Goal: Task Accomplishment & Management: Use online tool/utility

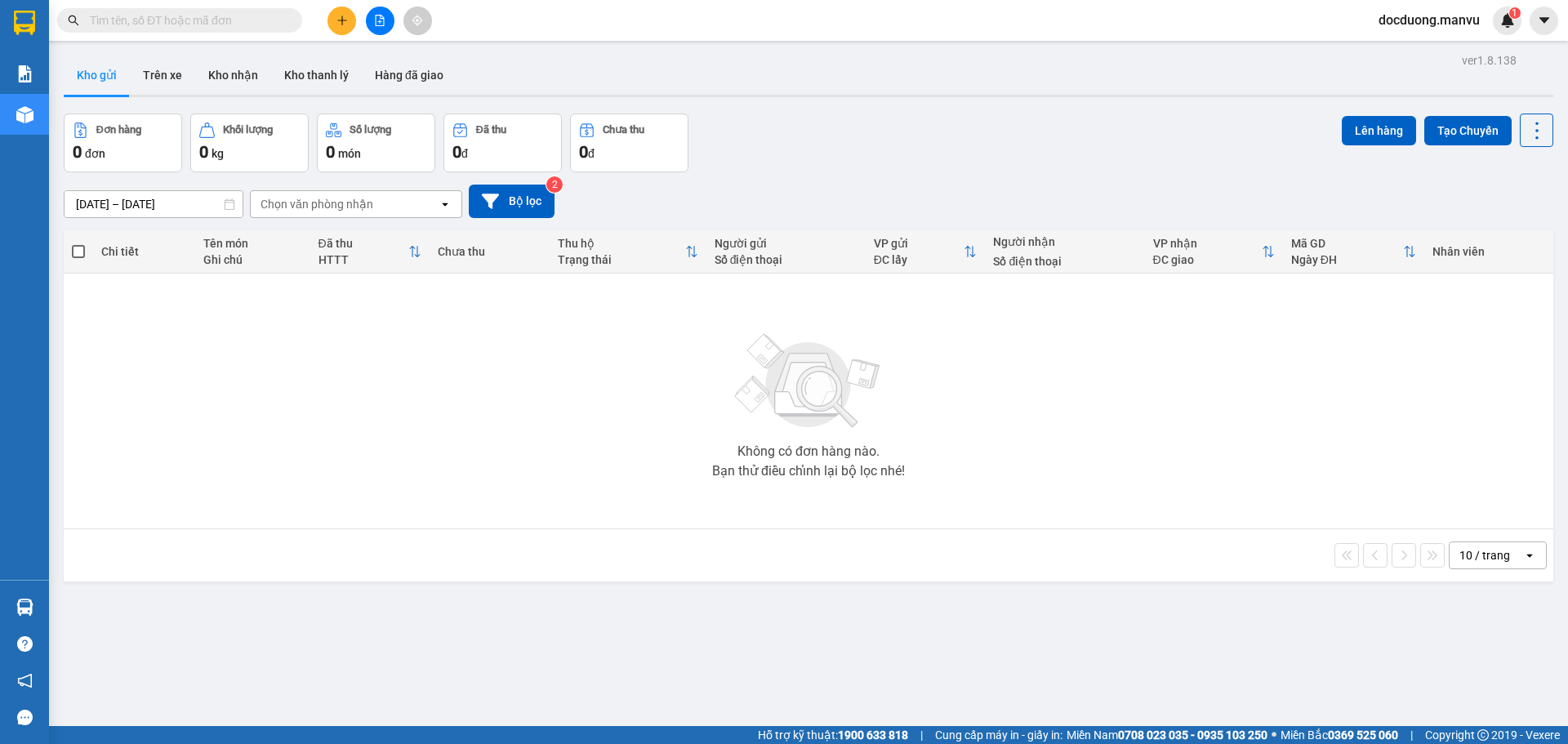
click at [331, 26] on button at bounding box center [342, 20] width 29 height 29
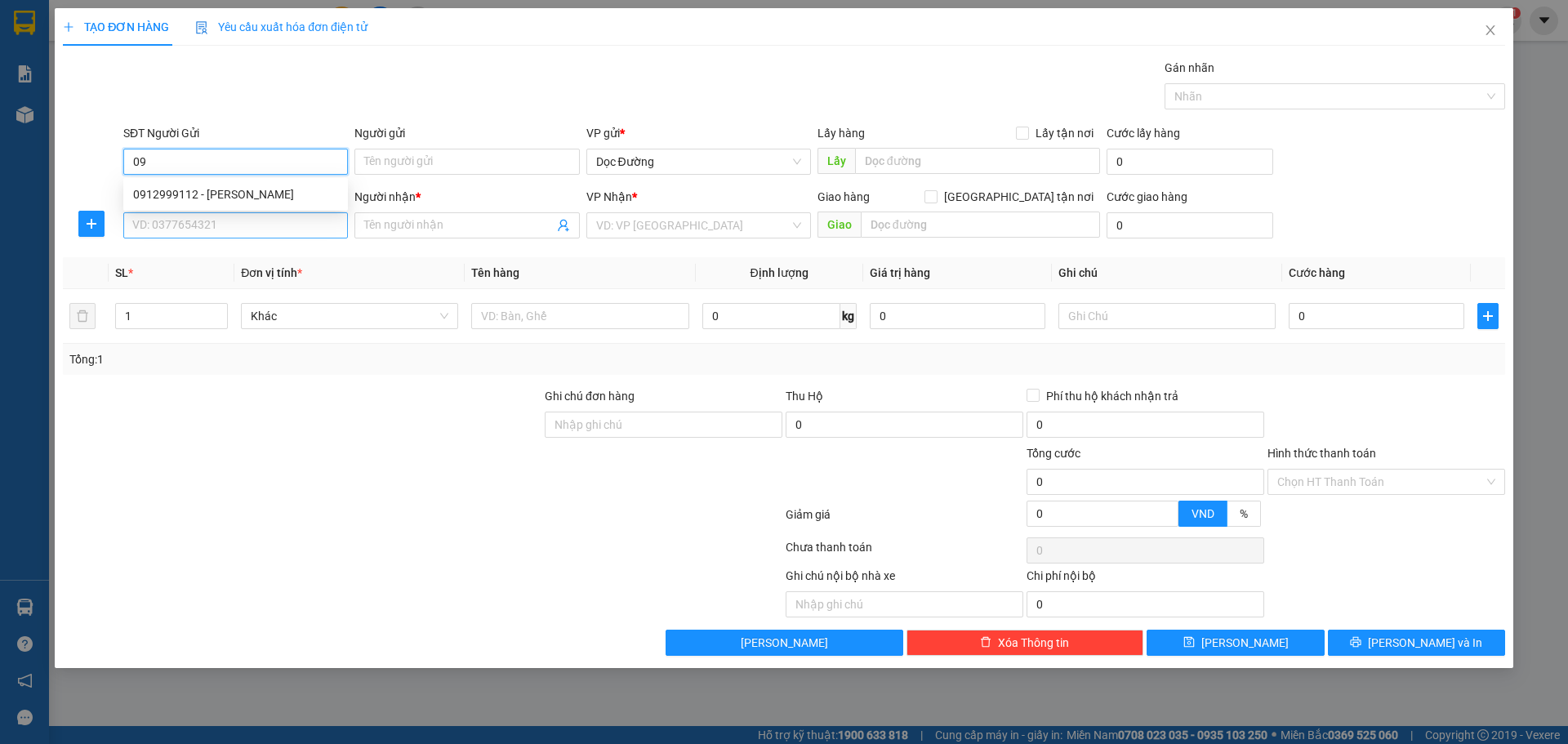
type input "0"
click at [253, 241] on div "SĐT Người Nhận * VD: 0377654321" at bounding box center [236, 216] width 225 height 58
click at [289, 220] on input "SĐT Người Nhận *" at bounding box center [236, 226] width 225 height 26
type input "0912999122"
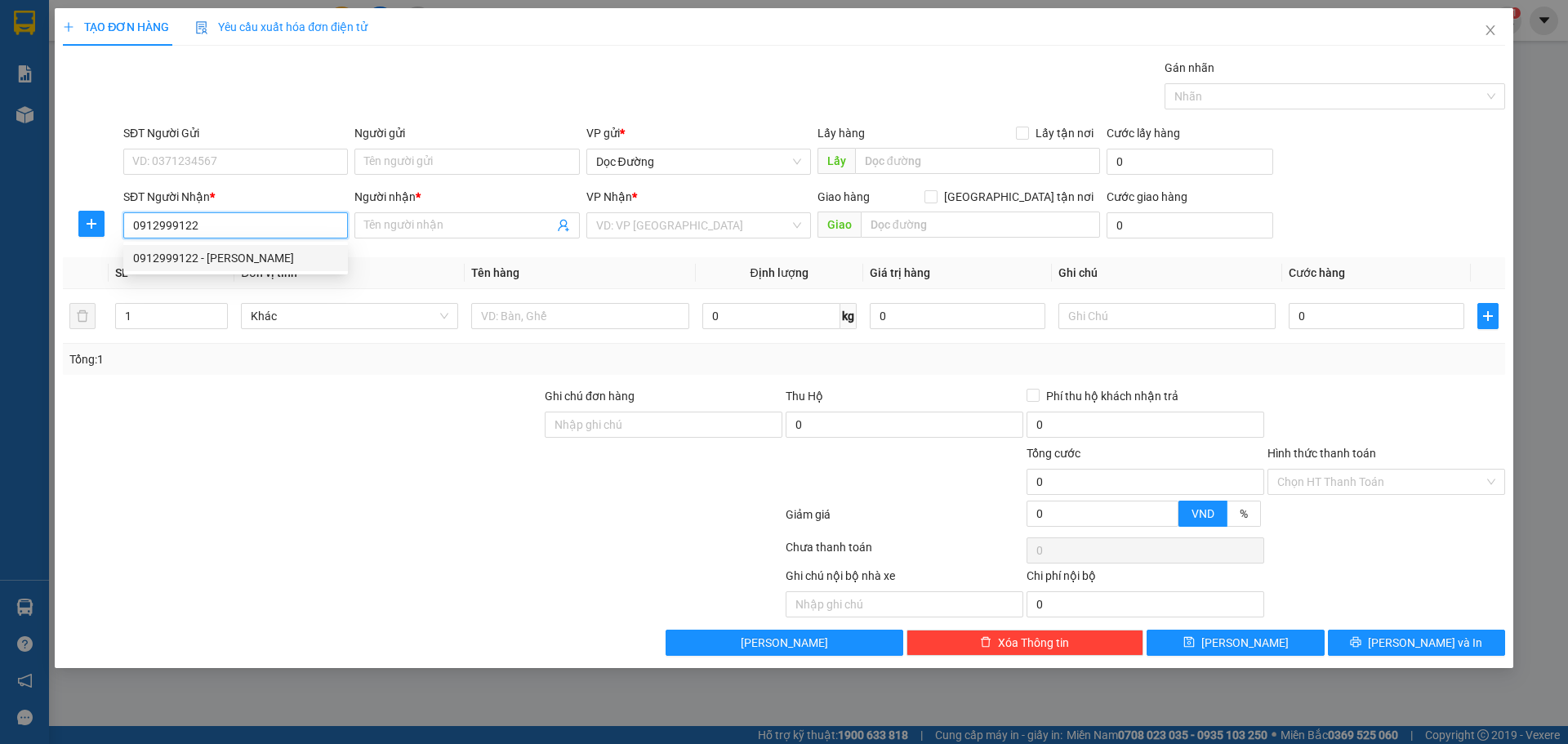
click at [280, 268] on div "0912999122 - [PERSON_NAME]" at bounding box center [236, 258] width 225 height 26
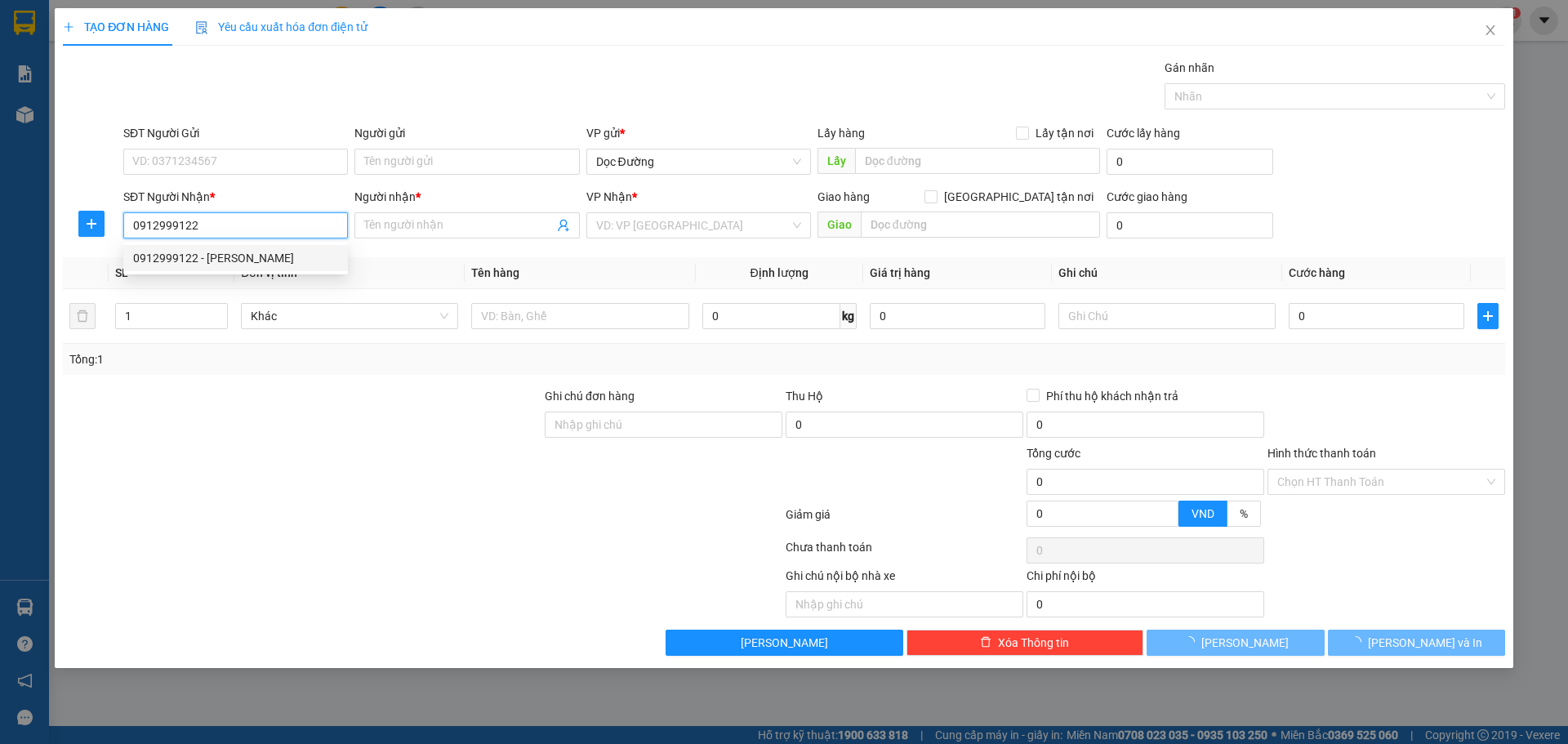
type input "tuấn anh"
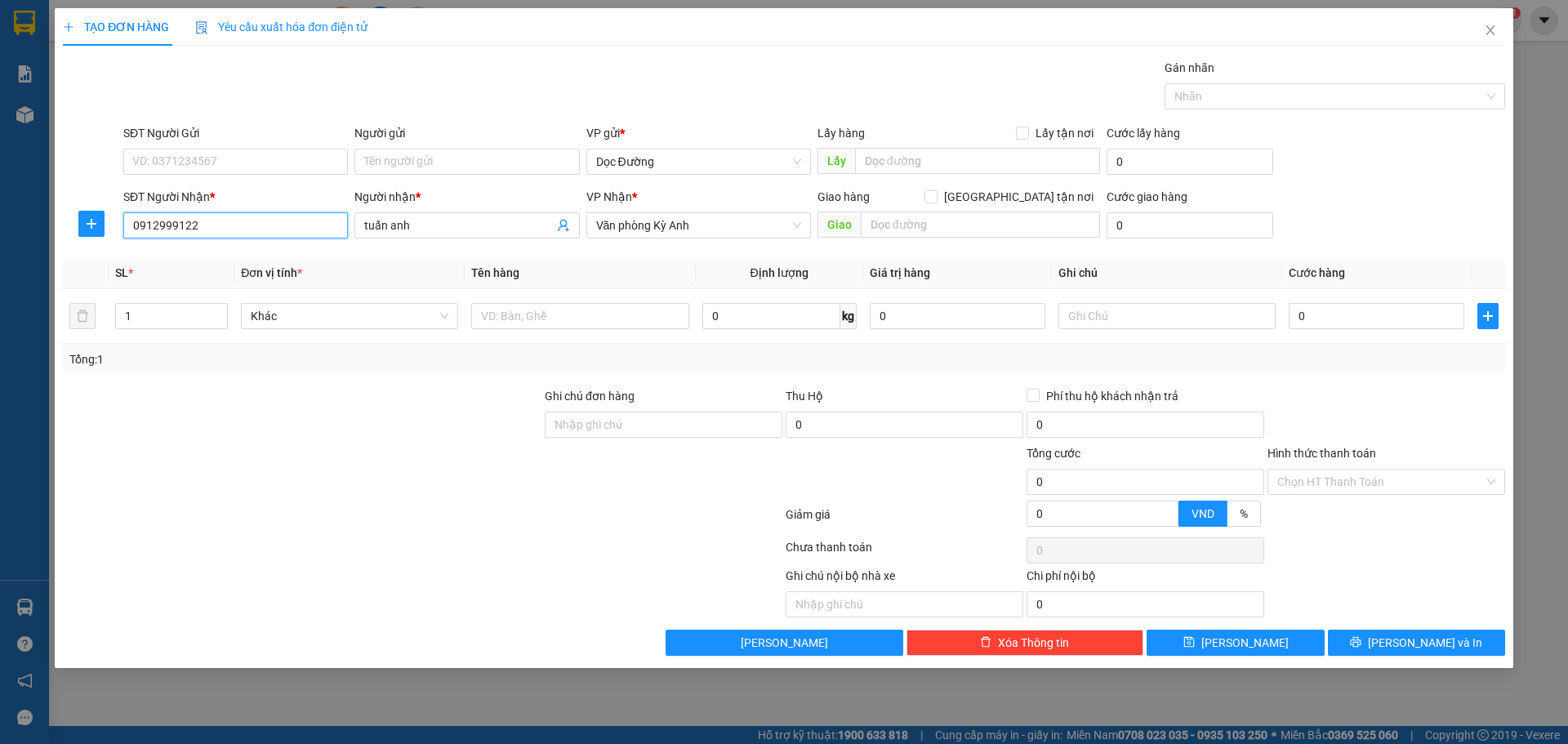
type input "0912999122"
click at [684, 239] on div "VP Nhận * Văn phòng Kỳ Anh" at bounding box center [698, 216] width 225 height 58
drag, startPoint x: 710, startPoint y: 230, endPoint x: 703, endPoint y: 239, distance: 11.4
click at [710, 231] on span "Văn phòng Kỳ Anh" at bounding box center [698, 226] width 205 height 24
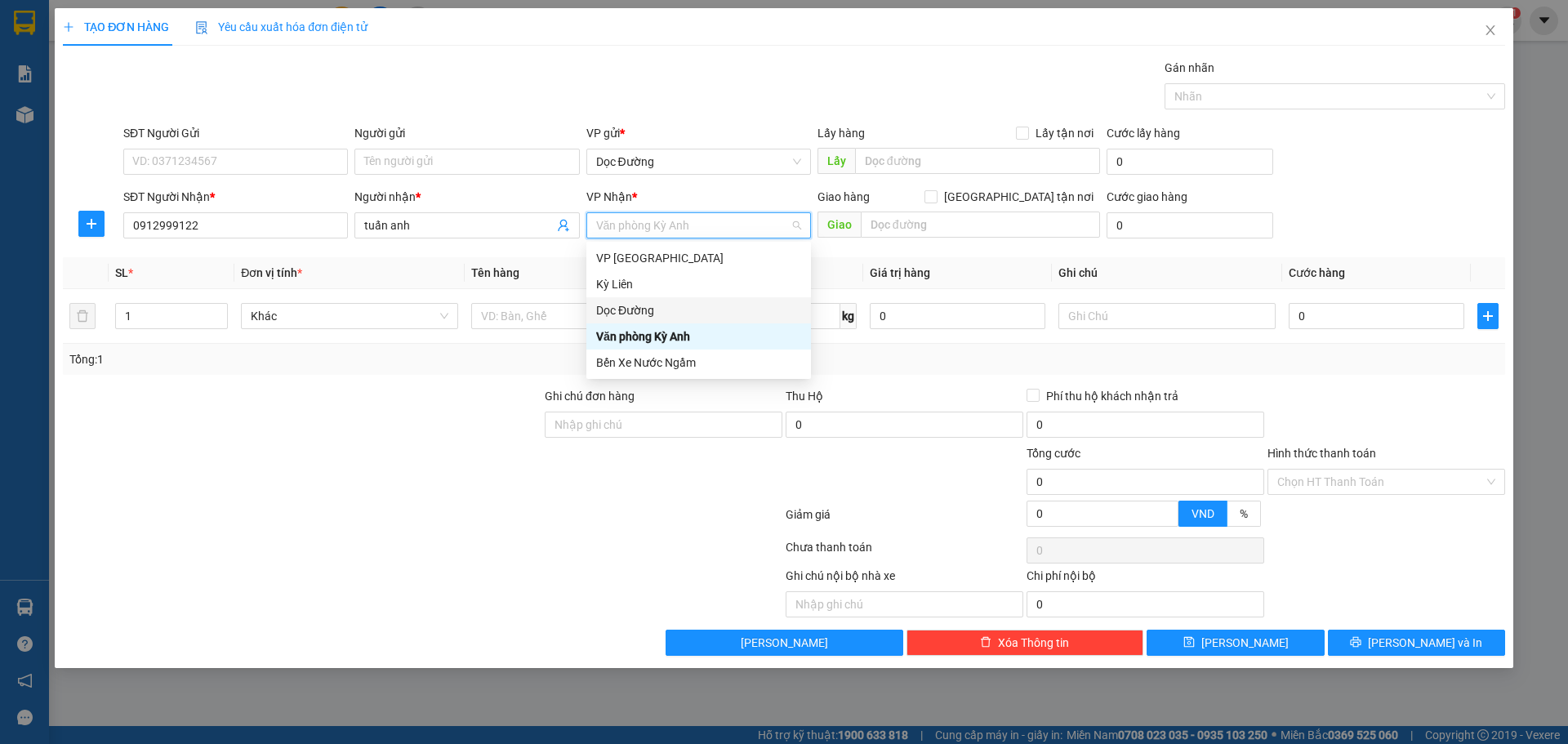
click at [654, 307] on div "Dọc Đường" at bounding box center [698, 310] width 205 height 18
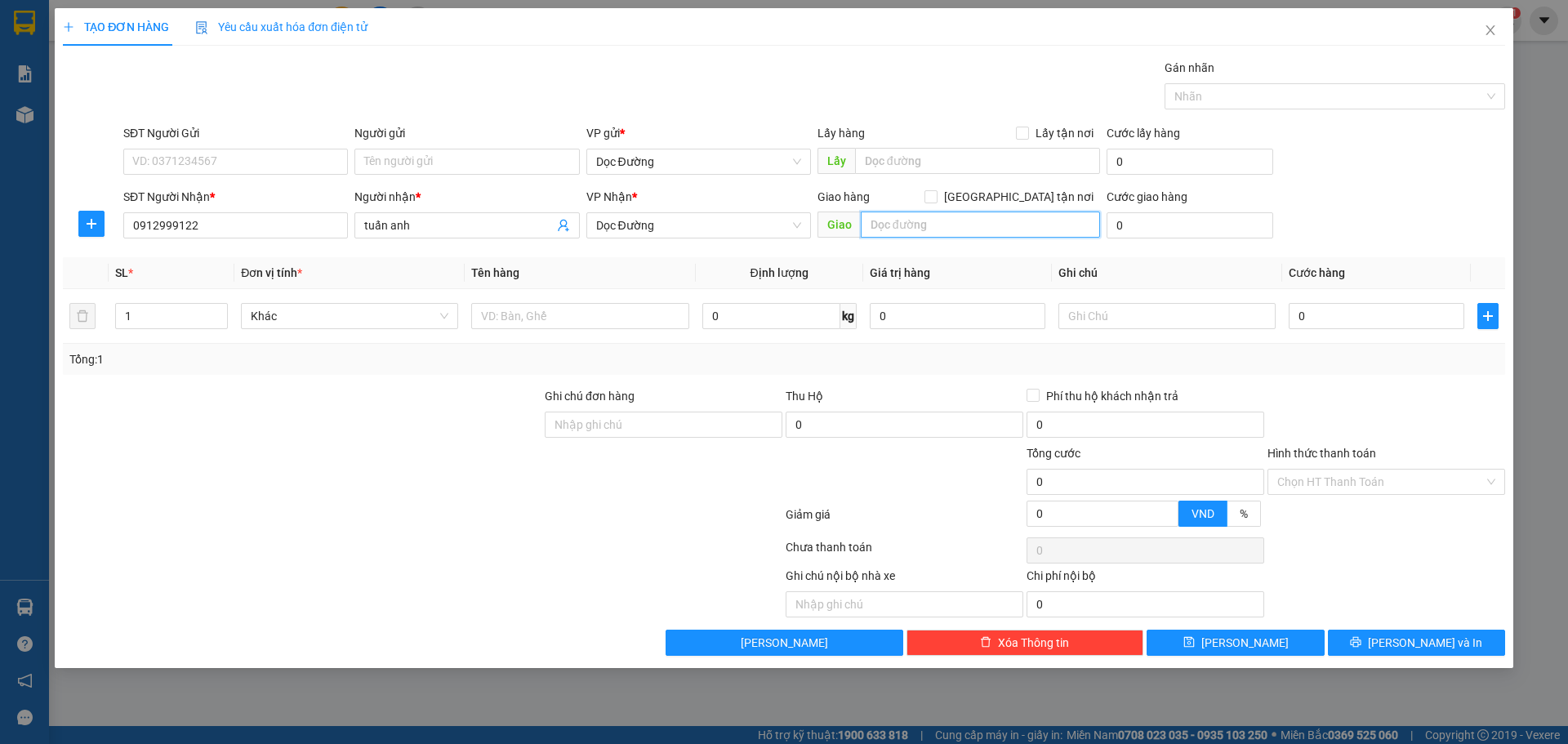
click at [898, 227] on input "text" at bounding box center [980, 225] width 240 height 26
type input "ka"
click at [596, 308] on input "text" at bounding box center [579, 316] width 217 height 26
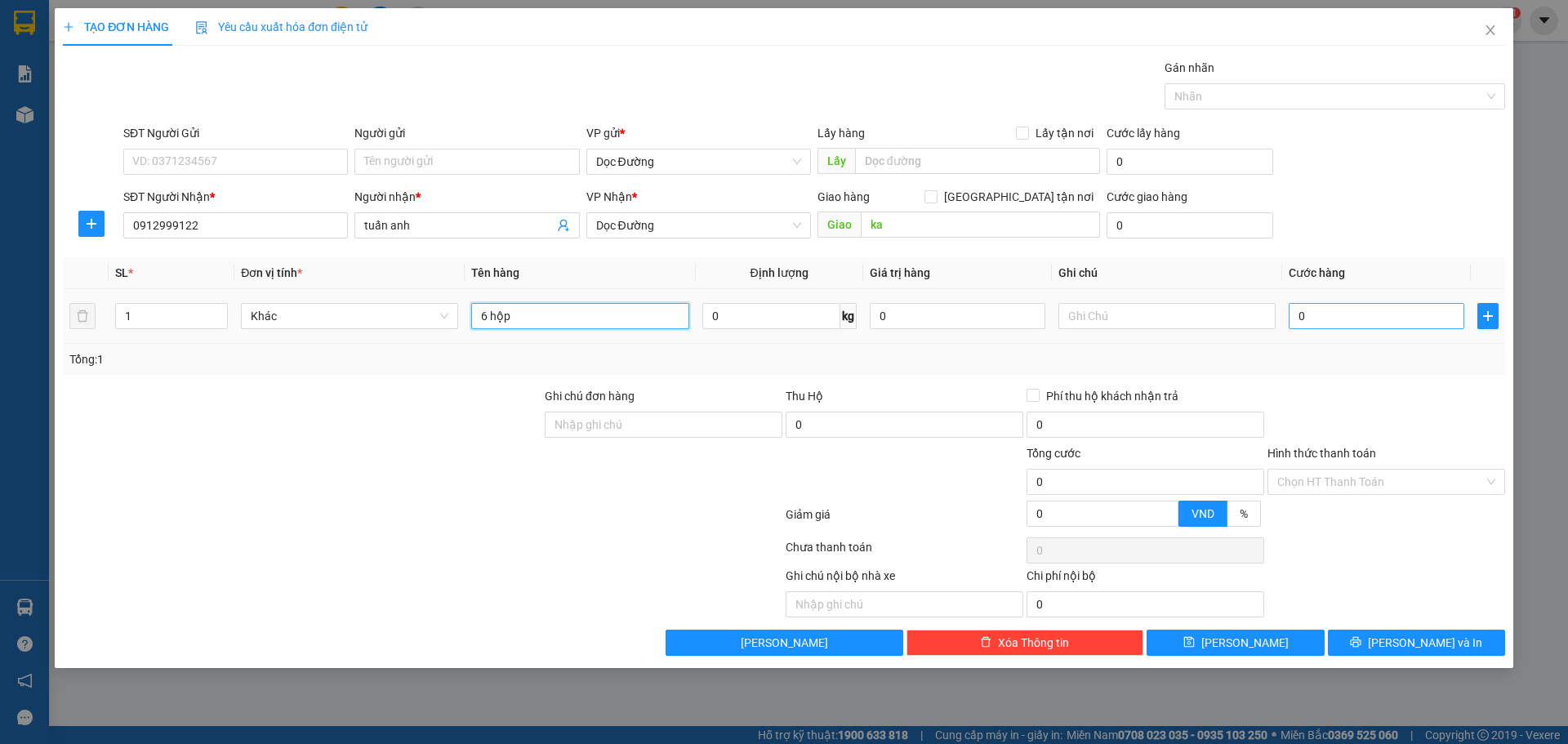
type input "6 hộp"
click at [1300, 305] on input "0" at bounding box center [1376, 316] width 175 height 26
type input "002"
type input "2"
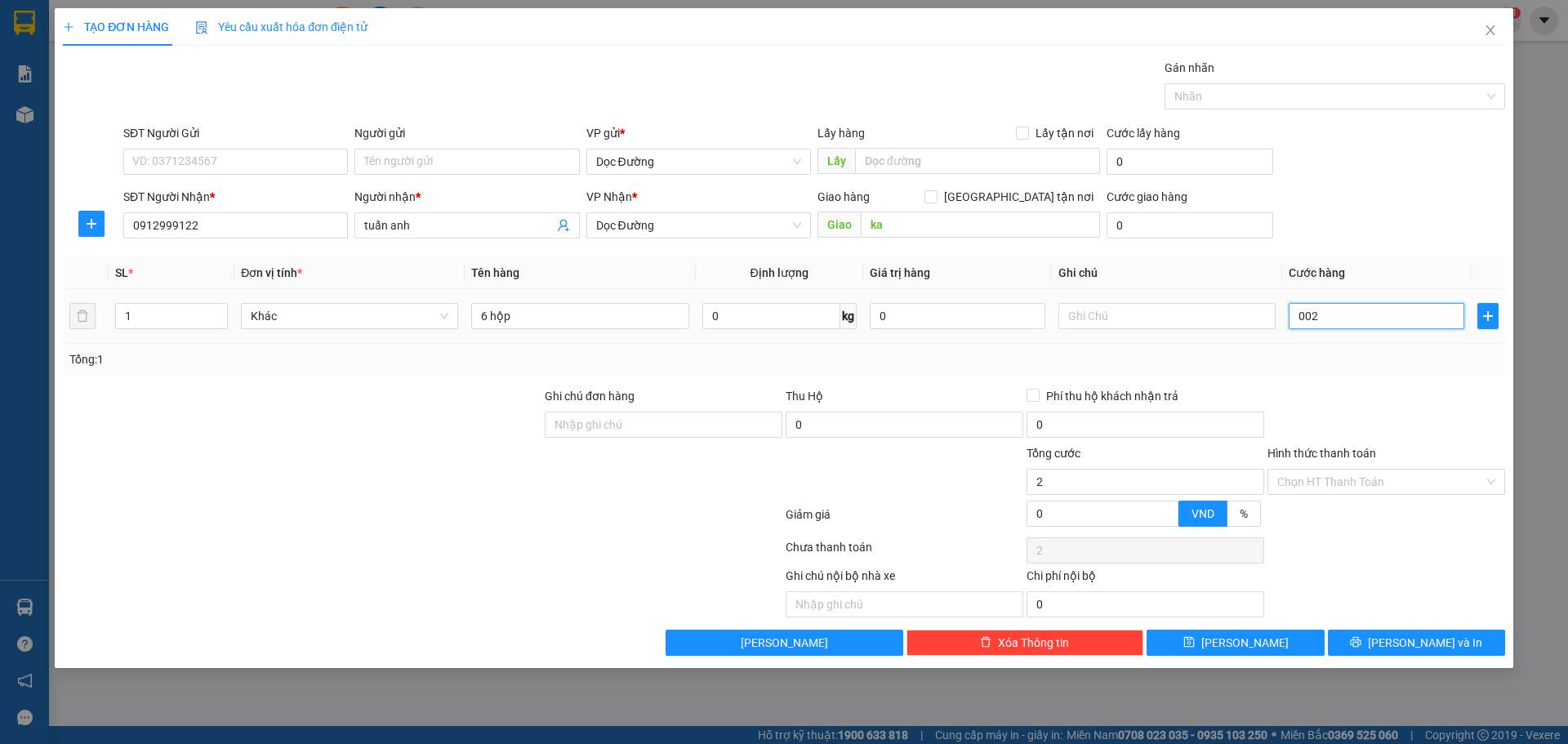
type input "0.020"
type input "20"
type input "00.200"
type input "200"
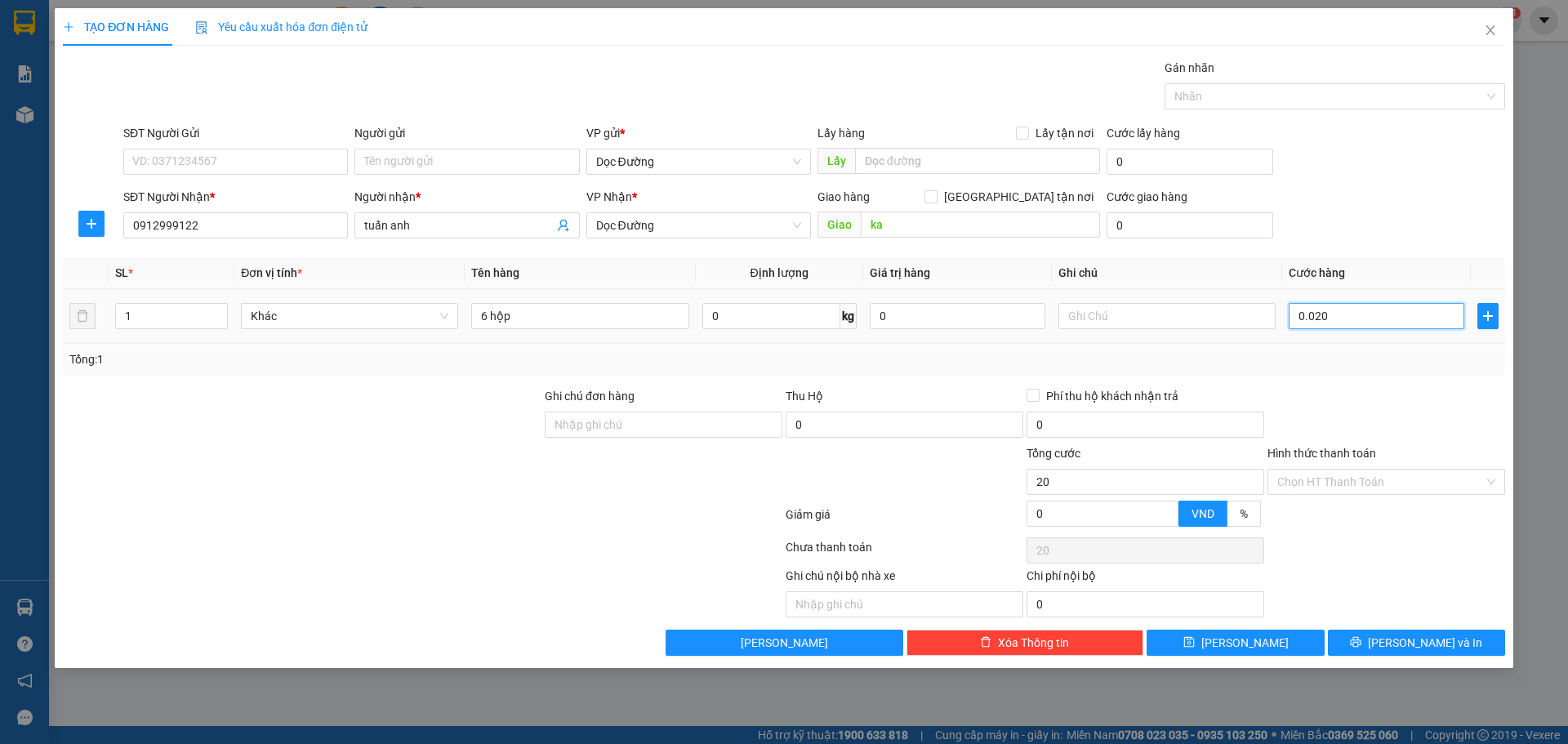
type input "200"
type input "0.002.000"
type input "2.000"
type input "000.020.000"
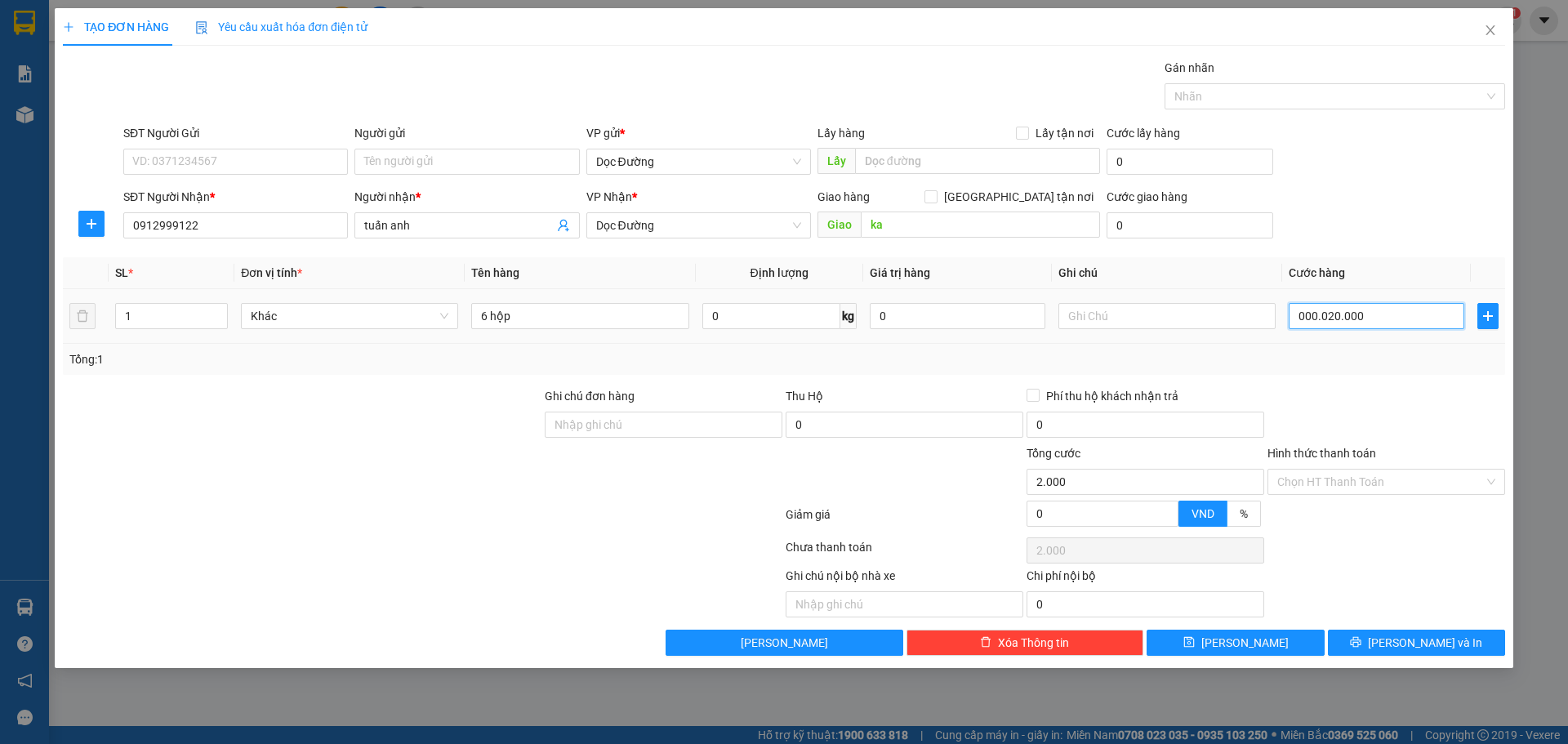
type input "20.000"
type input "00.000.200.000"
type input "200.000"
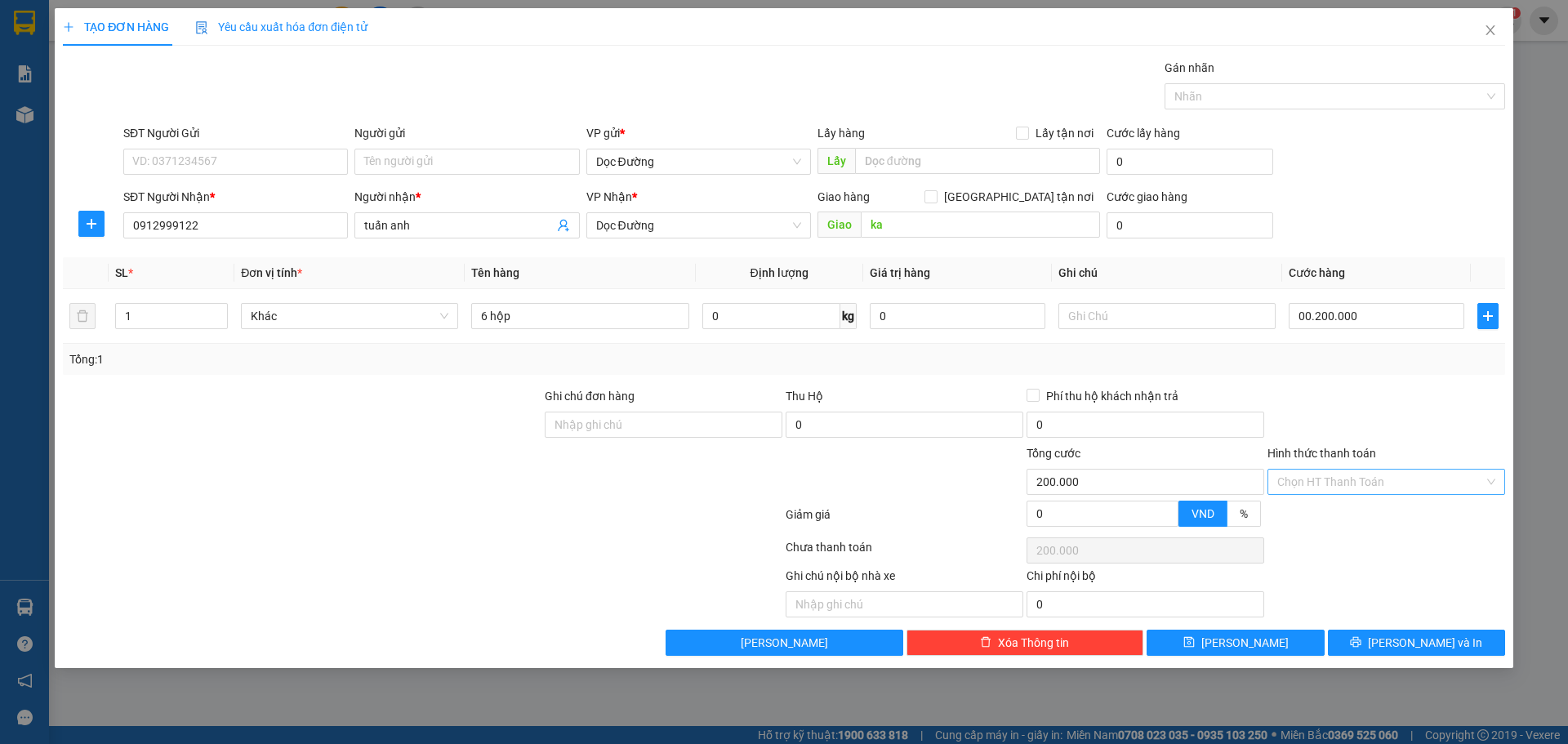
type input "200.000"
click at [1331, 489] on input "Hình thức thanh toán" at bounding box center [1380, 482] width 207 height 24
click at [1323, 524] on div "Tại văn phòng" at bounding box center [1386, 515] width 238 height 26
type input "0"
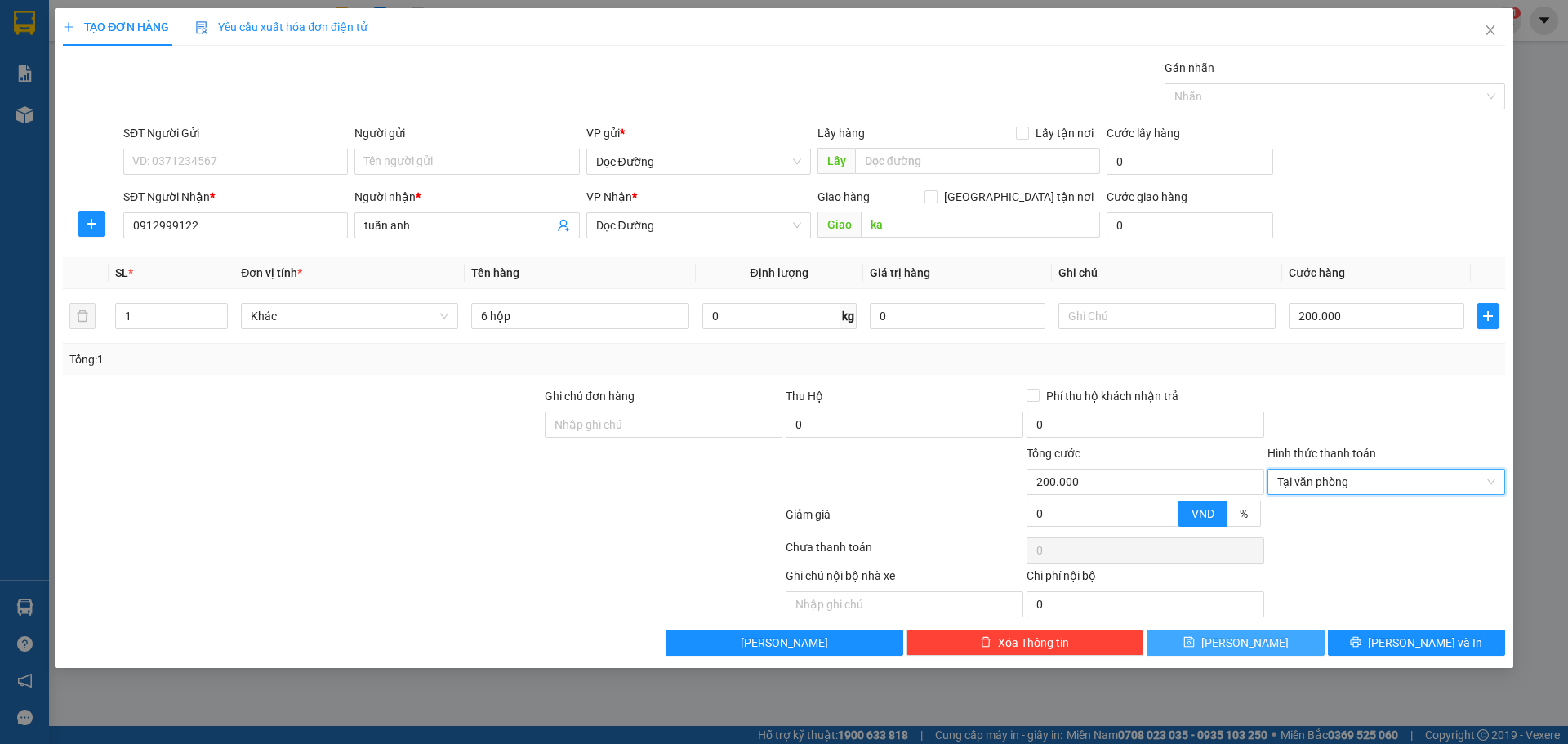
click at [1268, 651] on button "[PERSON_NAME]" at bounding box center [1235, 643] width 177 height 26
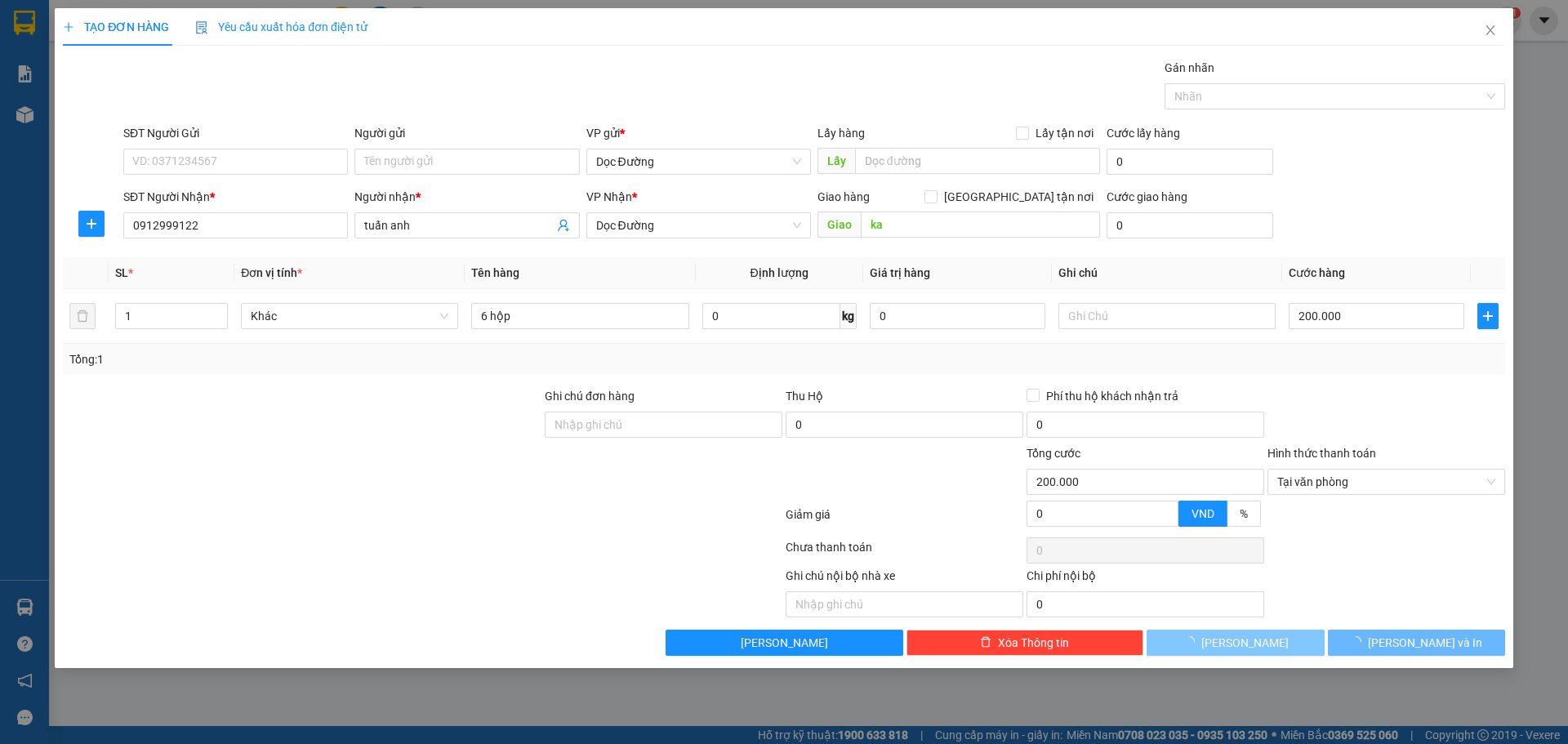
type input "0"
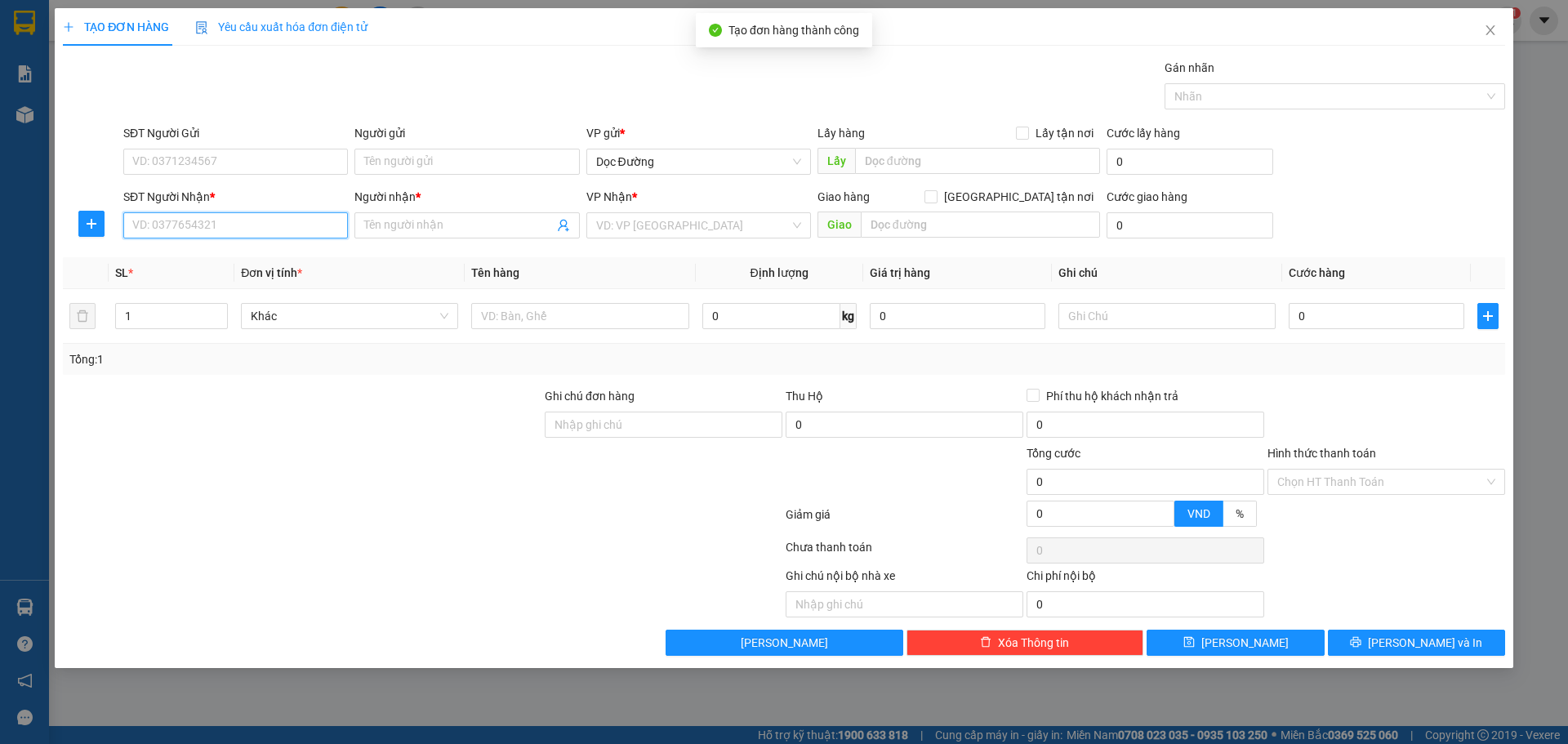
click at [231, 220] on input "SĐT Người Nhận *" at bounding box center [236, 226] width 225 height 26
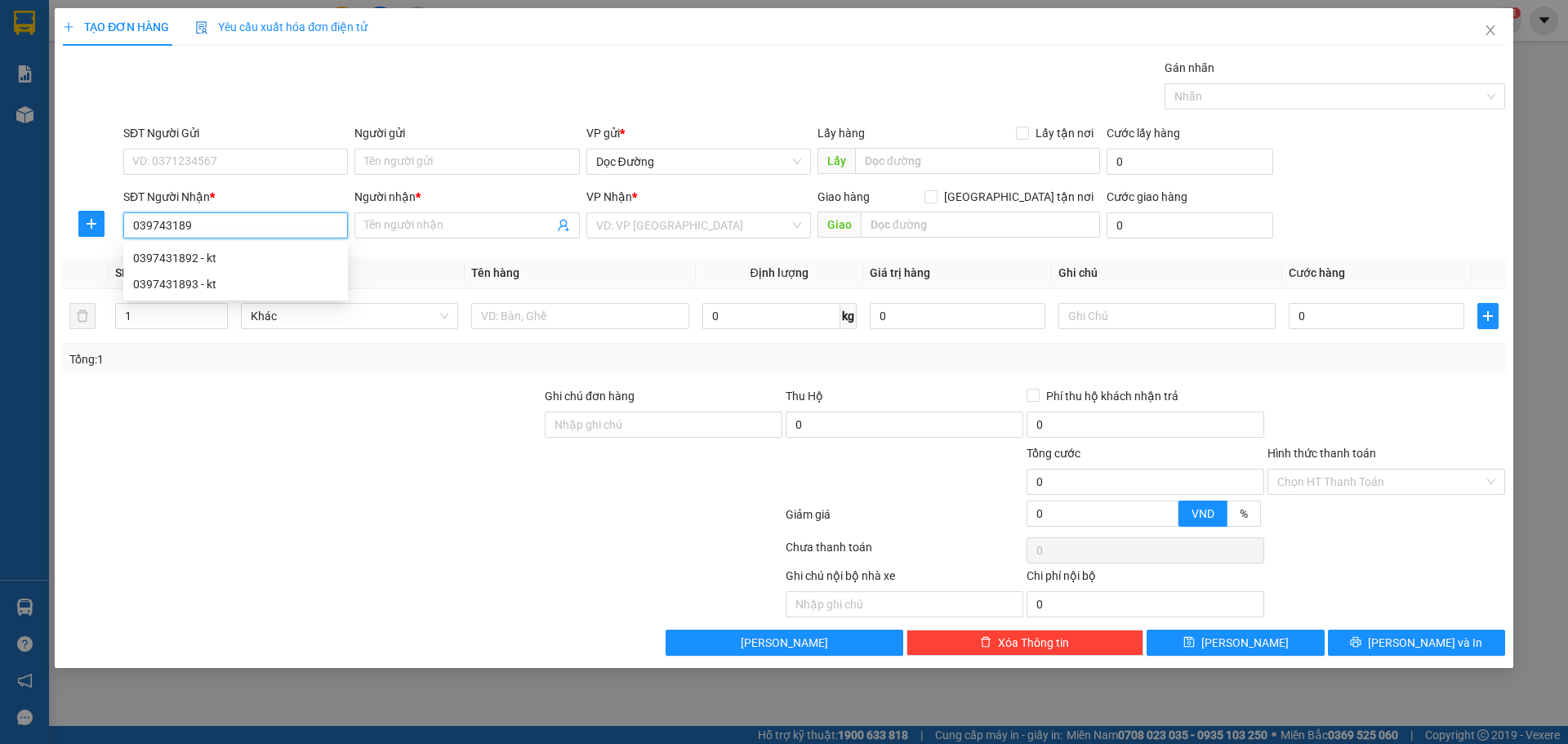
type input "0397431892"
click at [217, 257] on div "0397431892 - kt" at bounding box center [235, 257] width 205 height 18
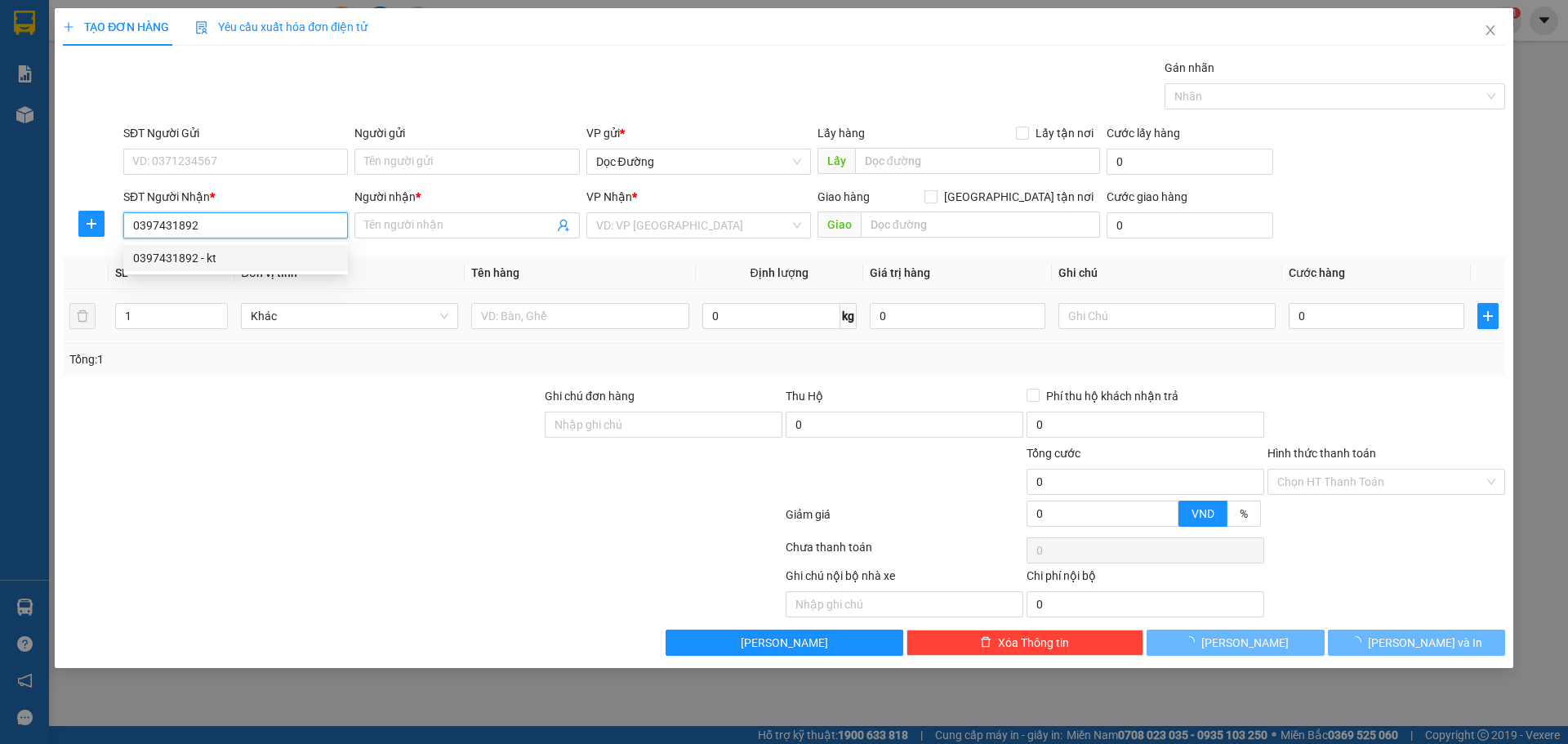
type input "kt"
type input "ka"
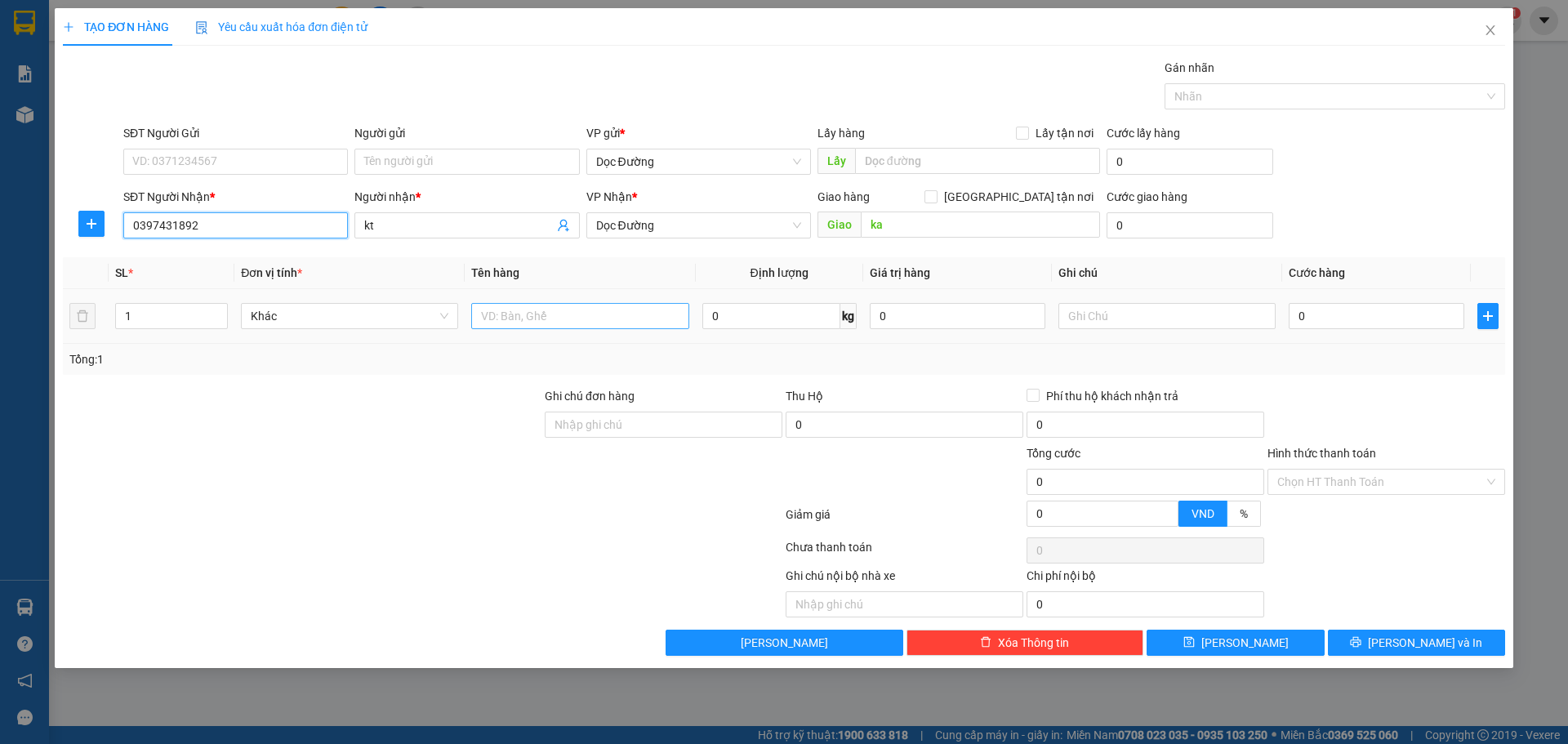
type input "0397431892"
click at [550, 307] on input "text" at bounding box center [579, 316] width 217 height 26
type input "1 bao"
click at [1356, 302] on div "0" at bounding box center [1376, 316] width 175 height 33
type input "005"
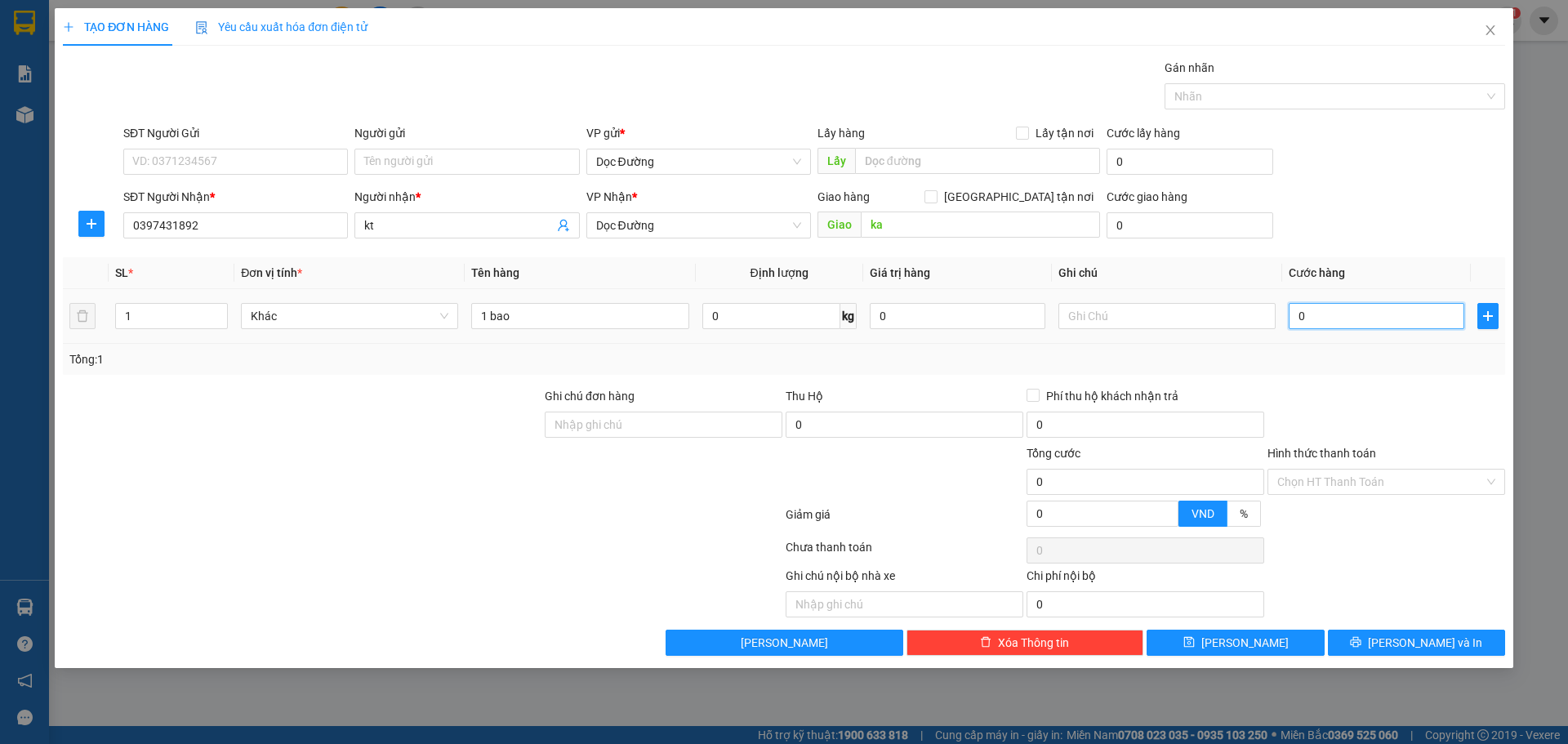
type input "5"
type input "0.050"
type input "50"
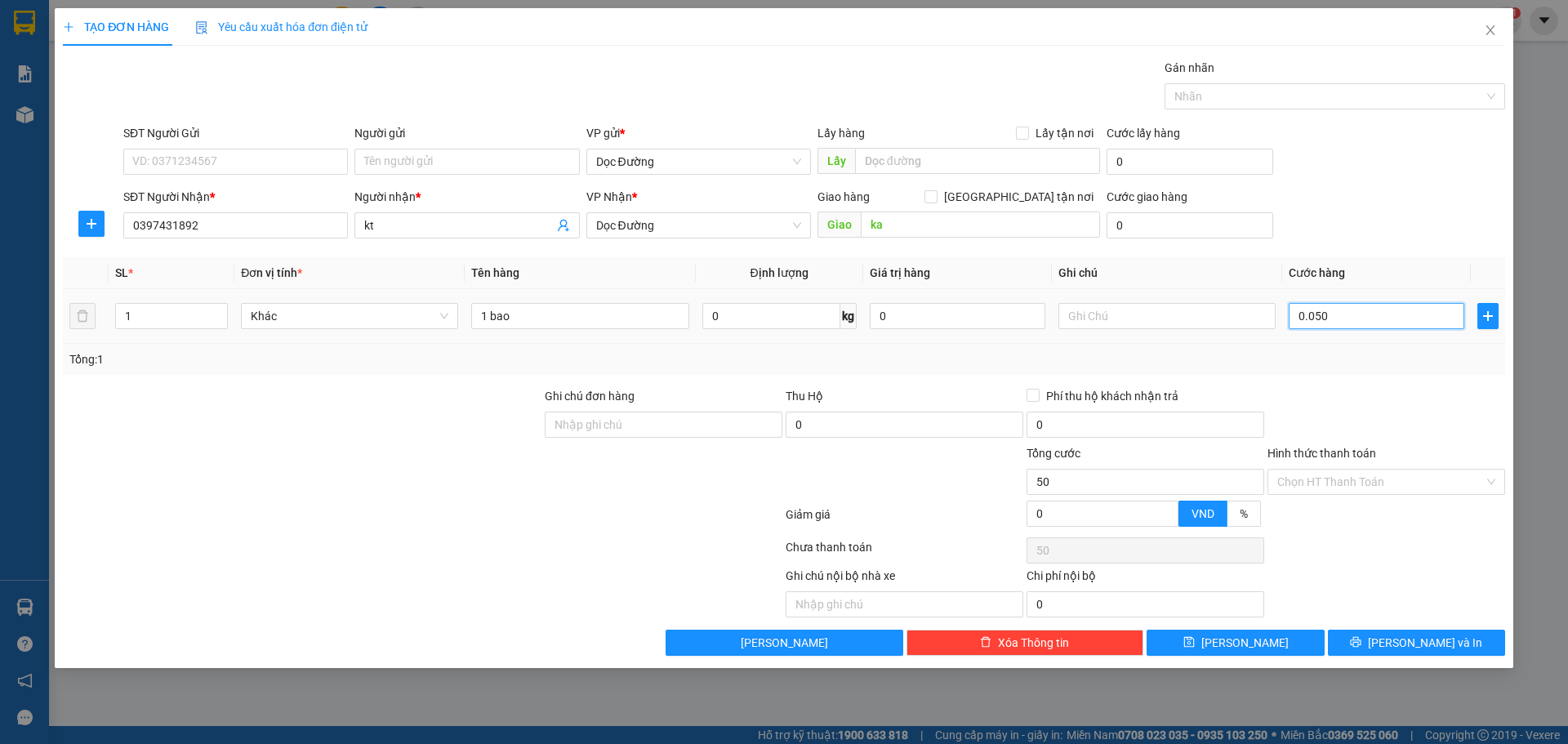
type input "00.500"
type input "500"
type input "0.005.000"
type input "5.000"
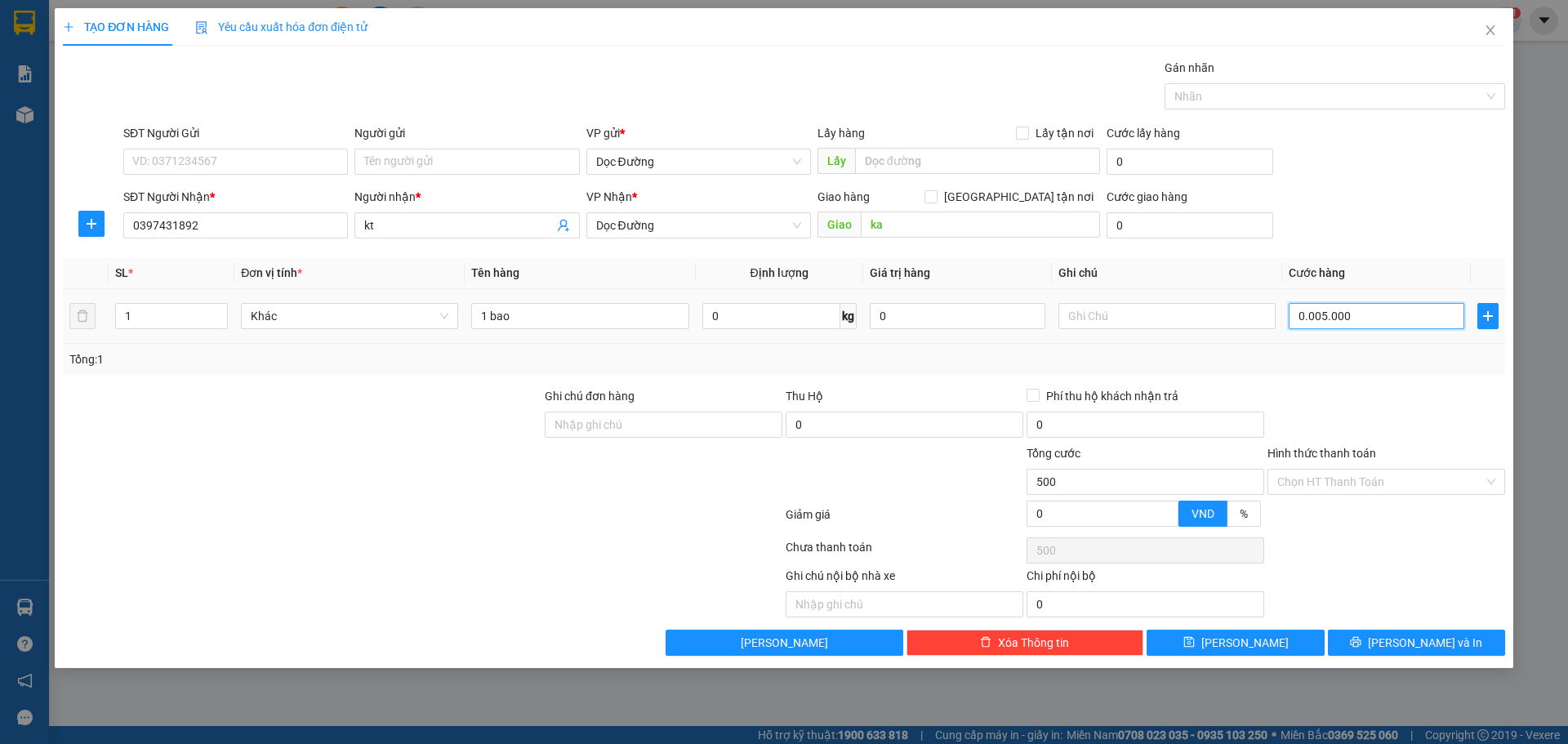
type input "5.000"
type input "000.050.000"
type input "50.000"
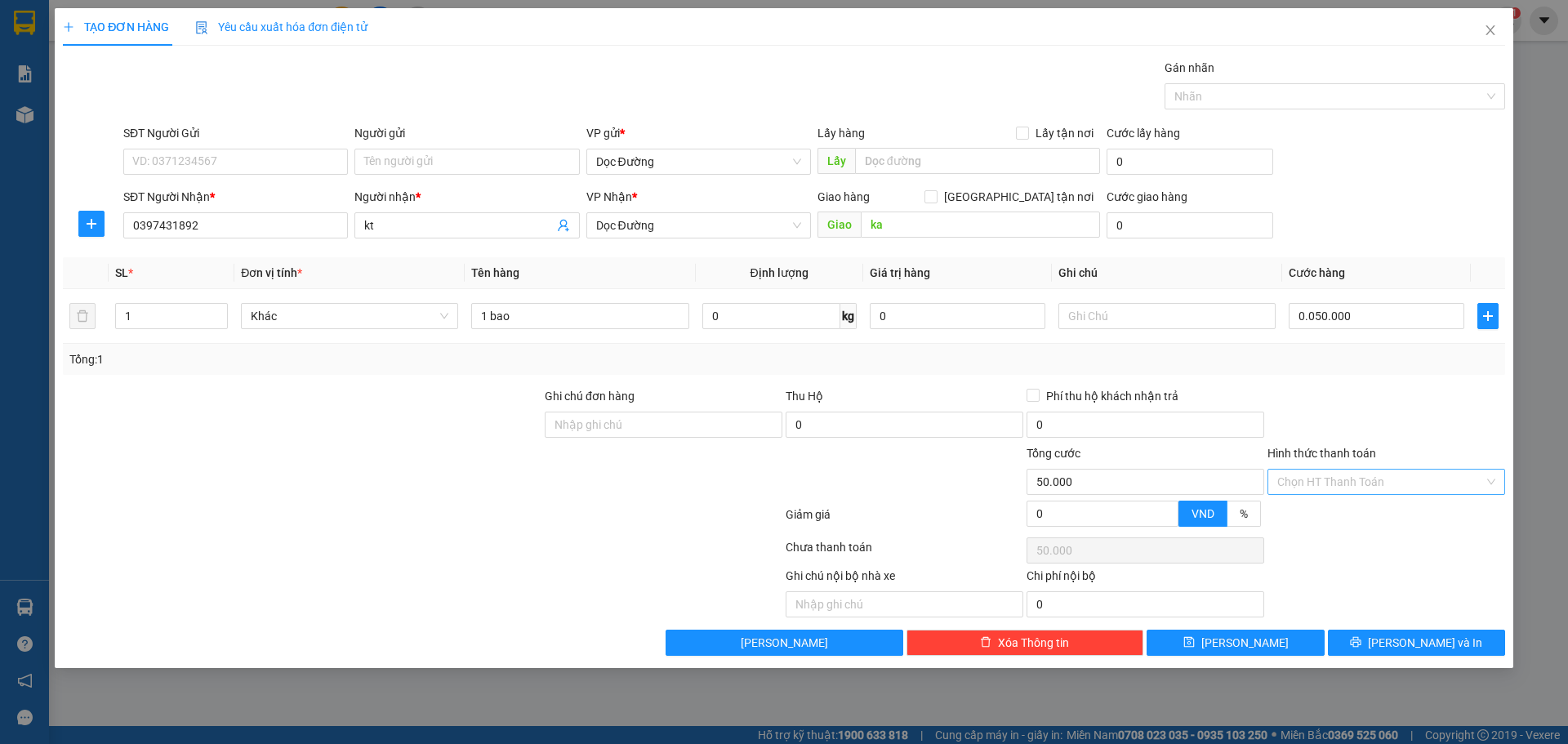
type input "50.000"
click at [1340, 471] on input "Hình thức thanh toán" at bounding box center [1380, 482] width 207 height 24
click at [1322, 503] on div "Tại văn phòng" at bounding box center [1386, 515] width 238 height 26
type input "0"
click at [1270, 645] on button "[PERSON_NAME]" at bounding box center [1235, 643] width 177 height 26
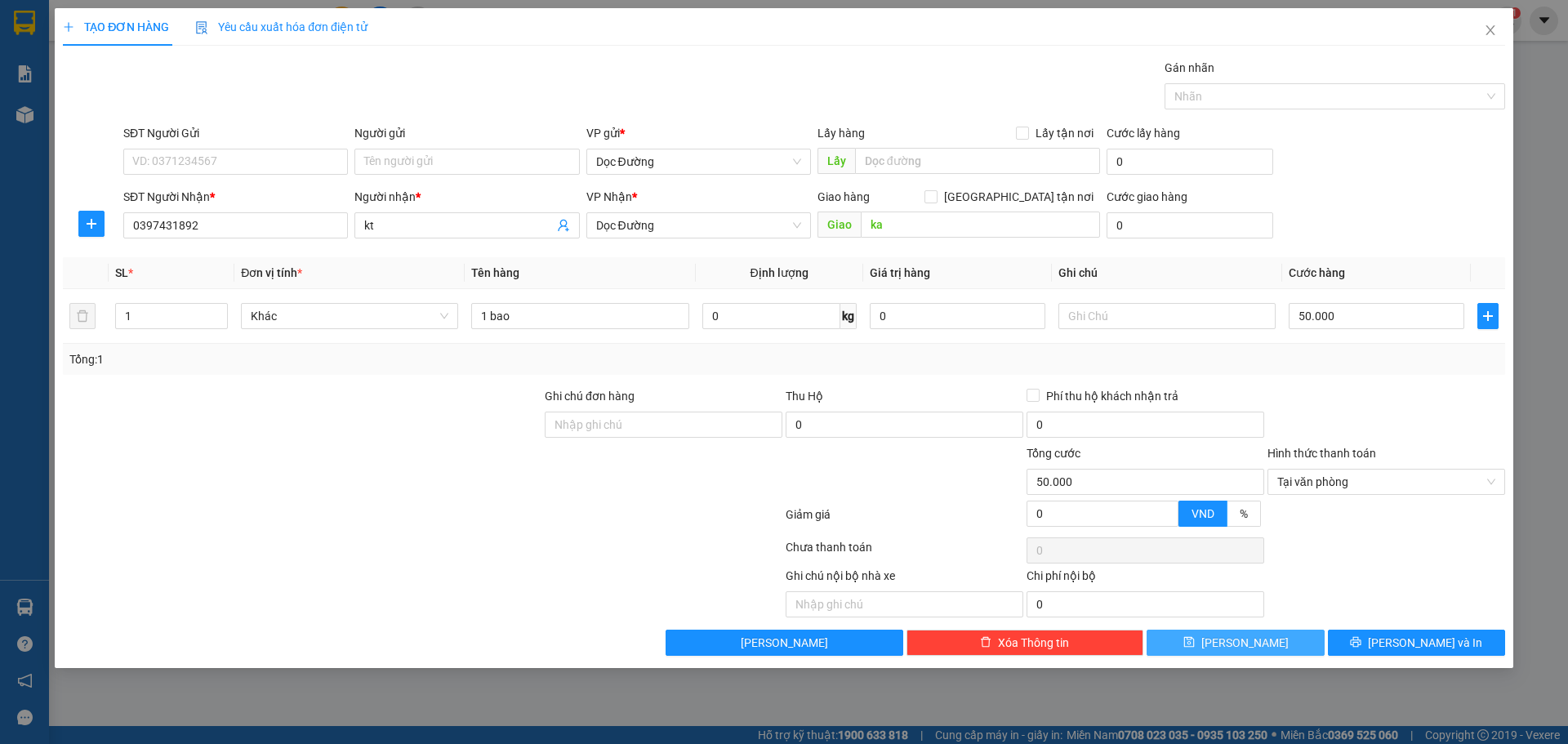
type input "0"
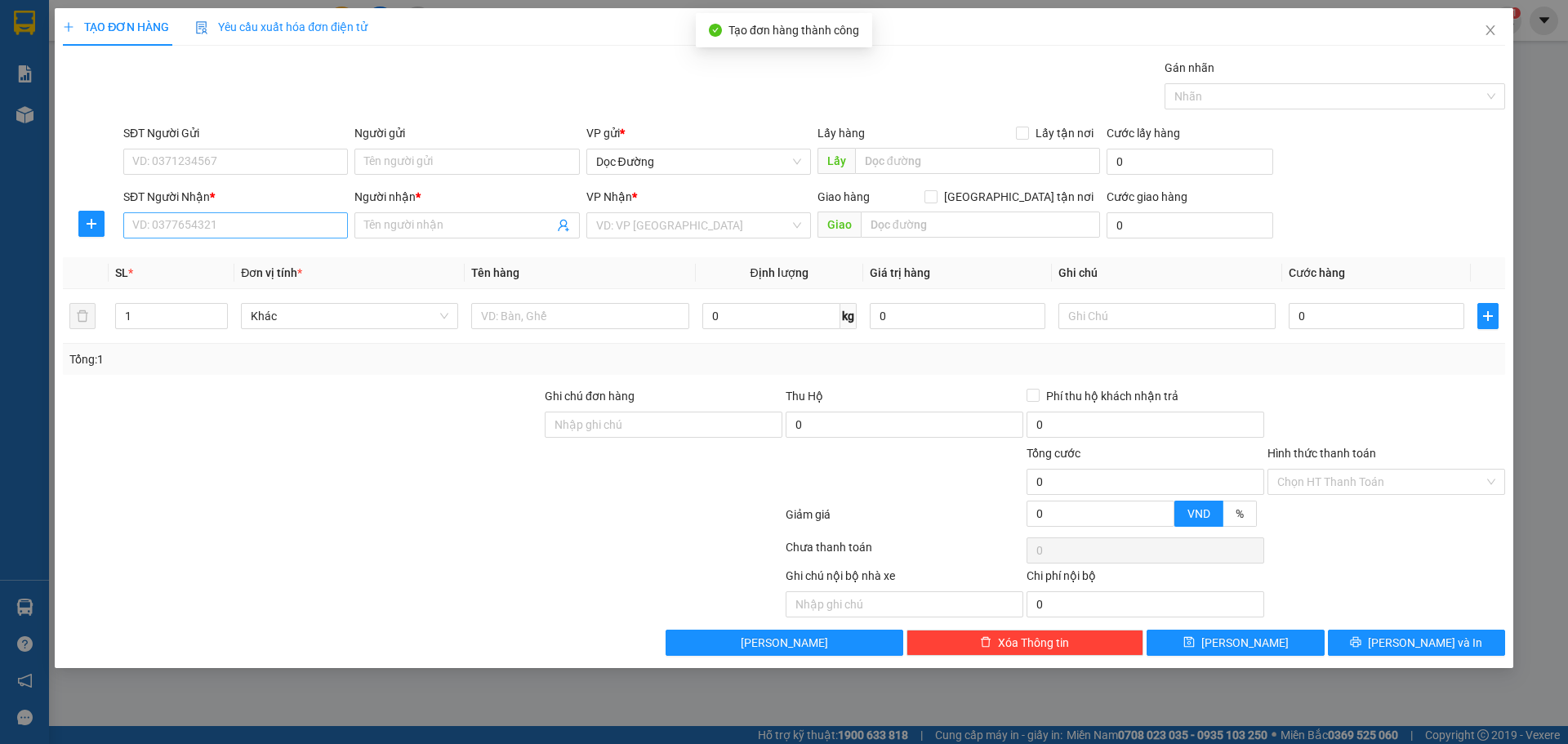
drag, startPoint x: 194, startPoint y: 189, endPoint x: 188, endPoint y: 215, distance: 26.7
click at [193, 194] on div "SĐT Người Nhận *" at bounding box center [236, 196] width 225 height 18
click at [193, 213] on input "SĐT Người Nhận *" at bounding box center [236, 226] width 225 height 26
click at [188, 215] on input "SĐT Người Nhận *" at bounding box center [236, 226] width 225 height 26
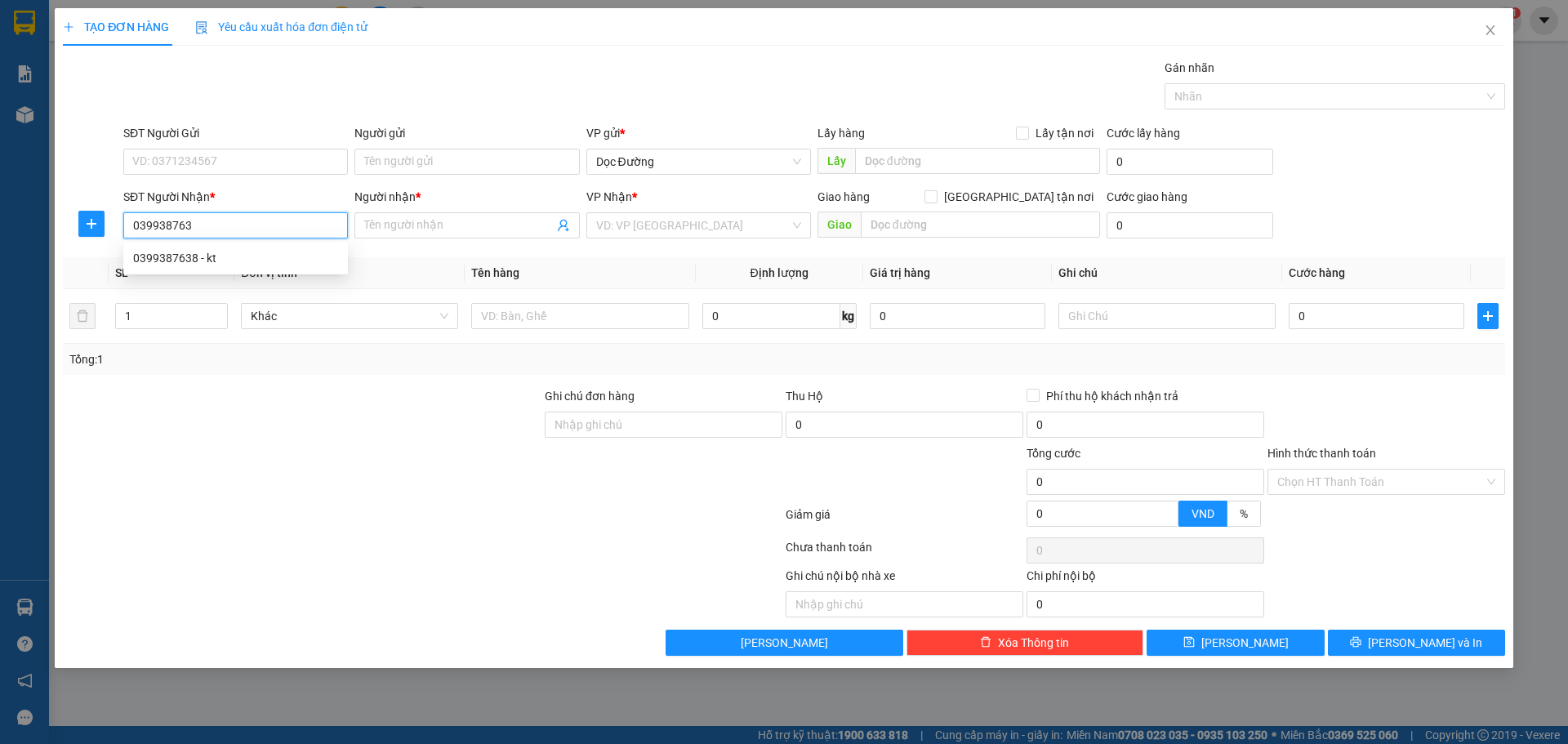
type input "0399387638"
click at [214, 263] on div "0399387638 - kt" at bounding box center [235, 257] width 205 height 18
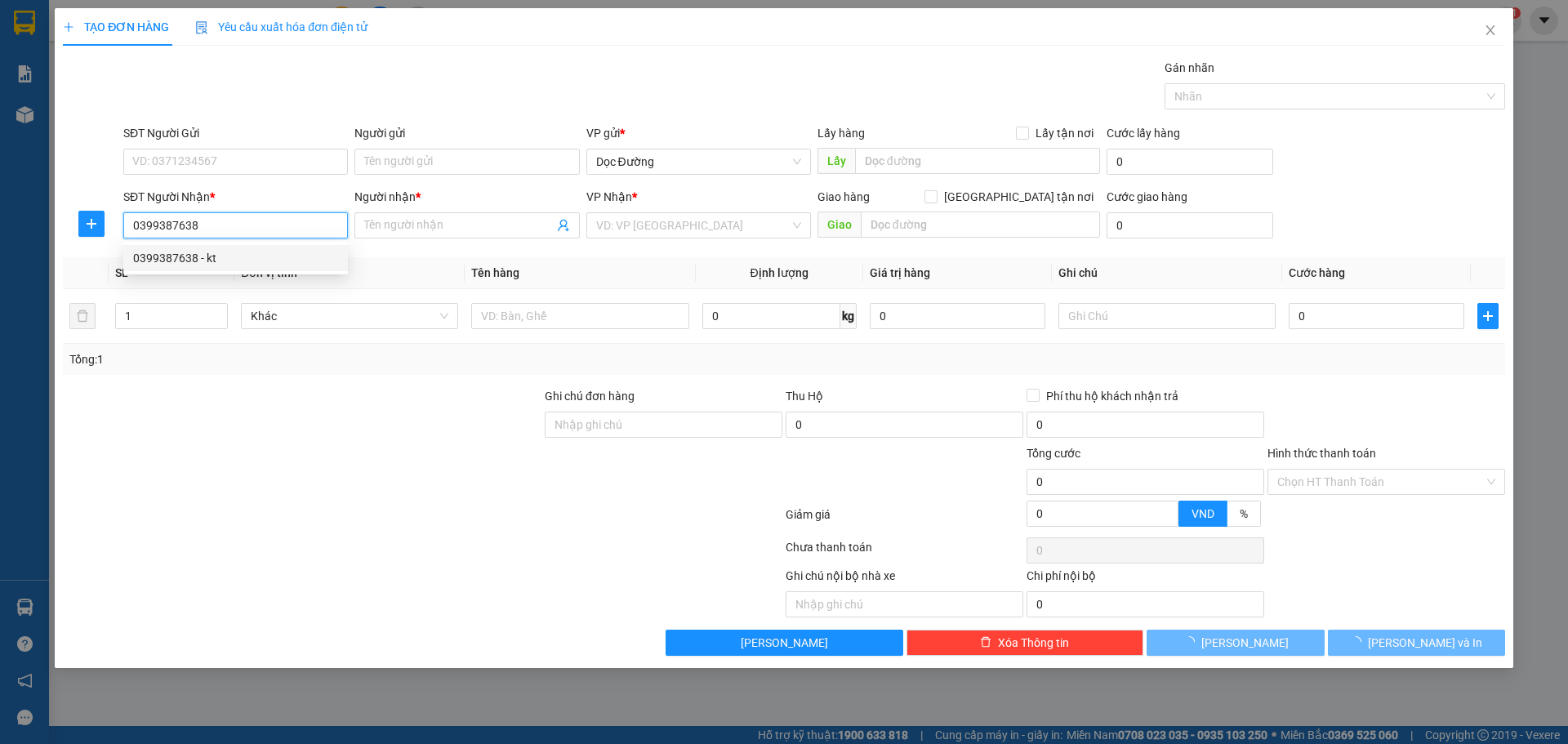
type input "kt"
type input "ka"
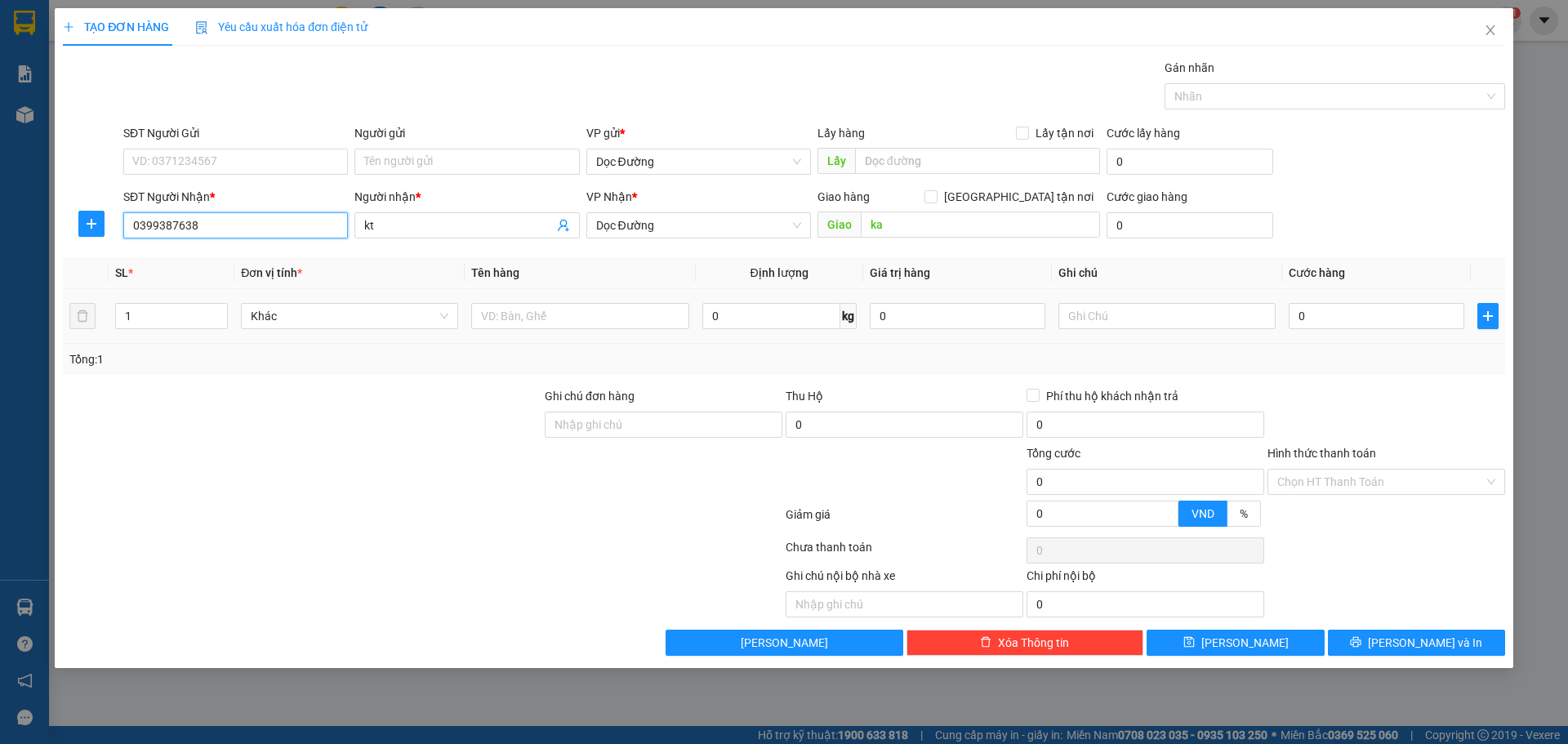
type input "0399387638"
click at [522, 304] on td at bounding box center [579, 316] width 230 height 55
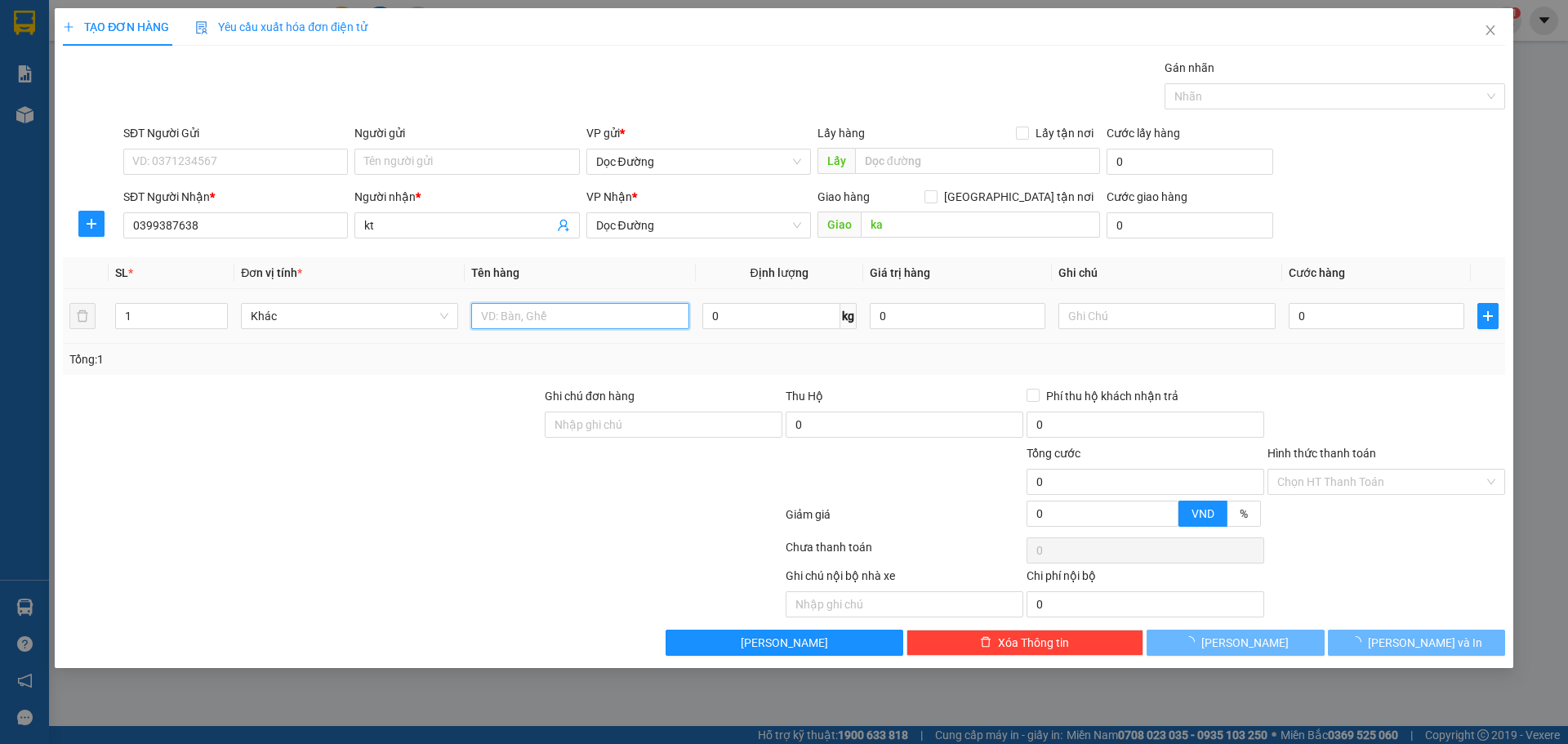
click at [525, 318] on input "text" at bounding box center [579, 316] width 217 height 26
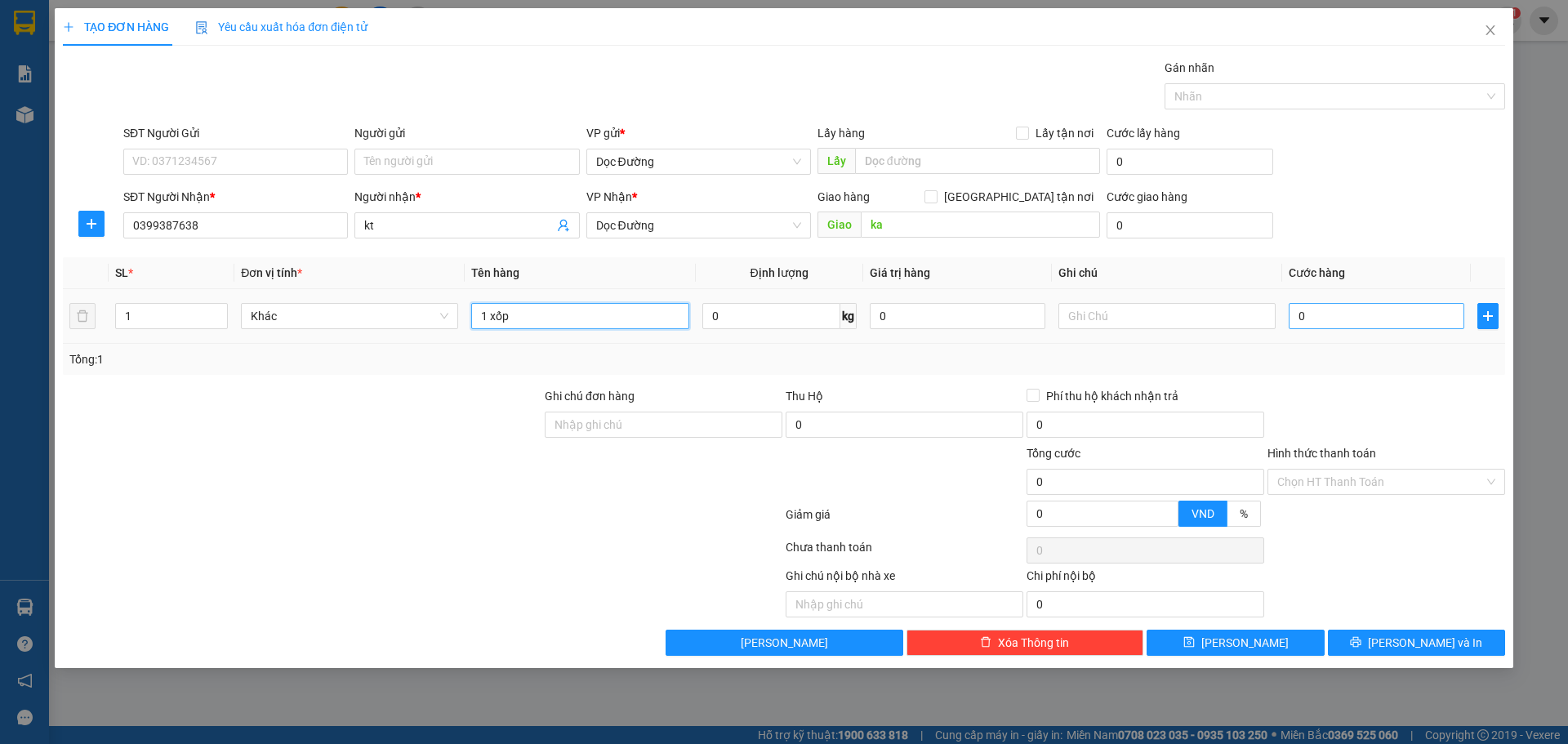
type input "1 xốp"
click at [1329, 307] on input "0" at bounding box center [1376, 316] width 175 height 26
type input "001"
type input "1"
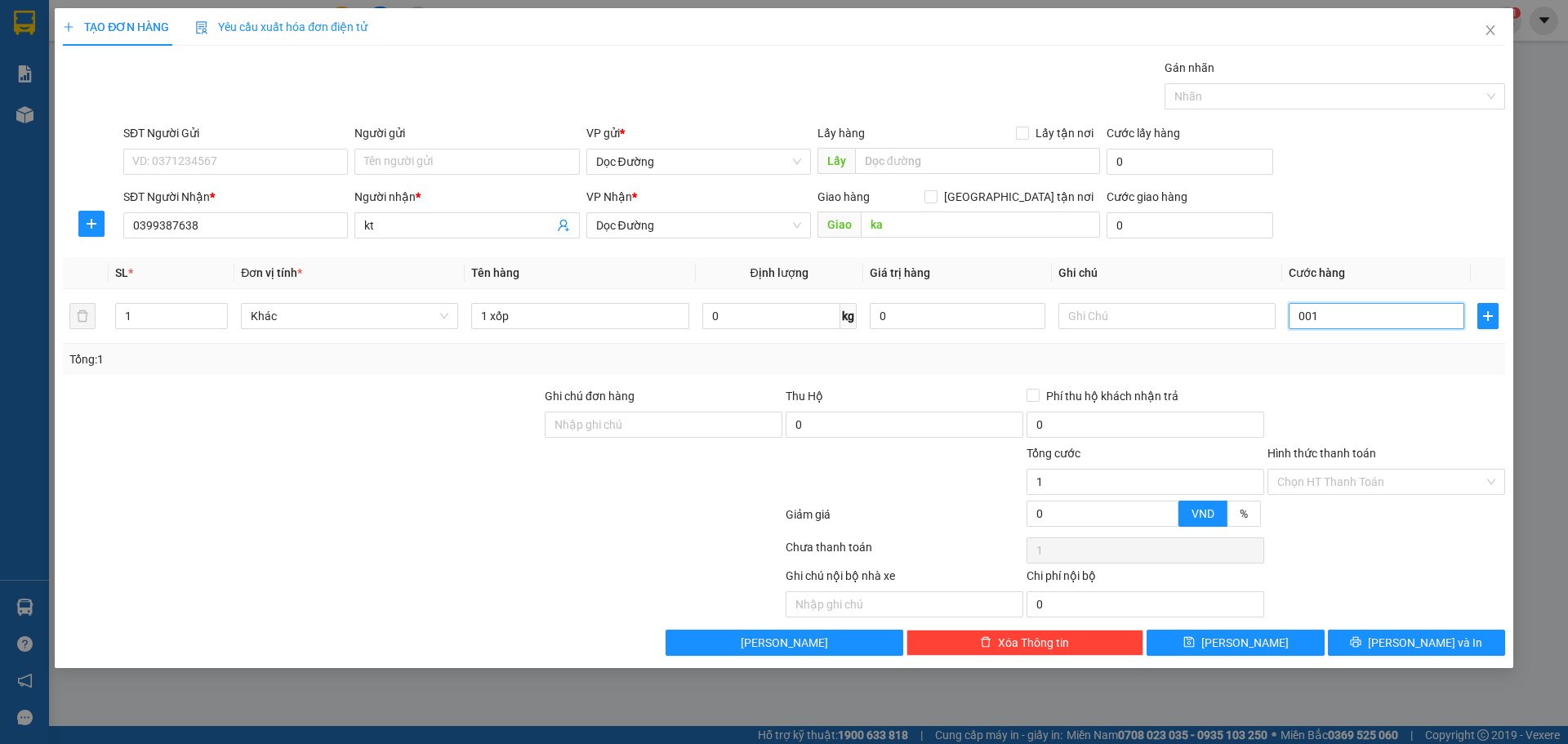
type input "0.010"
type input "10"
type input "00.100"
type input "100"
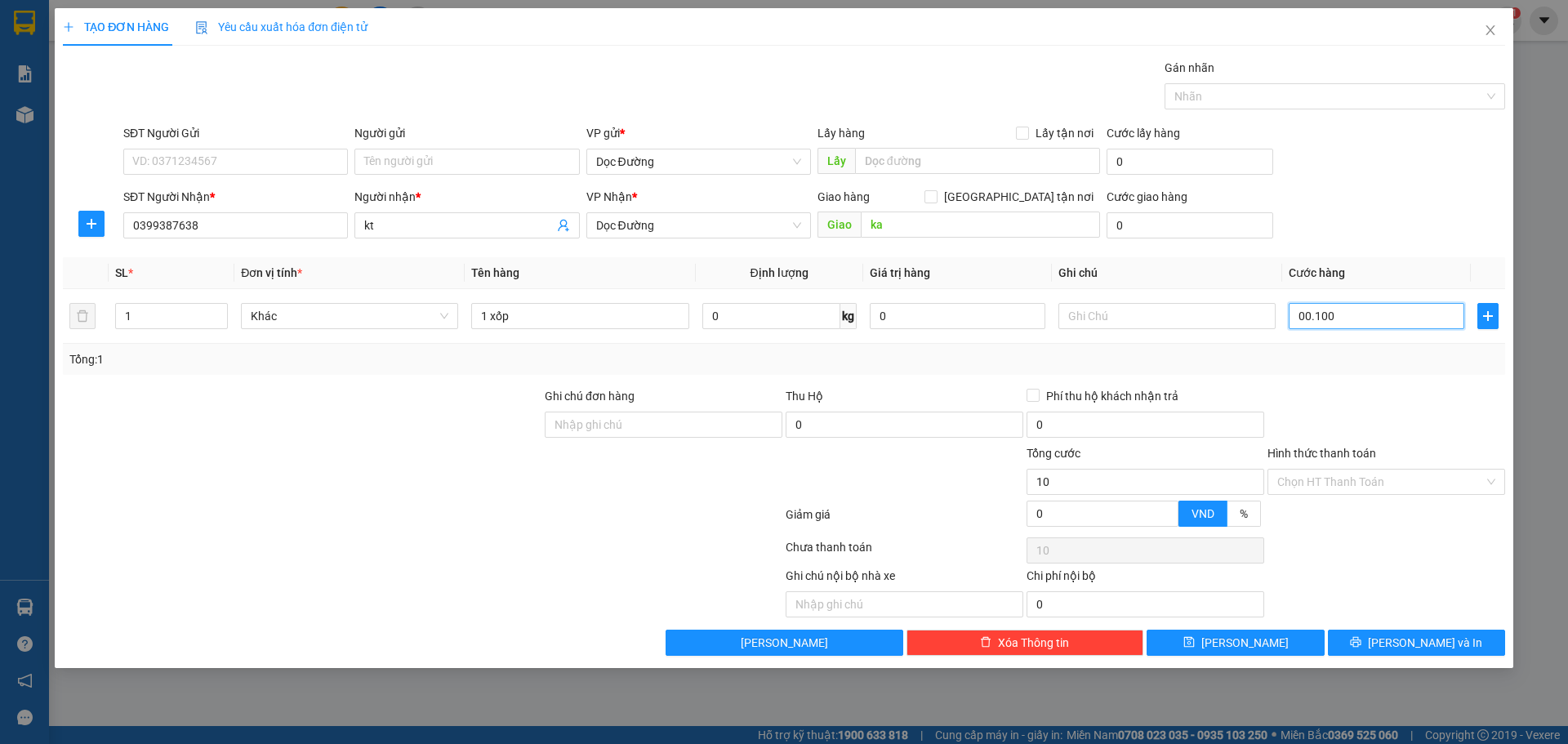
type input "100"
type input "0.001.000"
type input "1.000"
type input "000.010.000"
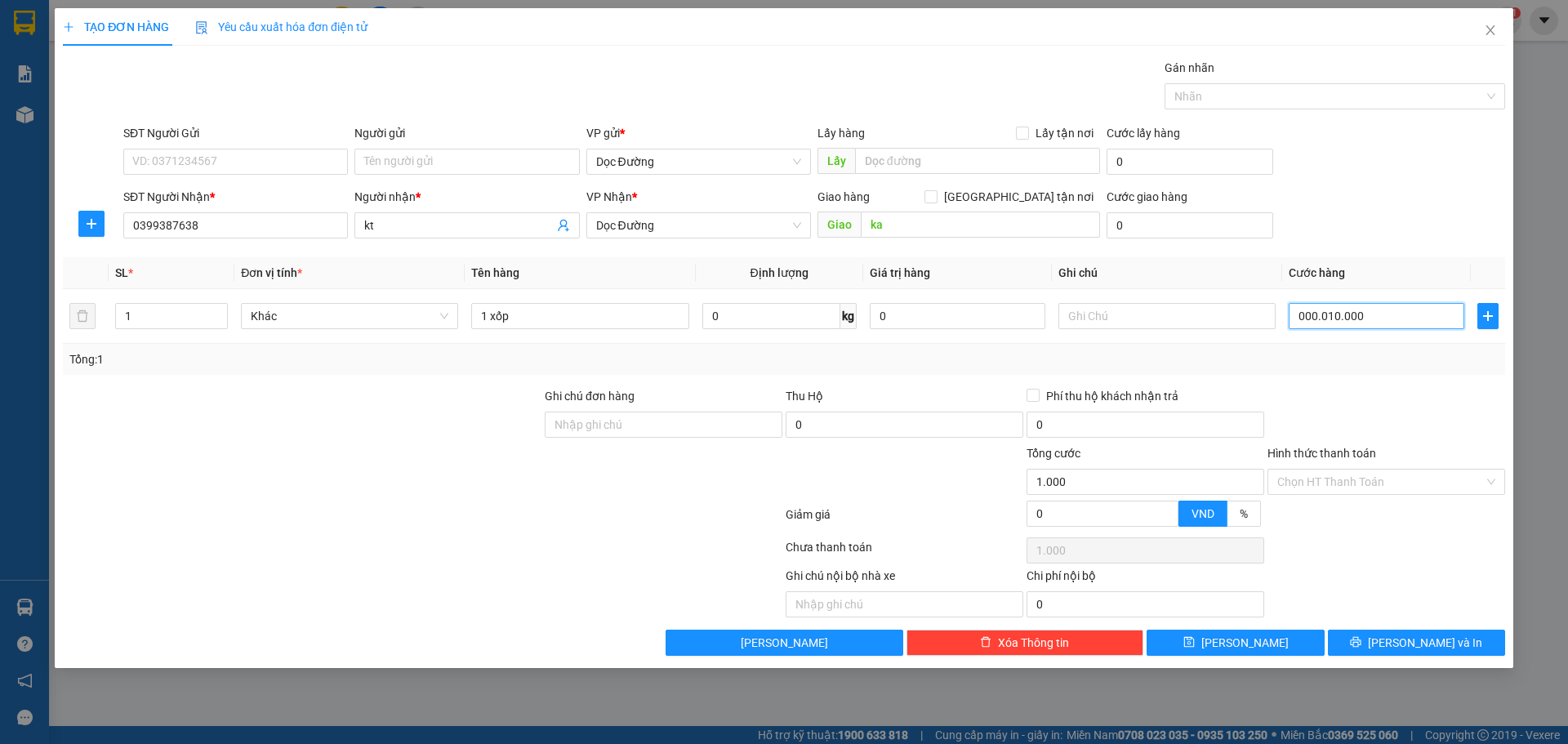
type input "10.000"
type input "00.000.100.000"
type input "100.000"
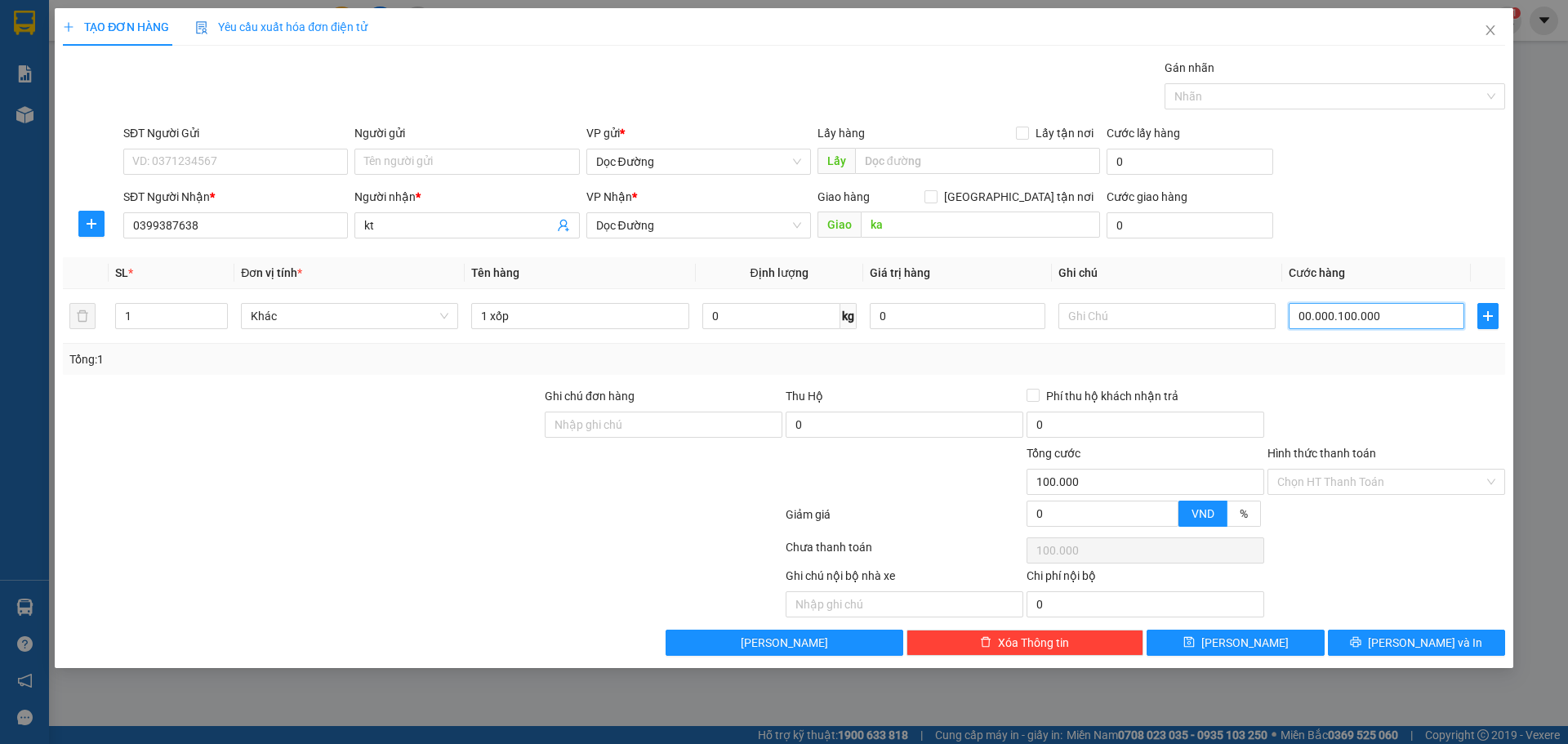
type input "0.000.001.000.000"
type input "1.000.000"
type input "00.000.010.100.000"
type input "10.100.000"
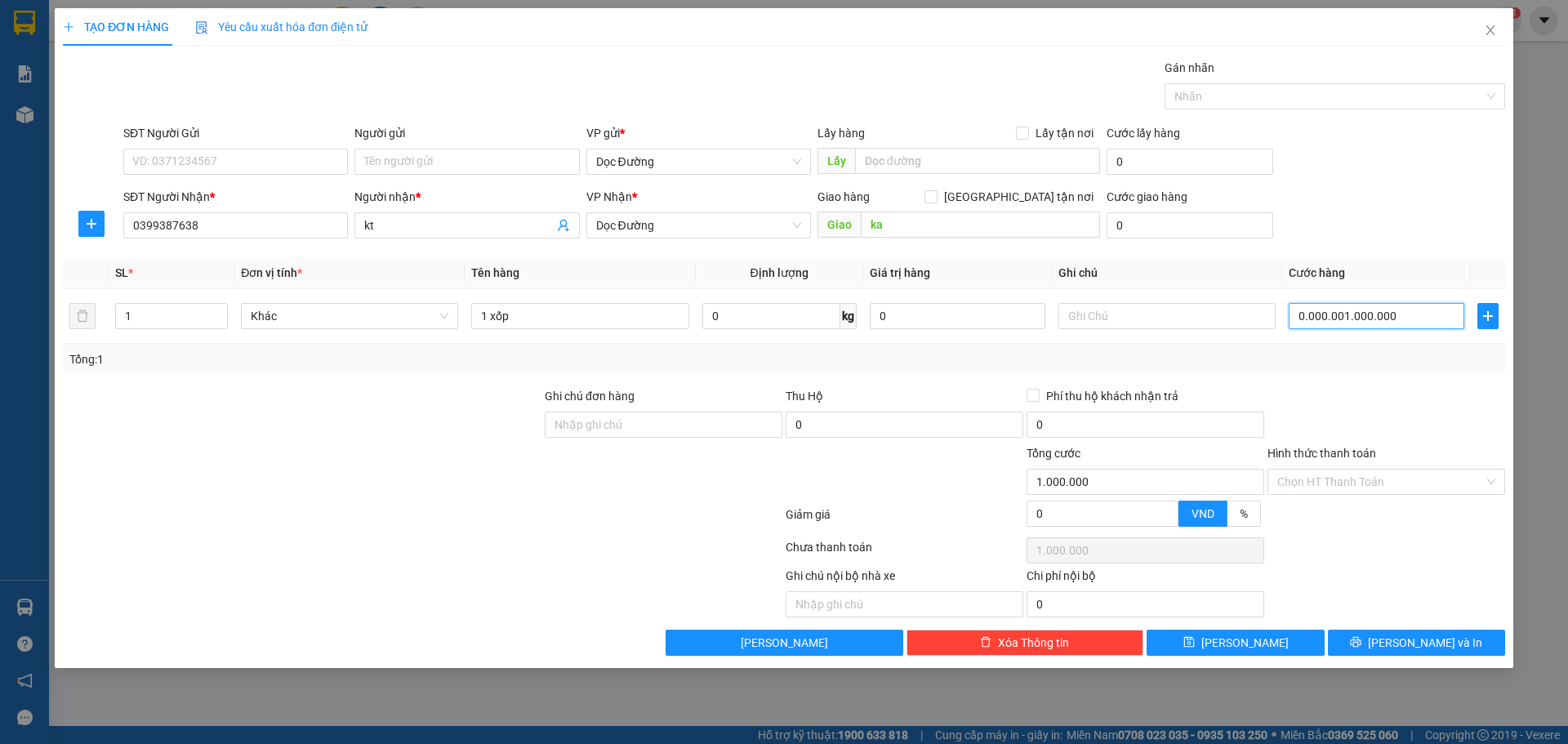
type input "10.100.000"
type input "100.000"
click at [1316, 233] on div "SĐT Người Nhận * 0399387638 Người nhận * kt VP Nhận * Dọc Đường Giao hàng [GEOG…" at bounding box center [813, 216] width 1388 height 58
click at [1331, 493] on input "Hình thức thanh toán" at bounding box center [1380, 482] width 207 height 24
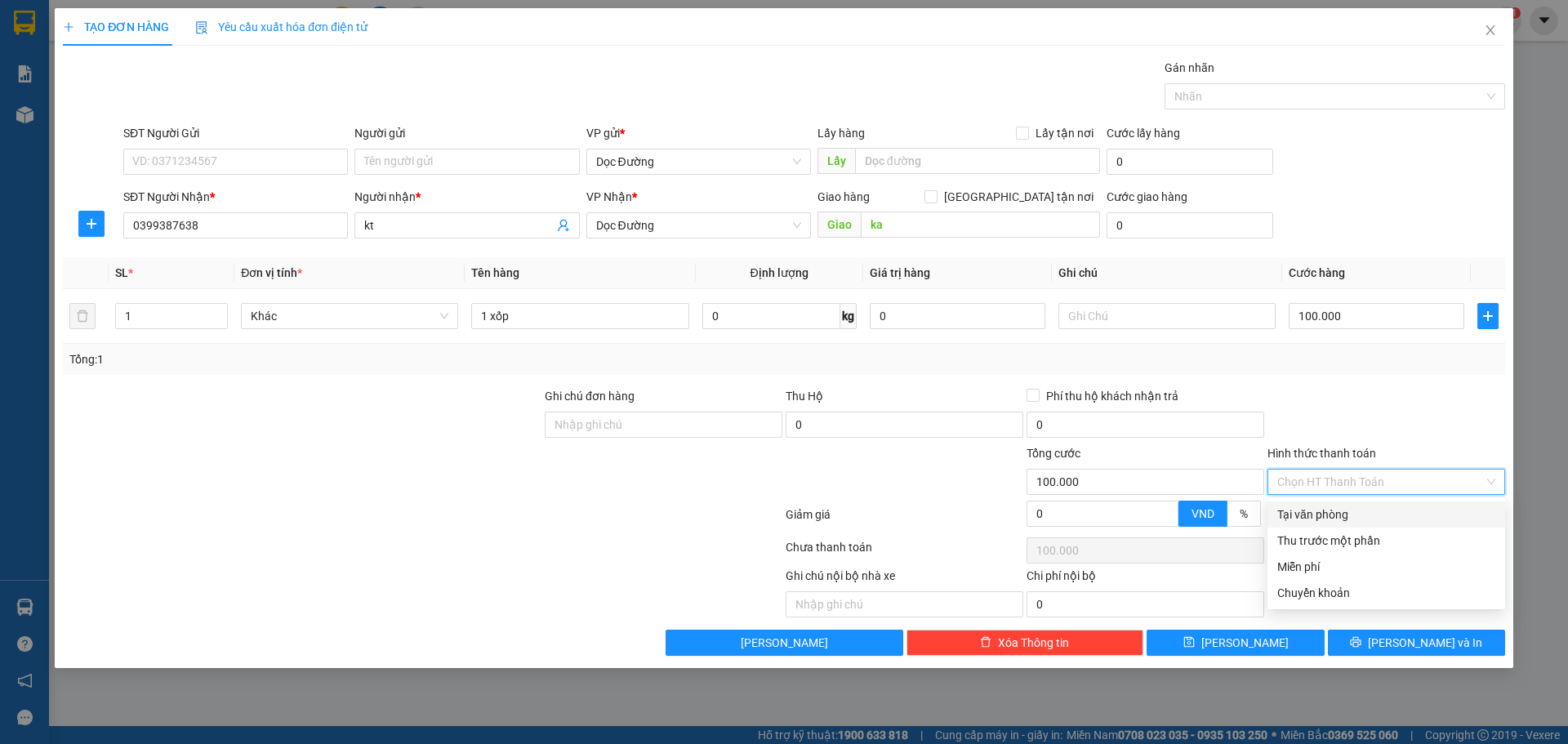
click at [1317, 528] on div "Thu trước một phần" at bounding box center [1386, 541] width 238 height 26
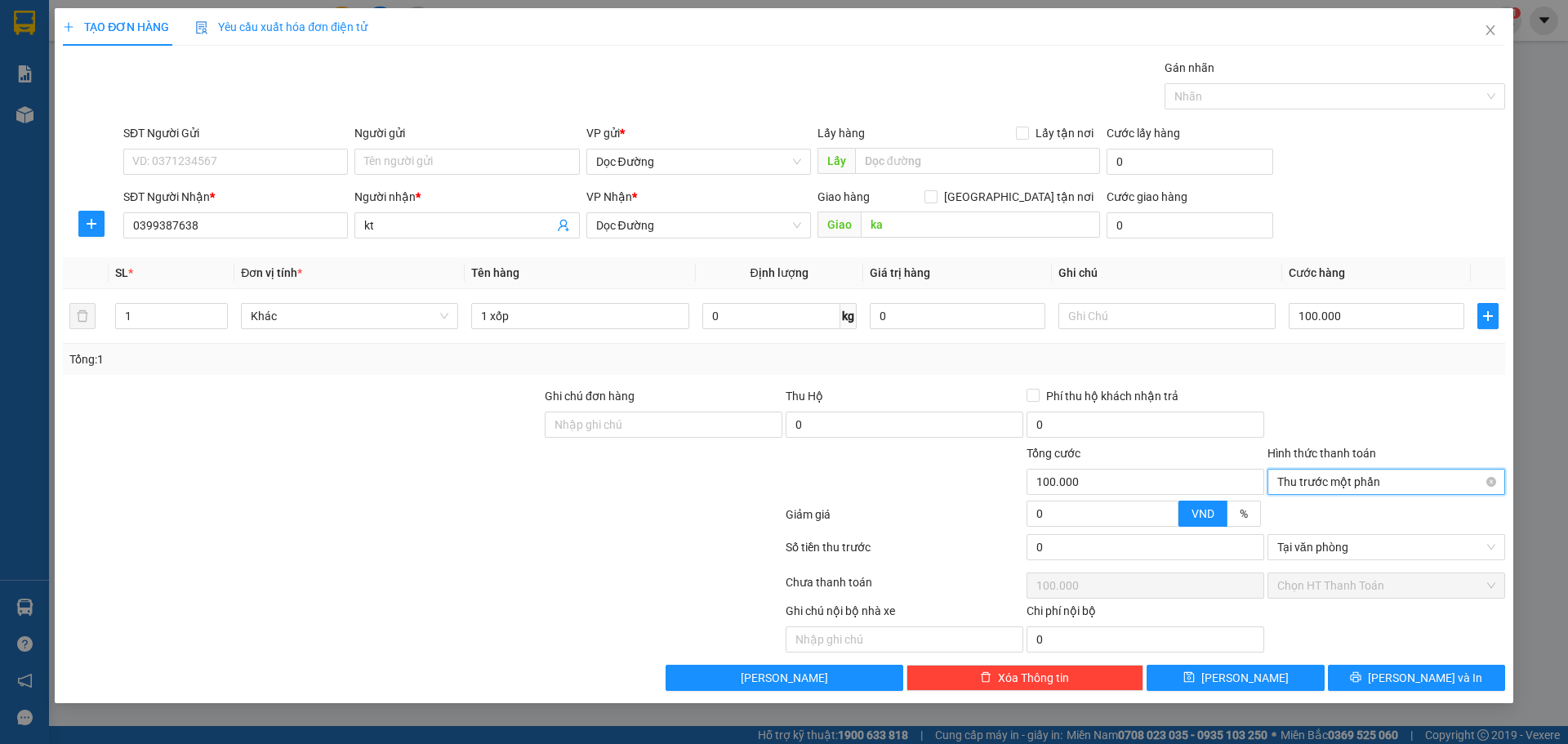
drag, startPoint x: 1324, startPoint y: 469, endPoint x: 1321, endPoint y: 495, distance: 26.2
click at [1324, 470] on span "Thu trước một phần" at bounding box center [1385, 482] width 218 height 24
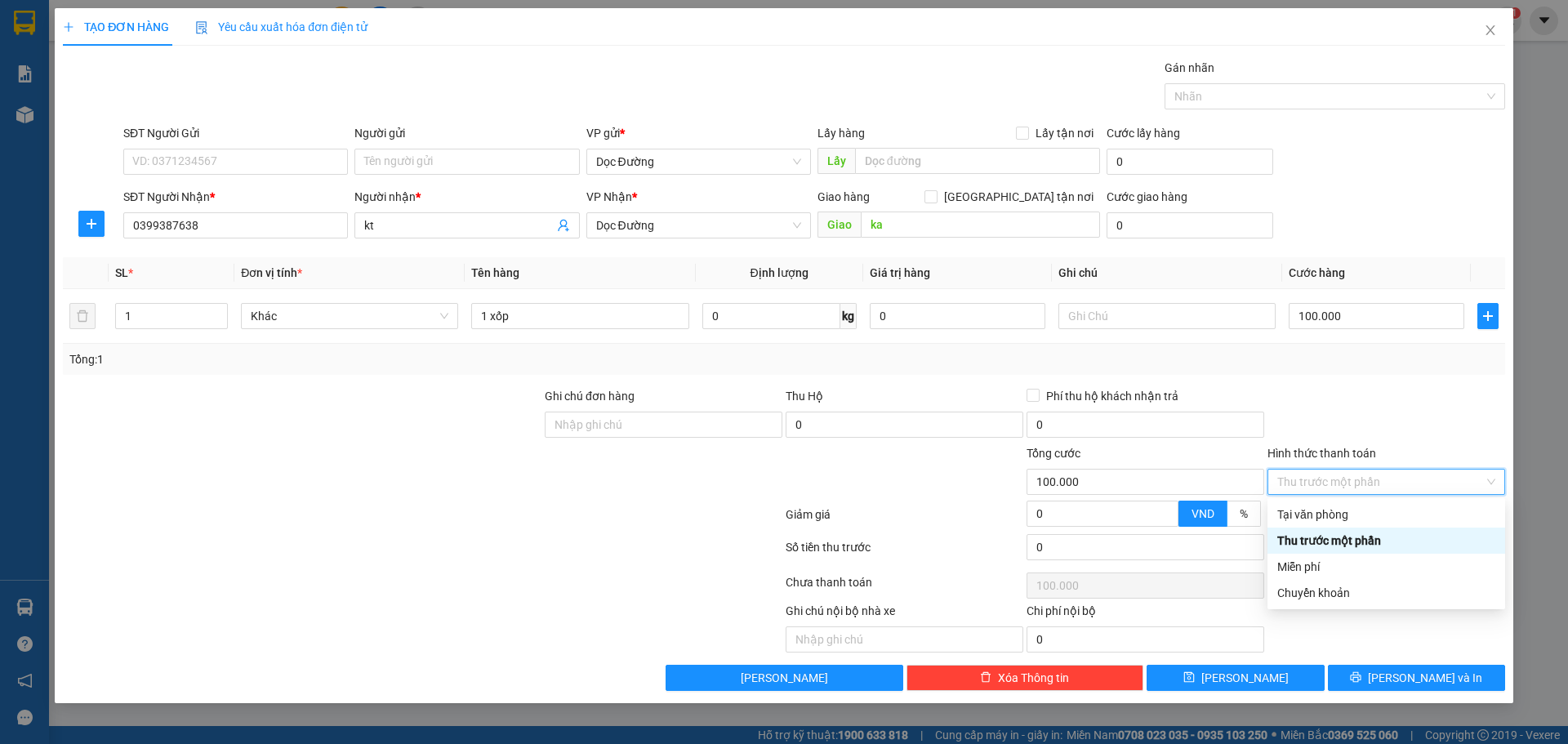
click at [1321, 501] on div "Transit Pickup Surcharge Ids Transit Deliver Surcharge Ids Transit Deliver Surc…" at bounding box center [784, 374] width 1442 height 633
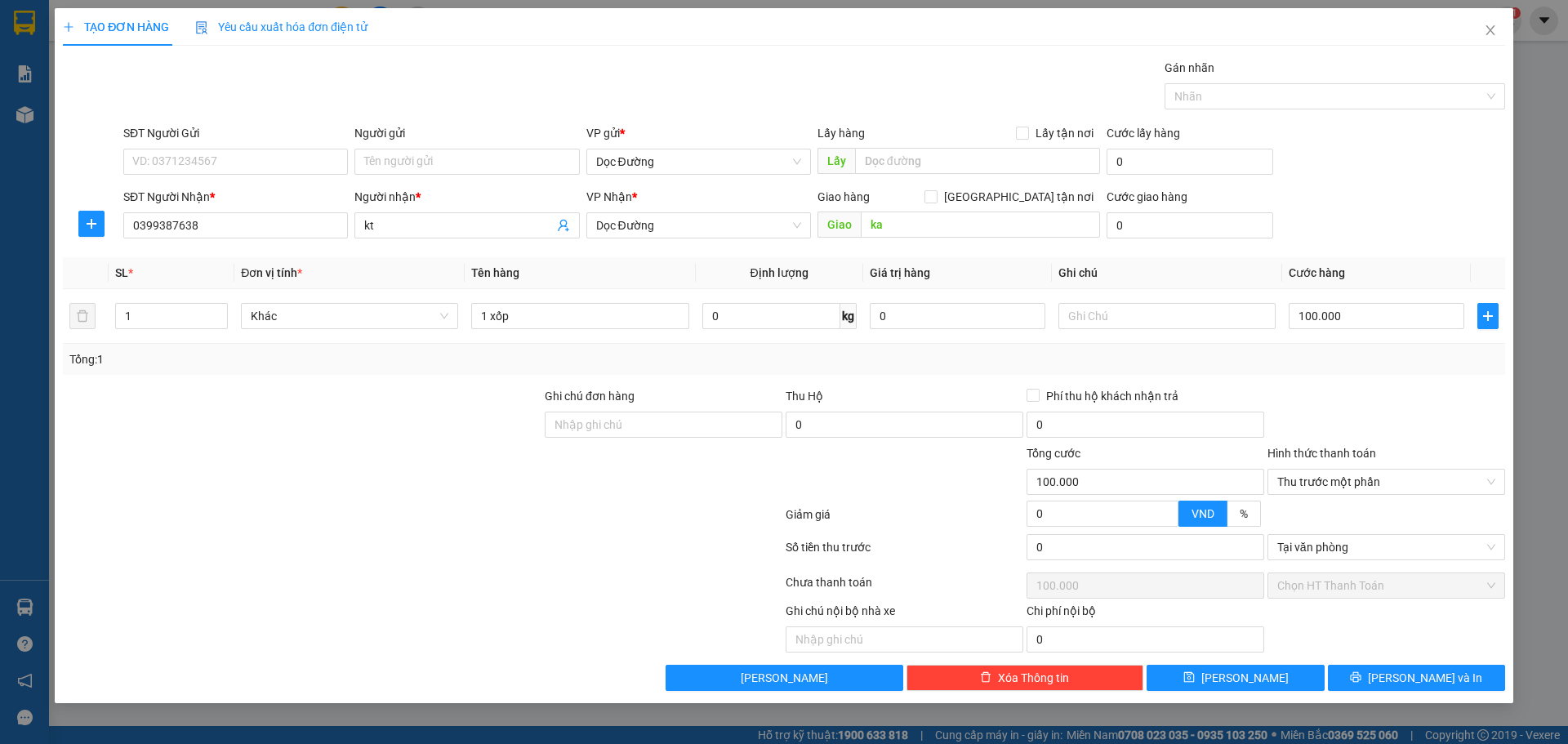
drag, startPoint x: 1331, startPoint y: 485, endPoint x: 1323, endPoint y: 512, distance: 28.2
click at [1331, 494] on div "Thu trước một phần" at bounding box center [1386, 482] width 238 height 26
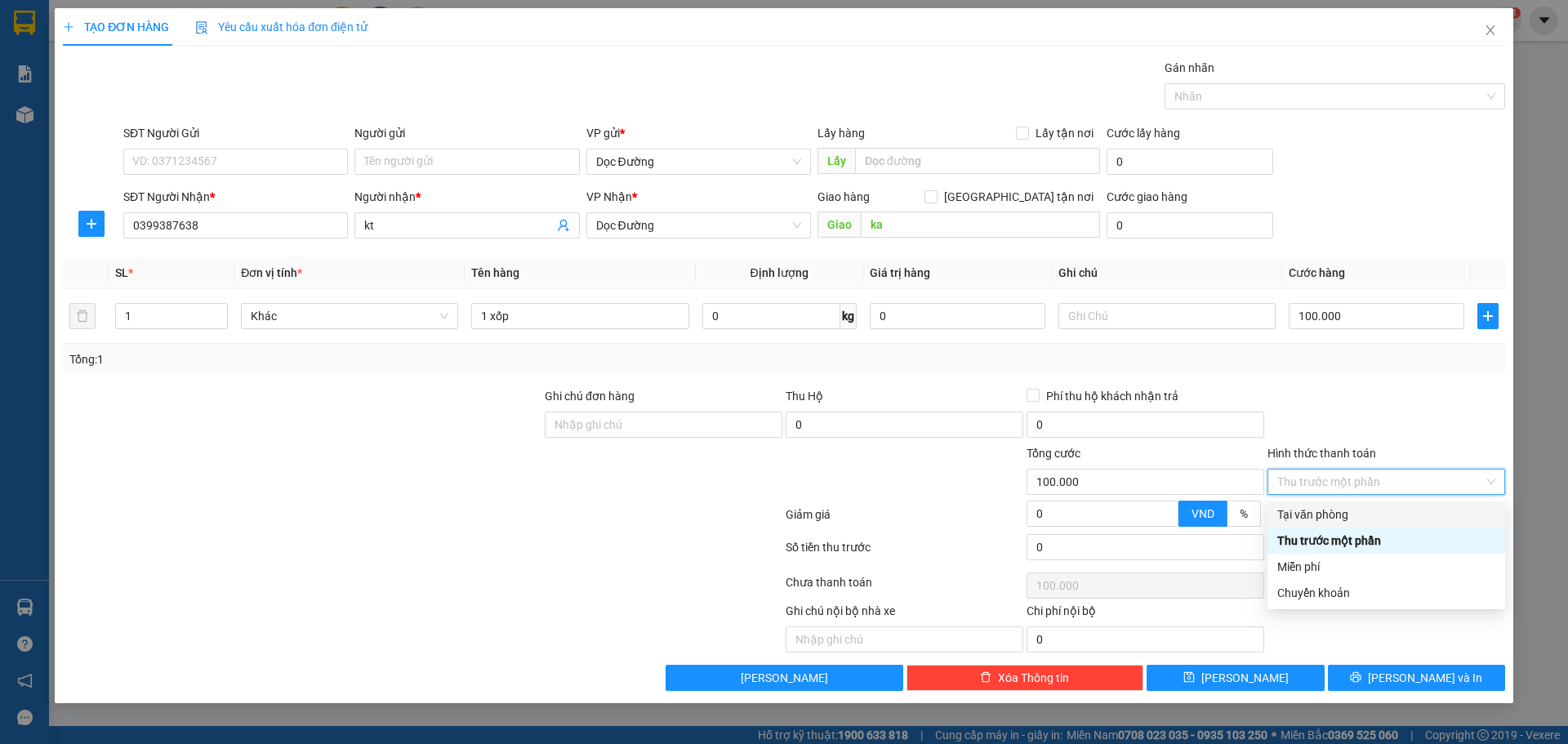
click at [1320, 514] on div "Tại văn phòng" at bounding box center [1385, 514] width 218 height 18
type input "0"
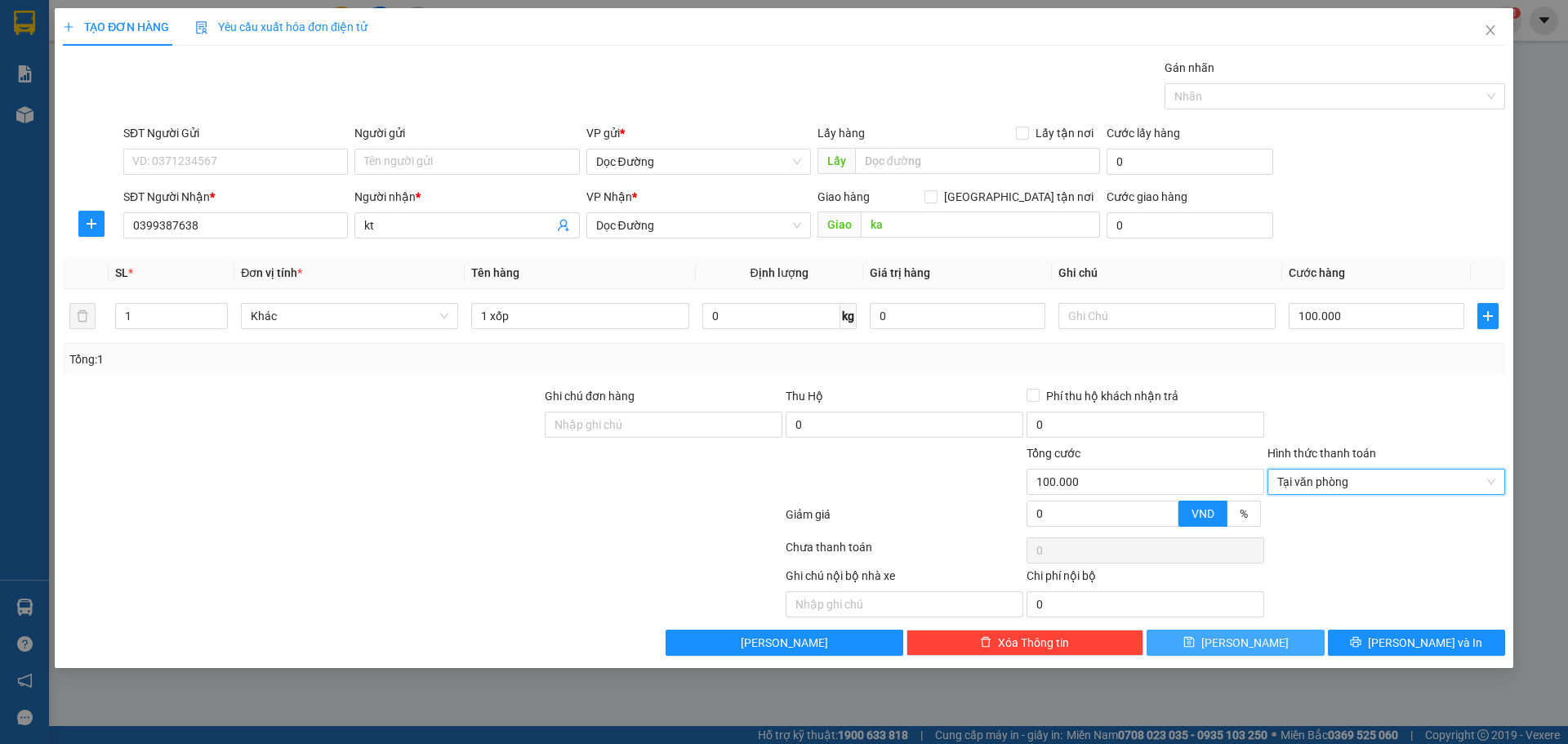
click at [1260, 646] on button "[PERSON_NAME]" at bounding box center [1235, 643] width 177 height 26
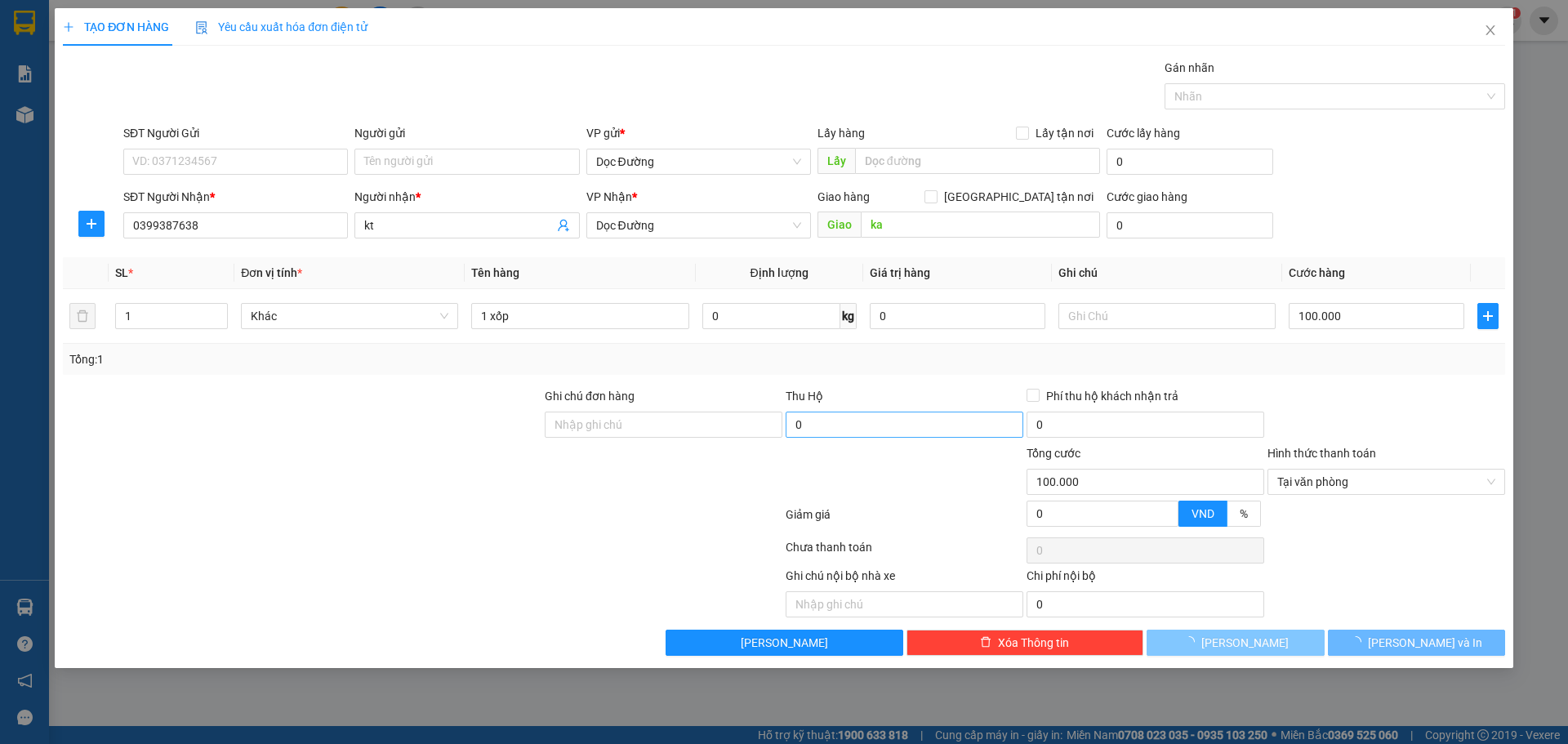
type input "0"
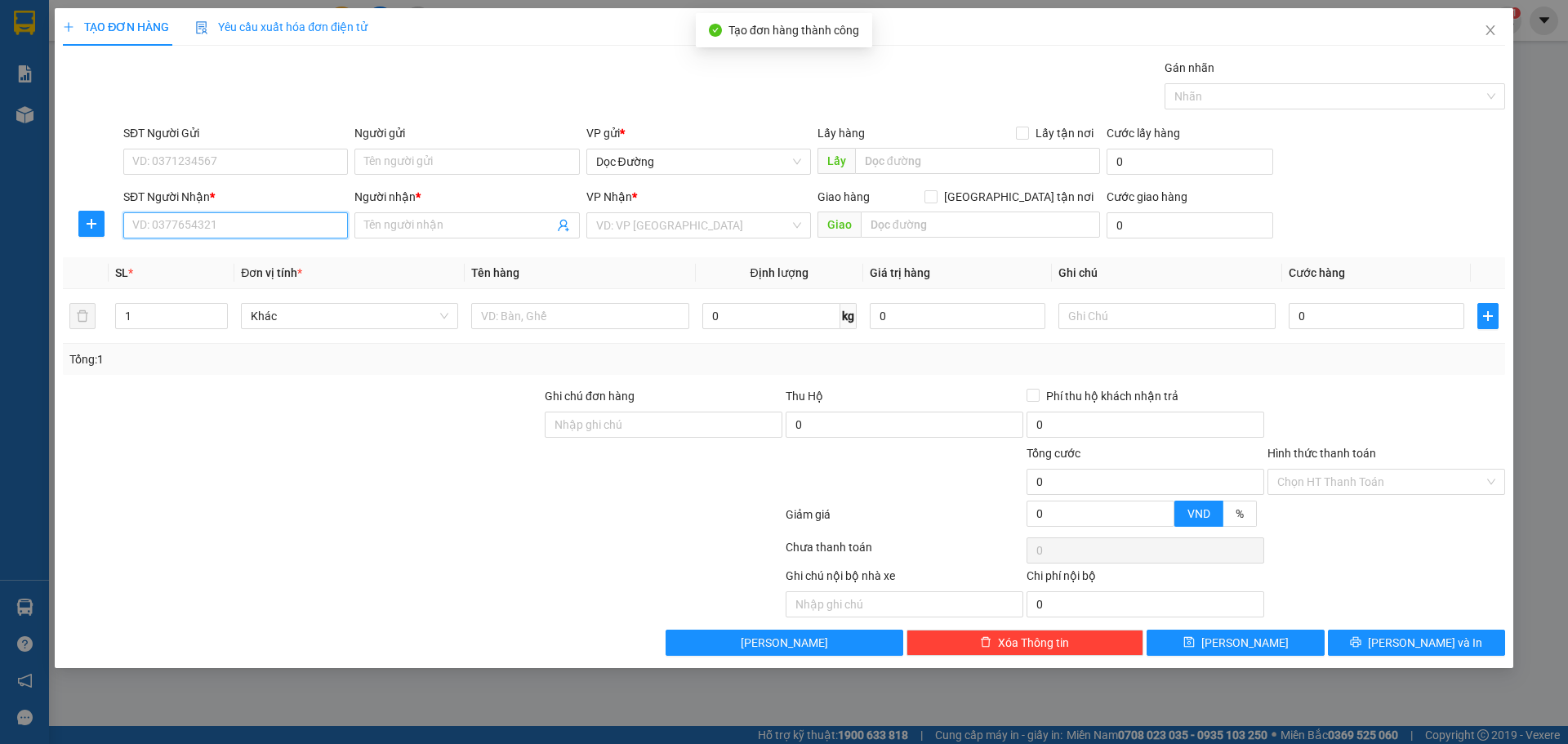
click at [249, 233] on input "SĐT Người Nhận *" at bounding box center [236, 226] width 225 height 26
type input "0929836666"
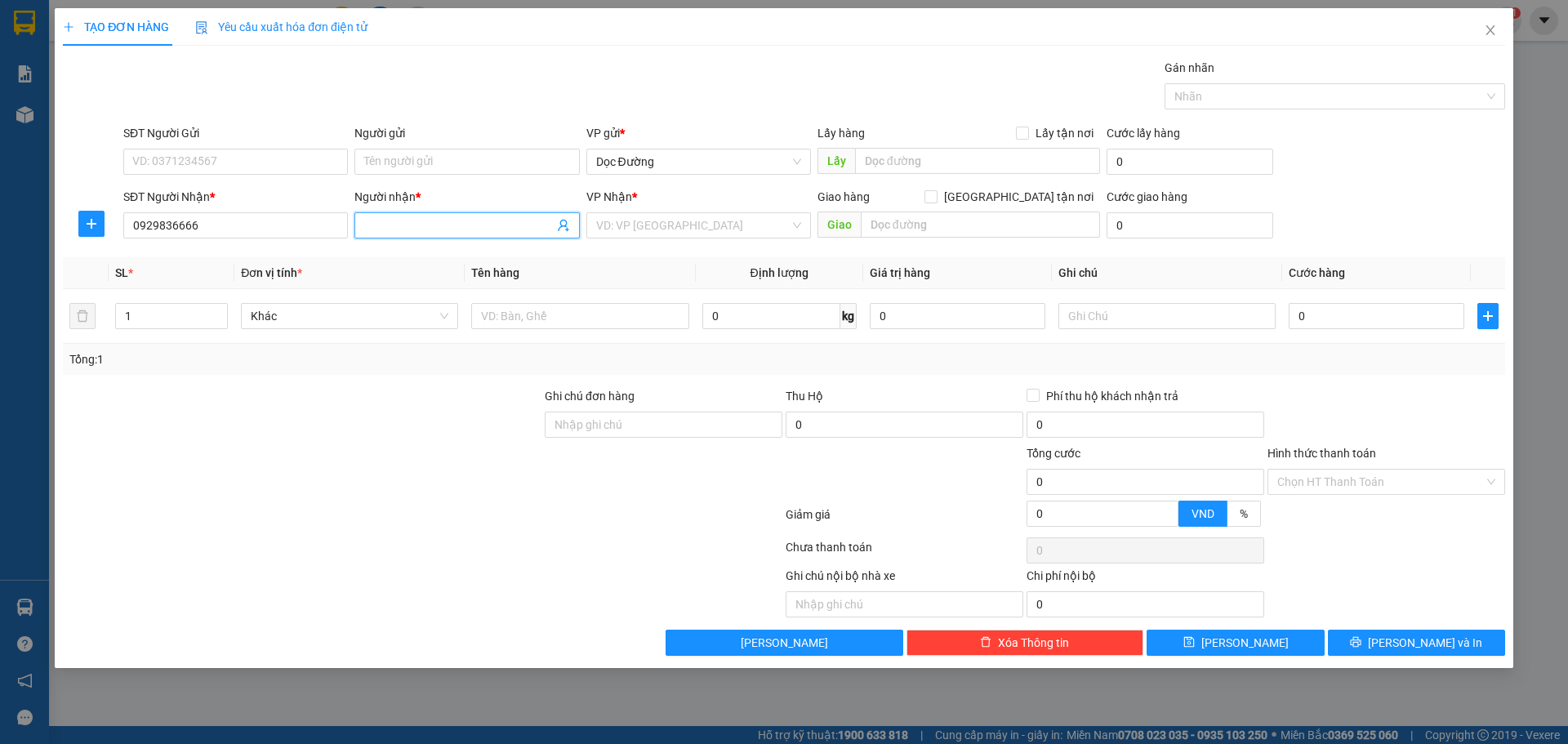
click at [384, 227] on input "Người nhận *" at bounding box center [458, 225] width 188 height 18
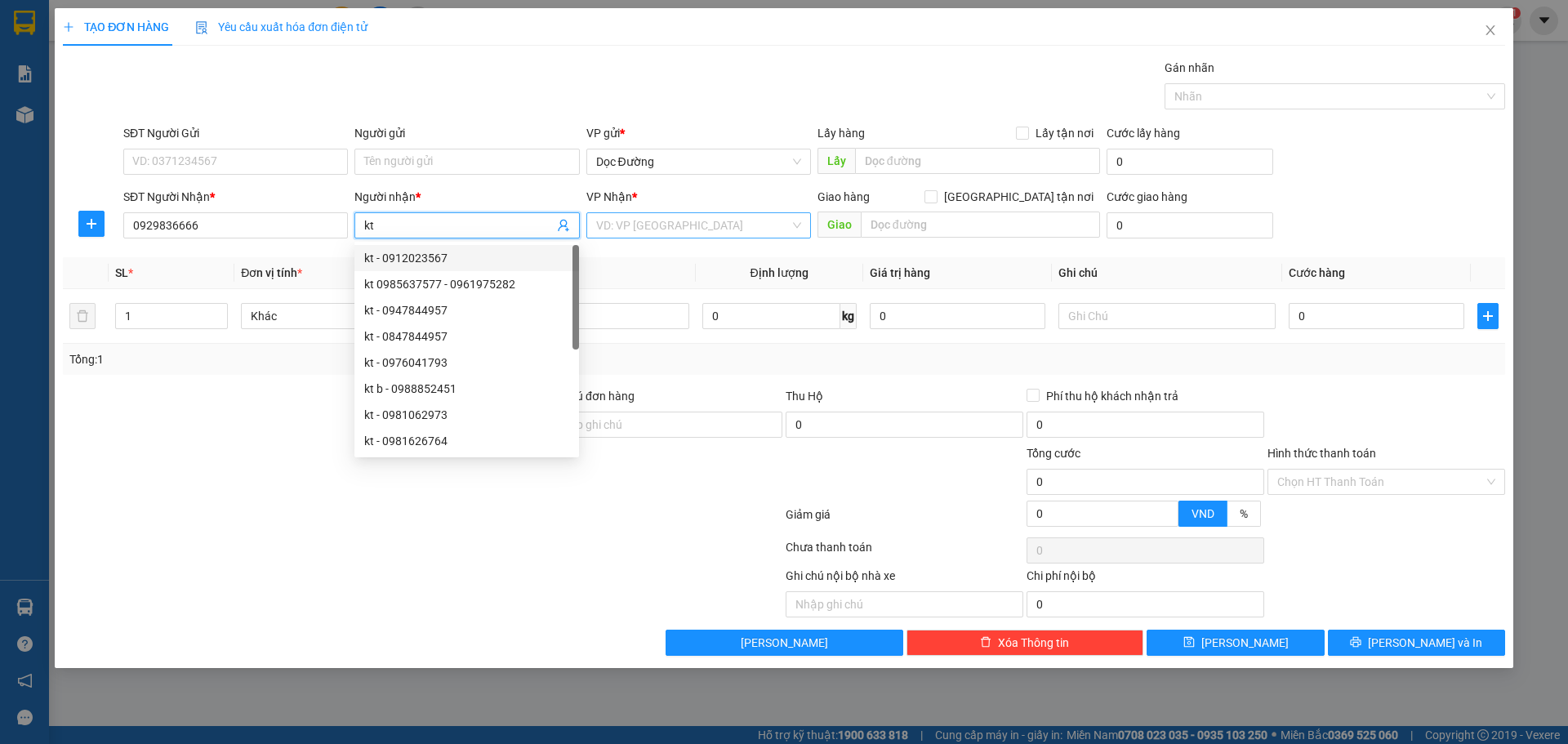
type input "kt"
drag, startPoint x: 632, startPoint y: 220, endPoint x: 652, endPoint y: 280, distance: 63.2
click at [633, 220] on input "search" at bounding box center [693, 226] width 193 height 24
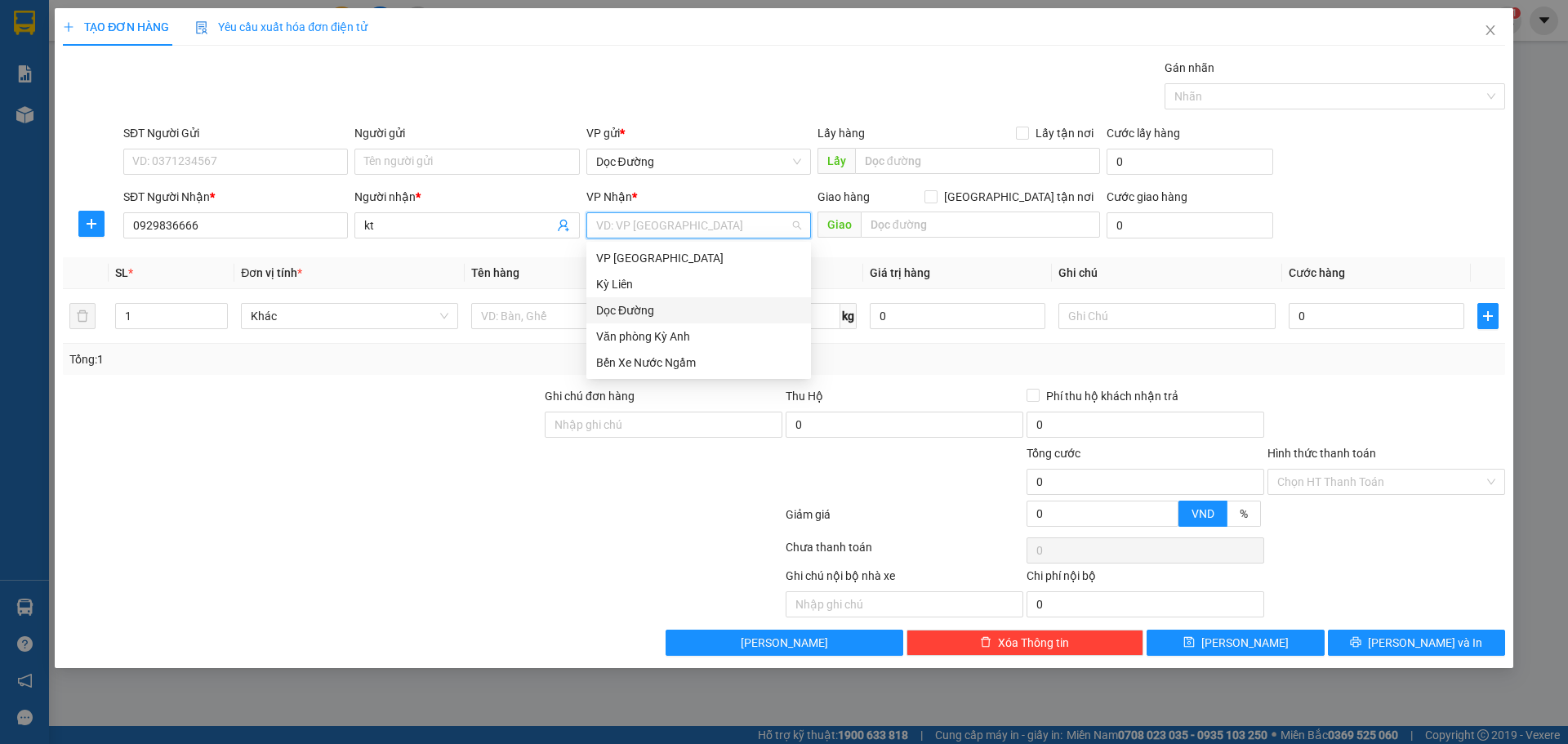
click at [652, 307] on div "Dọc Đường" at bounding box center [698, 310] width 205 height 18
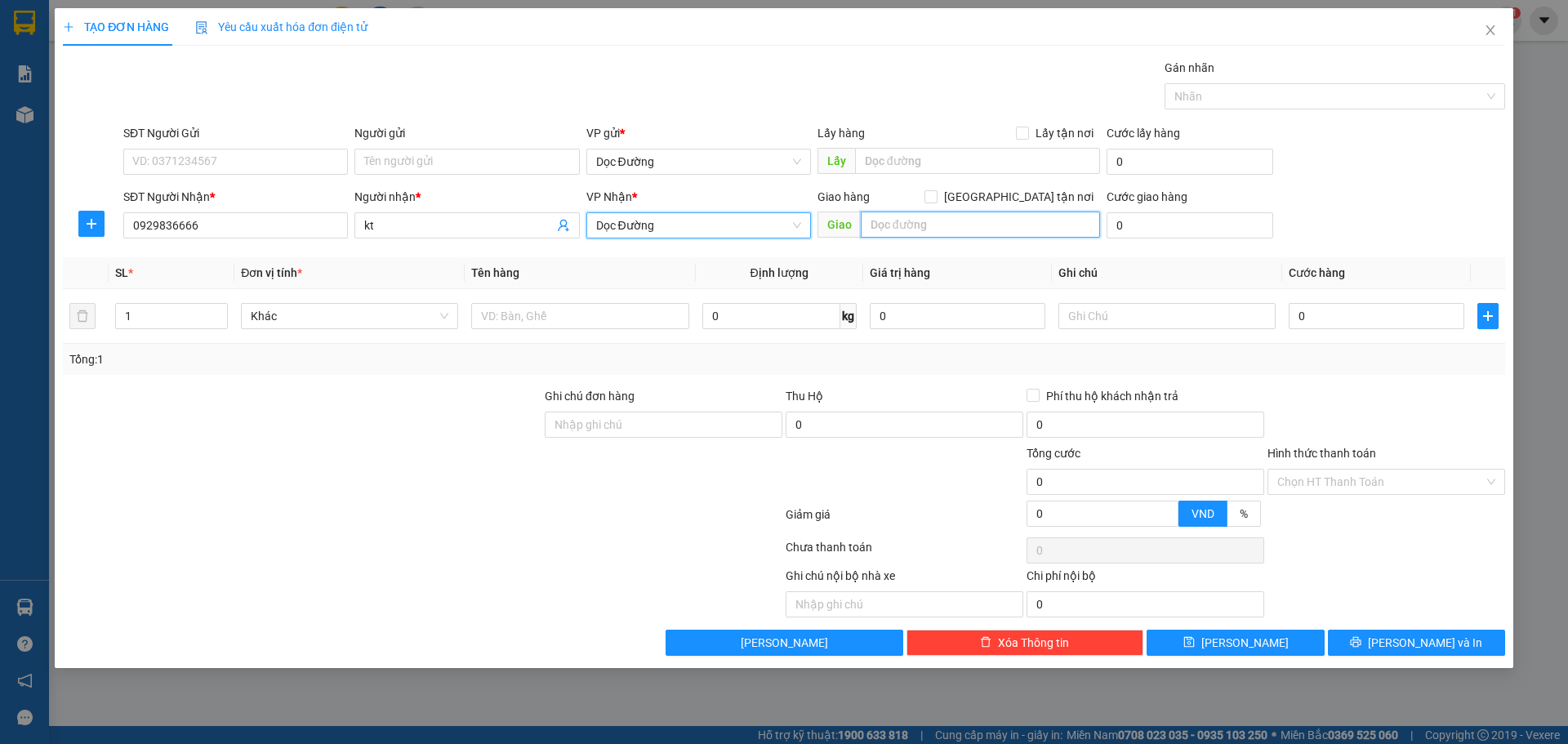
click at [873, 226] on input "text" at bounding box center [980, 225] width 240 height 26
type input "t long"
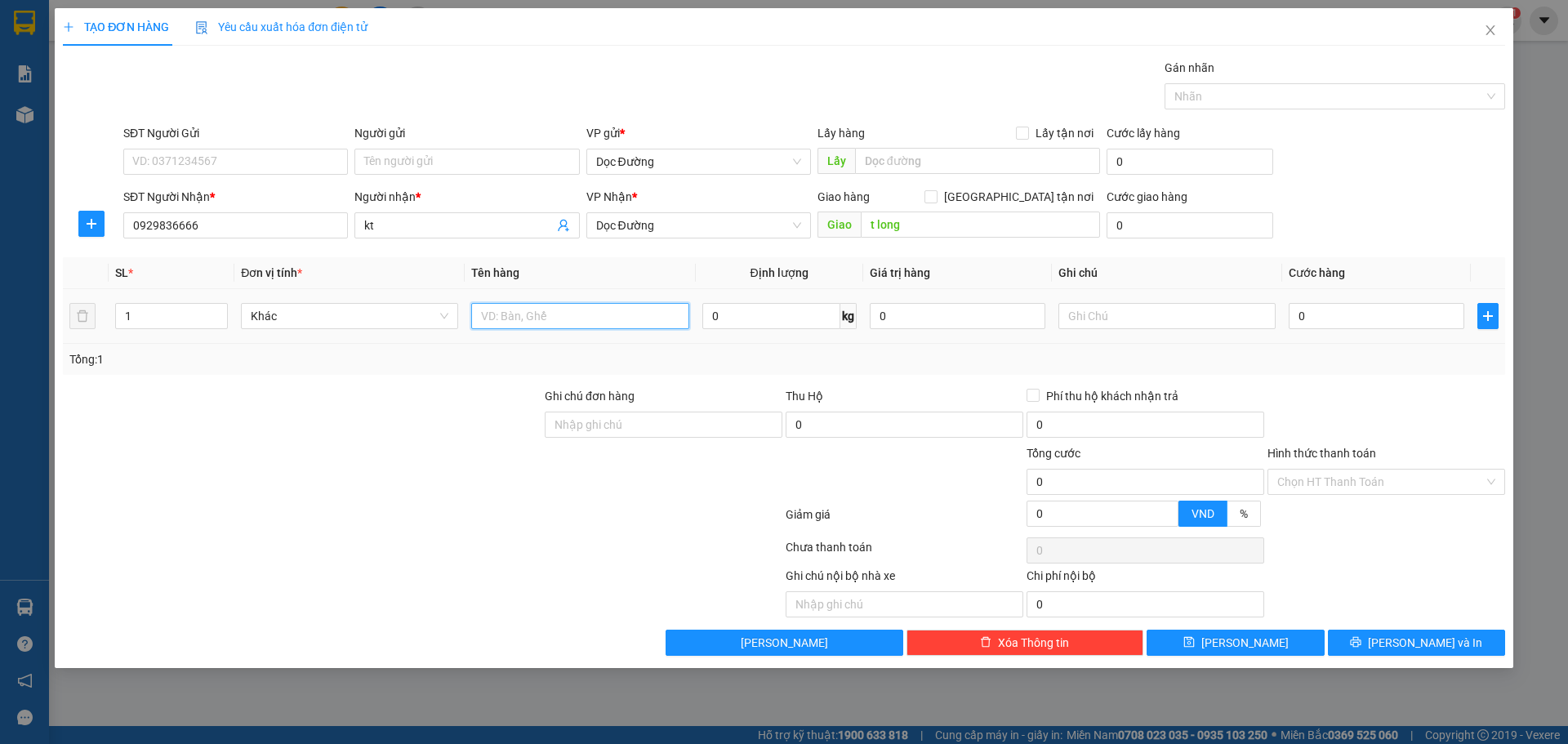
click at [565, 318] on input "text" at bounding box center [579, 316] width 217 height 26
type input "1 bao"
click at [1325, 320] on input "0" at bounding box center [1376, 316] width 175 height 26
type input "001"
type input "1"
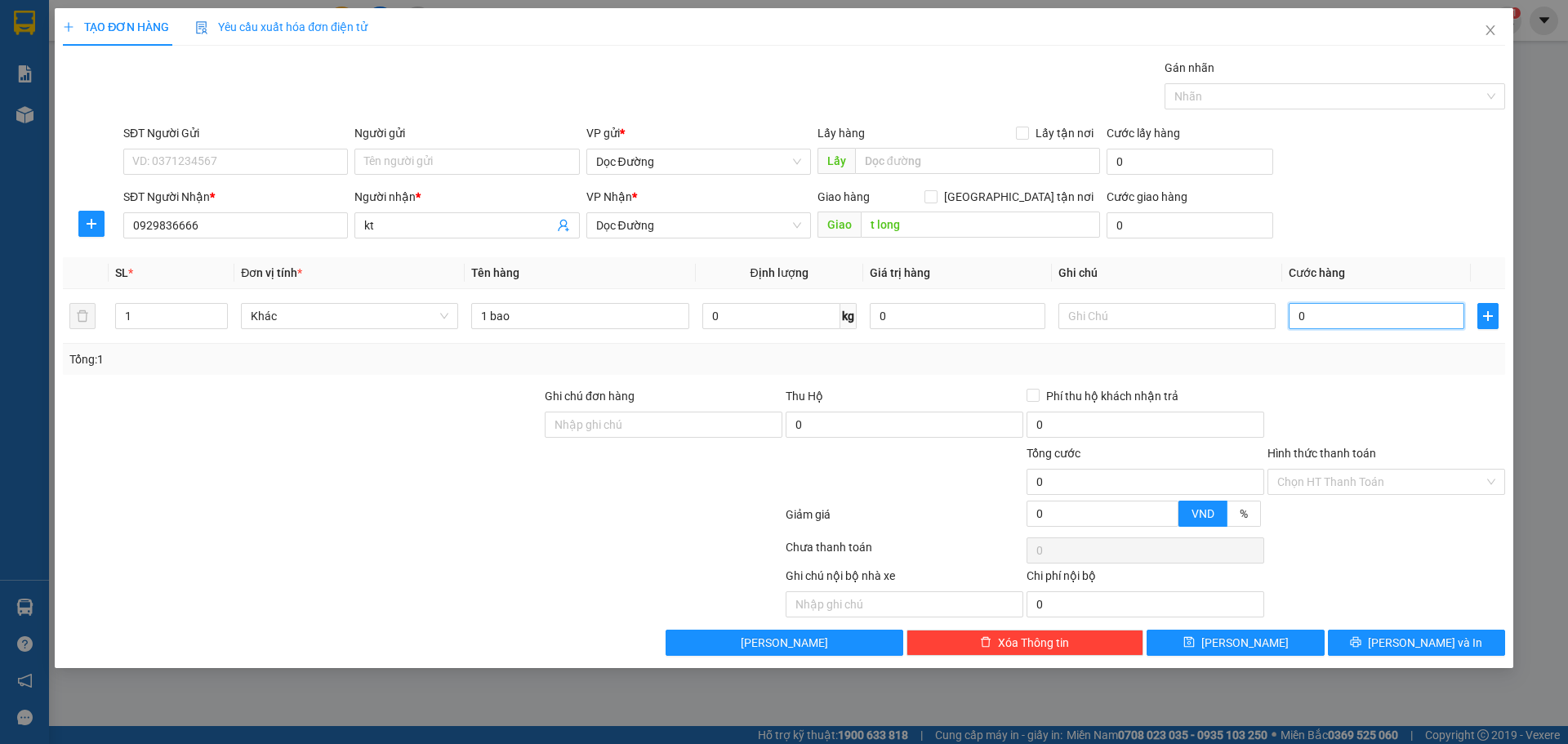
type input "1"
type input "0.010"
type input "10"
type input "00.100"
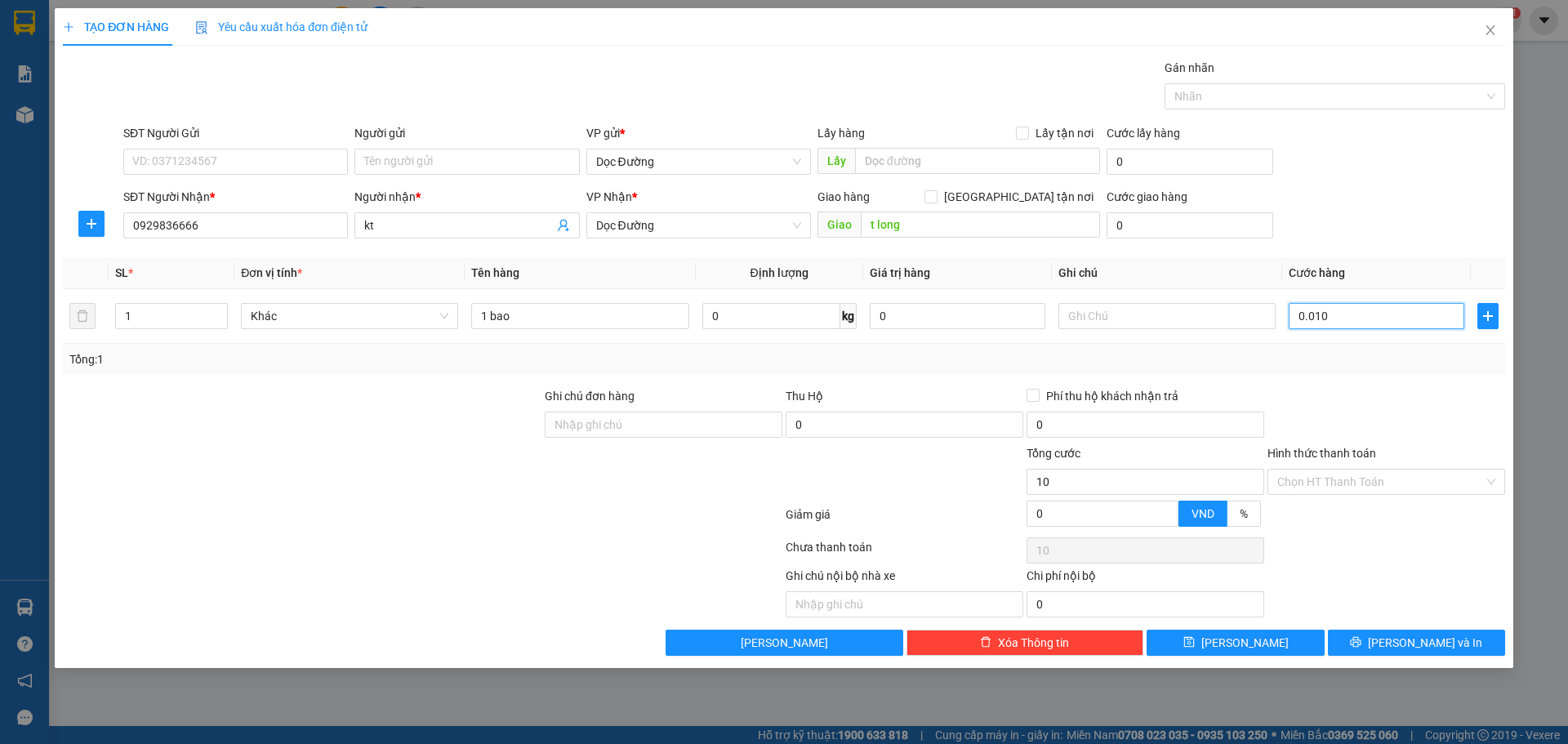
type input "100"
type input "0.001.000"
type input "1.000"
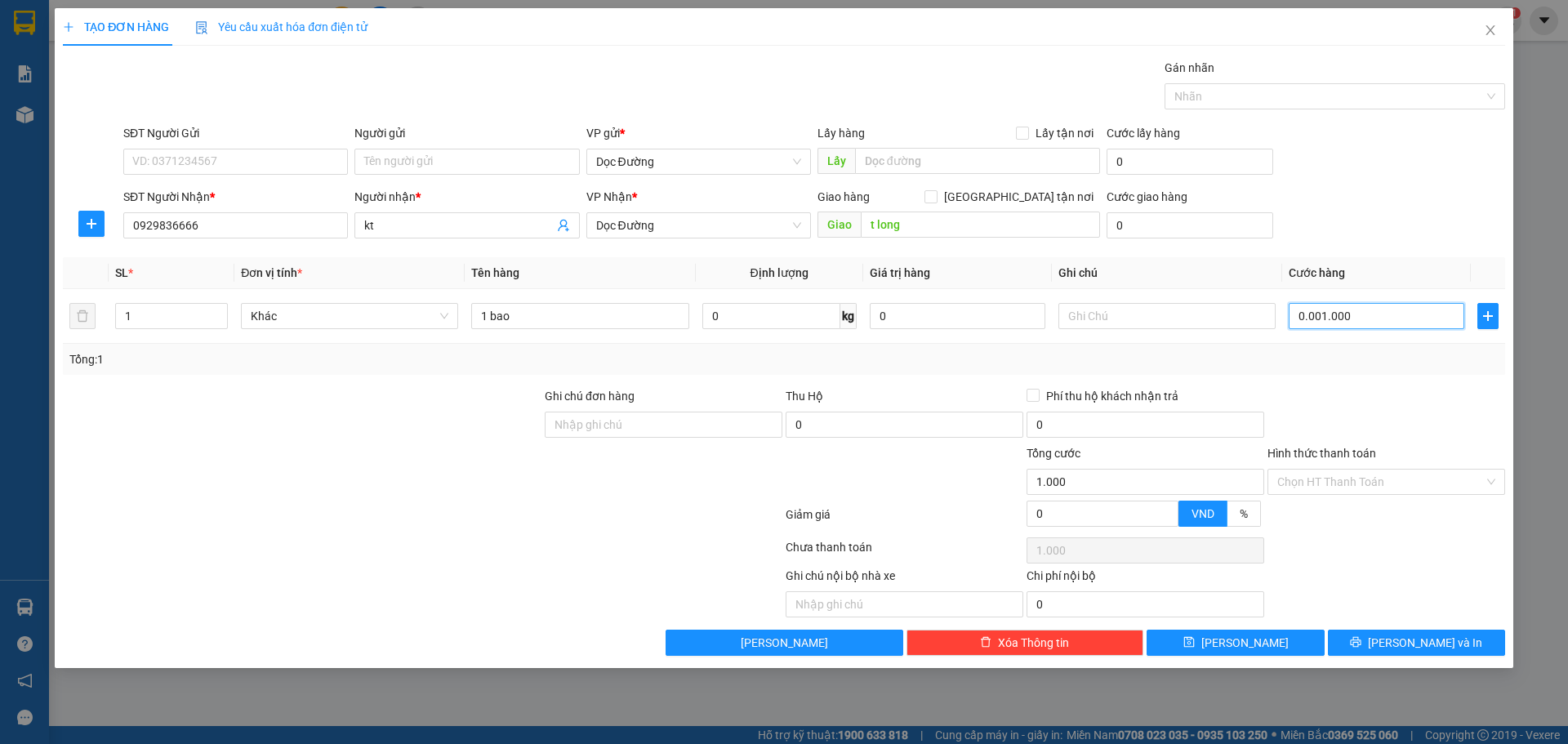
type input "000.010.000"
type input "10.000"
type input "00.000.100.000"
type input "100.000"
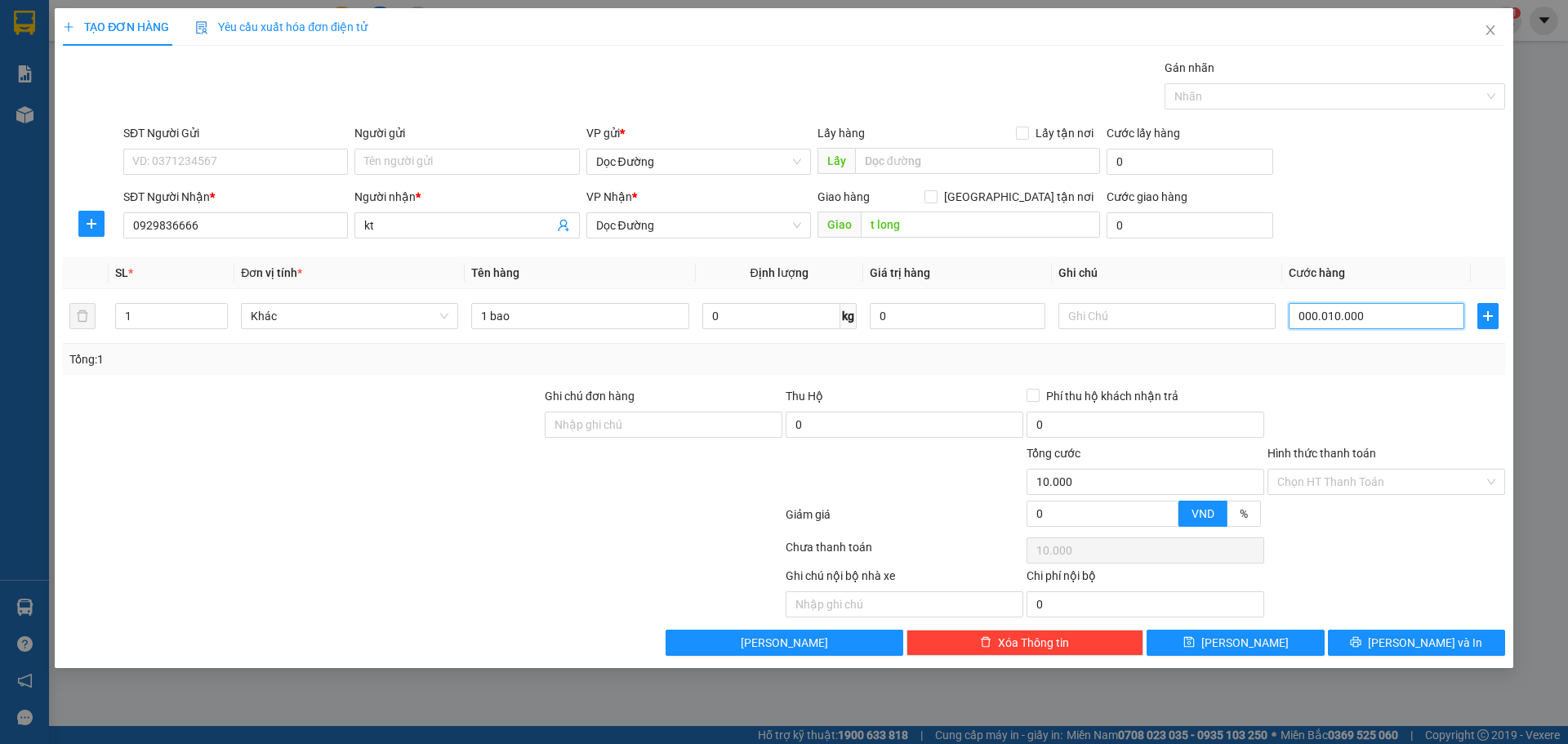
type input "100.000"
click at [1198, 647] on button "[PERSON_NAME]" at bounding box center [1235, 643] width 177 height 26
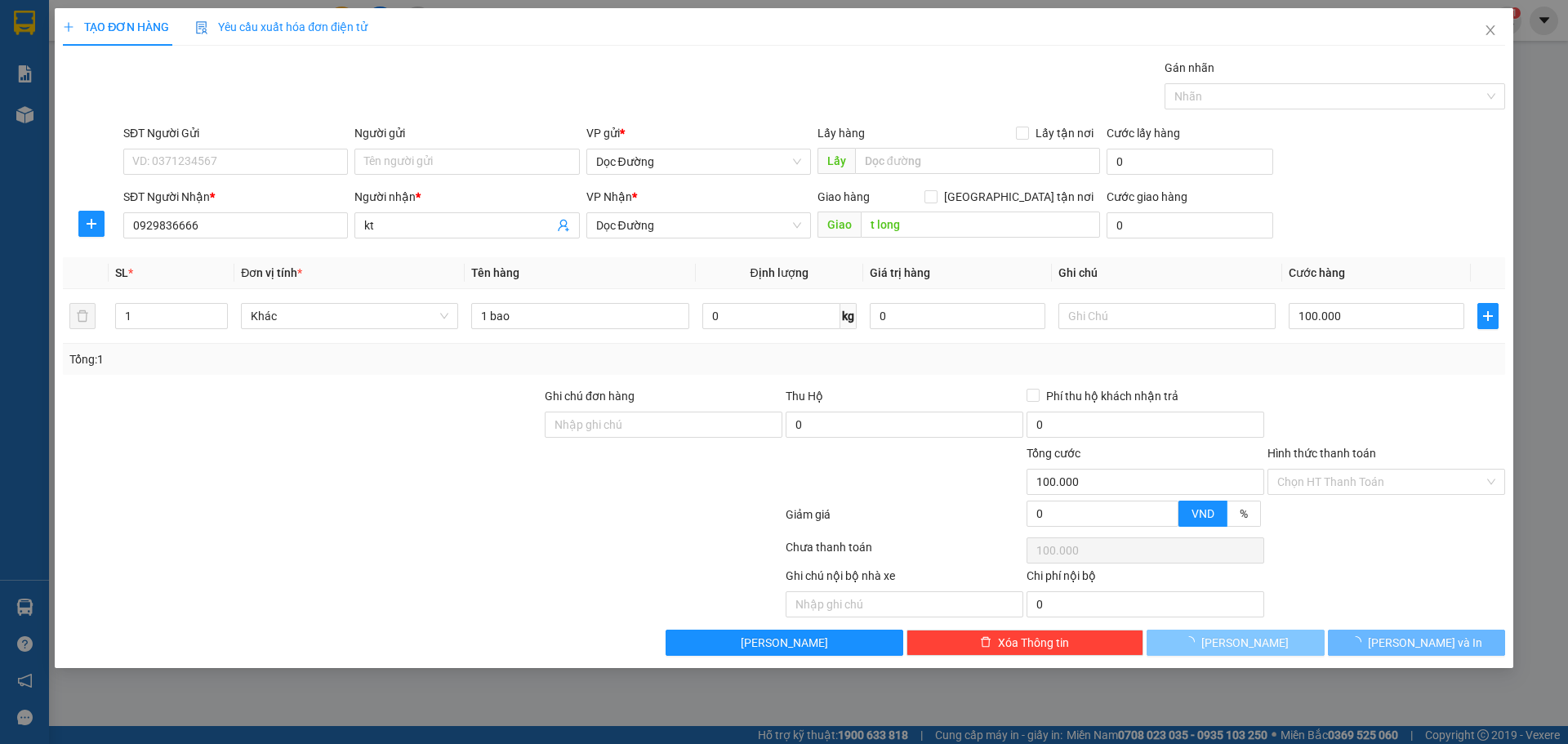
type input "0"
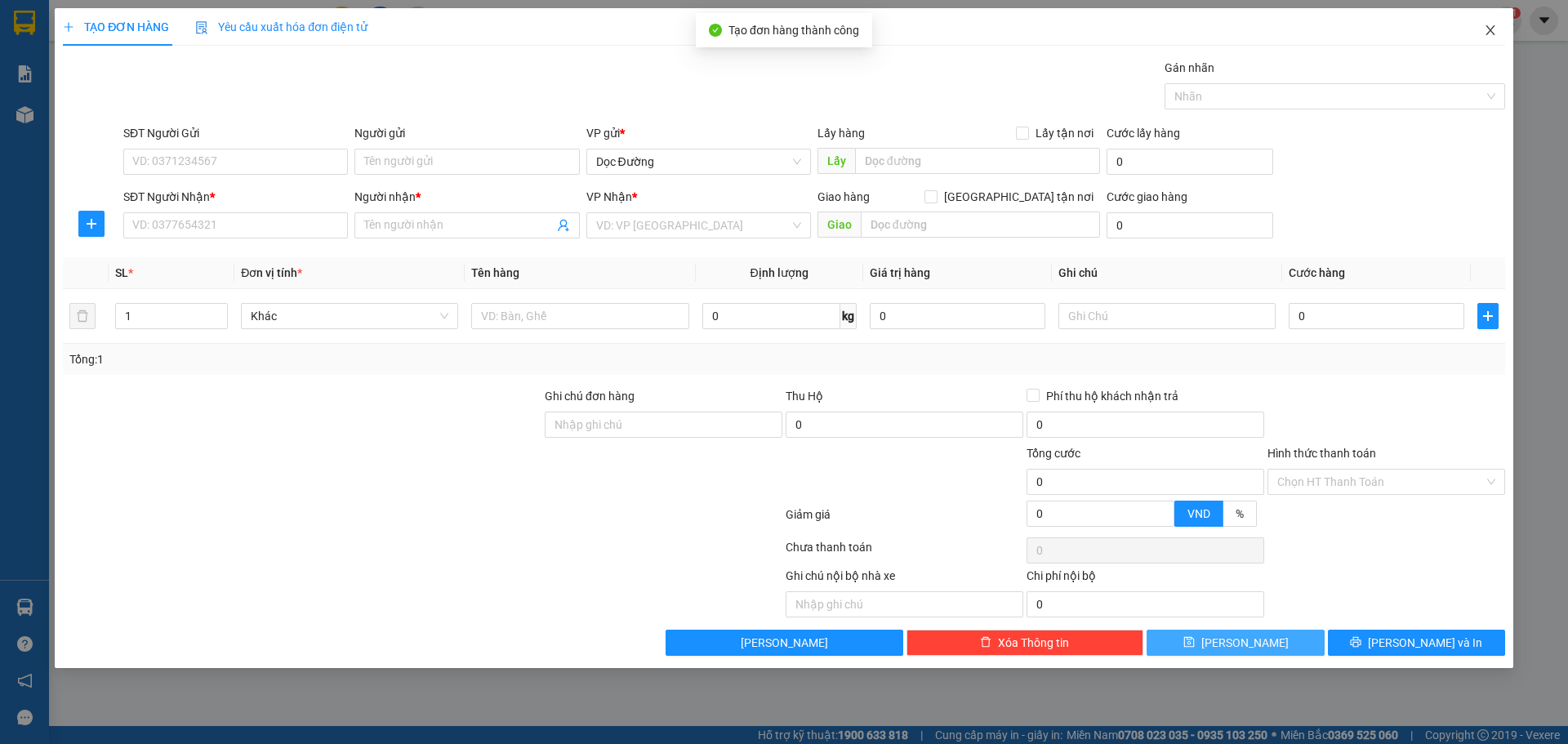
click at [1500, 24] on span "Close" at bounding box center [1489, 31] width 45 height 46
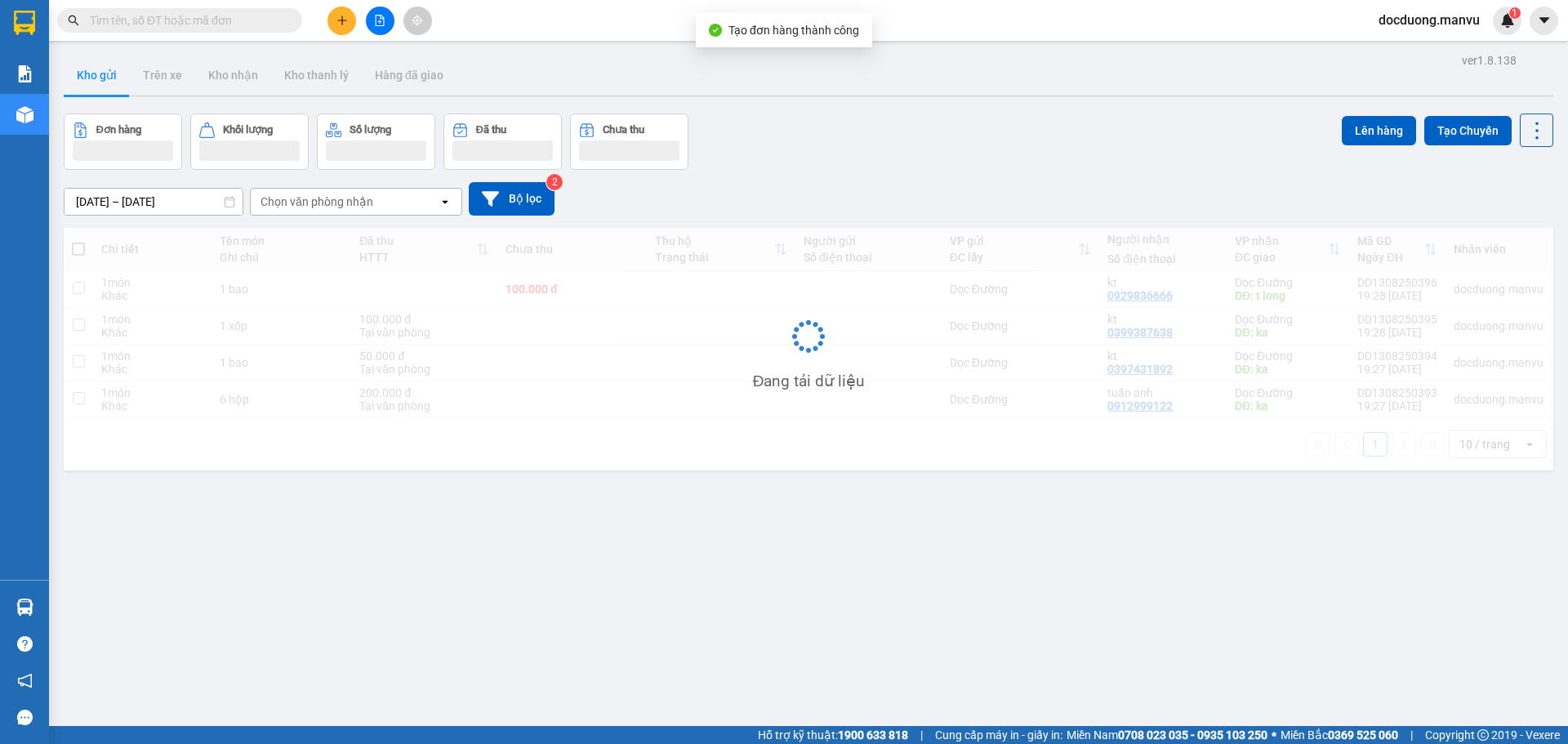
click at [674, 281] on td at bounding box center [721, 290] width 149 height 37
checkbox input "true"
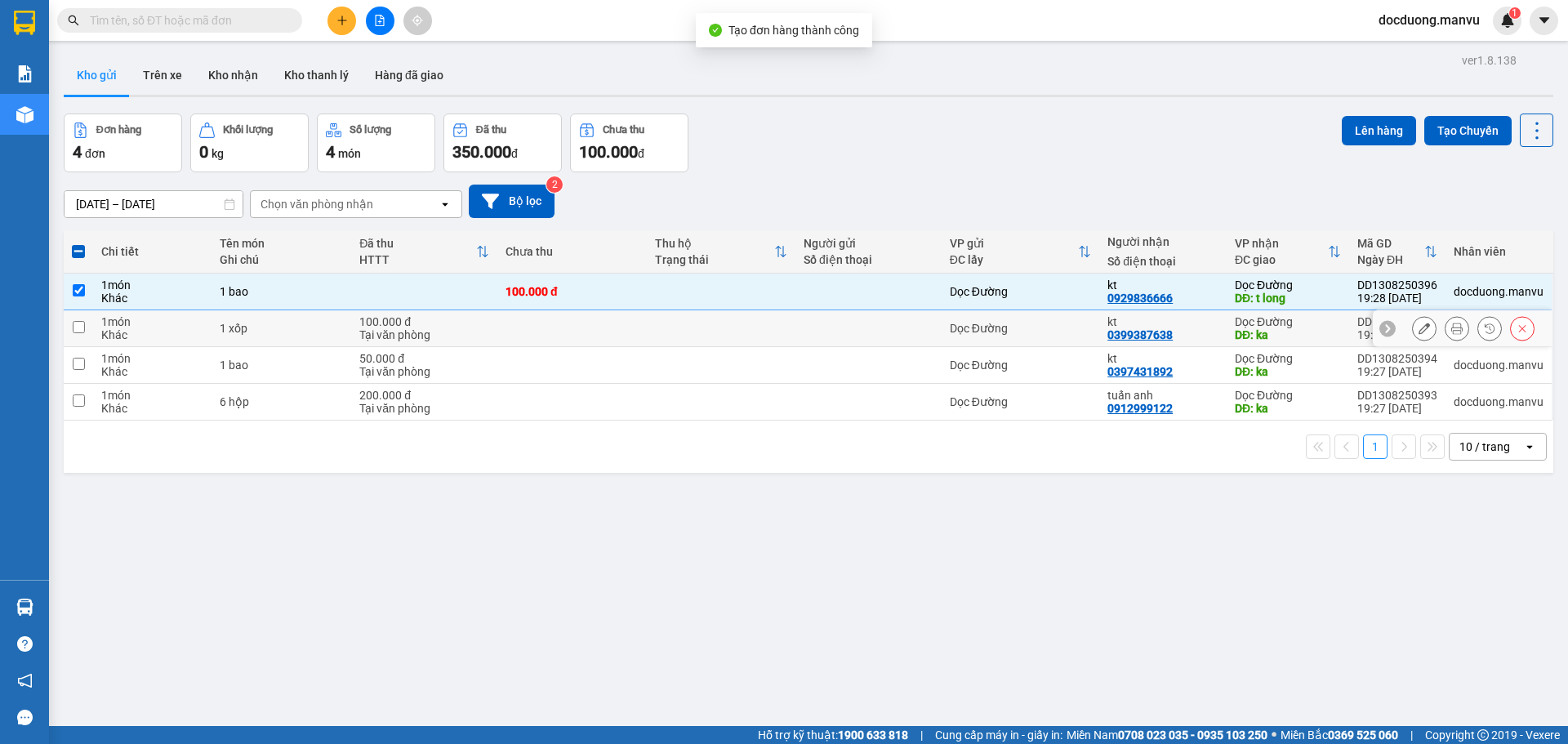
drag, startPoint x: 620, startPoint y: 333, endPoint x: 606, endPoint y: 359, distance: 29.5
click at [619, 333] on td at bounding box center [572, 329] width 149 height 37
checkbox input "true"
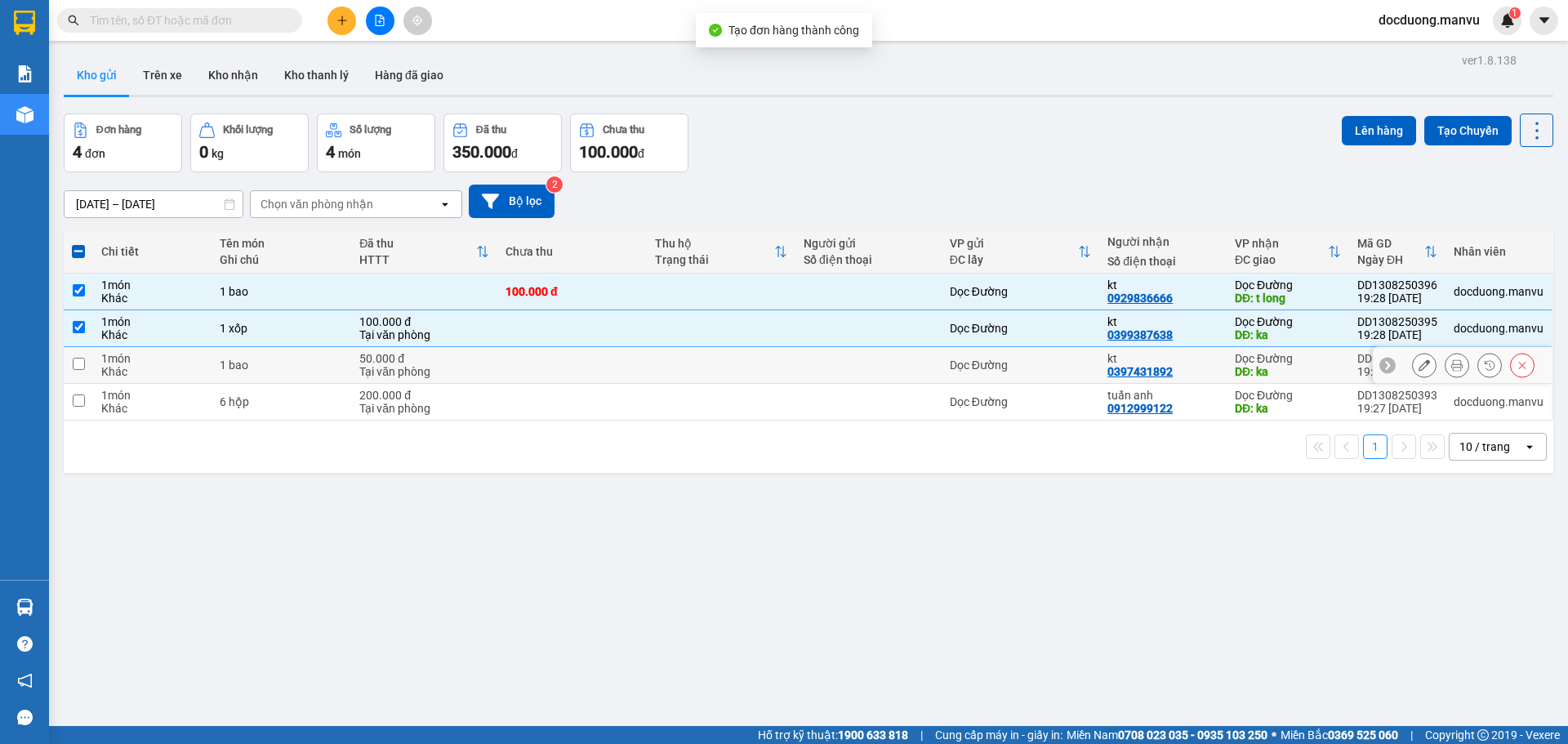
click at [600, 372] on td at bounding box center [572, 366] width 149 height 37
checkbox input "true"
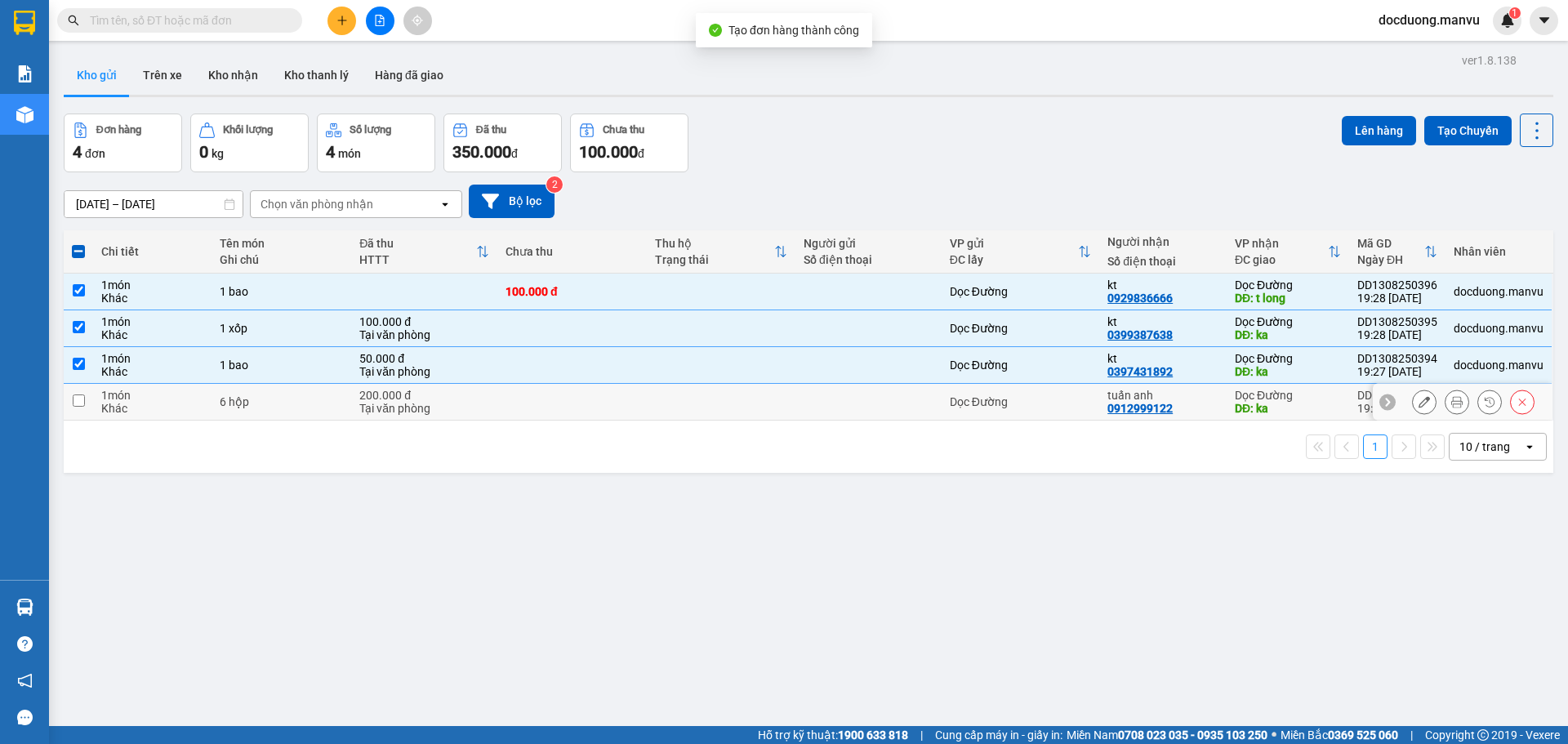
click at [589, 403] on td at bounding box center [572, 402] width 149 height 37
checkbox input "true"
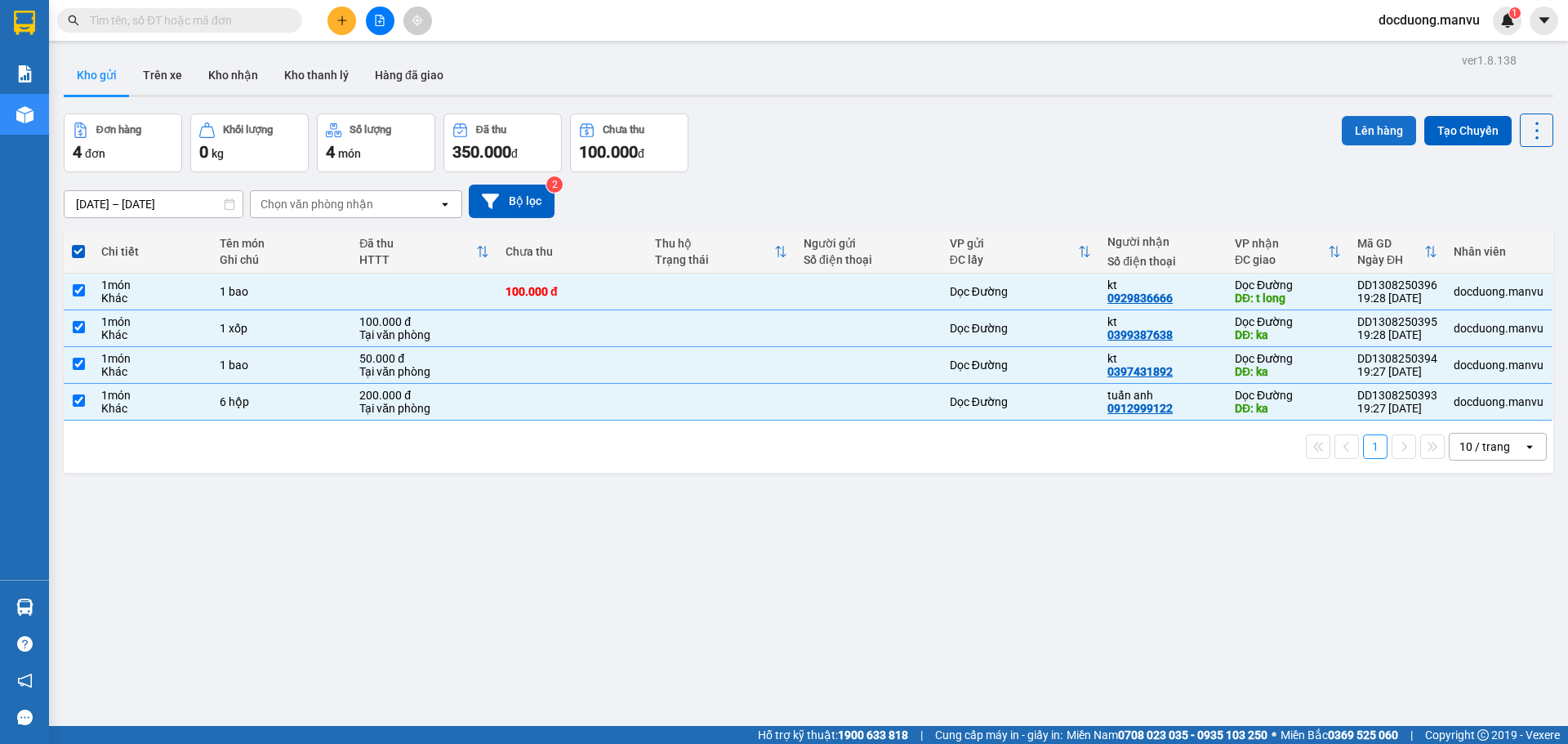
click at [1368, 140] on button "Lên hàng" at bounding box center [1379, 131] width 74 height 30
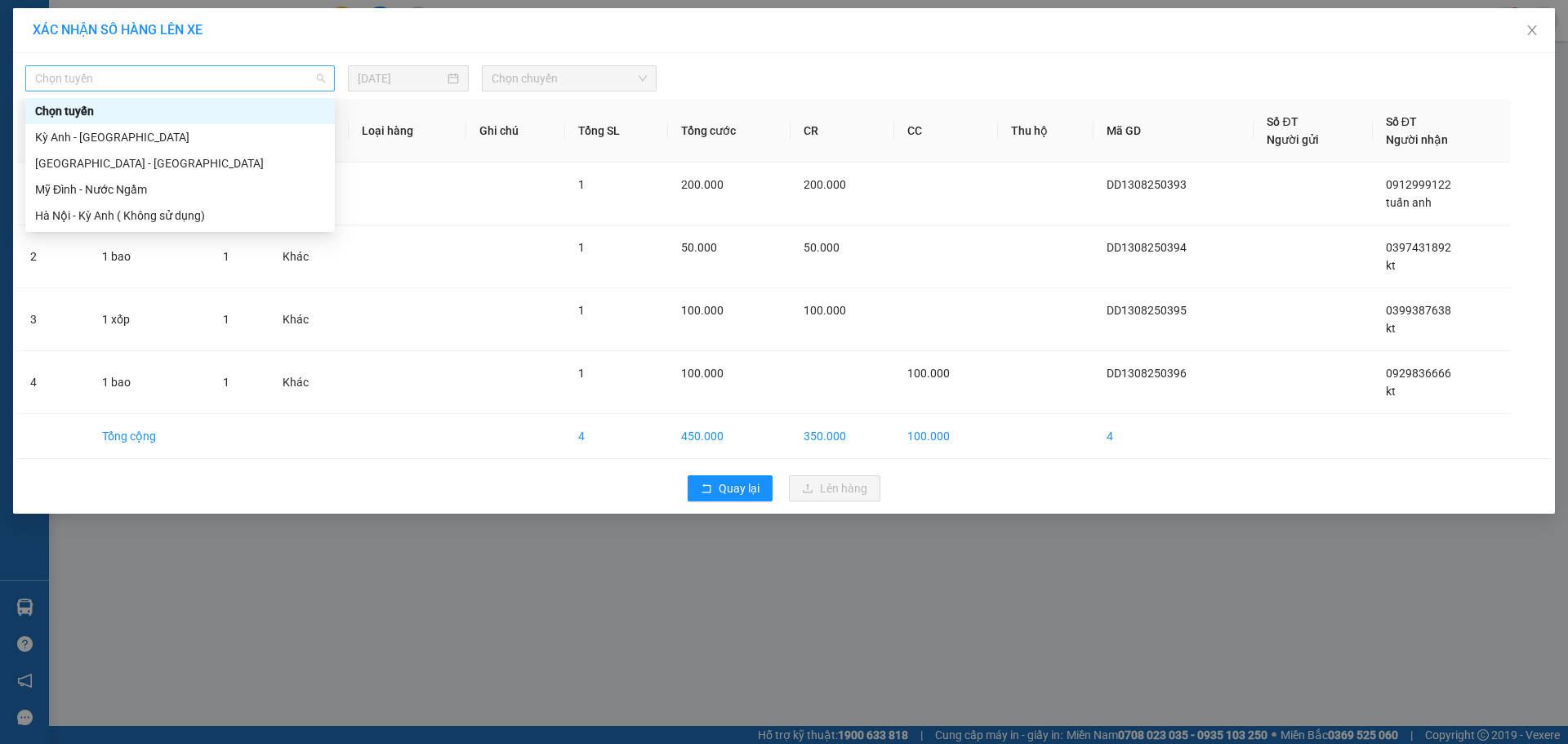
click at [188, 81] on span "Chọn tuyến" at bounding box center [180, 78] width 290 height 24
click at [79, 163] on div "[GEOGRAPHIC_DATA] - [GEOGRAPHIC_DATA]" at bounding box center [180, 163] width 290 height 18
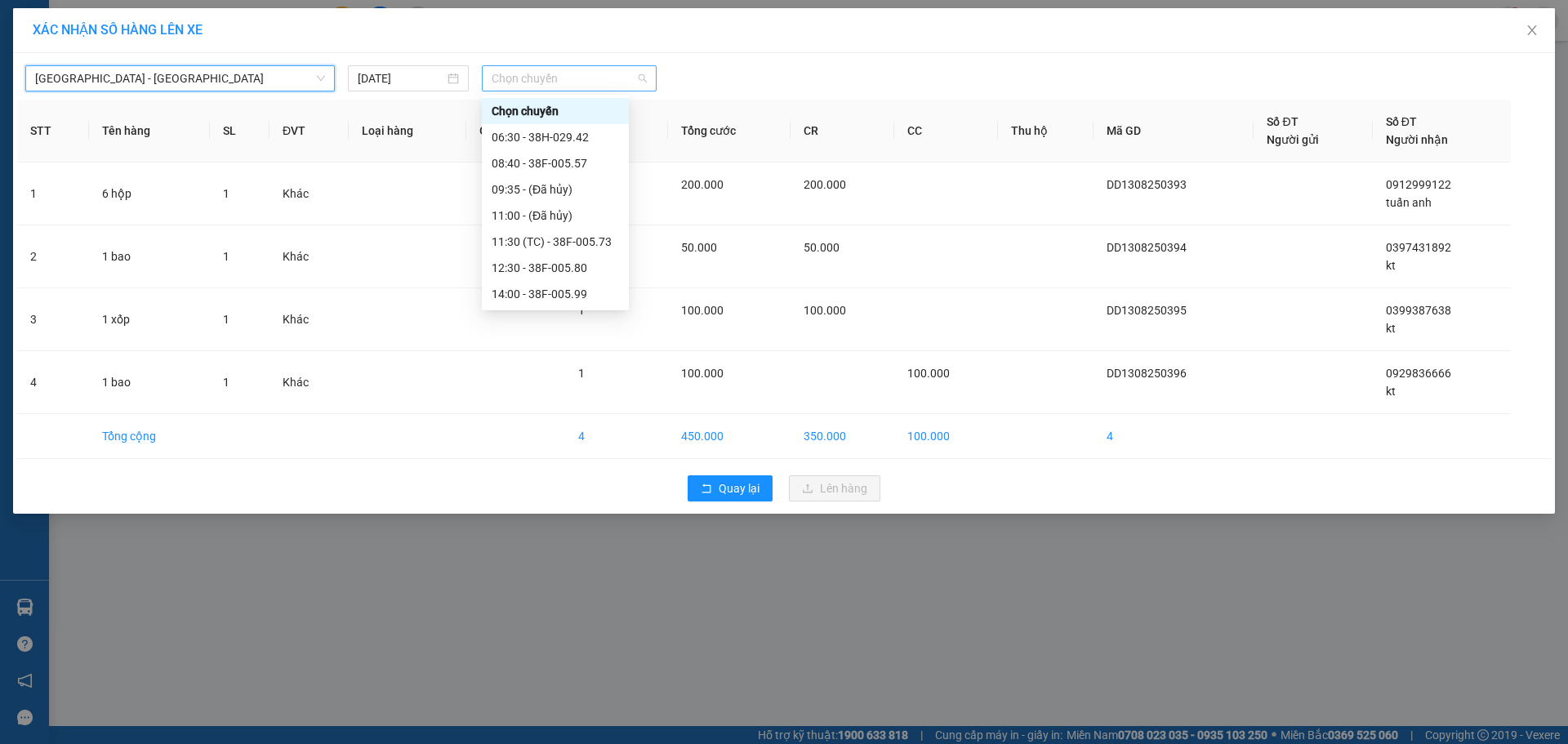
click at [504, 74] on span "Chọn chuyến" at bounding box center [568, 78] width 155 height 24
click at [579, 137] on div "06:30 - 38H-029.42" at bounding box center [554, 137] width 127 height 18
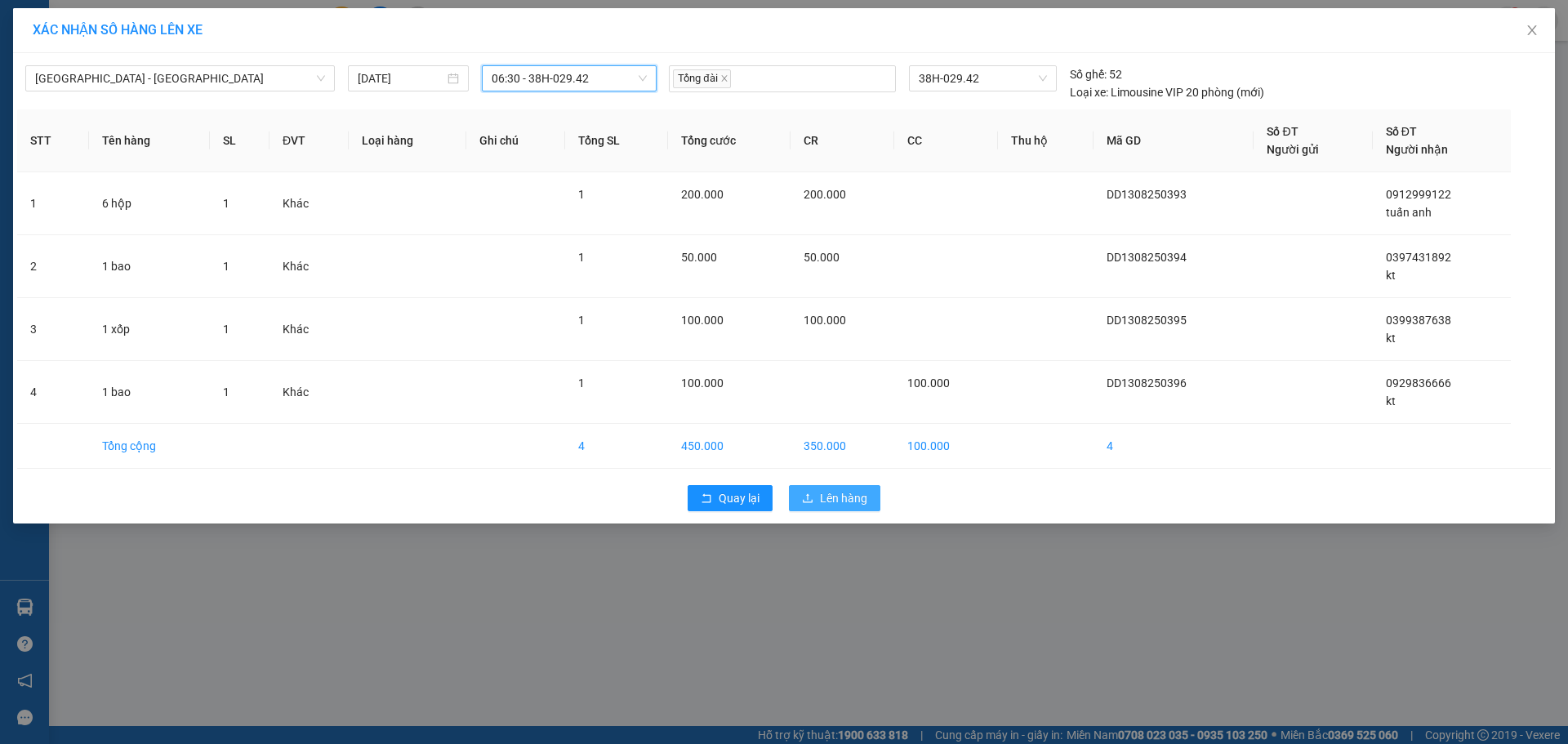
click at [822, 492] on span "Lên hàng" at bounding box center [843, 498] width 47 height 18
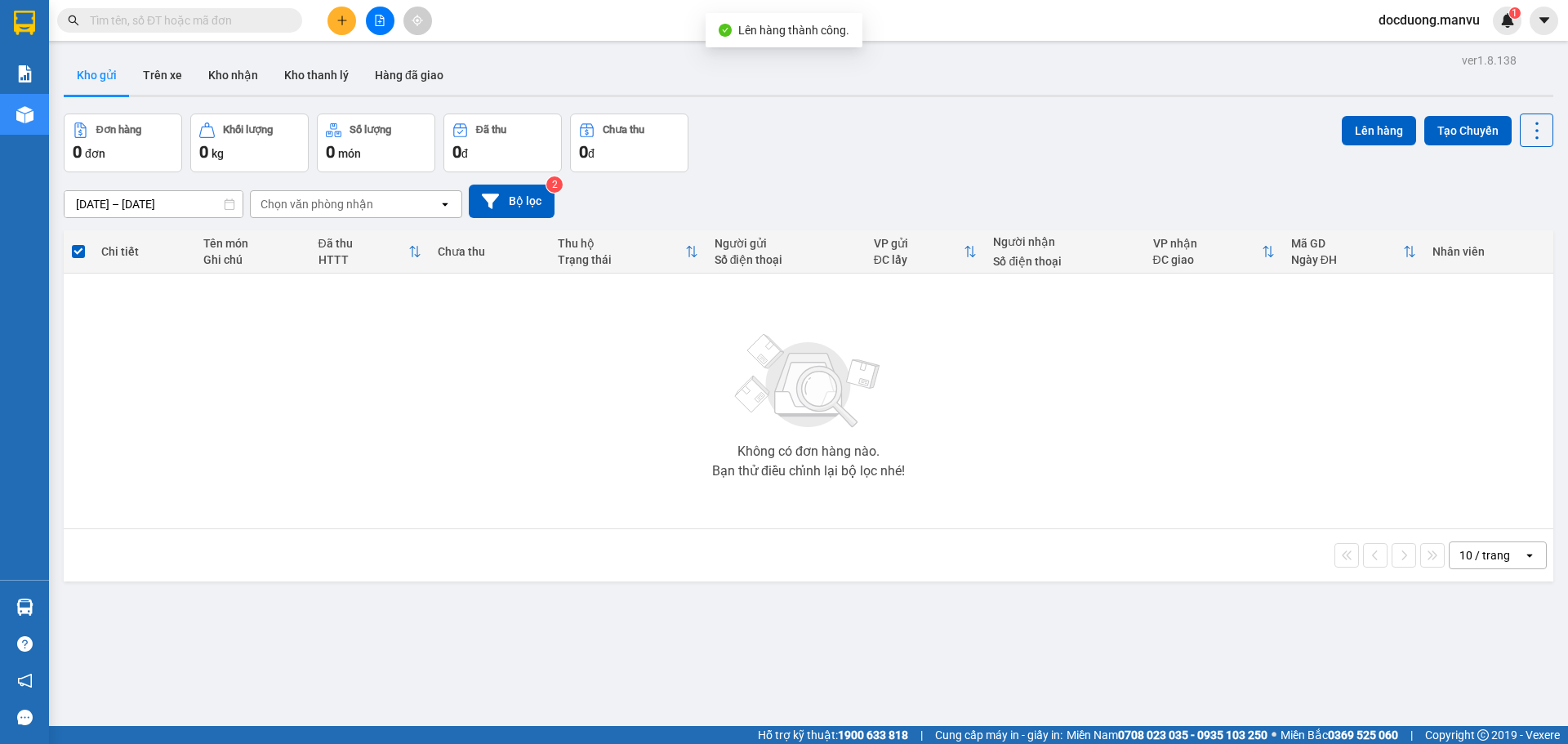
click at [338, 24] on icon "plus" at bounding box center [342, 20] width 11 height 11
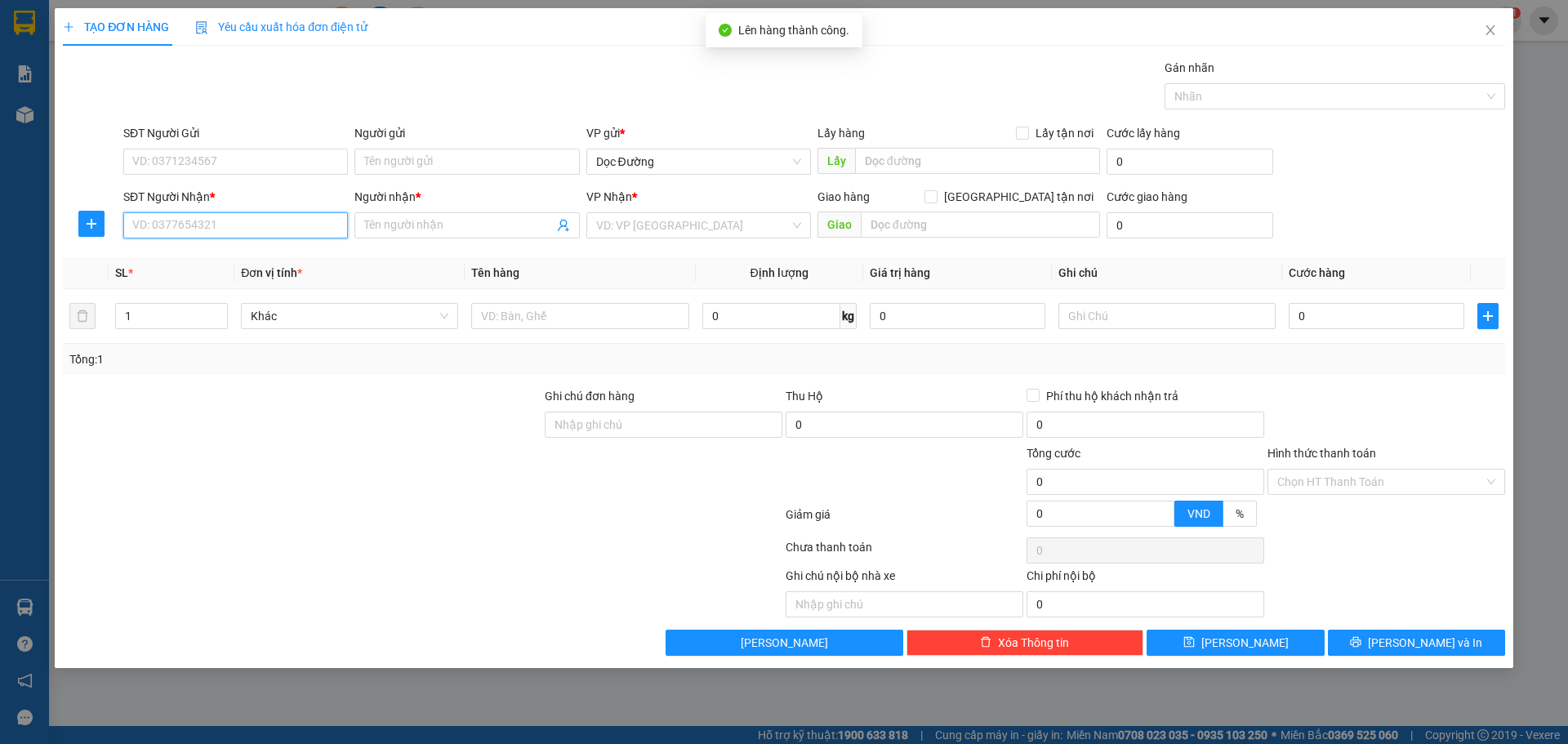
click at [272, 224] on input "SĐT Người Nhận *" at bounding box center [236, 226] width 225 height 26
type input "0966106519"
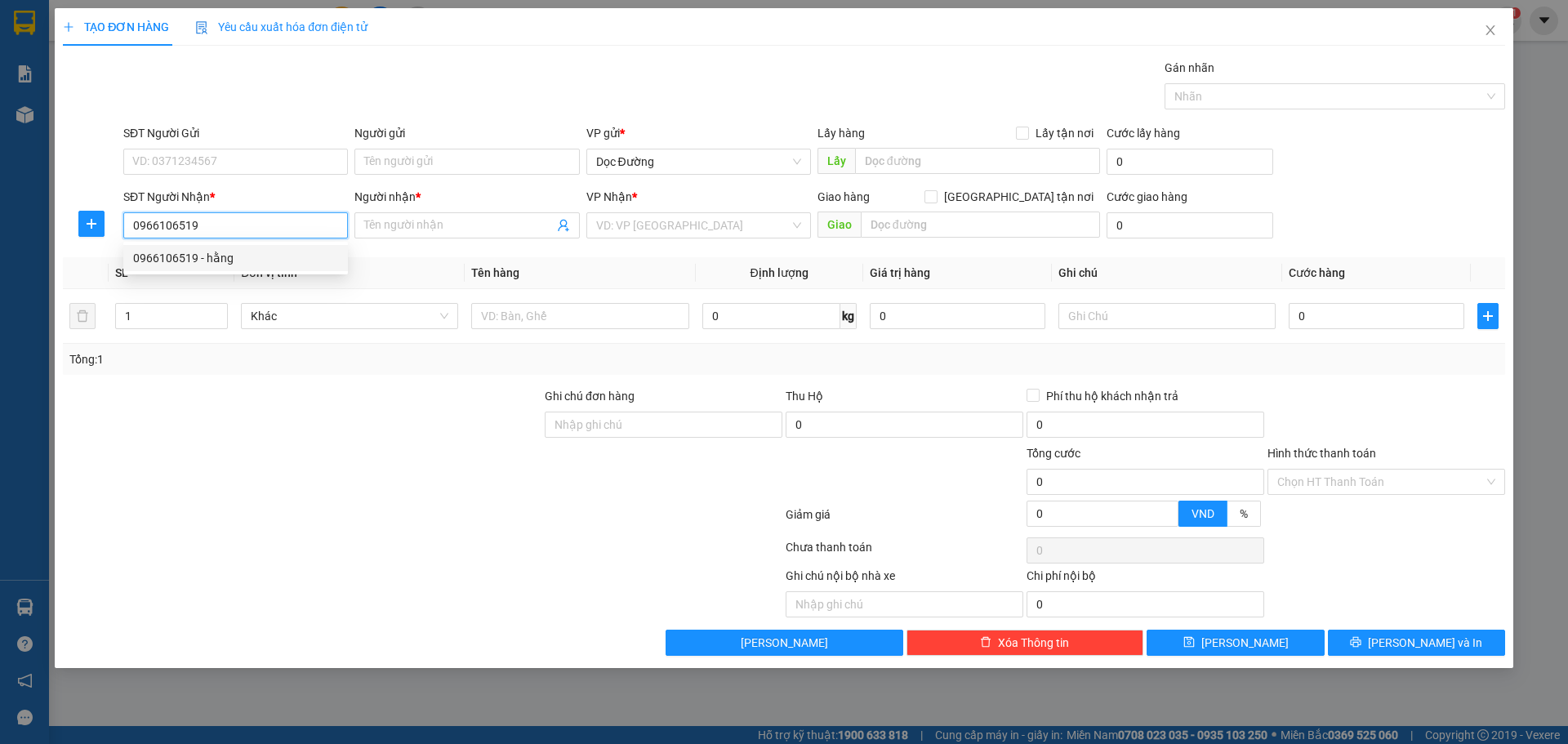
click at [261, 247] on div "0966106519 - hằng" at bounding box center [236, 258] width 225 height 26
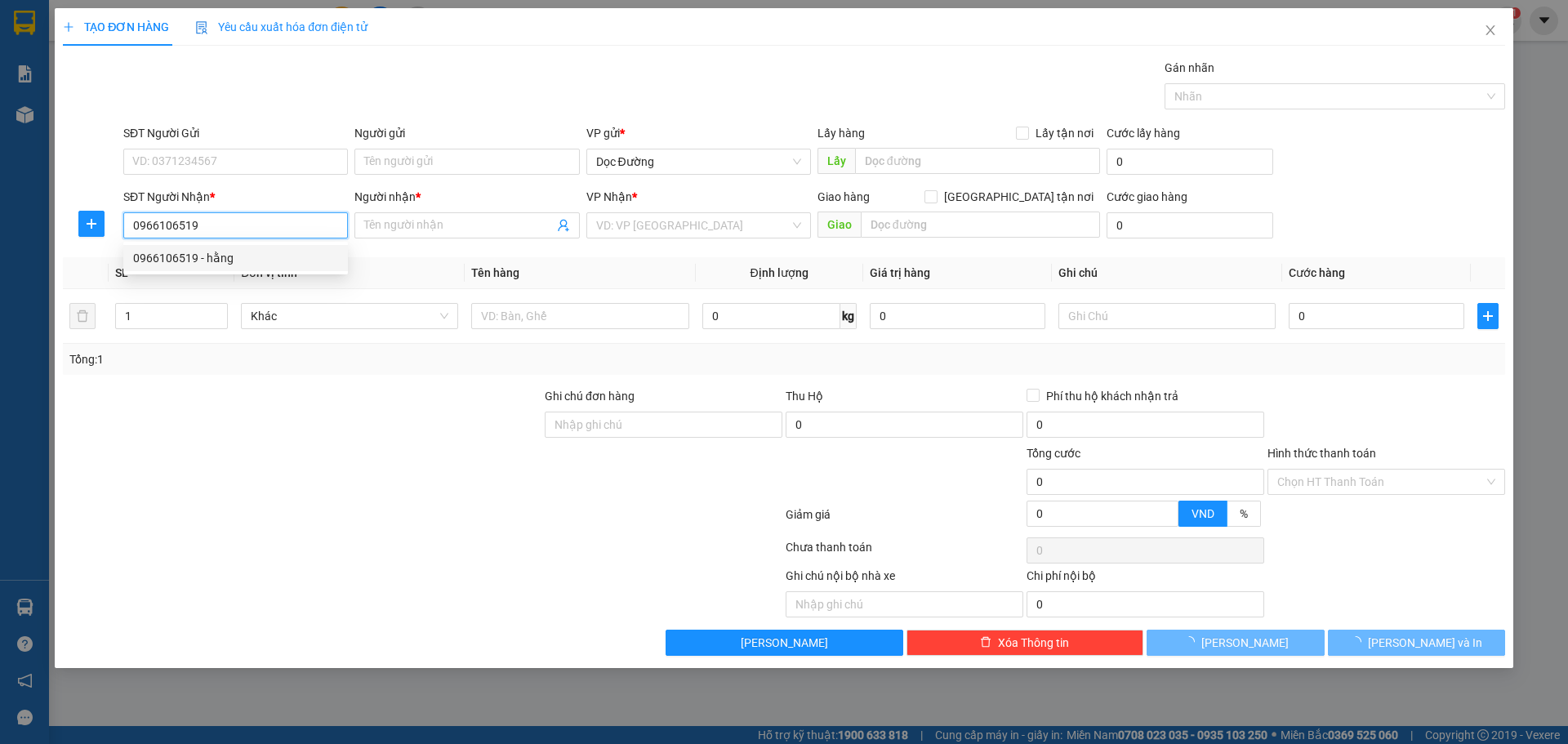
type input "hằng"
type input "voi"
click at [675, 227] on span "Văn phòng Kỳ Anh" at bounding box center [698, 226] width 205 height 24
type input "0966106519"
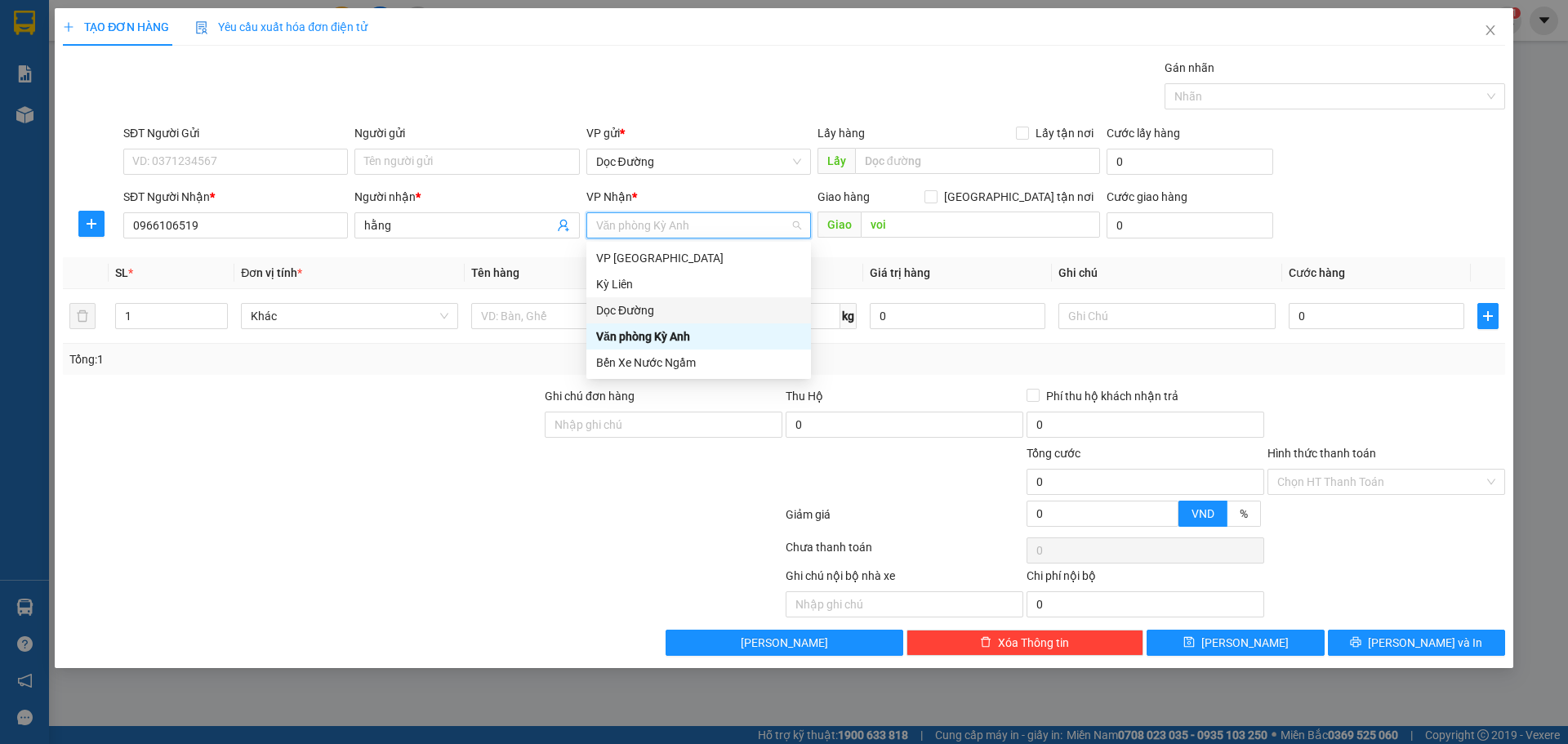
click at [645, 301] on div "Dọc Đường" at bounding box center [698, 310] width 225 height 26
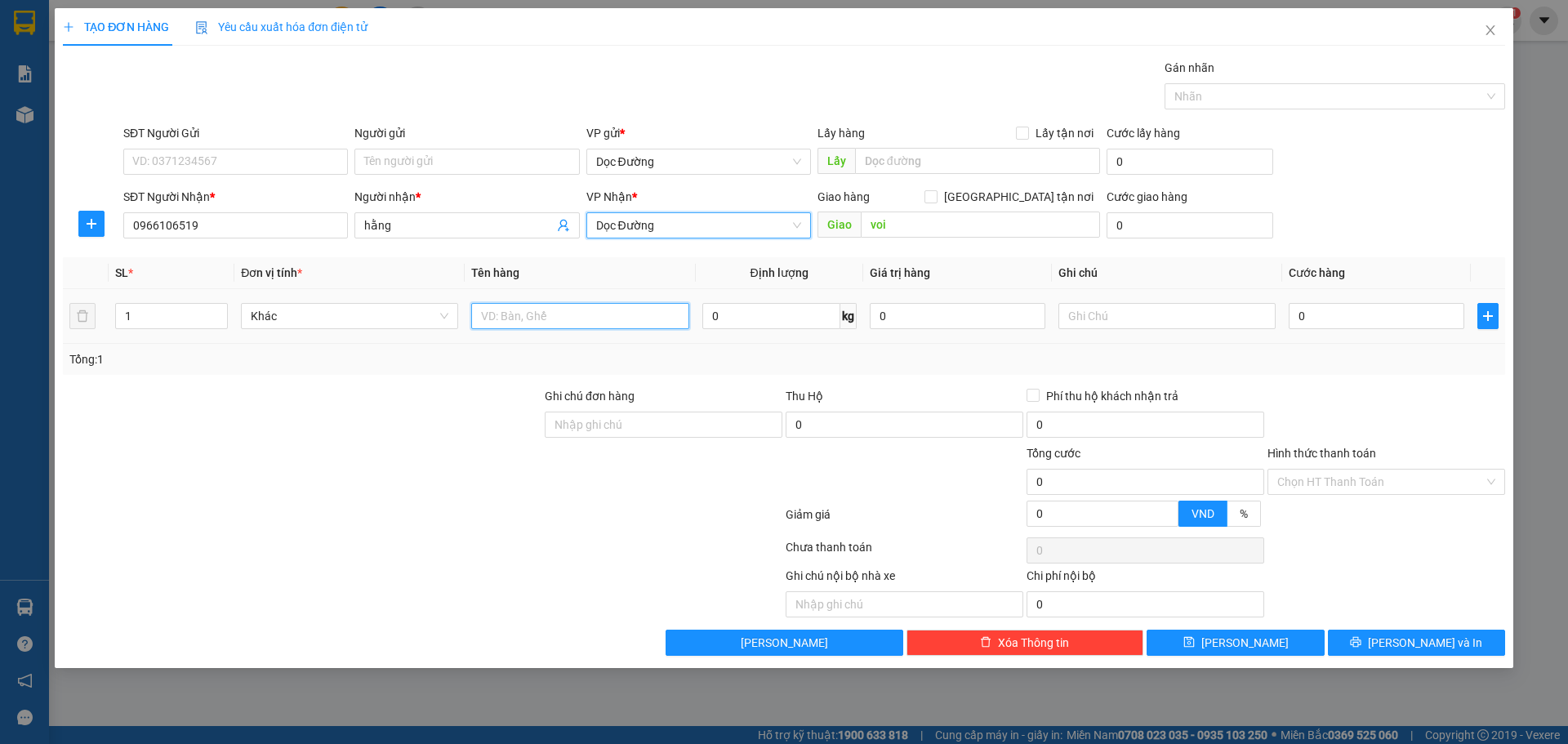
click at [570, 317] on input "text" at bounding box center [579, 316] width 217 height 26
type input "1"
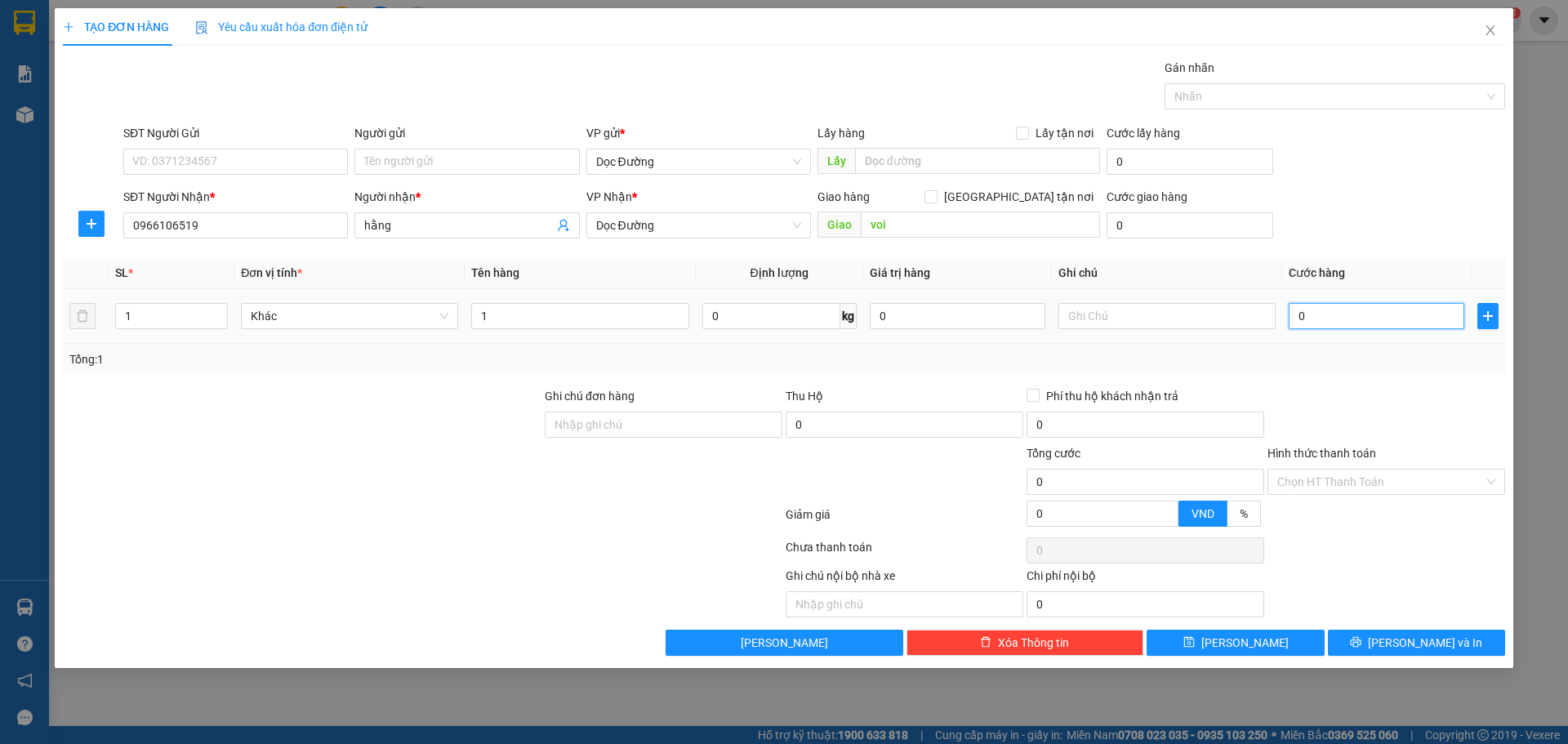
click at [1322, 315] on input "0" at bounding box center [1376, 316] width 175 height 26
type input "007"
type input "7"
type input "0.070"
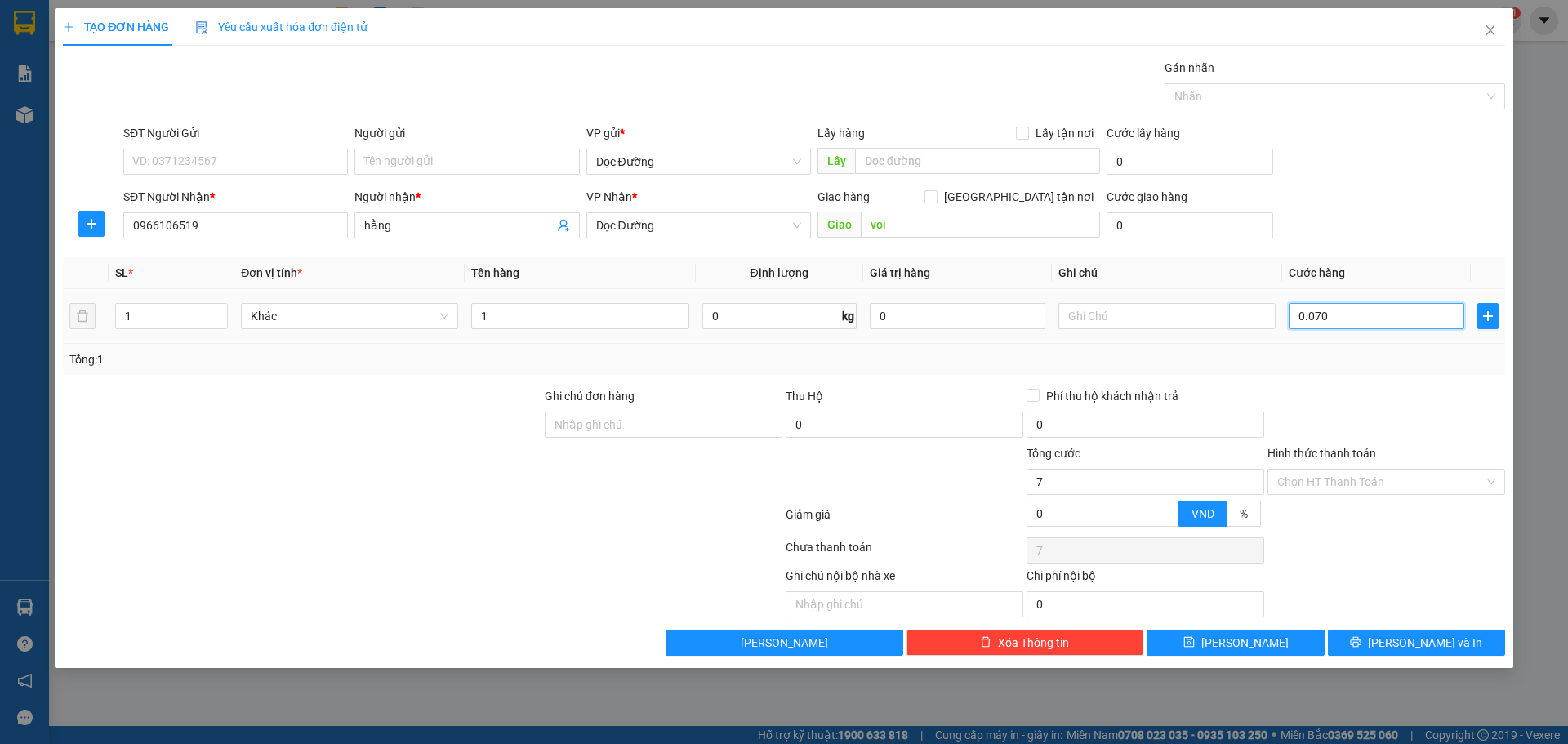
type input "70"
type input "00.700"
type input "700"
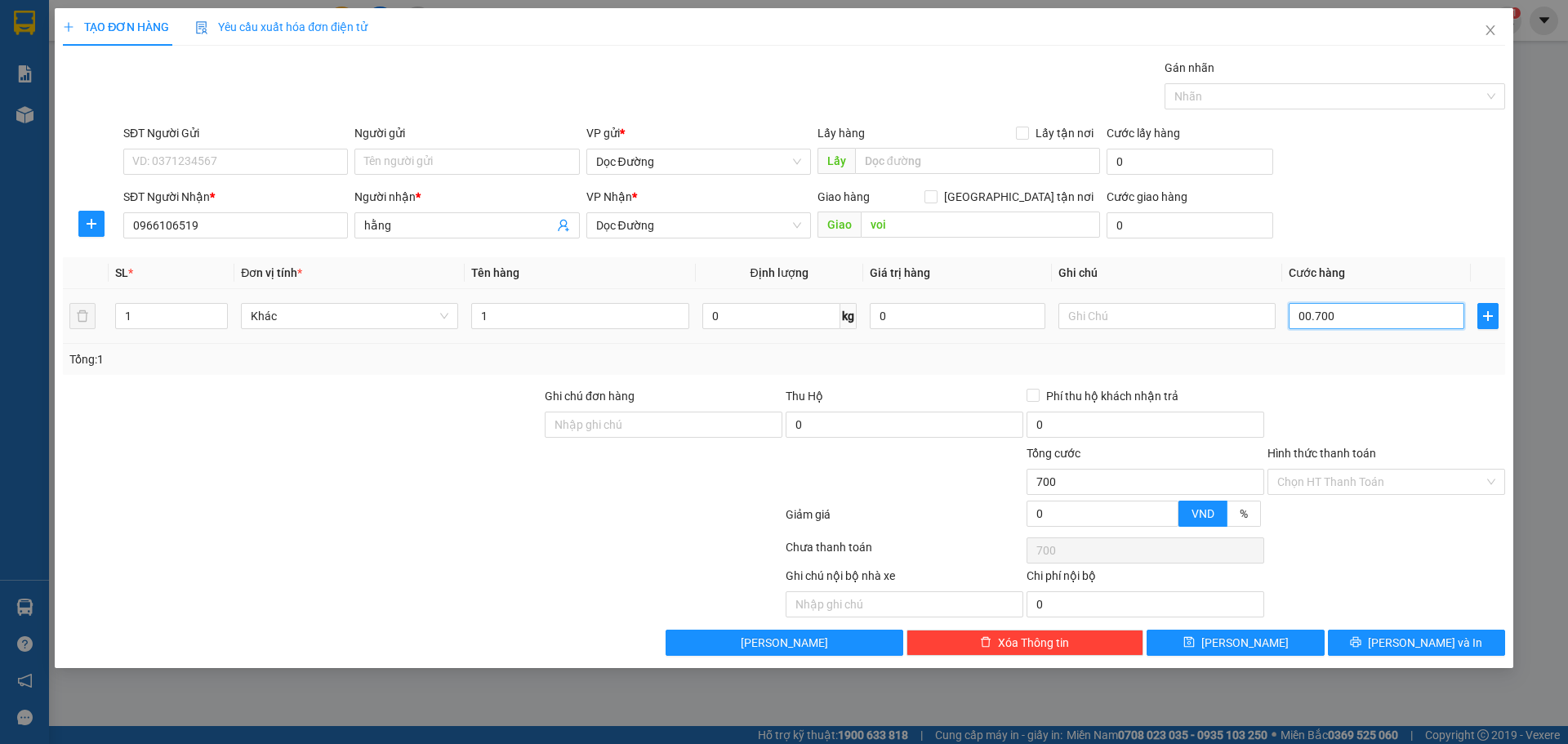
type input "0.007.000"
type input "7.000"
type input "0.000.070.000"
type input "70.000"
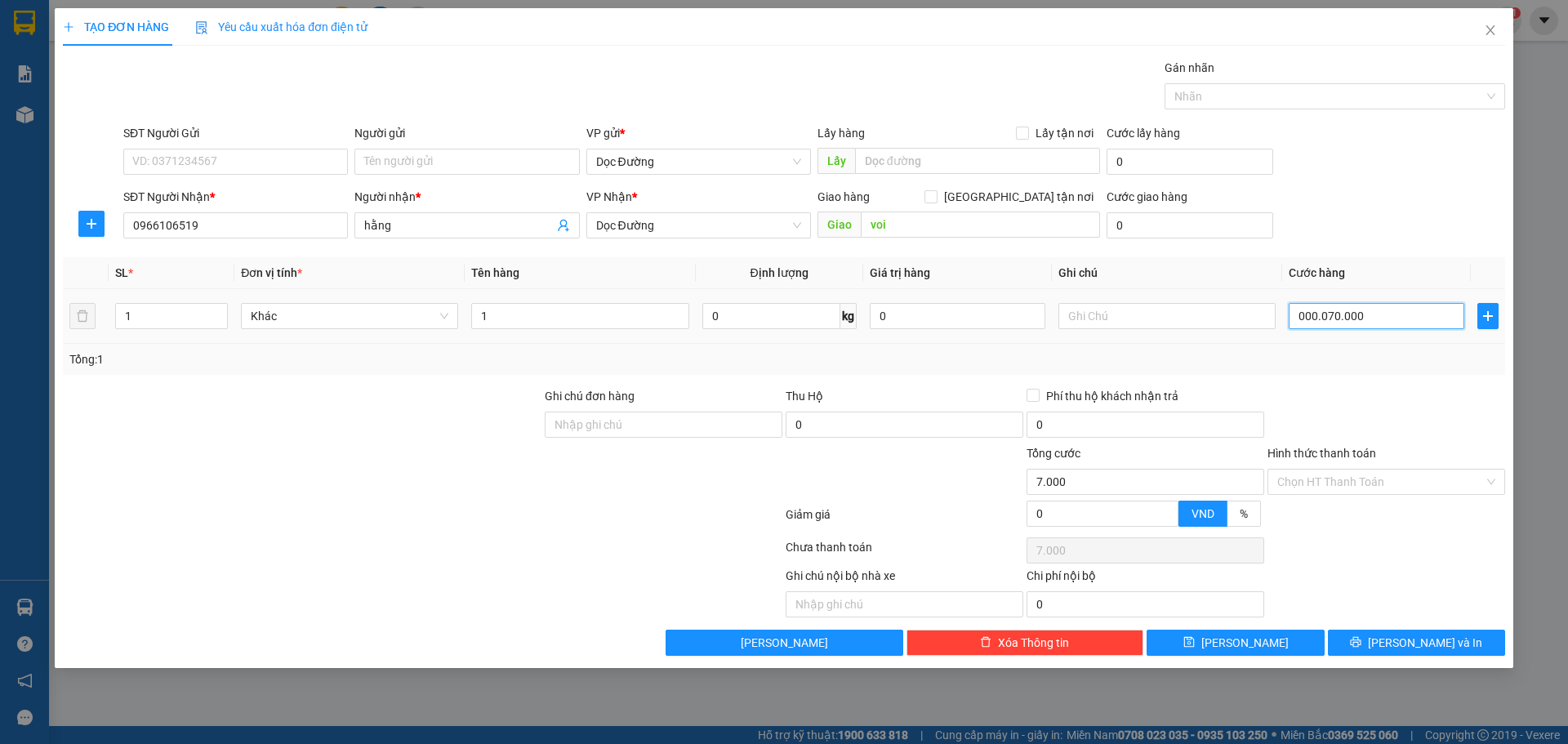
type input "70.000"
type input "[PHONE_NUMBER]"
type input "700.000"
type input "[PHONE_NUMBER]"
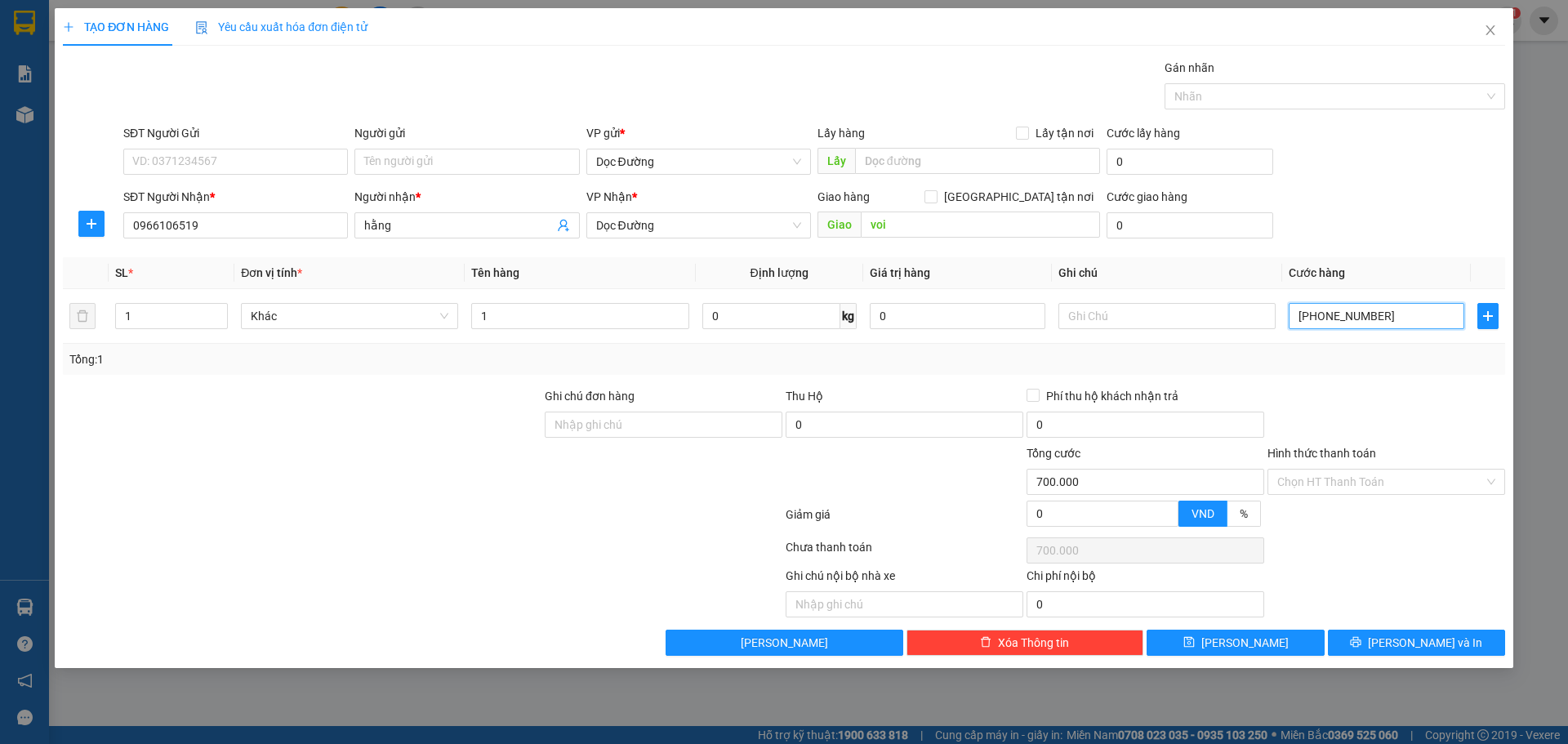
type input "700.000"
click at [1381, 238] on div "SĐT Người Nhận * 0966106519 Người nhận * hằng VP Nhận * Dọc Đường Giao hàng [GE…" at bounding box center [813, 216] width 1388 height 58
type input "000"
type input "0"
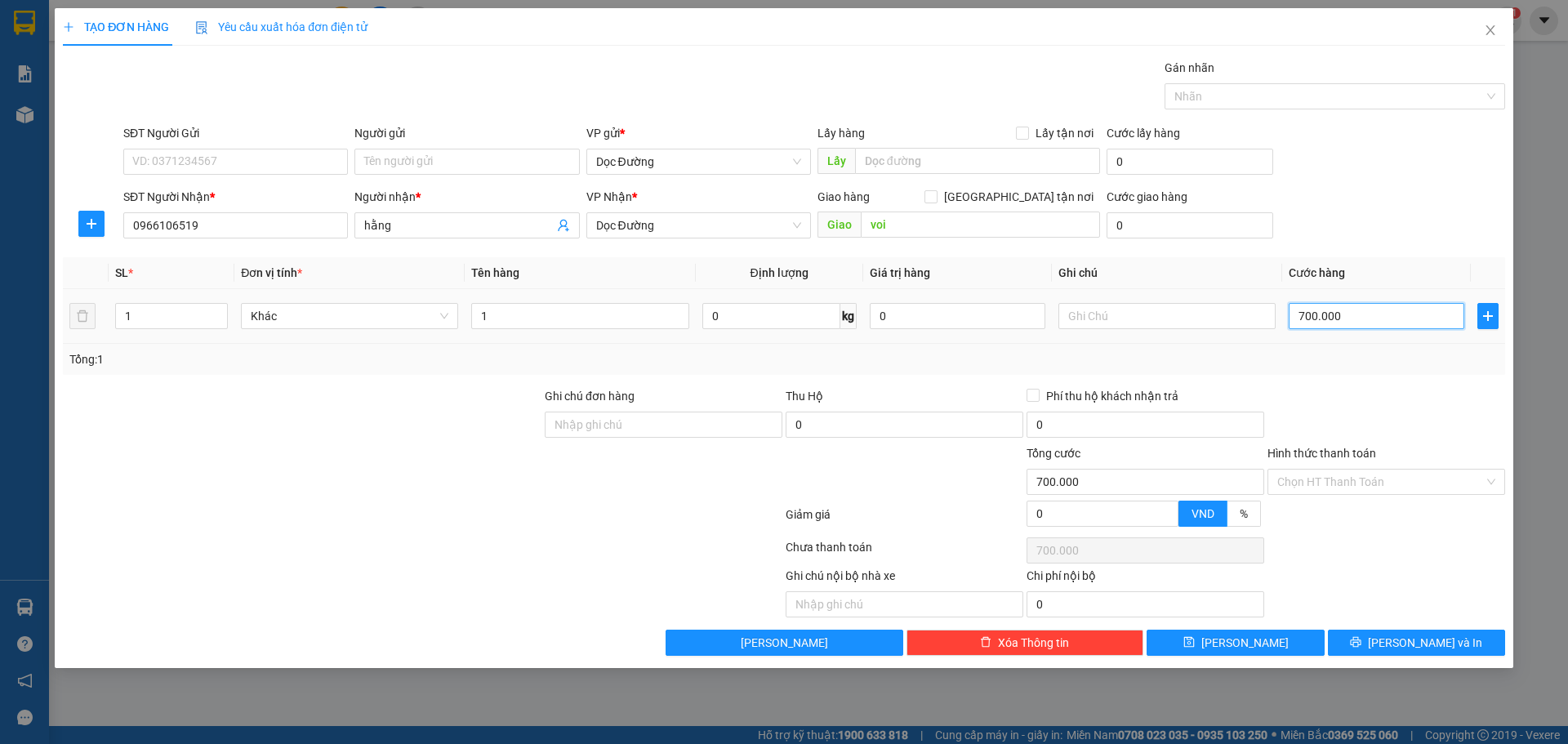
type input "0"
click at [1371, 323] on input "000" at bounding box center [1376, 316] width 175 height 26
type input "00.007"
type input "7"
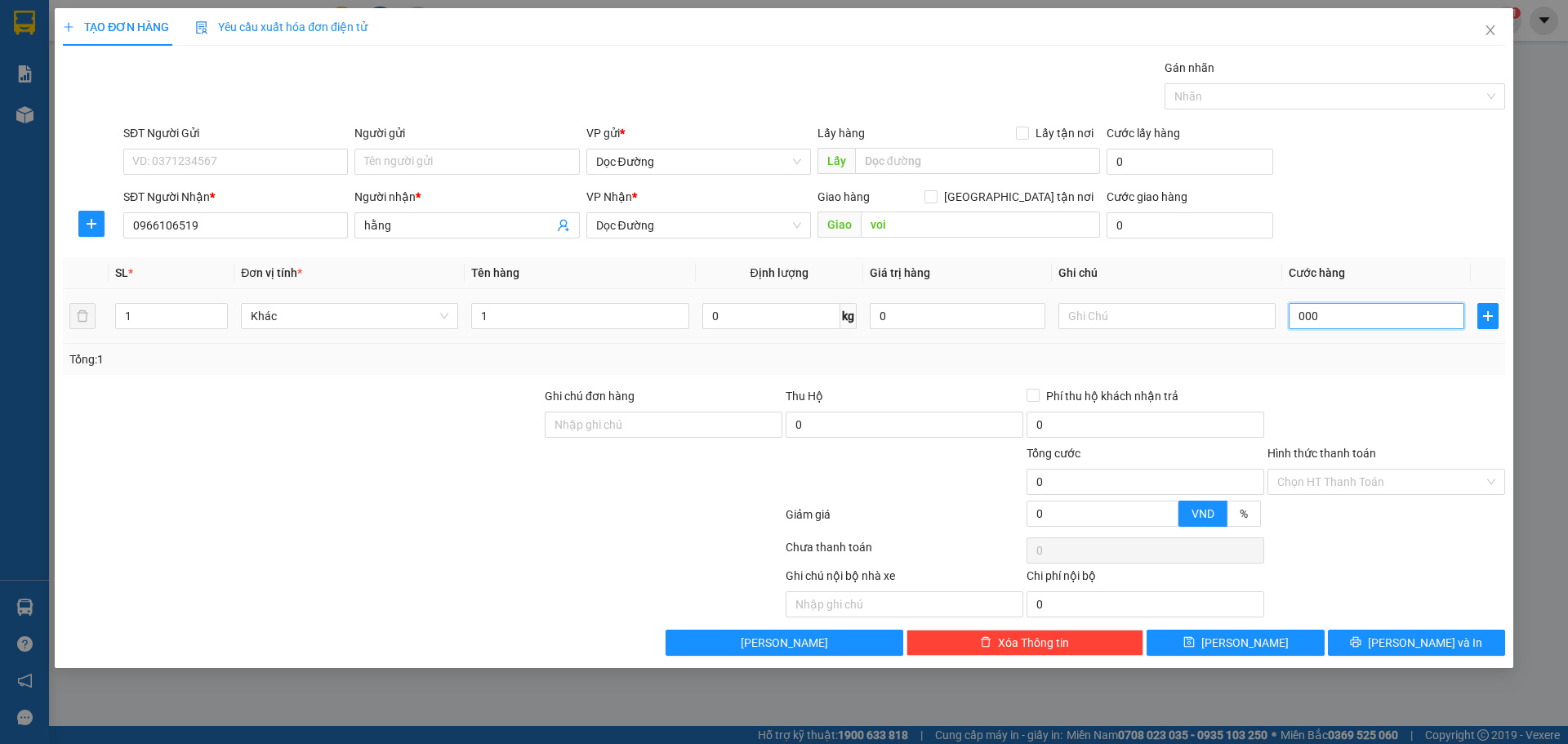
type input "7"
type input "0.000.070"
type input "70"
type input "000.000.700"
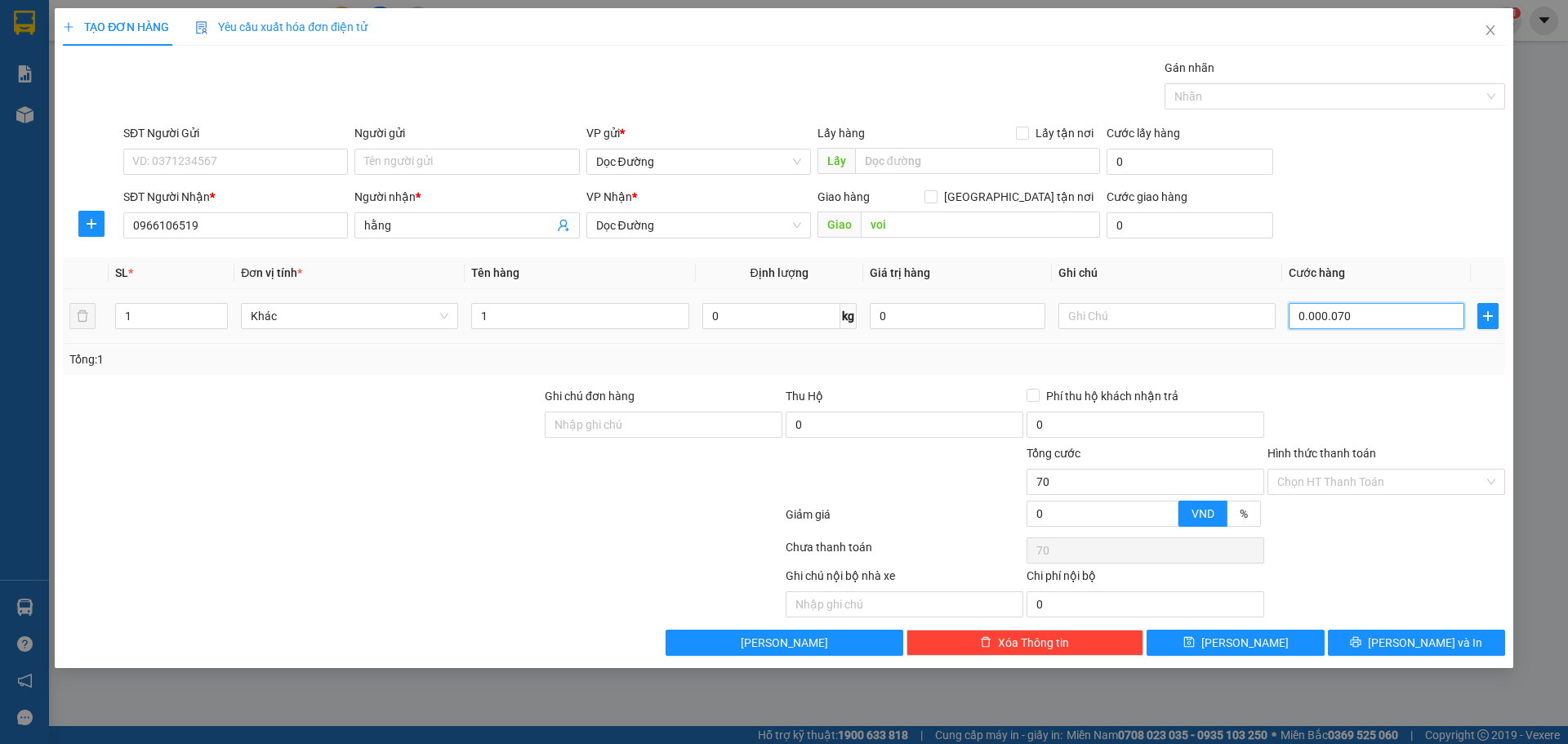
type input "700"
type input "00.000.007.000"
type input "7.000"
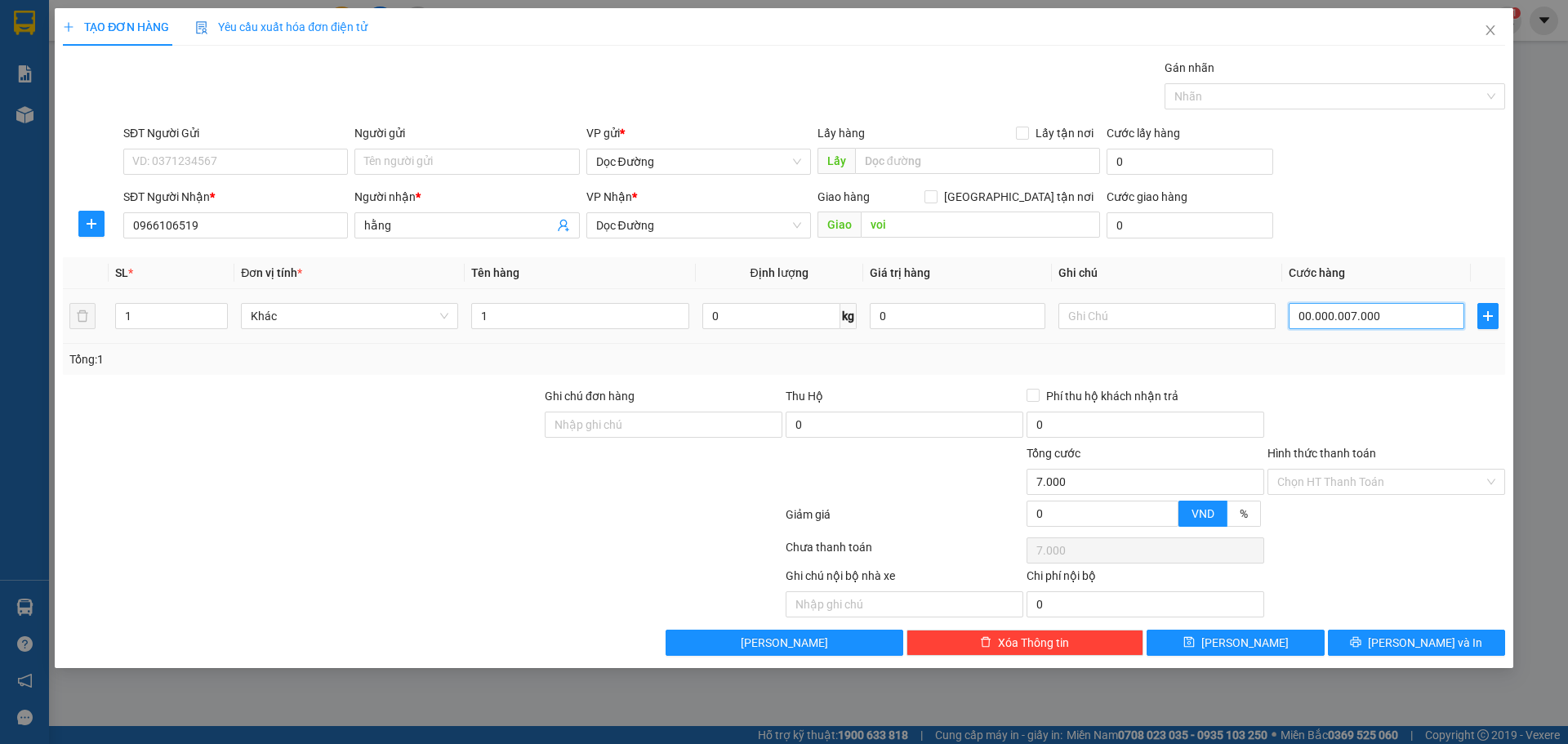
type input "0.000.000.070.000"
type input "70.000"
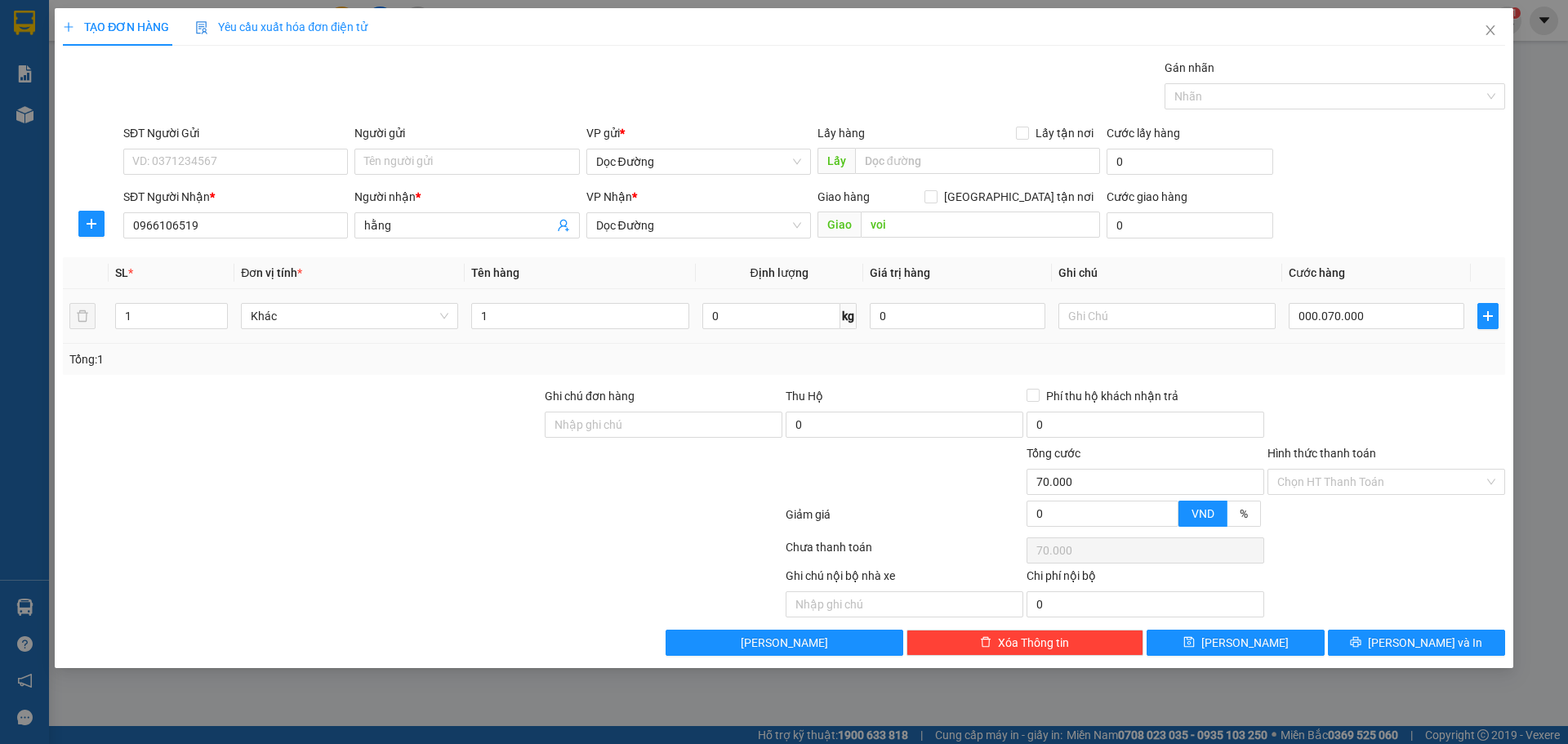
type input "70.000"
click at [1491, 198] on div "SĐT Người Nhận * 0966106519 Người nhận * hằng VP Nhận * Dọc Đường Giao hàng [GE…" at bounding box center [813, 216] width 1388 height 58
click at [1259, 646] on button "[PERSON_NAME]" at bounding box center [1235, 643] width 177 height 26
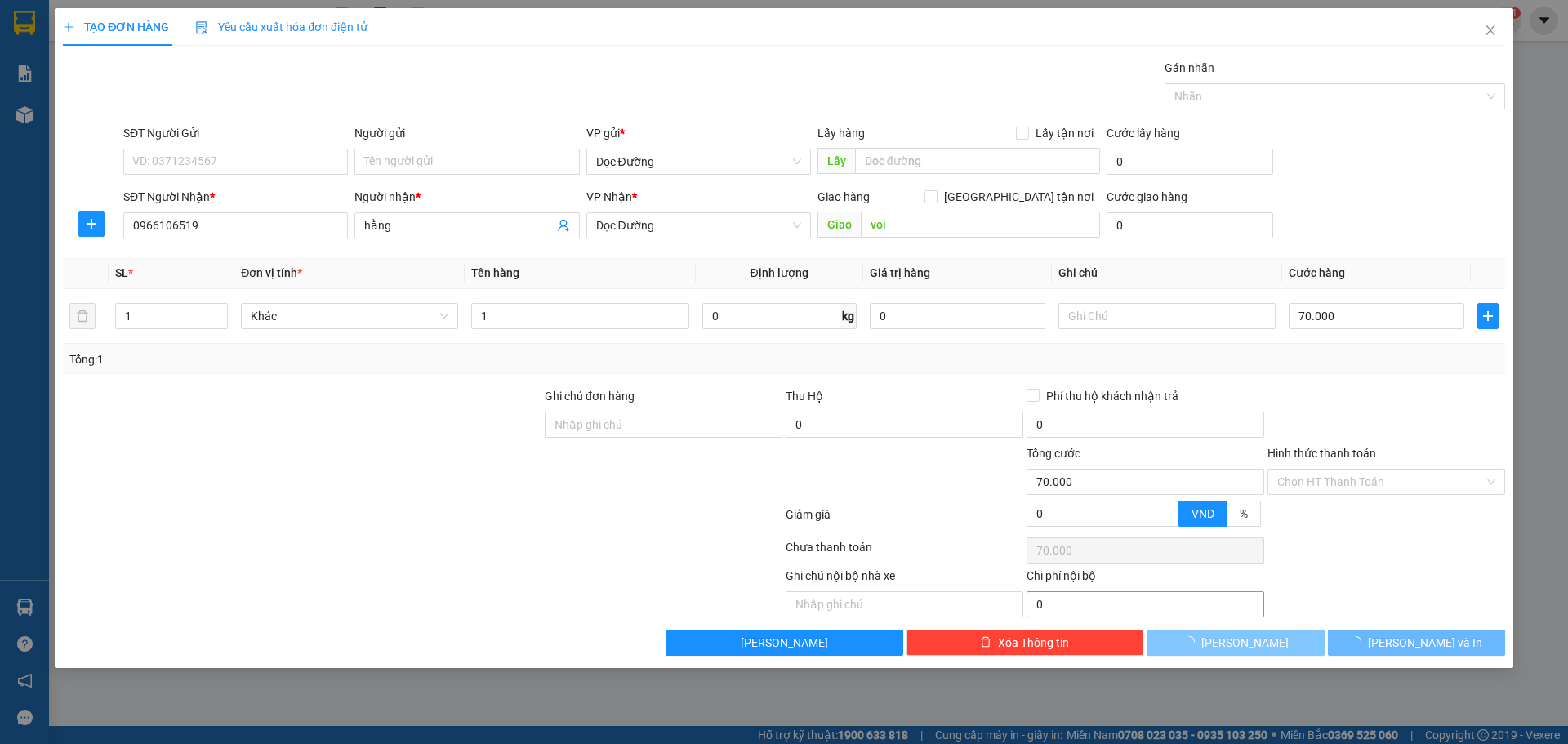
type input "0"
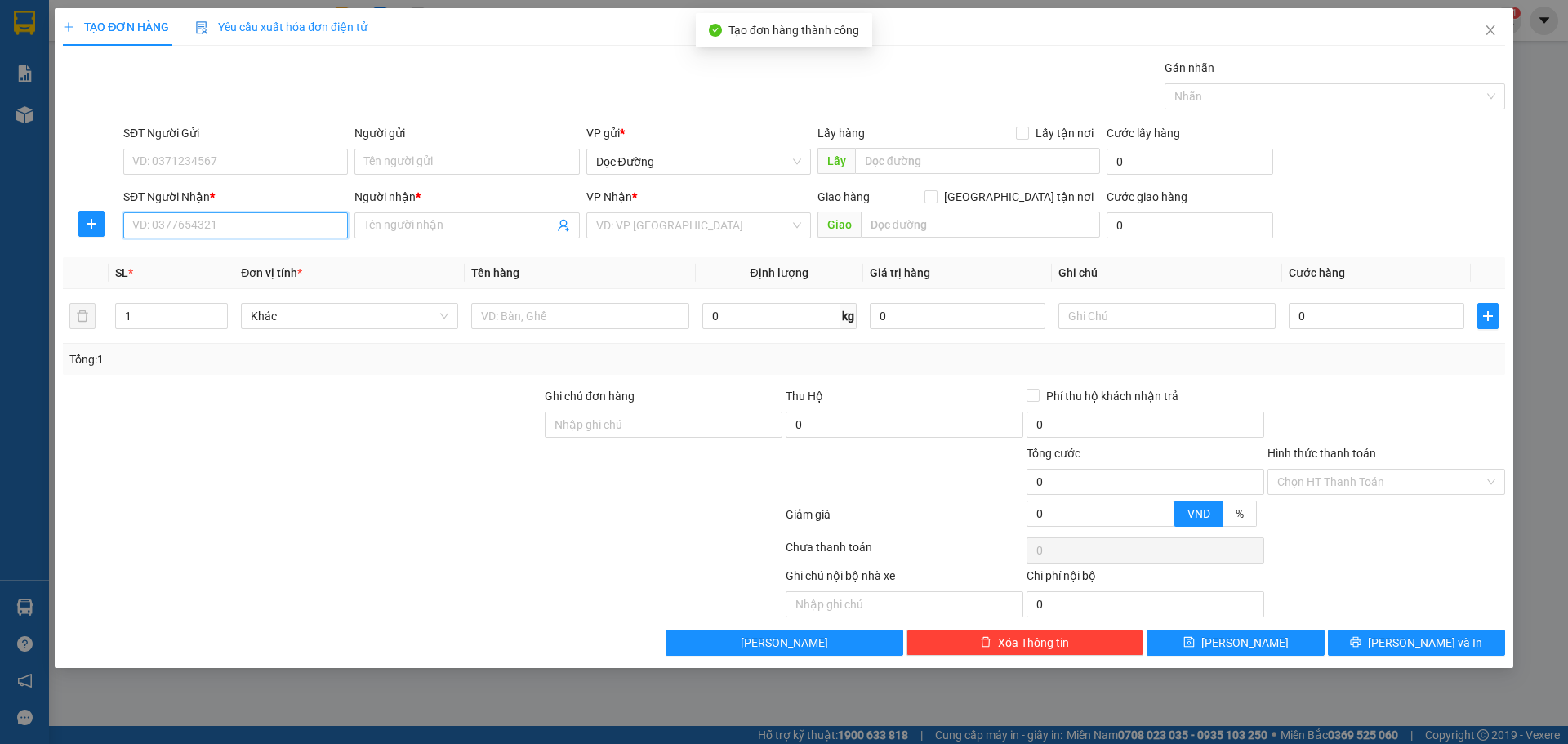
click at [262, 215] on input "SĐT Người Nhận *" at bounding box center [236, 226] width 225 height 26
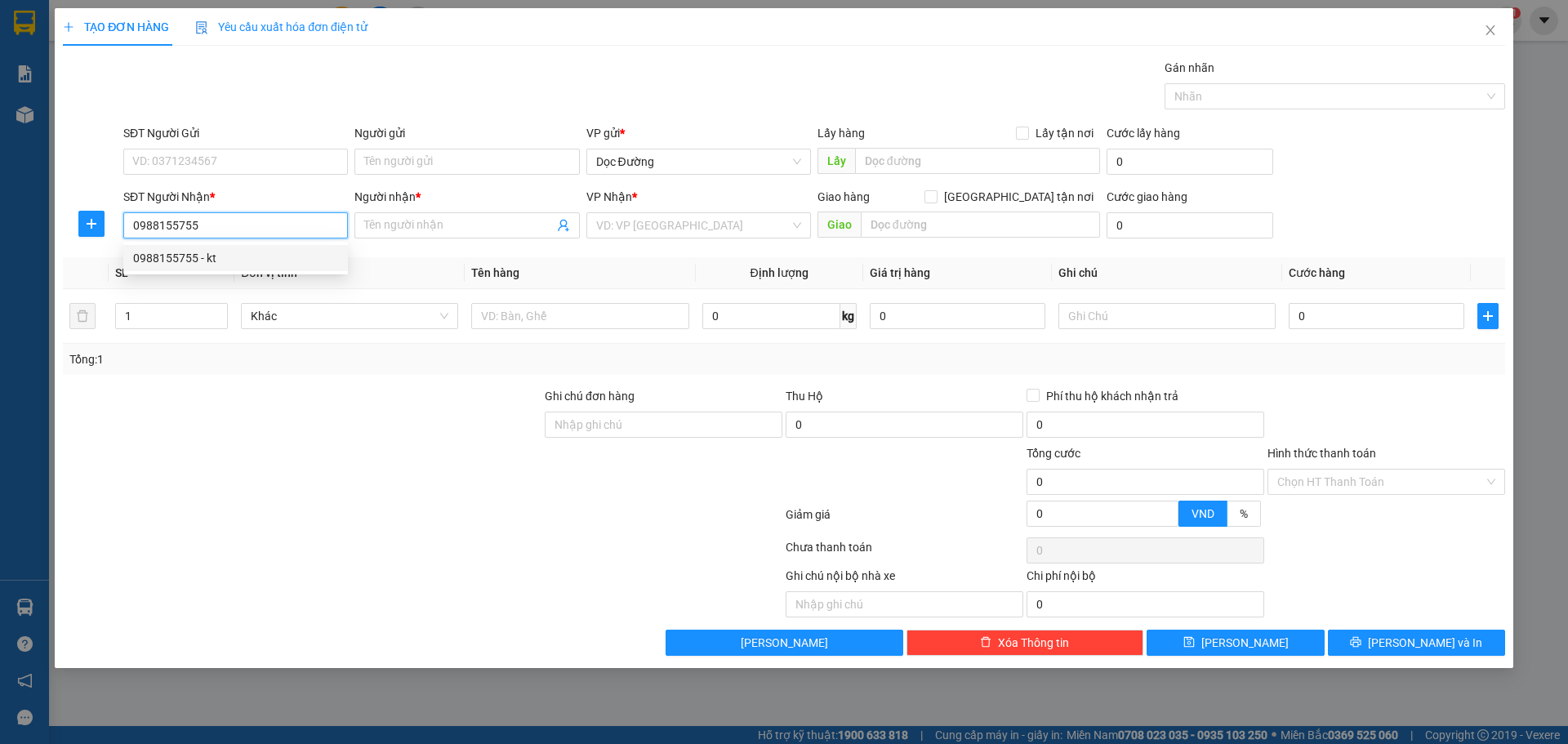
click at [267, 255] on div "0988155755 - kt" at bounding box center [235, 257] width 205 height 18
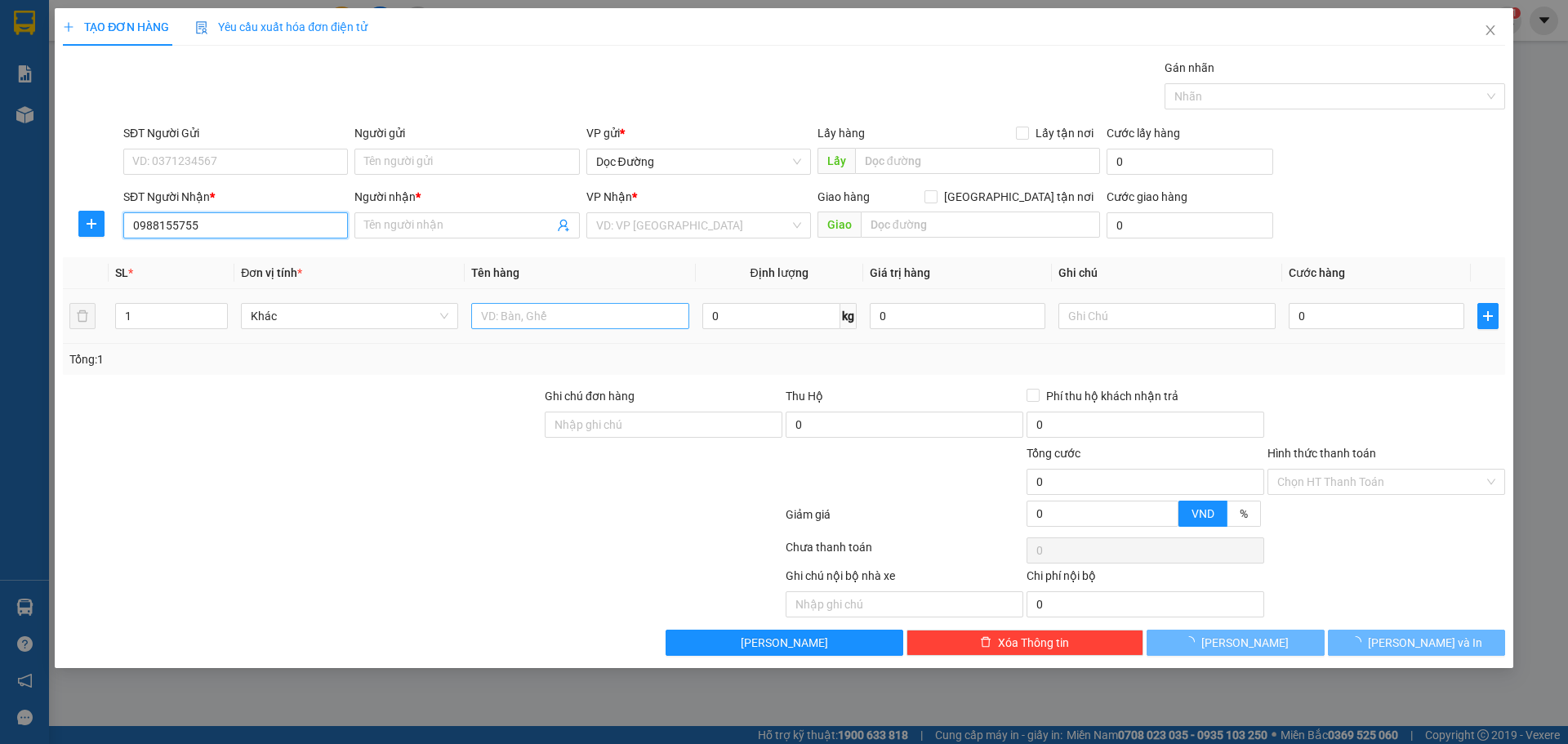
type input "0988155755"
drag, startPoint x: 478, startPoint y: 308, endPoint x: 532, endPoint y: 309, distance: 54.0
click at [481, 308] on input "text" at bounding box center [579, 316] width 217 height 26
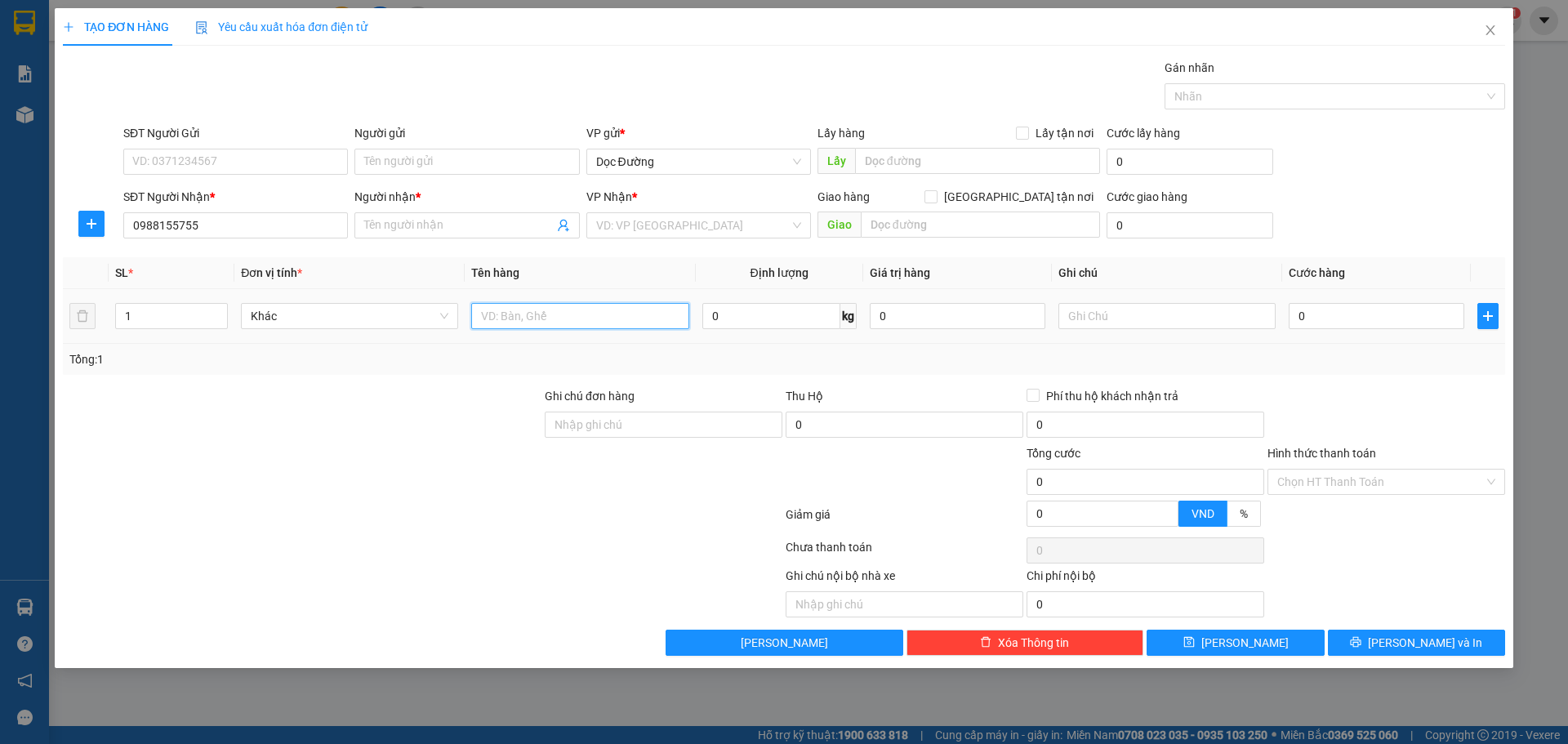
click at [534, 310] on input "text" at bounding box center [579, 316] width 217 height 26
type input "kt"
type input "ka"
type input "1"
click at [1331, 305] on input "0" at bounding box center [1376, 316] width 175 height 26
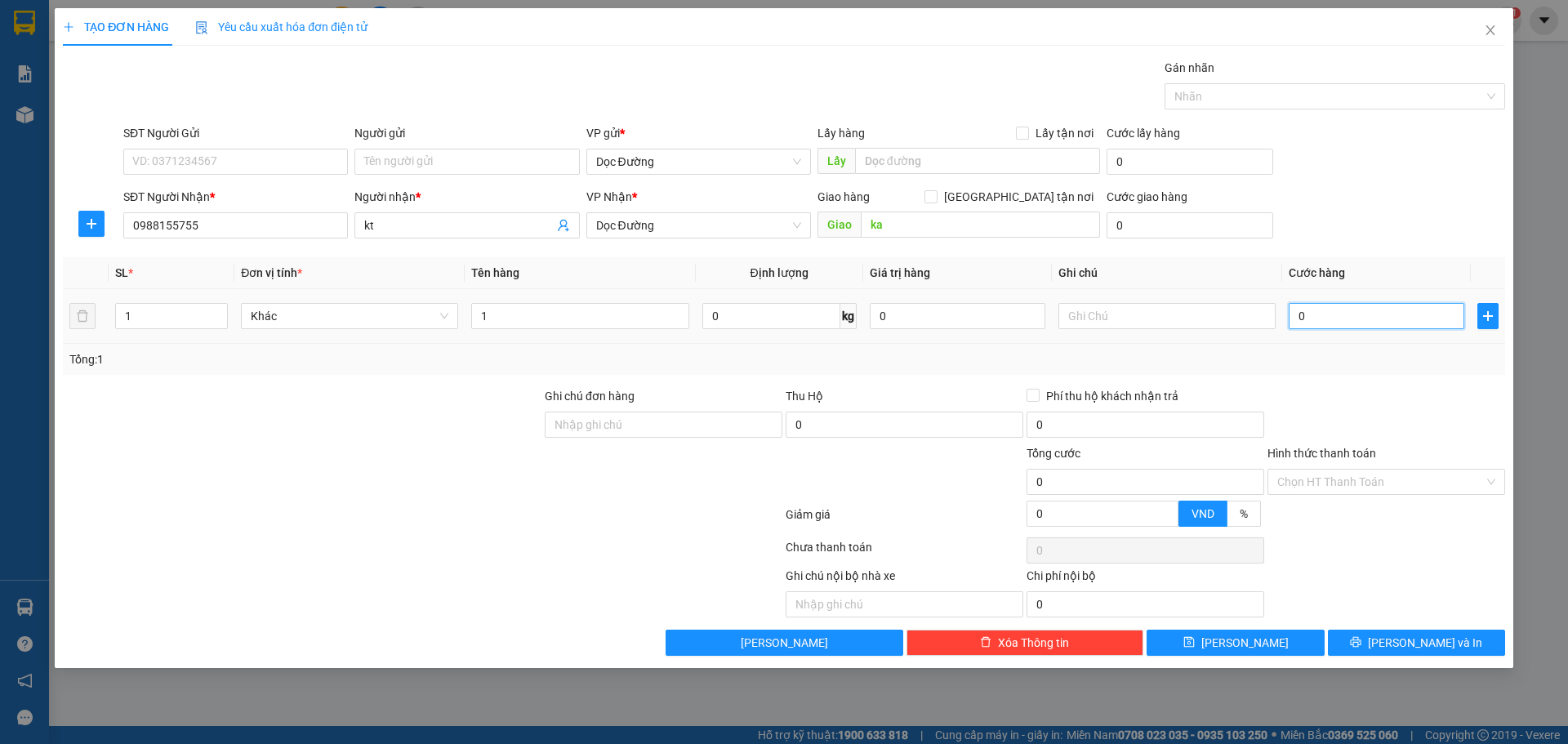
type input "005"
type input "5"
type input "0.050"
type input "50"
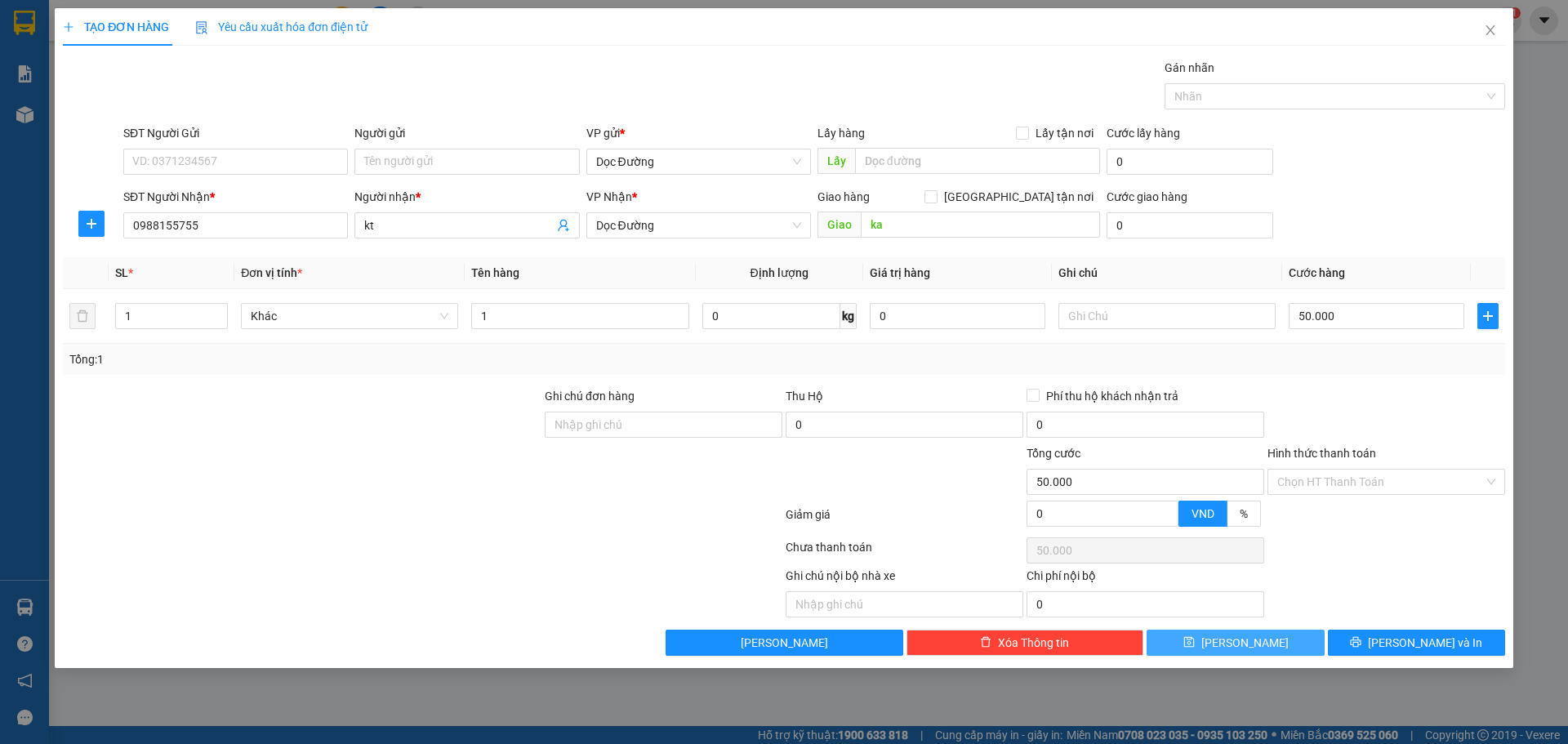
click at [1241, 634] on button "[PERSON_NAME]" at bounding box center [1235, 643] width 177 height 26
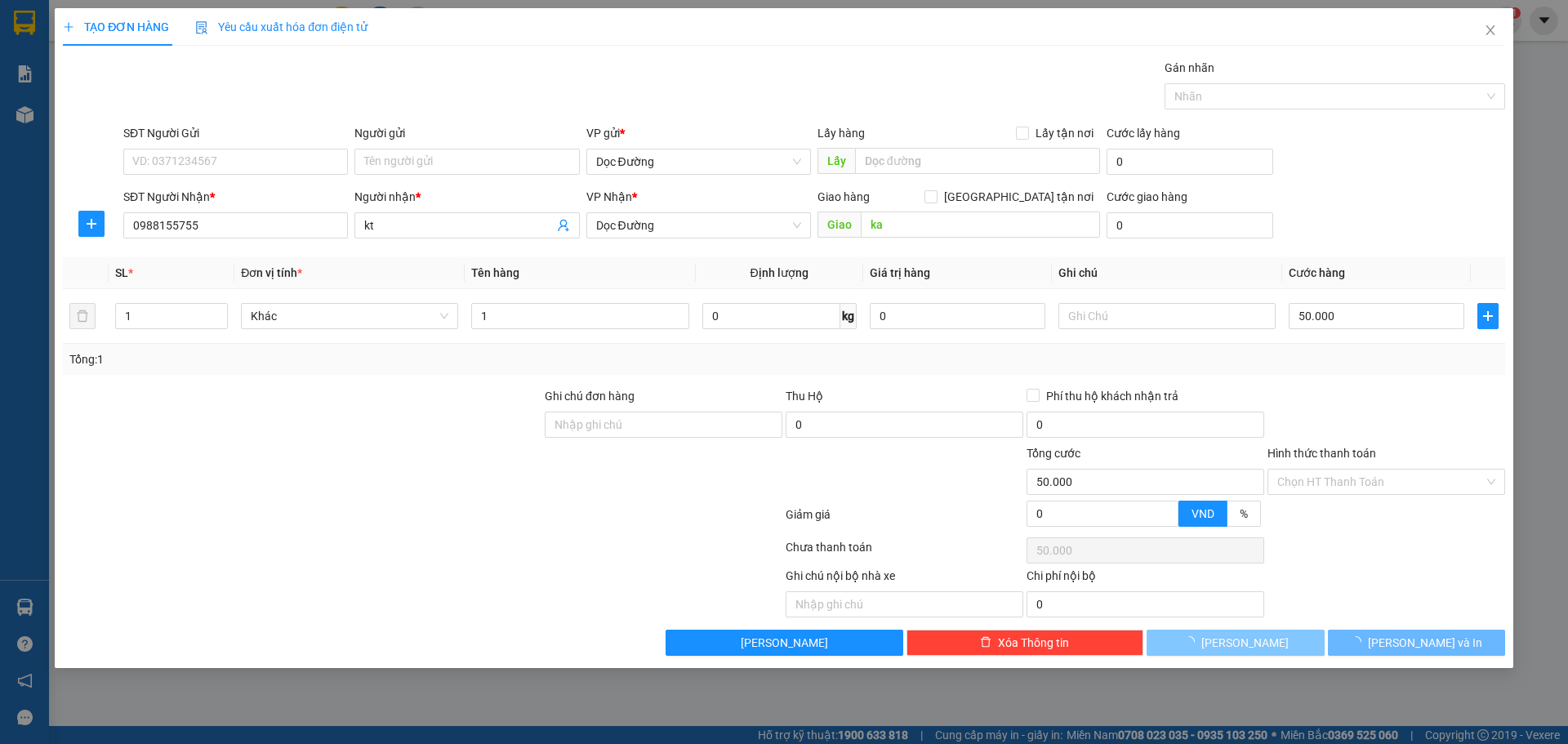
click at [1241, 634] on span "[PERSON_NAME]" at bounding box center [1245, 642] width 87 height 18
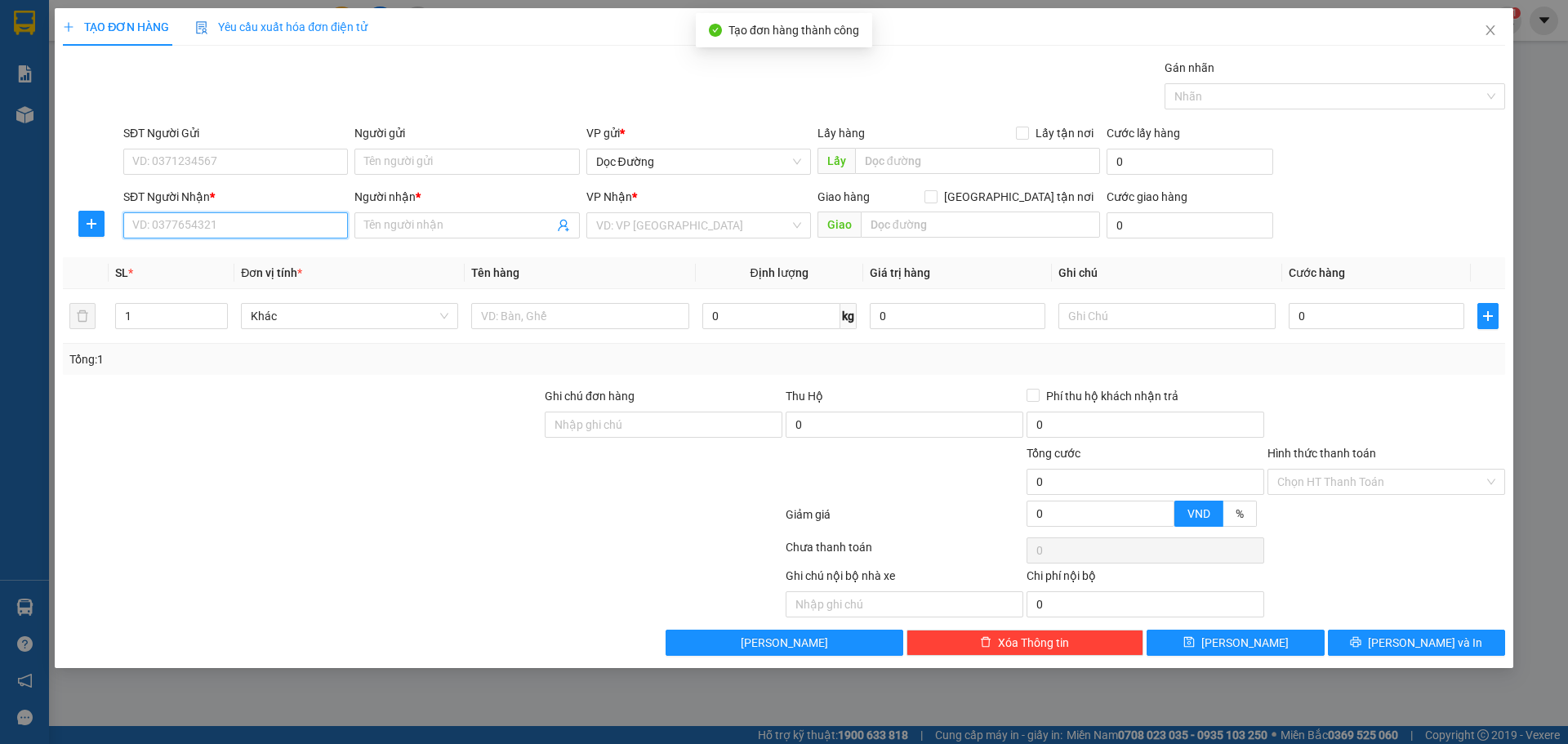
click at [260, 219] on input "SĐT Người Nhận *" at bounding box center [236, 226] width 225 height 26
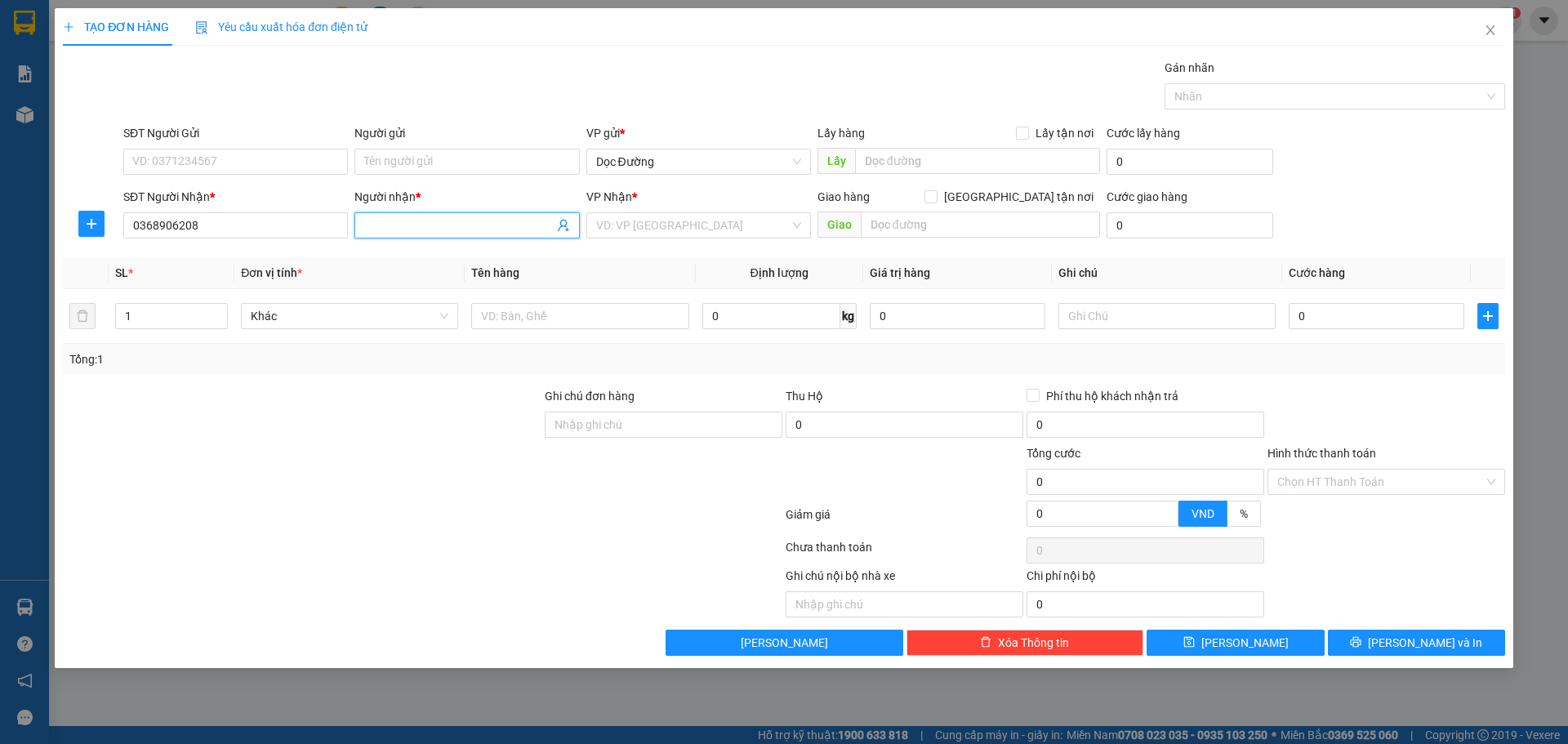
click at [420, 217] on input "Người nhận *" at bounding box center [458, 225] width 188 height 18
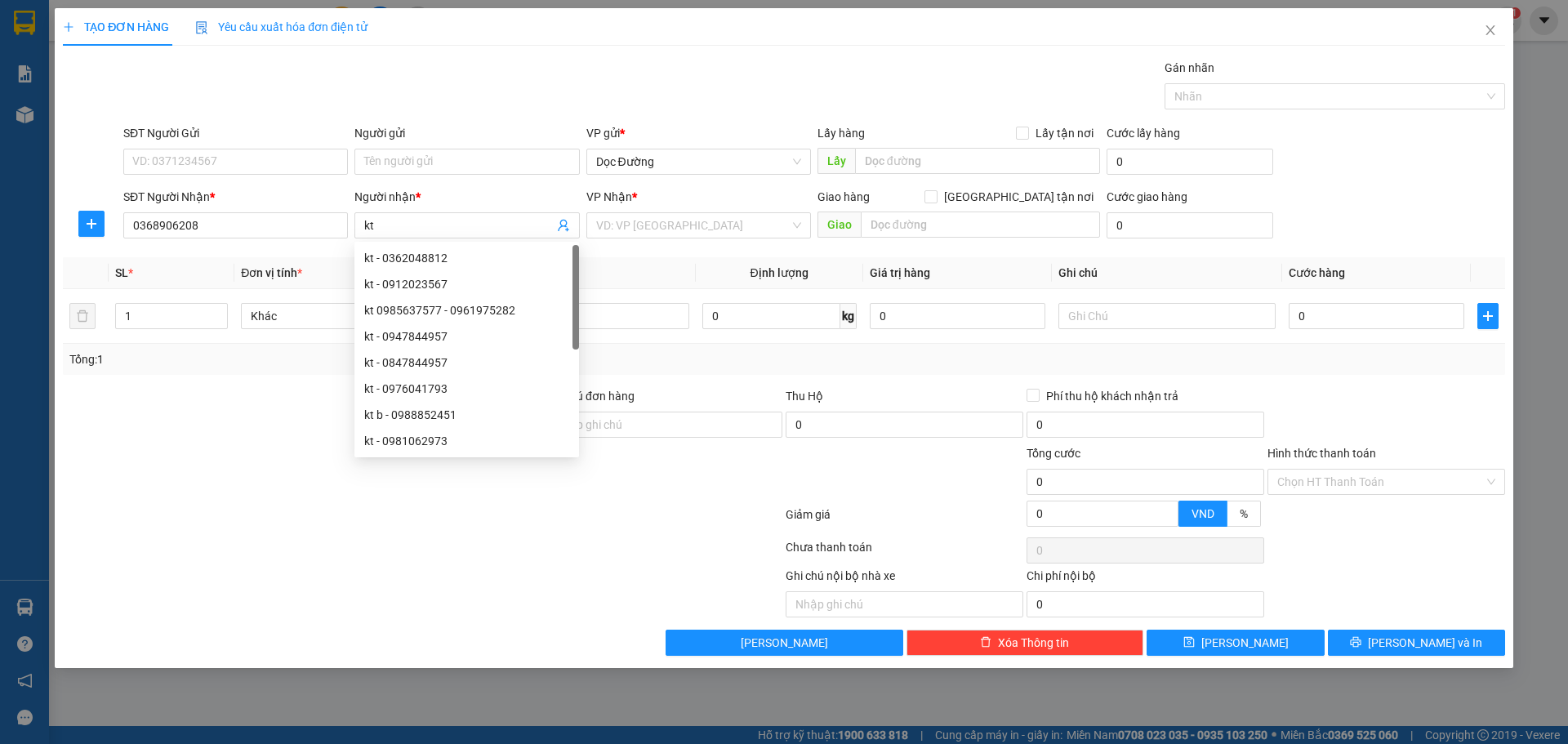
click at [650, 207] on div "VP Nhận *" at bounding box center [698, 200] width 225 height 24
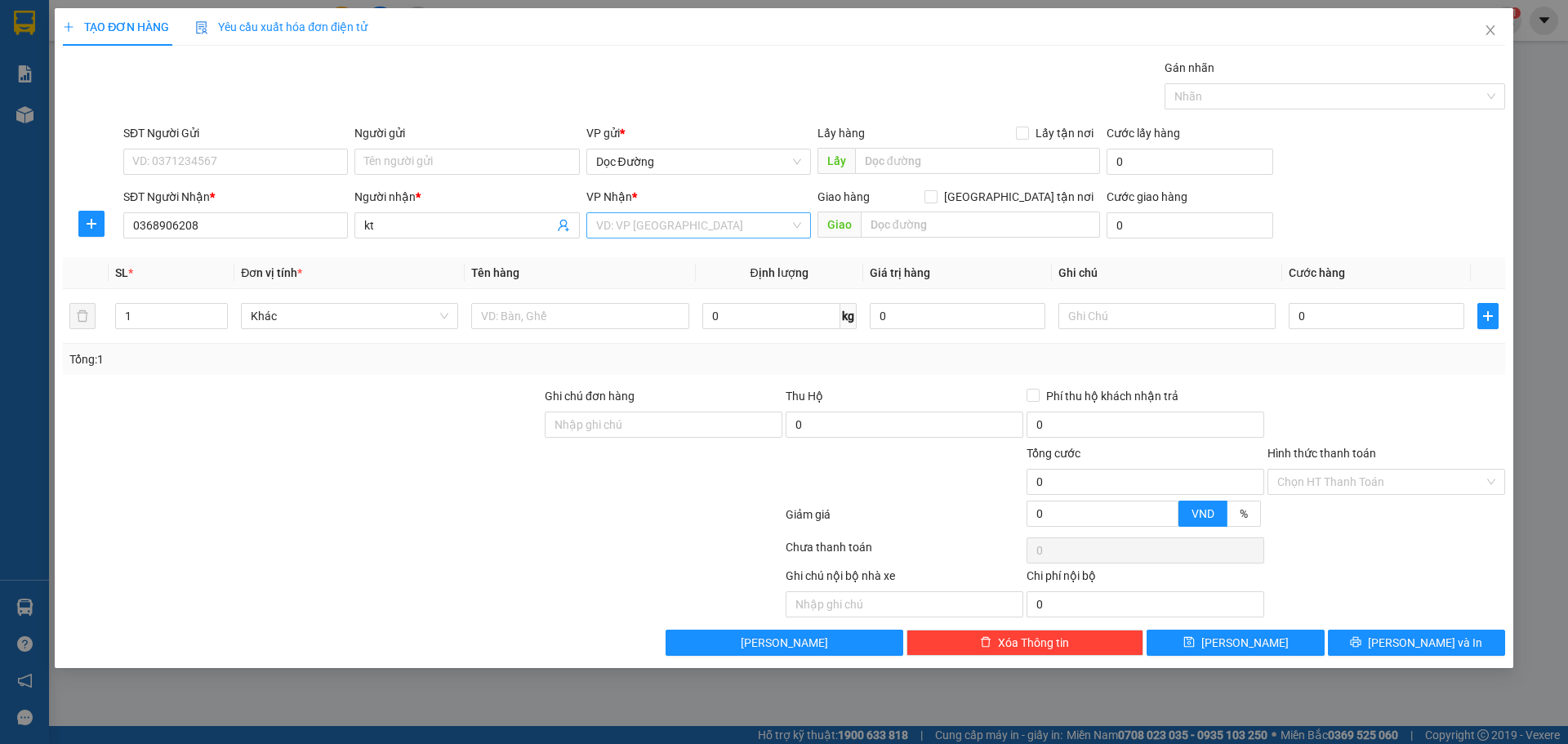
click at [667, 235] on input "search" at bounding box center [693, 226] width 193 height 24
click at [632, 315] on div "Dọc Đường" at bounding box center [698, 310] width 205 height 18
click at [992, 210] on div "Giao hàng [GEOGRAPHIC_DATA] tận nơi" at bounding box center [958, 200] width 282 height 24
drag, startPoint x: 974, startPoint y: 214, endPoint x: 952, endPoint y: 222, distance: 23.4
click at [973, 215] on input "text" at bounding box center [980, 225] width 240 height 26
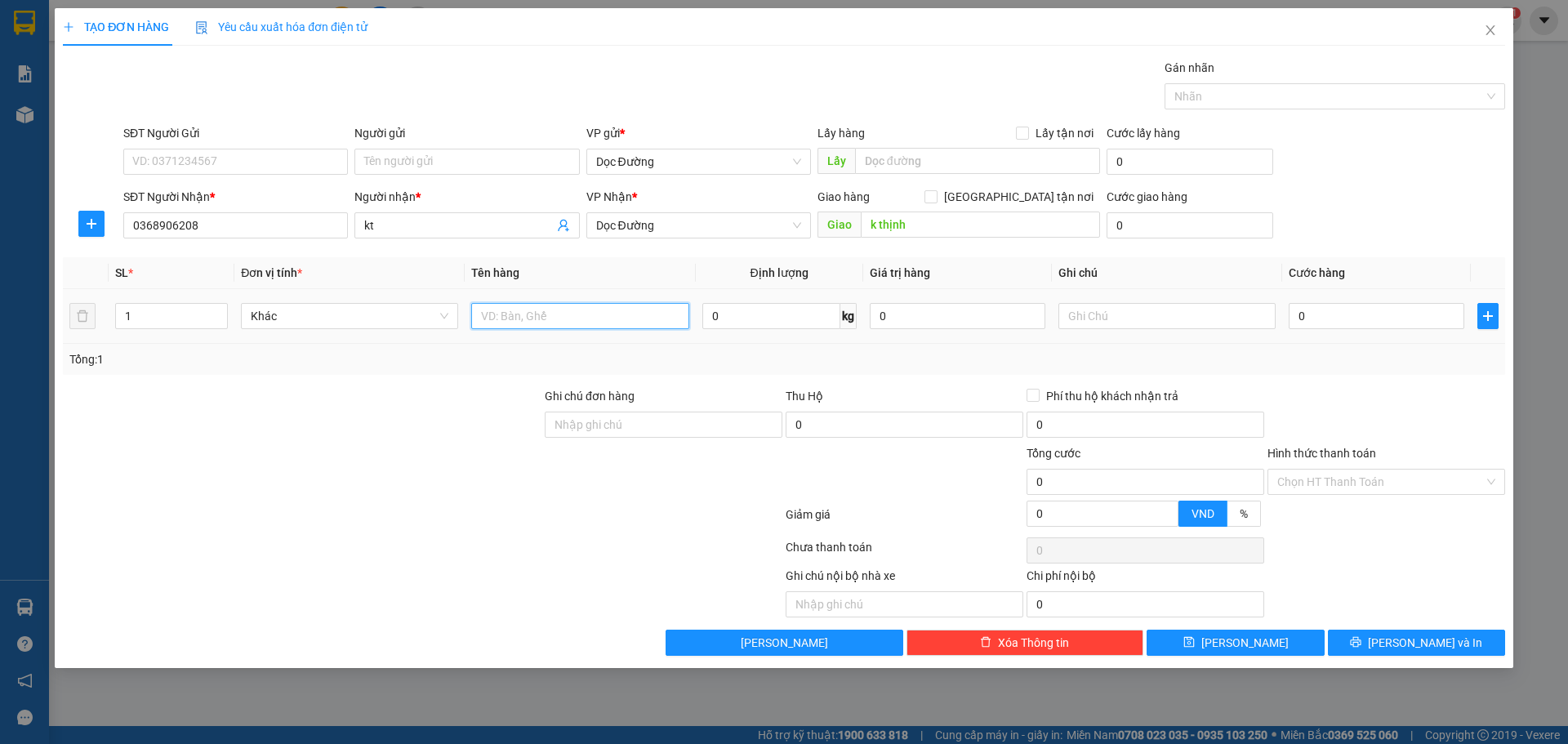
click at [577, 321] on input "text" at bounding box center [579, 316] width 217 height 26
click at [1311, 323] on input "0" at bounding box center [1376, 316] width 175 height 26
click at [1325, 268] on span "Cước hàng" at bounding box center [1316, 273] width 57 height 13
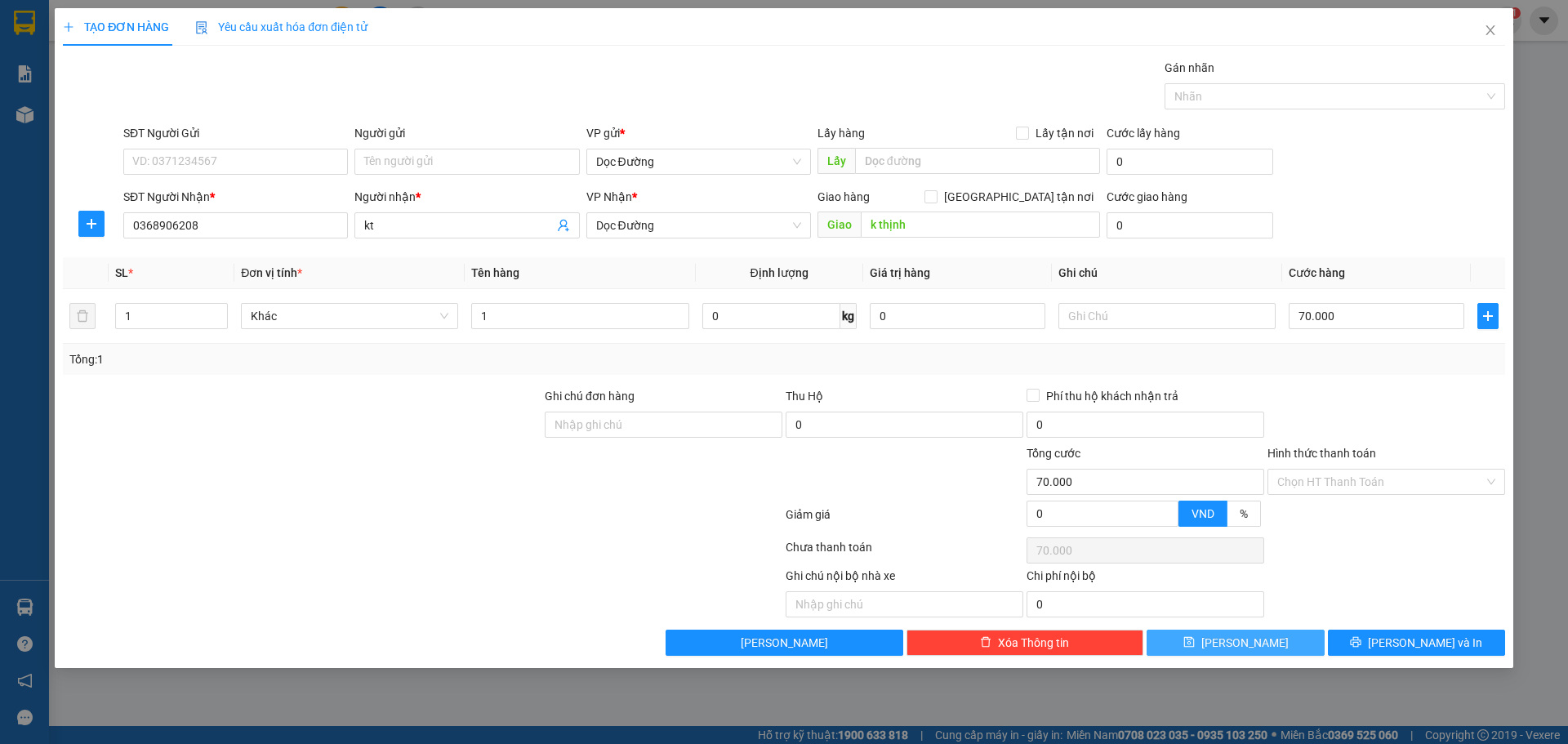
click at [1263, 642] on button "[PERSON_NAME]" at bounding box center [1235, 643] width 177 height 26
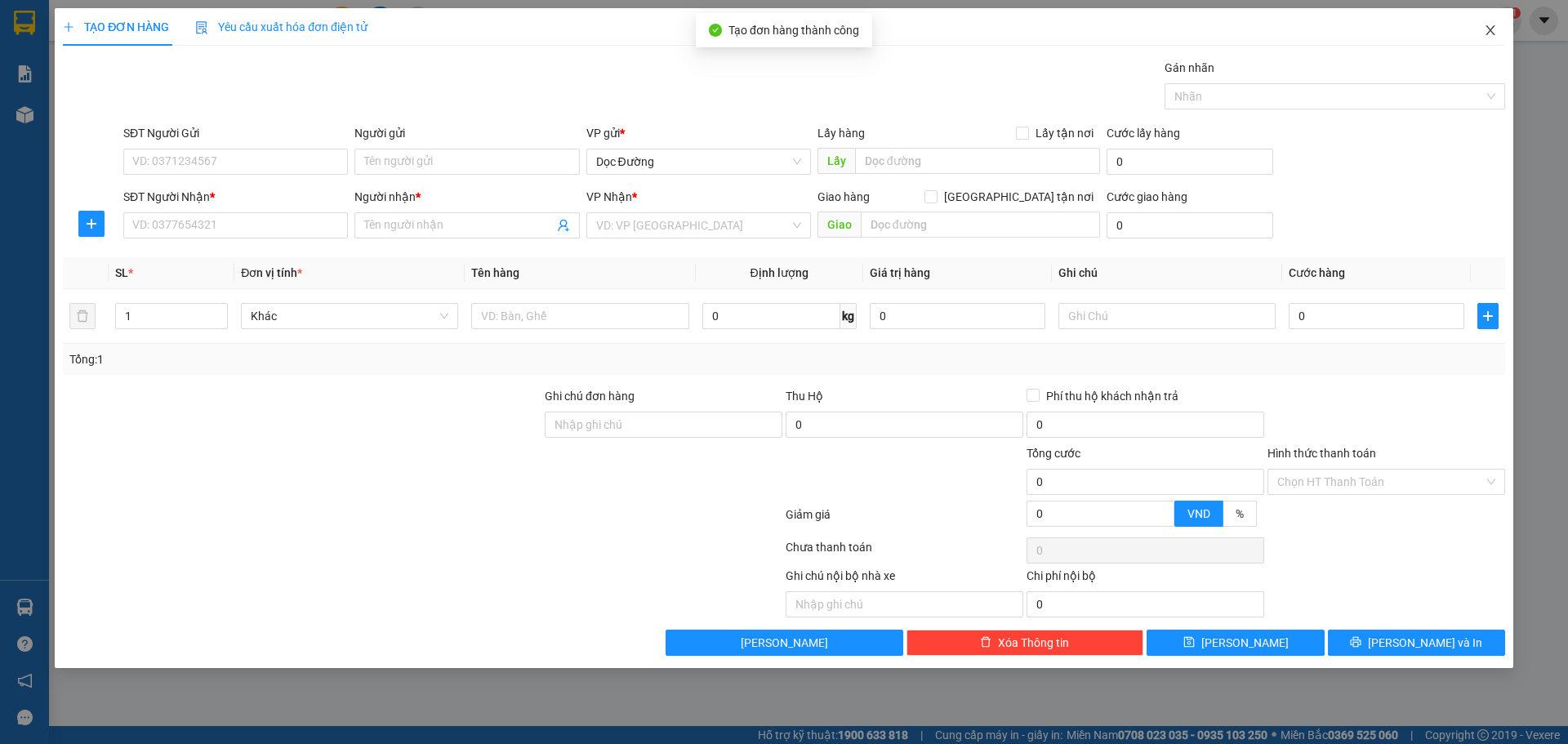
click at [1487, 45] on span "Close" at bounding box center [1489, 31] width 45 height 46
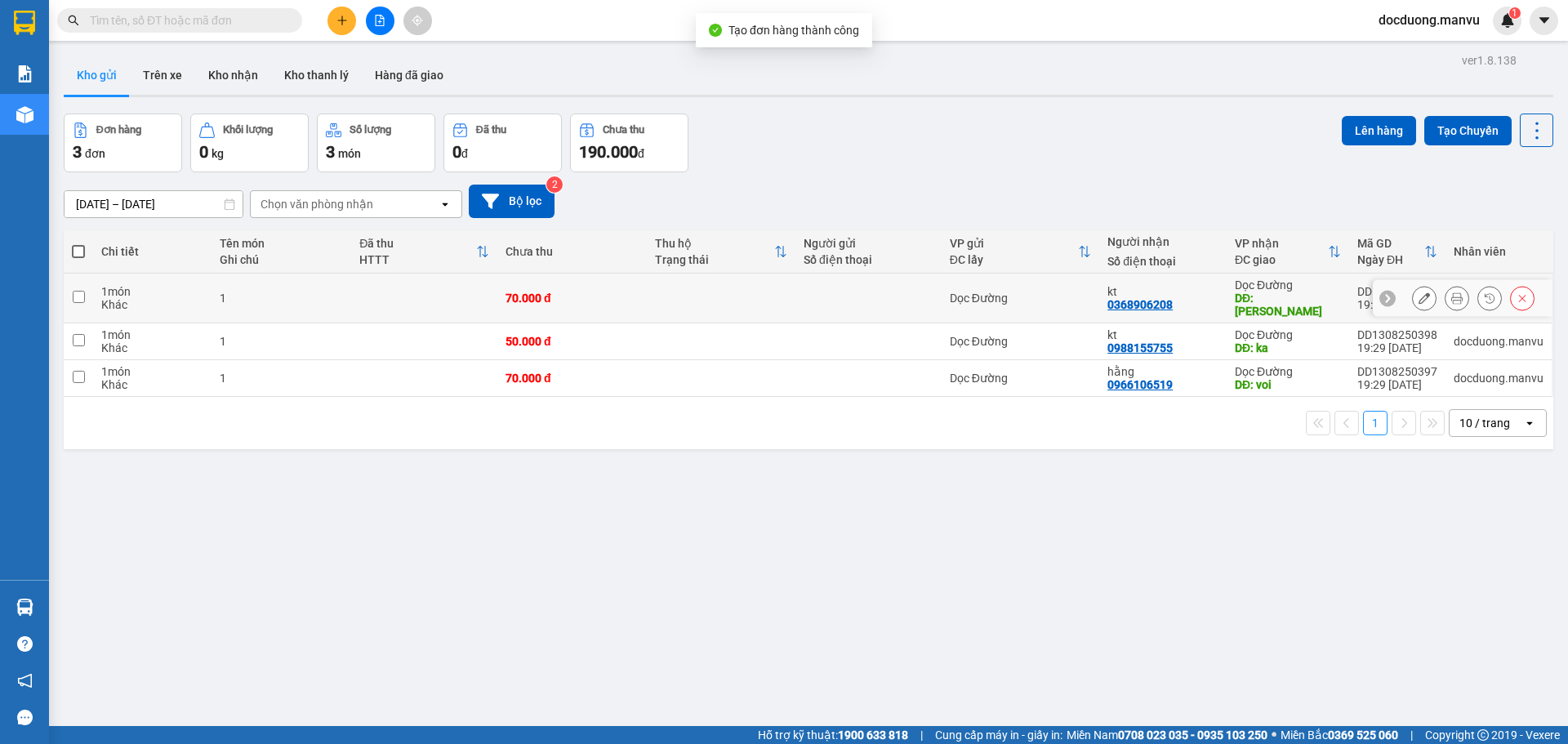
click at [716, 301] on td at bounding box center [721, 299] width 149 height 50
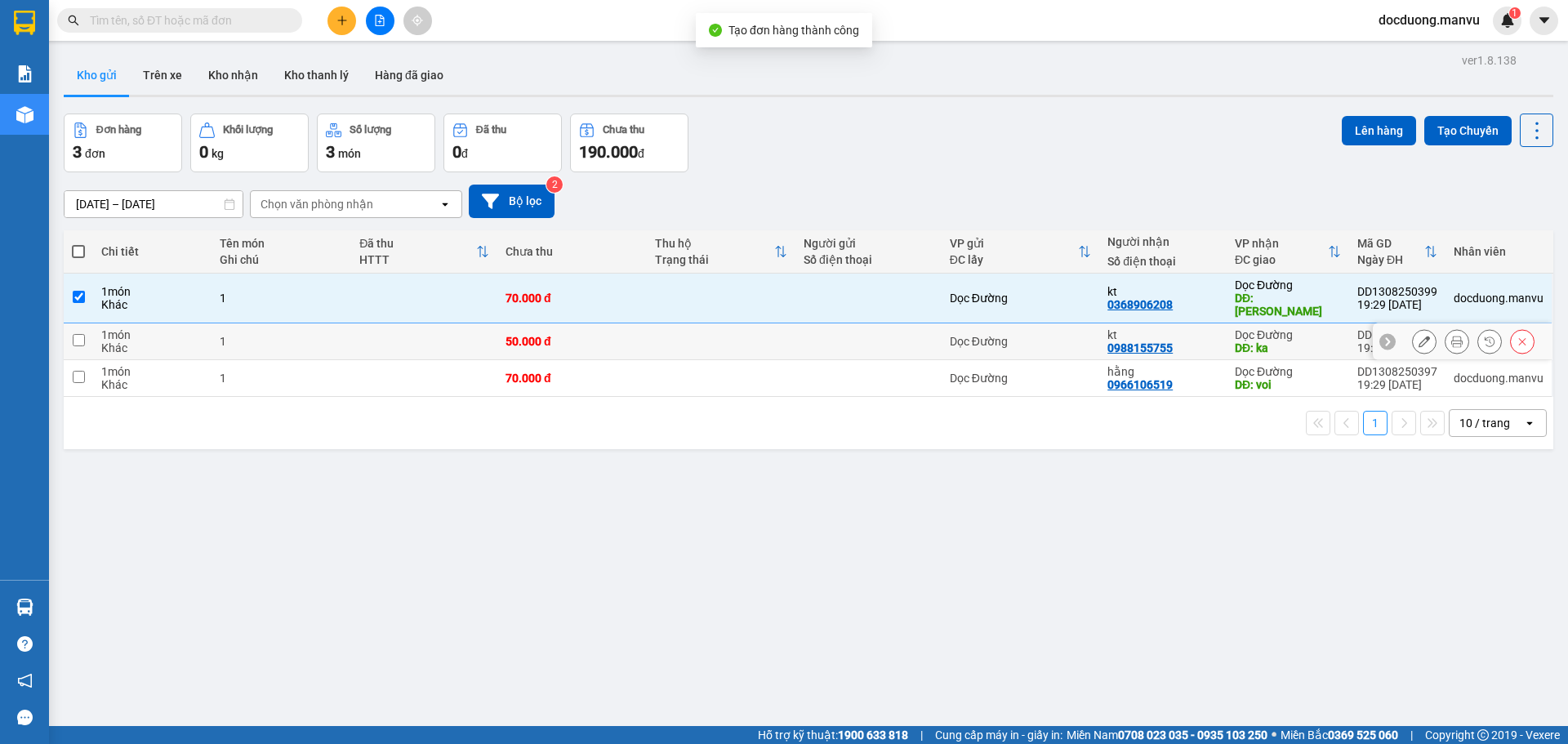
click at [680, 337] on td at bounding box center [721, 342] width 149 height 37
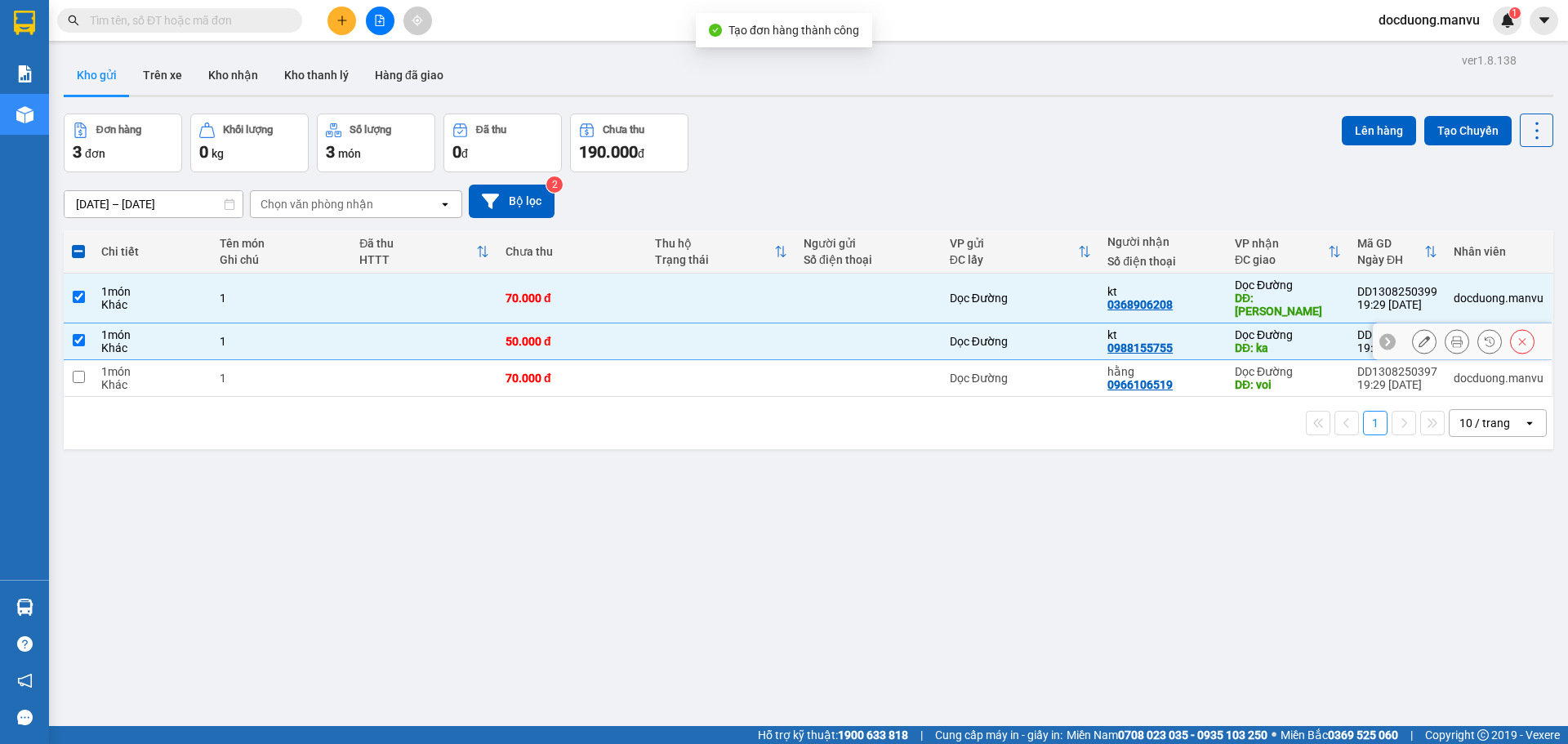
click at [671, 360] on td at bounding box center [721, 379] width 149 height 37
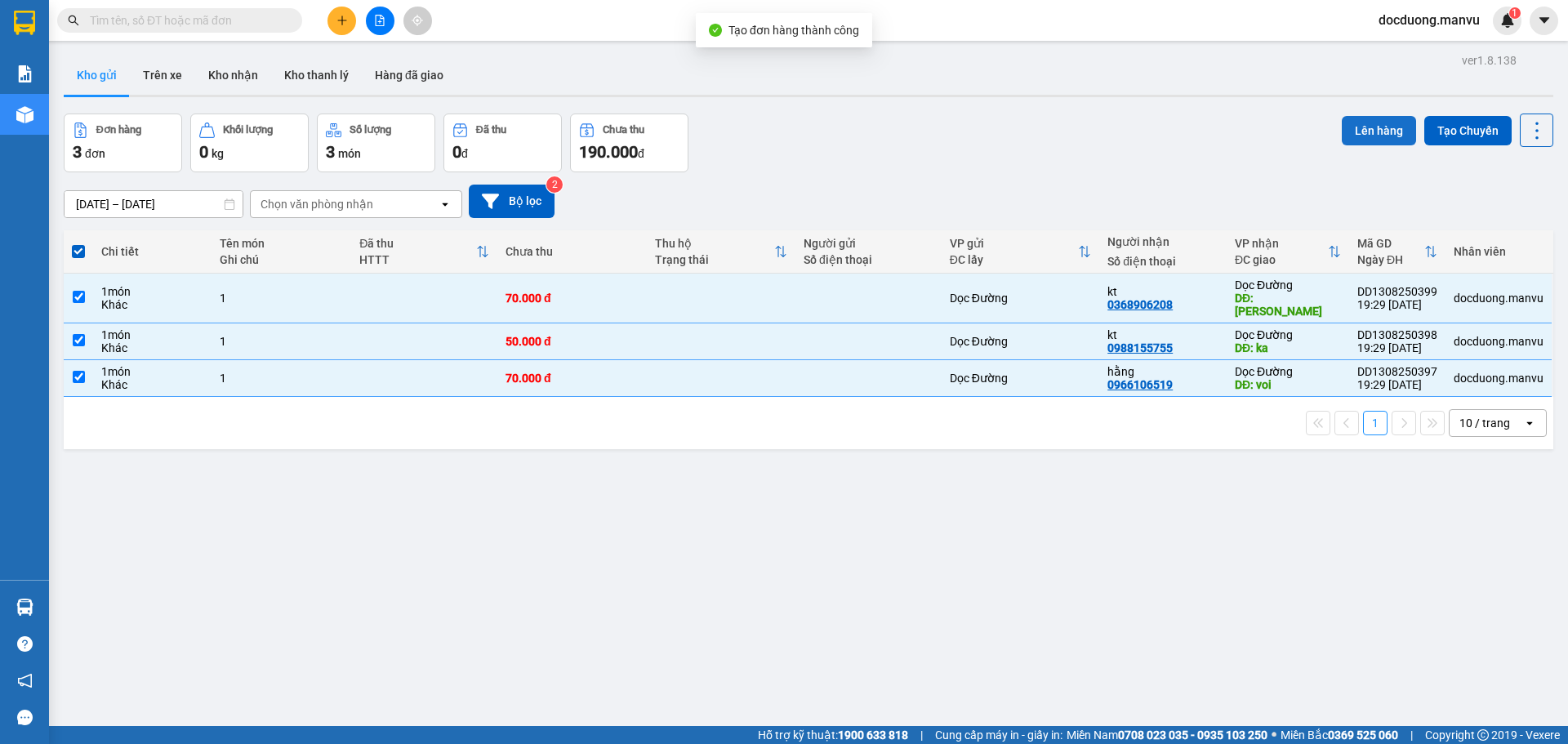
click at [1370, 140] on button "Lên hàng" at bounding box center [1379, 131] width 74 height 30
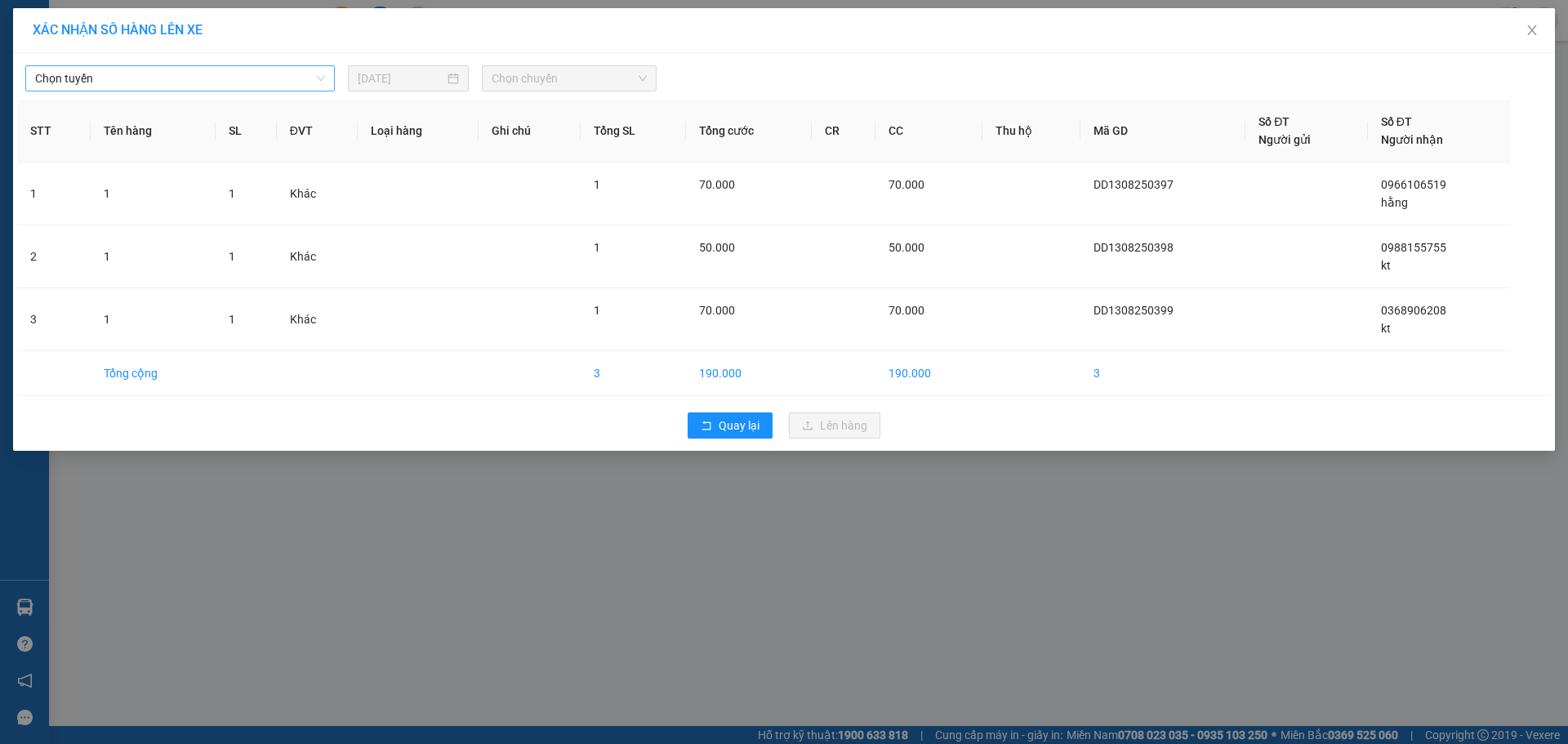
click at [149, 89] on span "Chọn tuyến" at bounding box center [180, 78] width 290 height 24
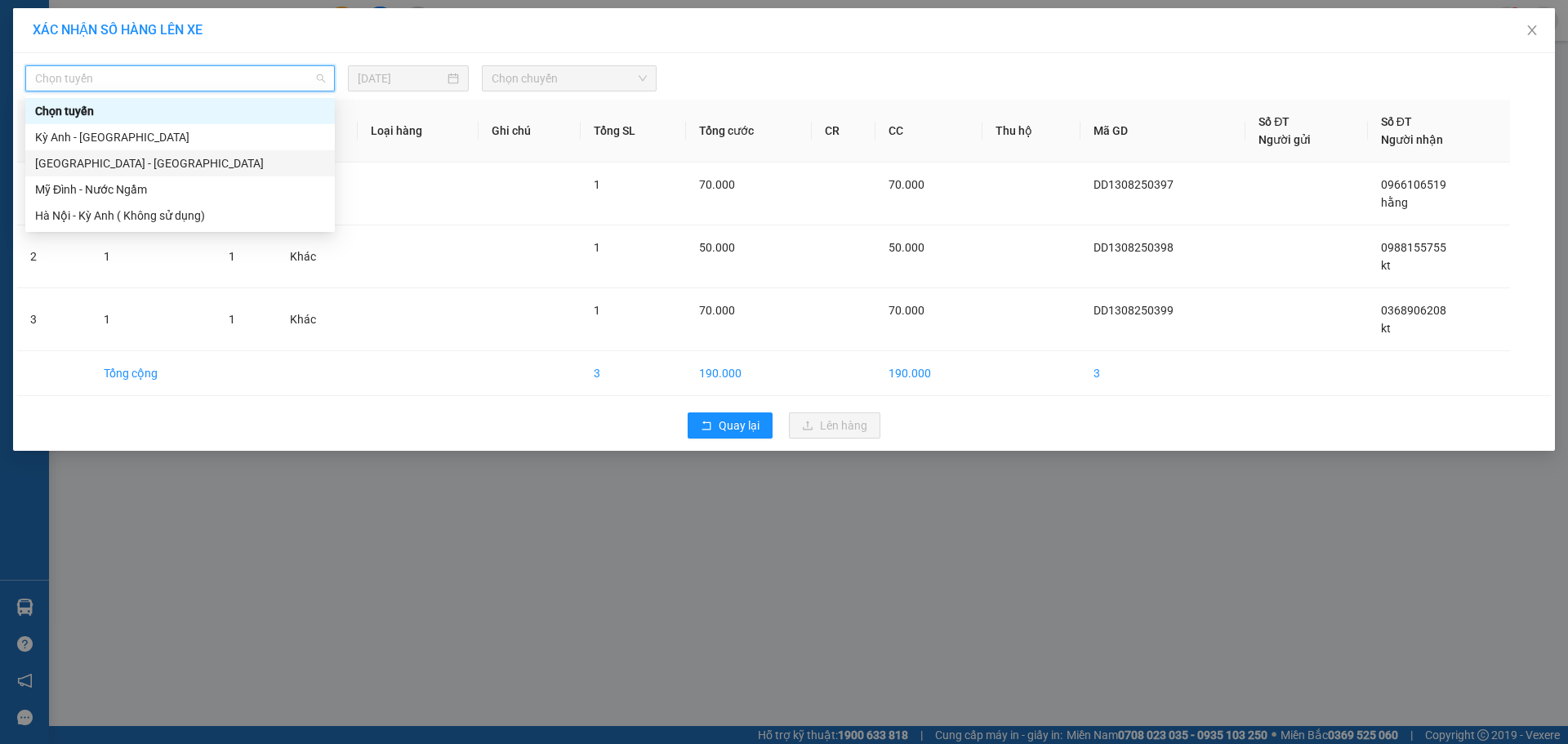
click at [79, 157] on div "[GEOGRAPHIC_DATA] - [GEOGRAPHIC_DATA]" at bounding box center [180, 163] width 290 height 18
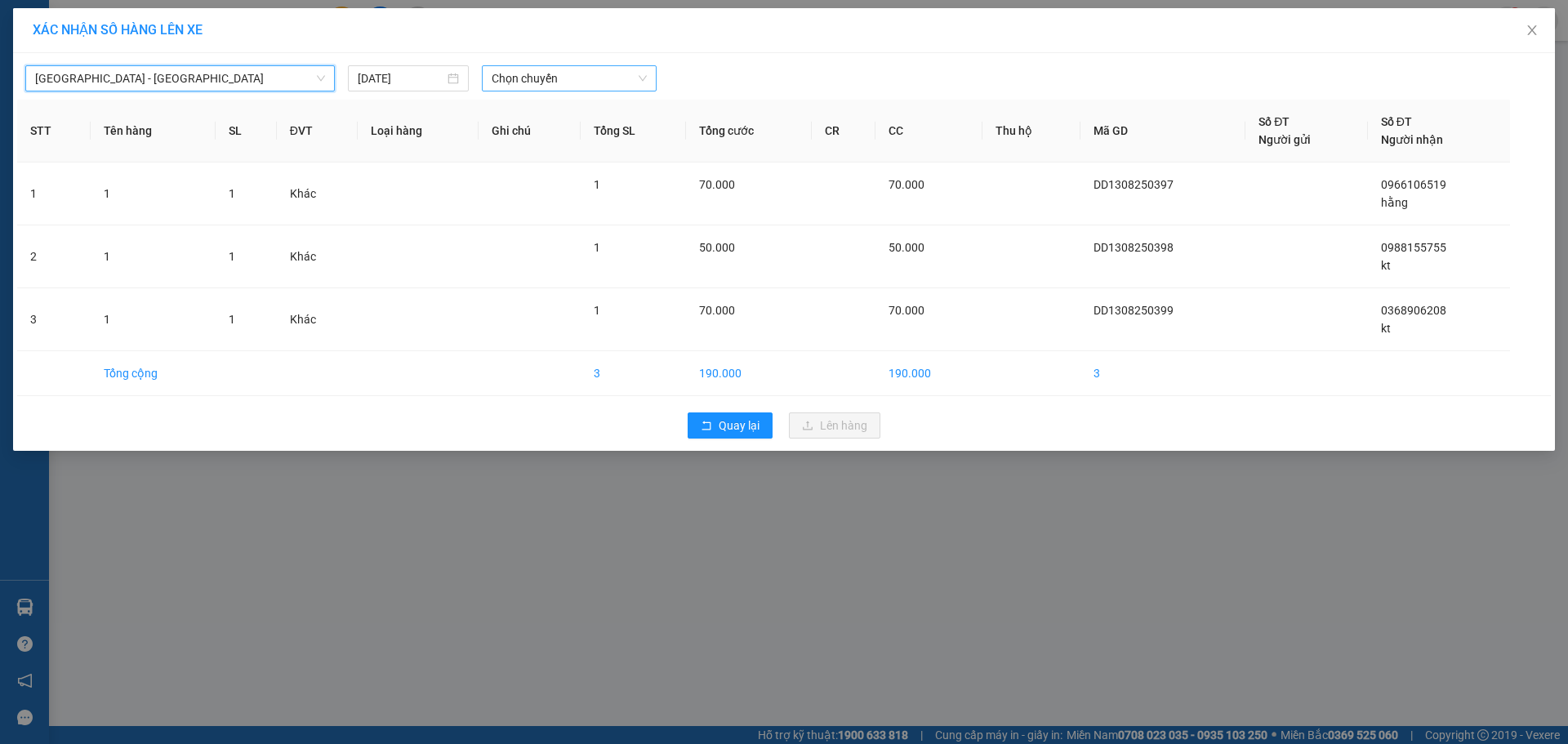
click at [498, 74] on span "Chọn chuyến" at bounding box center [568, 78] width 155 height 24
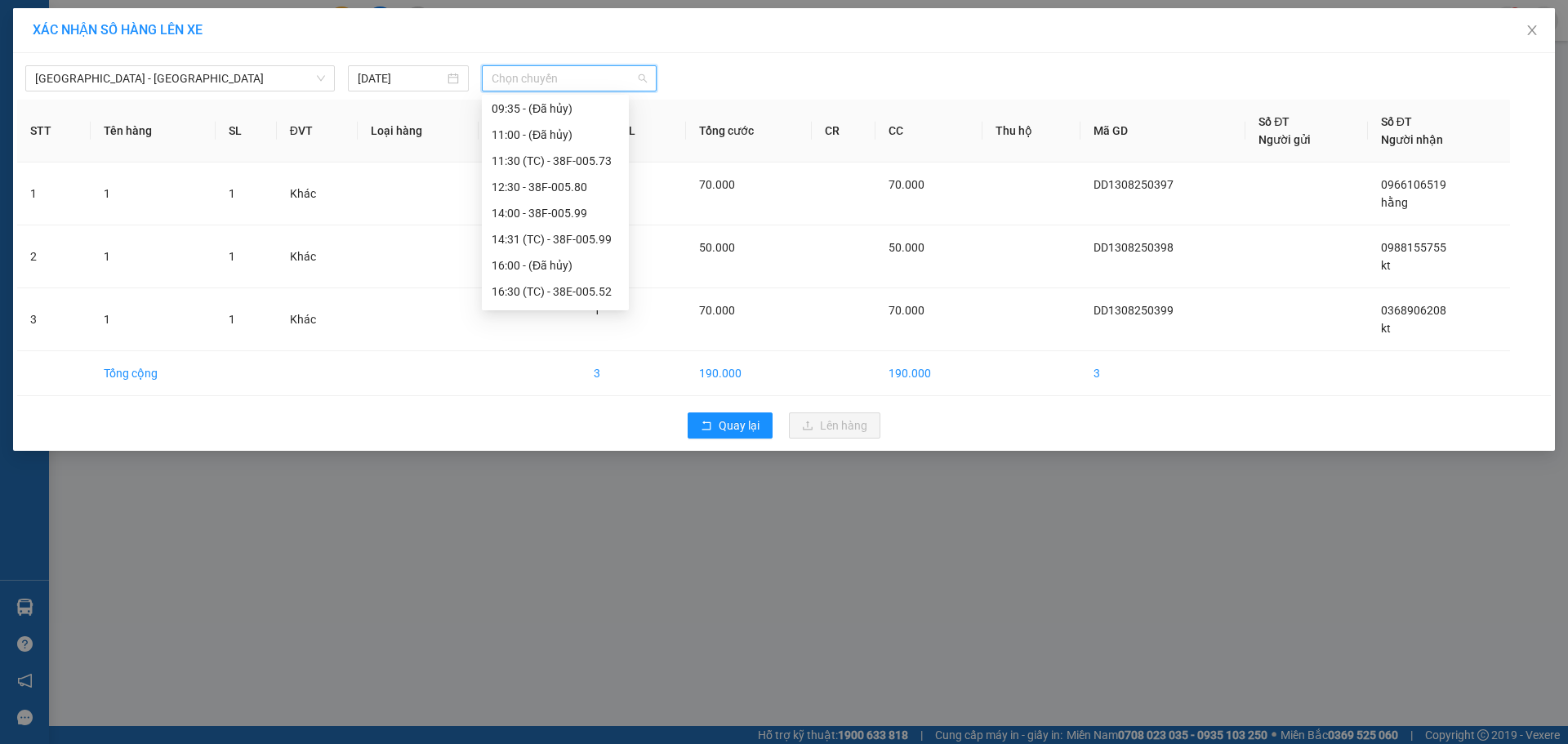
scroll to position [82, 0]
click at [587, 184] on div "12:30 - 38F-005.80" at bounding box center [554, 186] width 127 height 18
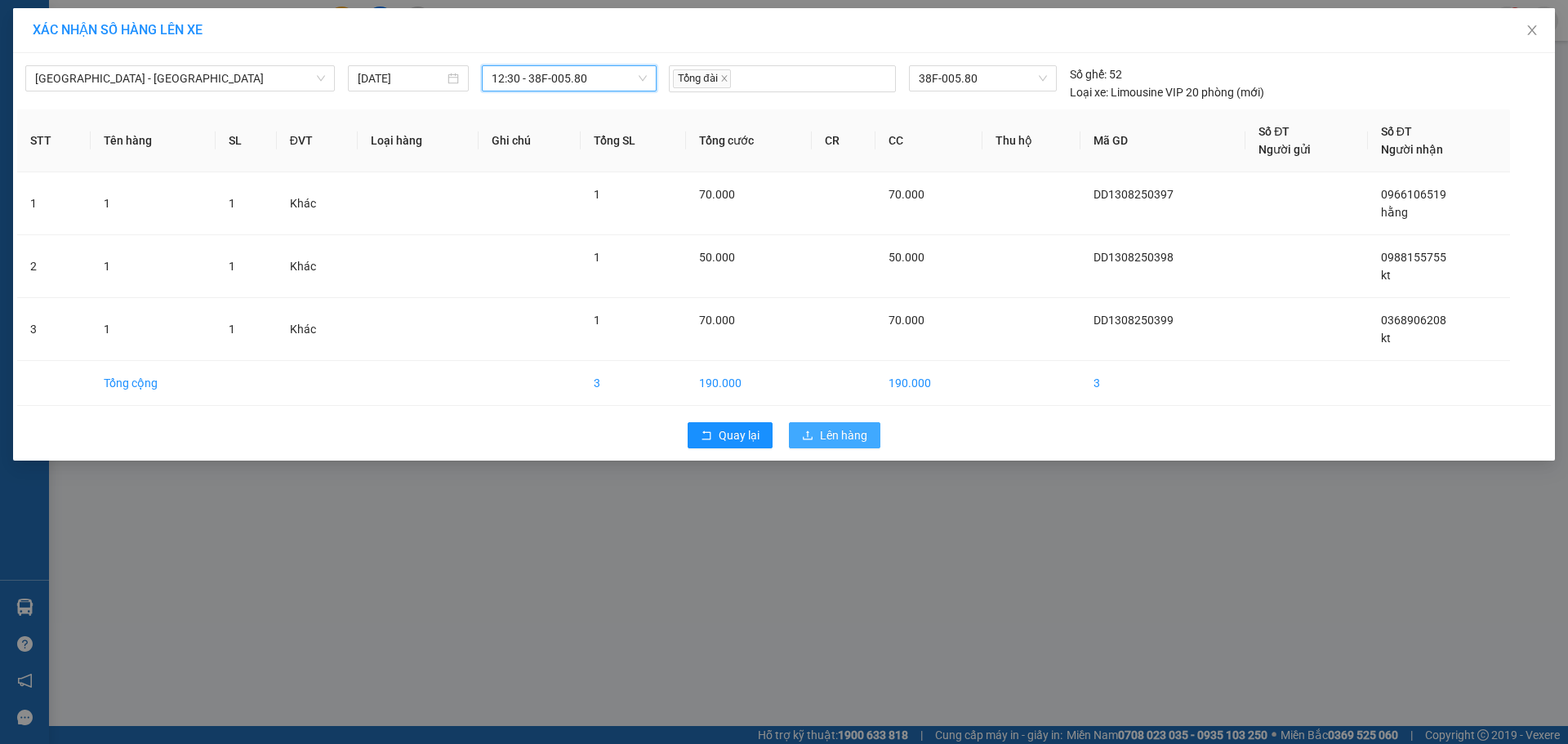
click at [879, 428] on button "Lên hàng" at bounding box center [835, 436] width 91 height 26
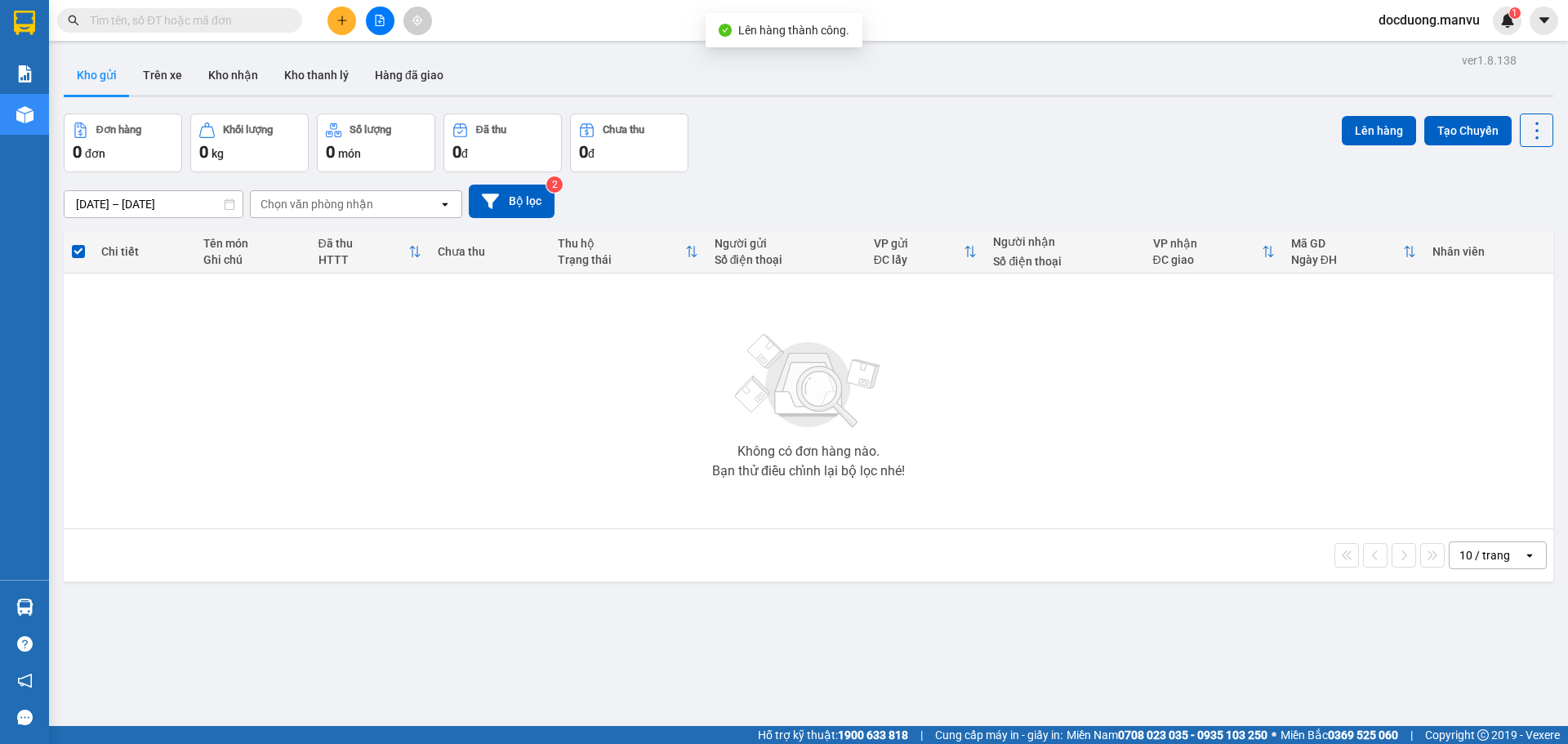
click at [344, 24] on icon "plus" at bounding box center [342, 20] width 11 height 11
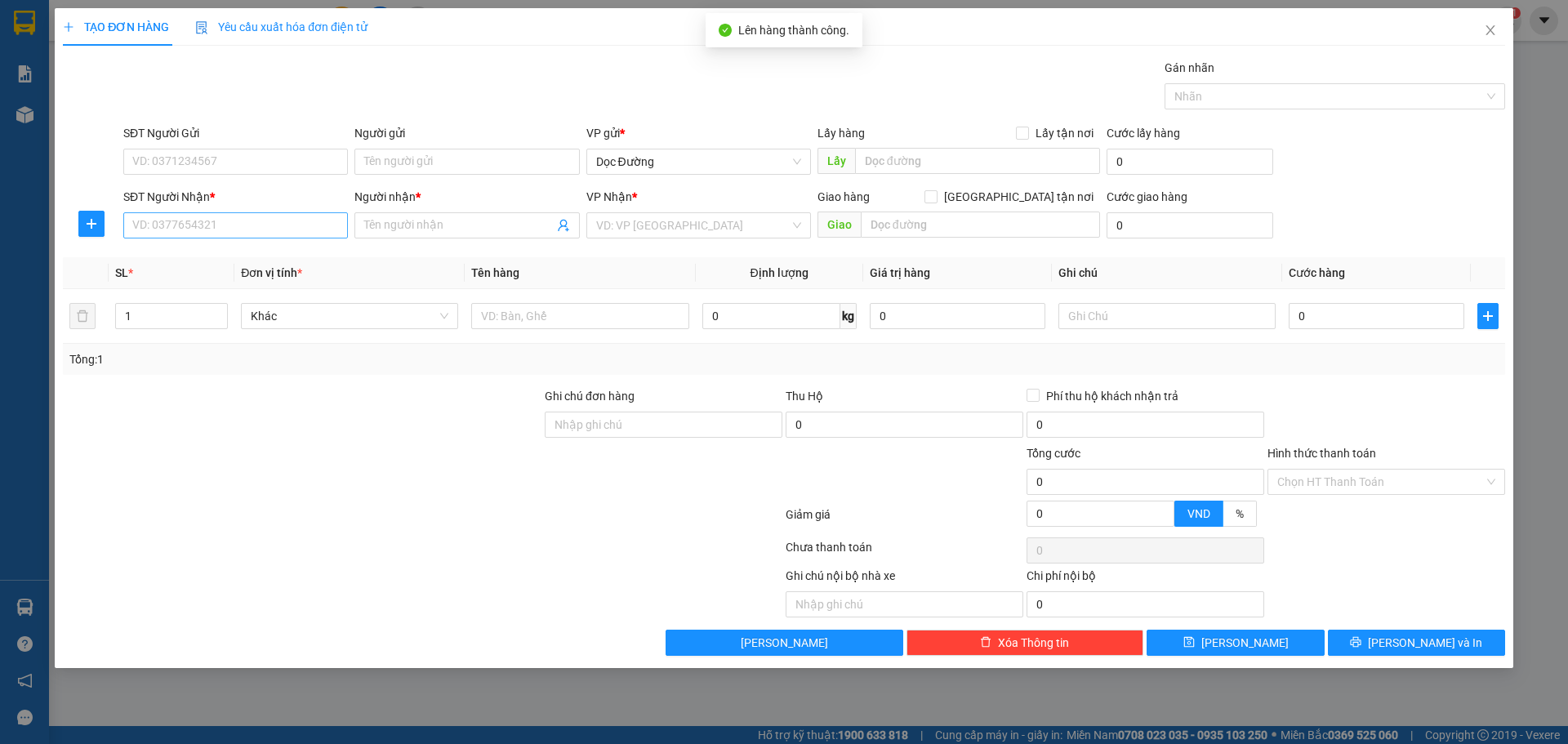
click at [208, 236] on div "SĐT Người Nhận * VD: 0377654321" at bounding box center [236, 216] width 225 height 58
click at [217, 230] on input "SĐT Người Nhận *" at bounding box center [236, 226] width 225 height 26
click at [404, 221] on input "Người nhận *" at bounding box center [458, 225] width 188 height 18
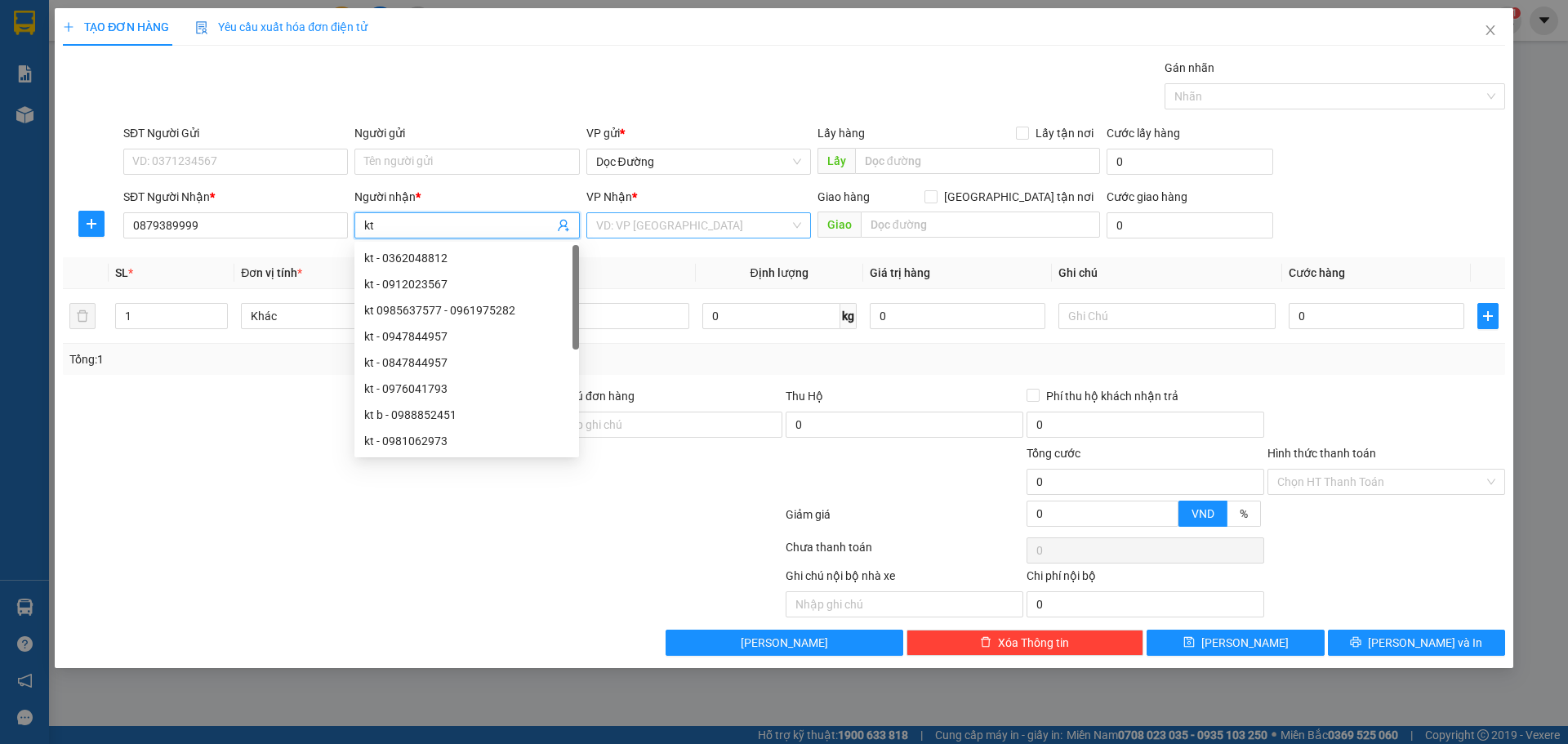
click at [641, 214] on input "search" at bounding box center [693, 226] width 193 height 24
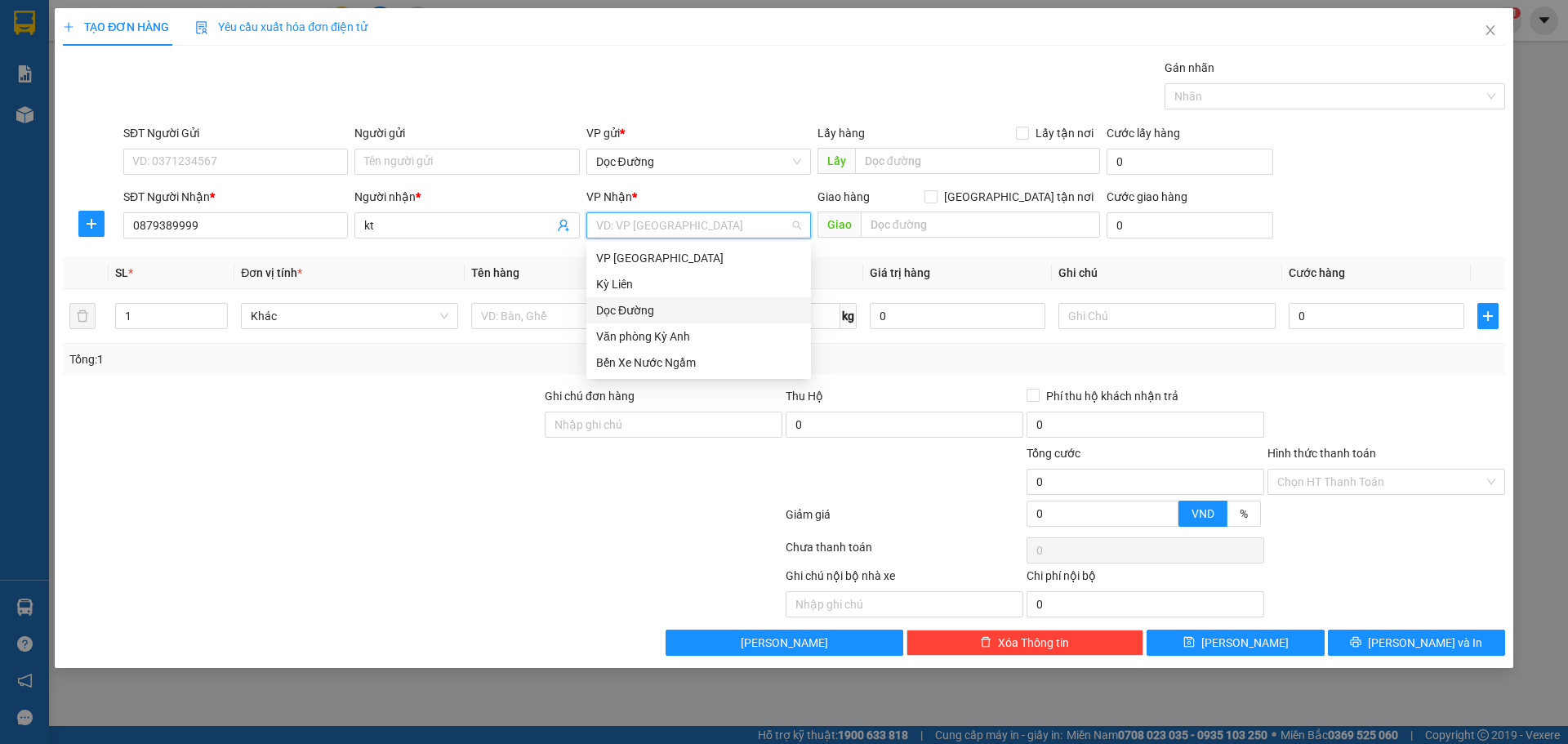
click at [640, 316] on div "Dọc Đường" at bounding box center [698, 310] width 205 height 18
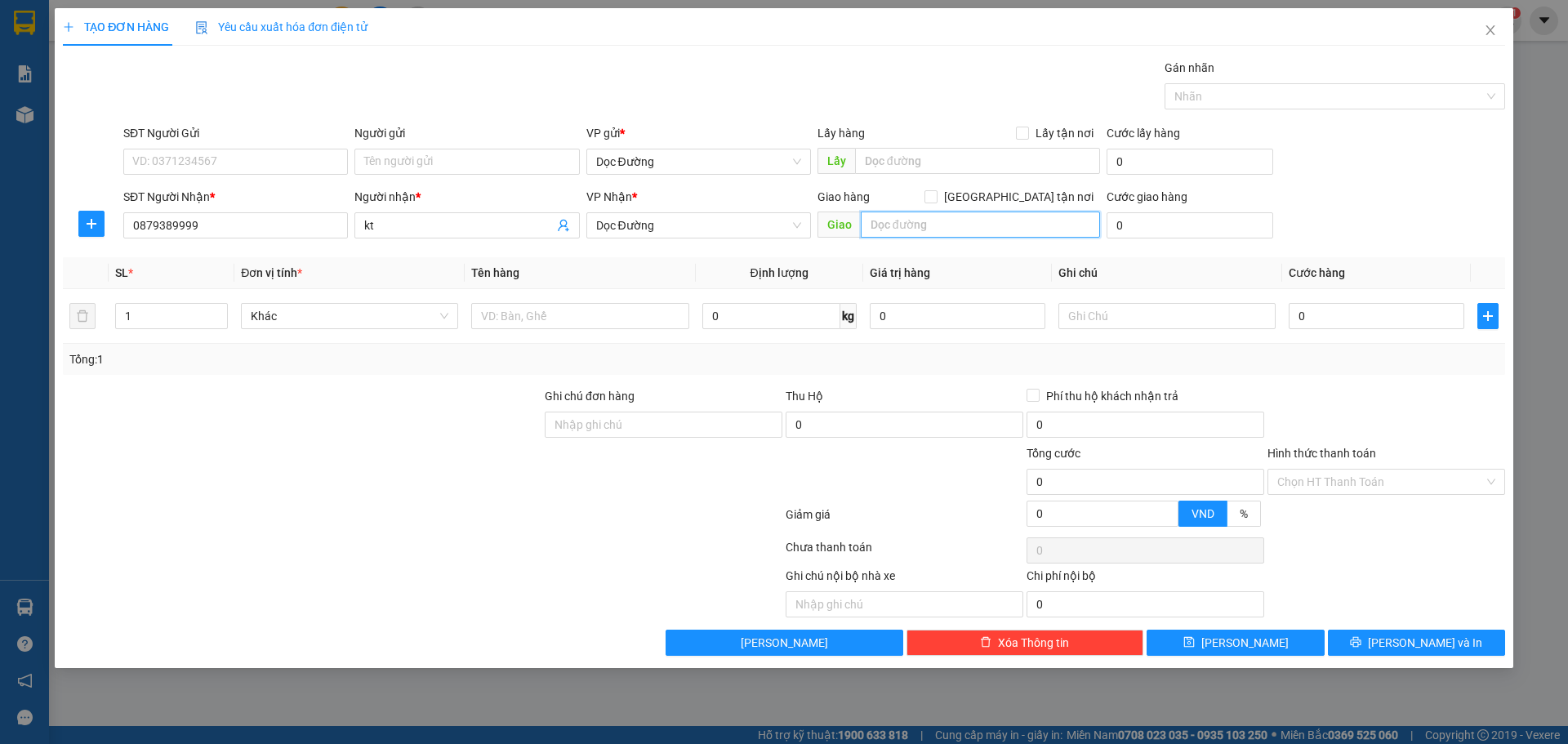
click at [880, 221] on input "text" at bounding box center [980, 225] width 240 height 26
click at [510, 309] on input "text" at bounding box center [579, 316] width 217 height 26
click at [1317, 320] on input "0" at bounding box center [1376, 316] width 175 height 26
click at [1351, 474] on input "Hình thức thanh toán" at bounding box center [1380, 482] width 207 height 24
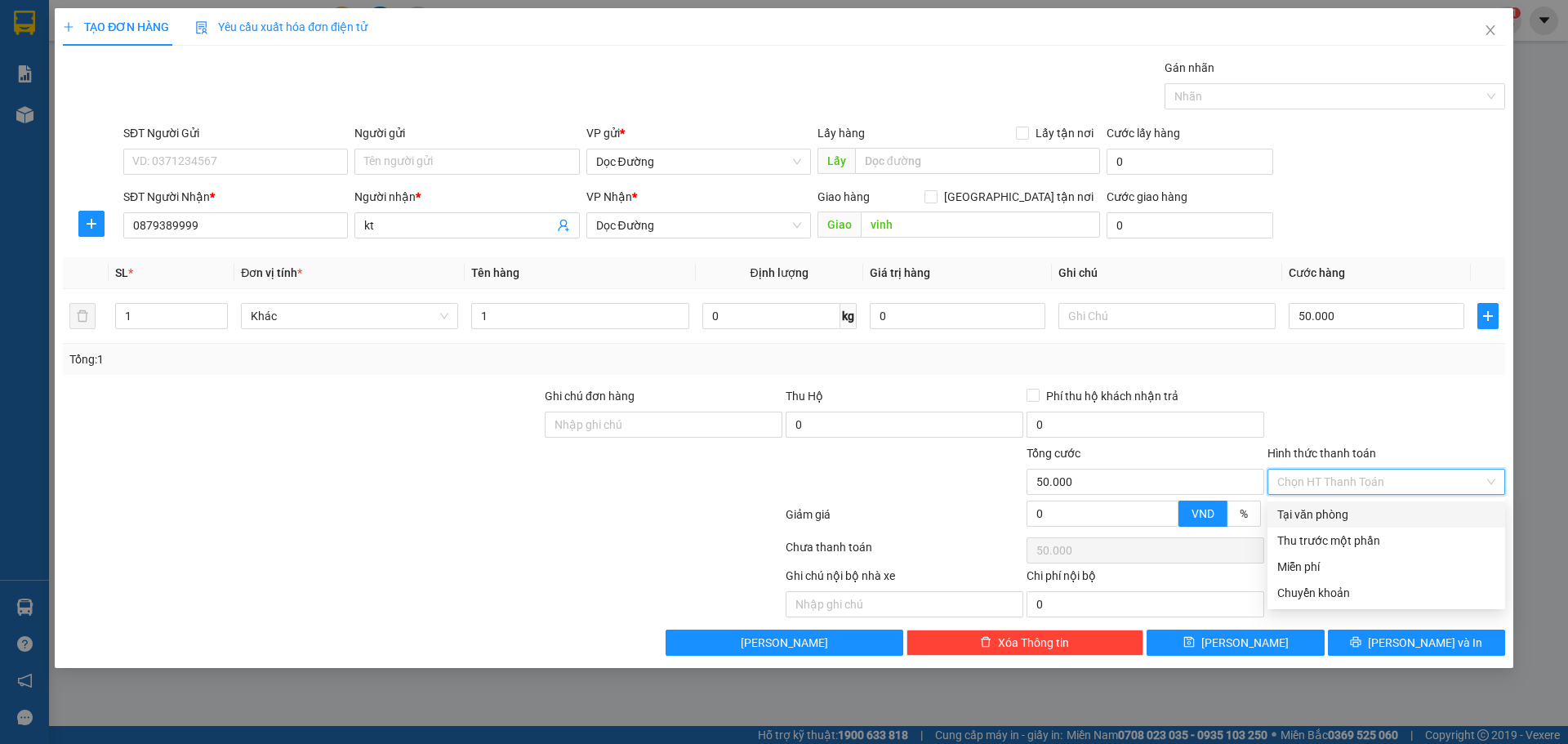
click at [1318, 506] on div "Tại văn phòng" at bounding box center [1385, 514] width 218 height 18
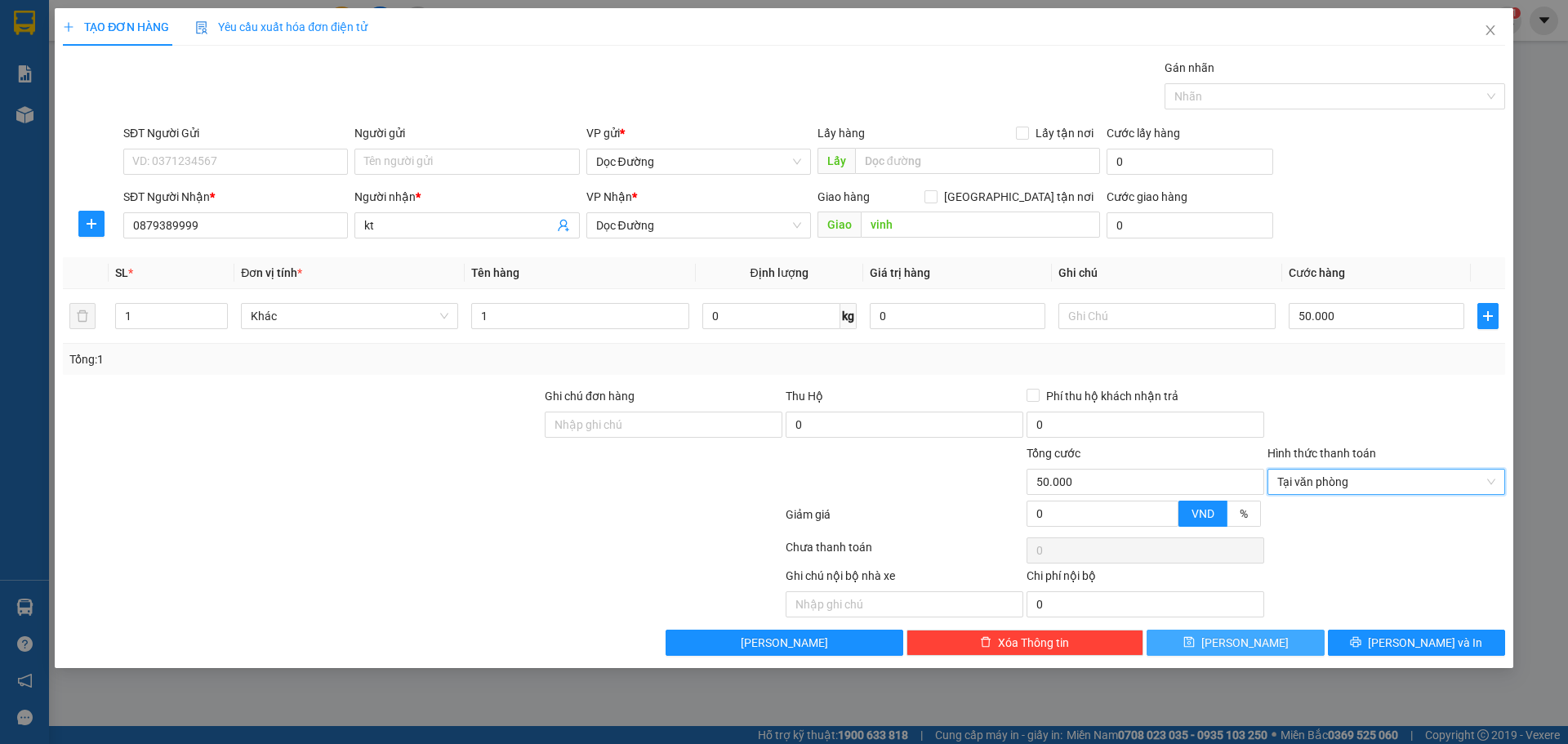
click at [1260, 649] on button "[PERSON_NAME]" at bounding box center [1235, 643] width 177 height 26
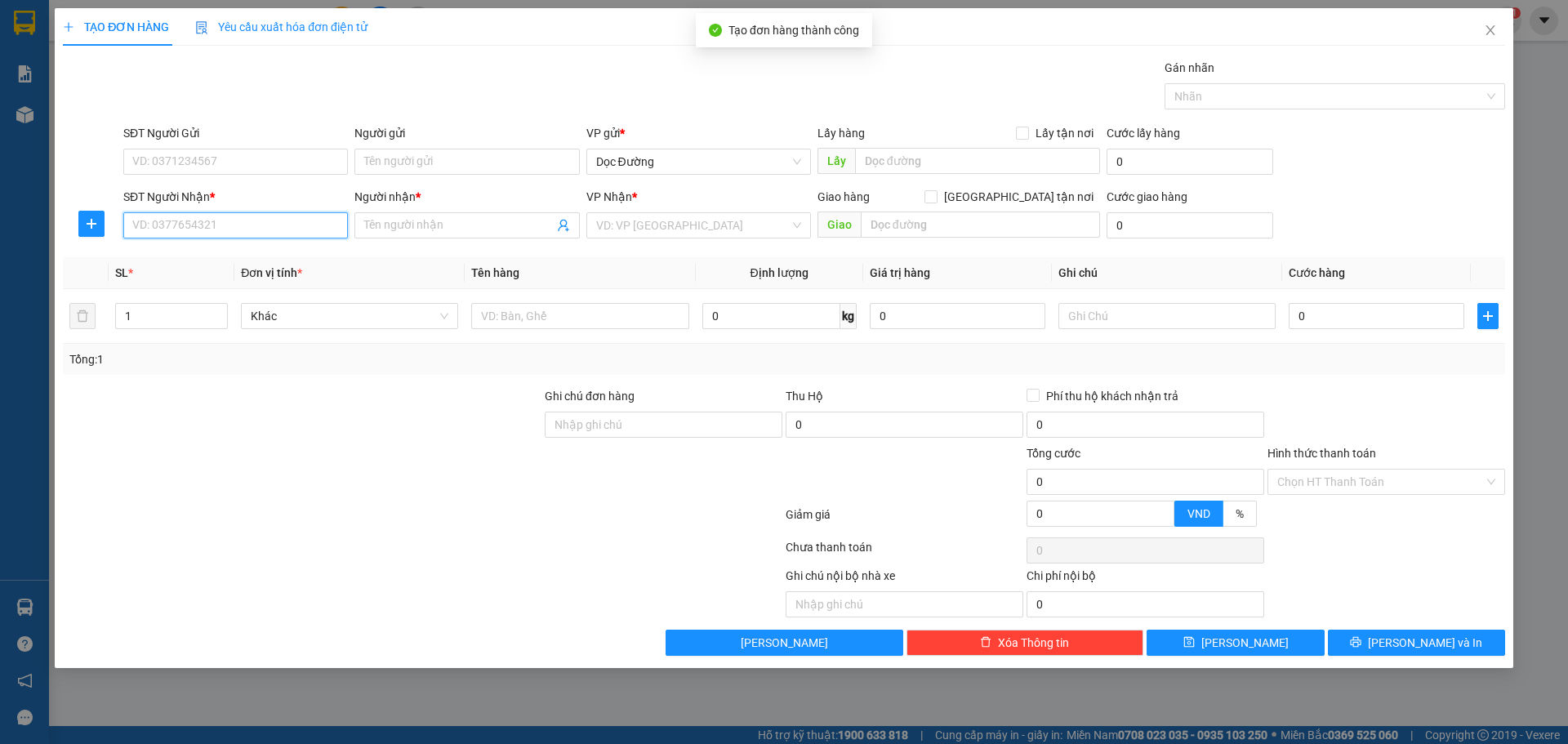
click at [207, 227] on input "SĐT Người Nhận *" at bounding box center [236, 226] width 225 height 26
click at [370, 223] on input "Người nhận *" at bounding box center [458, 225] width 188 height 18
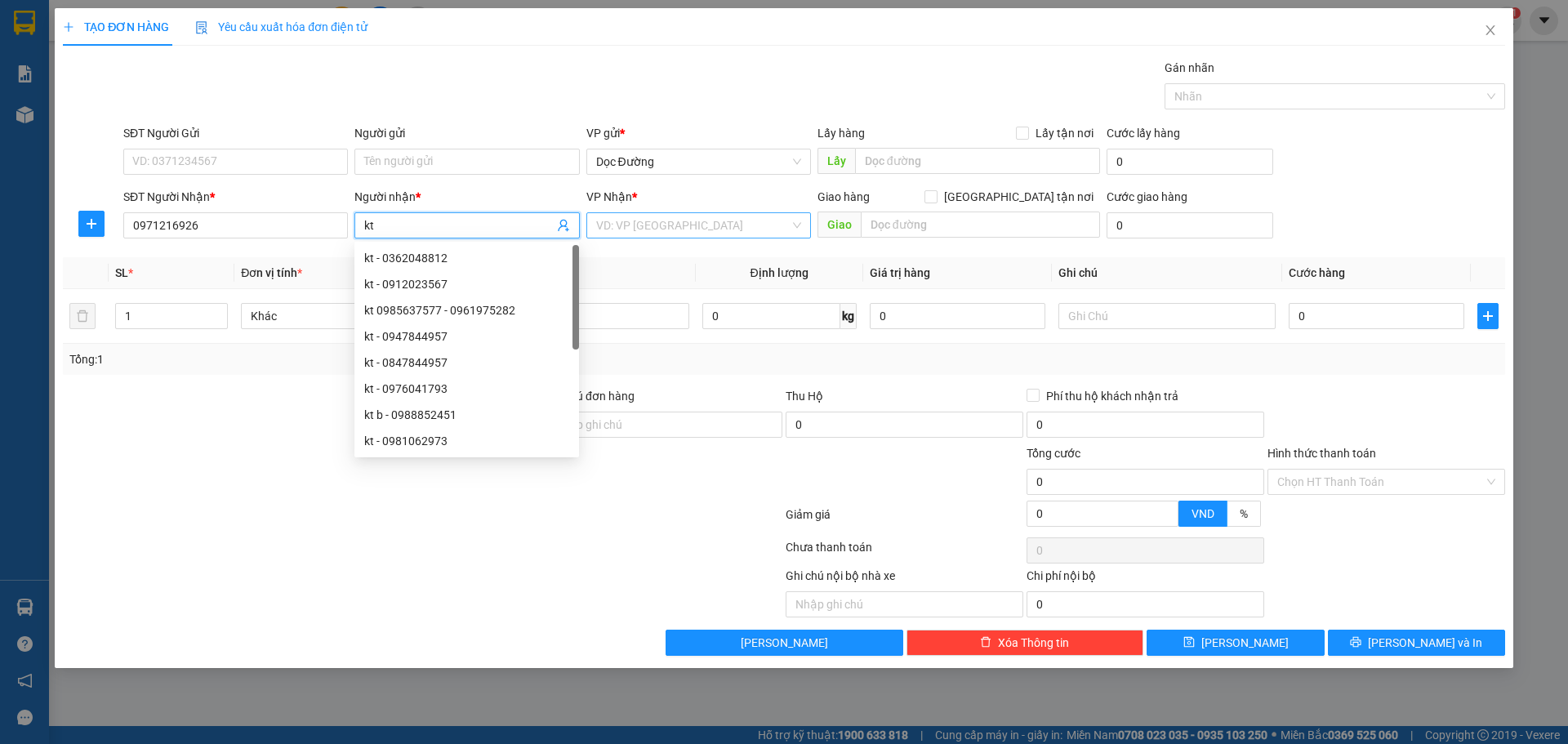
click at [671, 228] on input "search" at bounding box center [693, 226] width 193 height 24
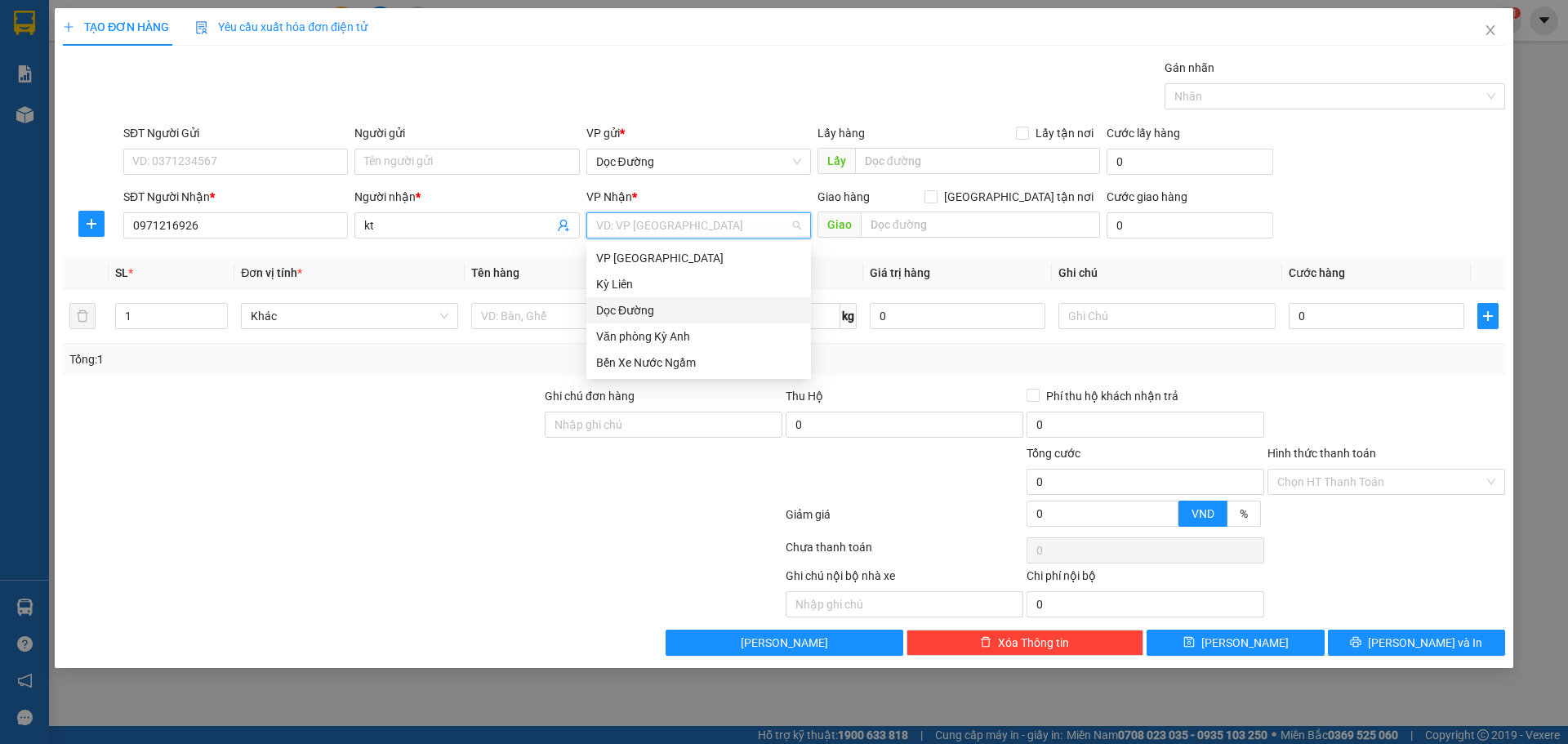
click at [654, 302] on div "Dọc Đường" at bounding box center [698, 310] width 205 height 18
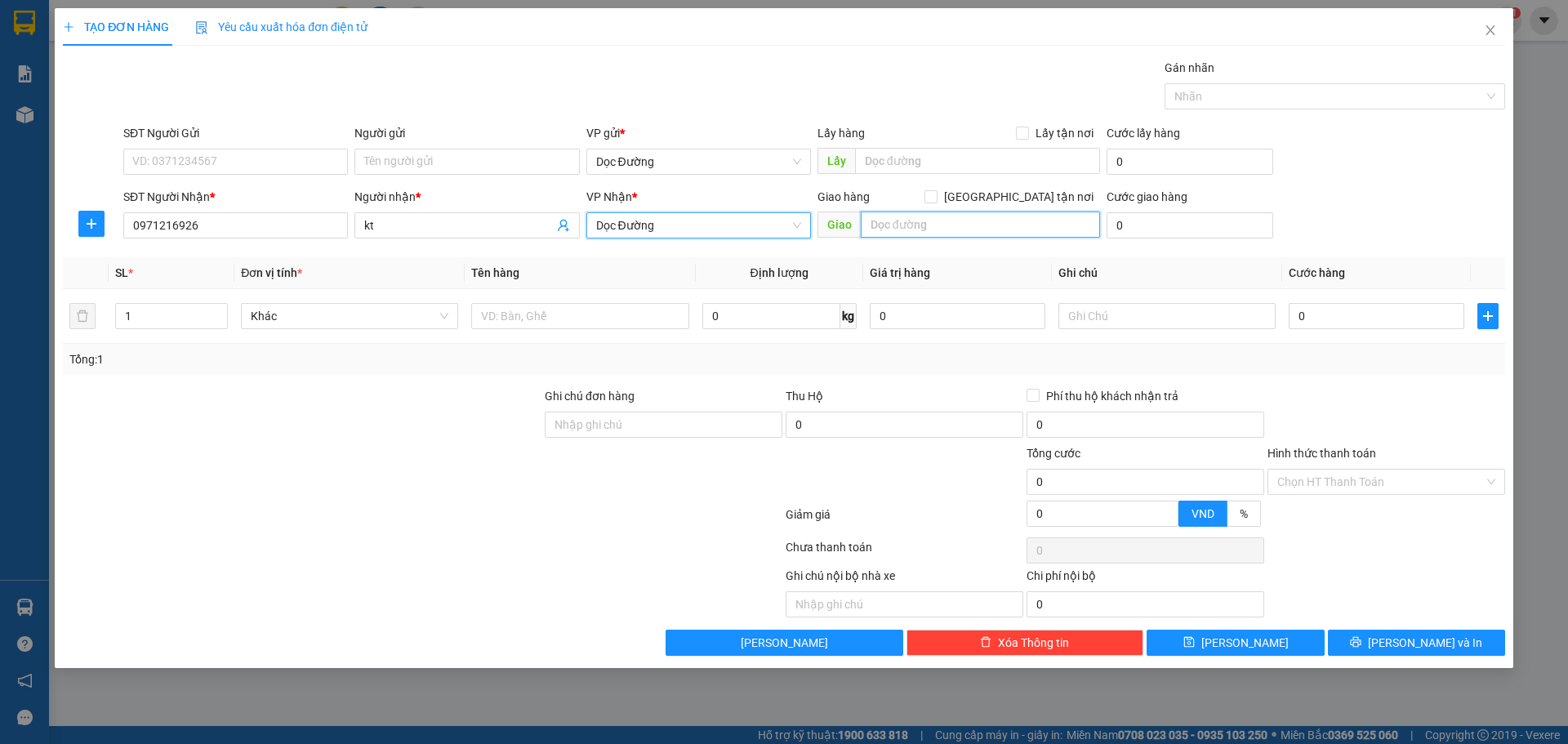
click at [926, 224] on input "text" at bounding box center [980, 225] width 240 height 26
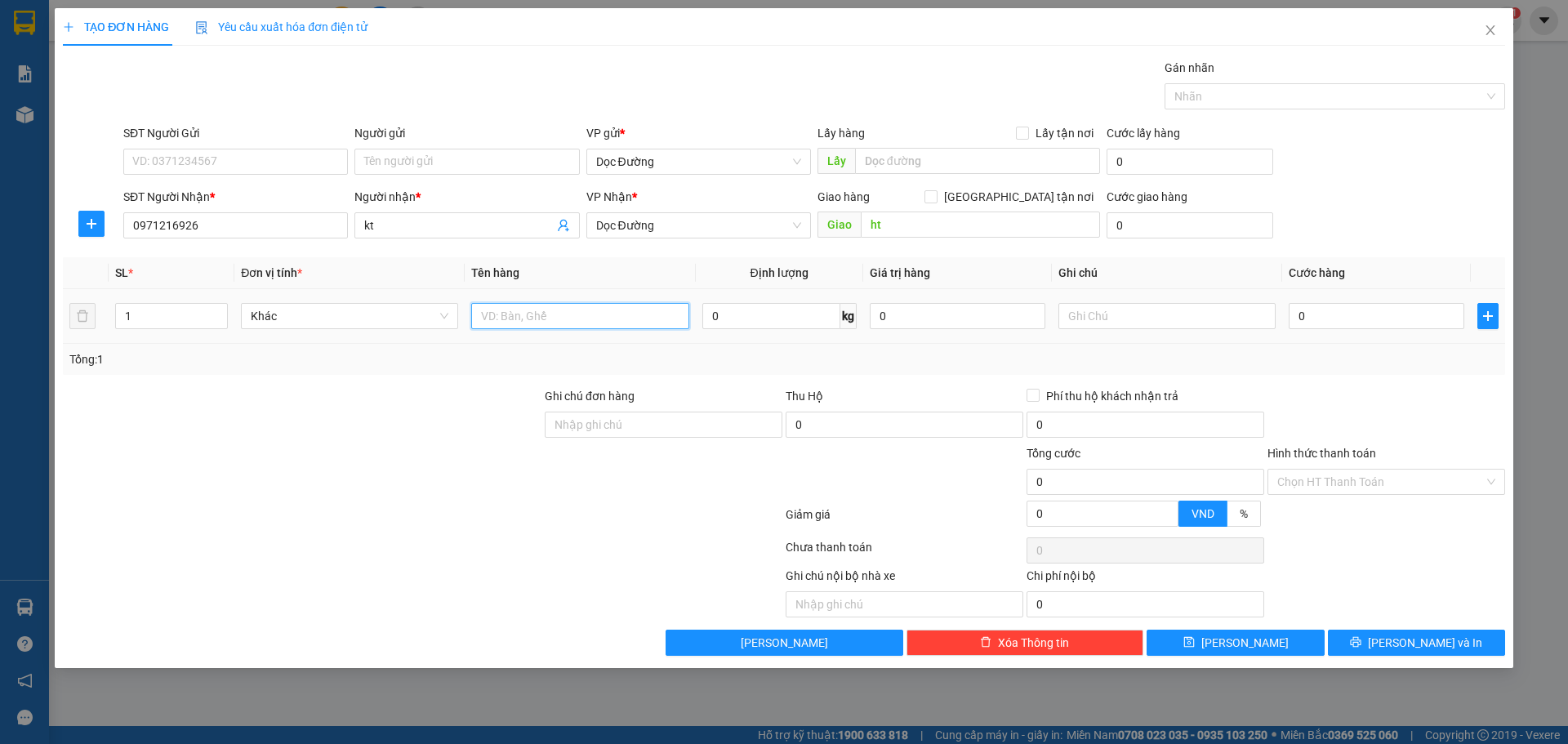
click at [523, 309] on input "text" at bounding box center [579, 316] width 217 height 26
click at [1311, 319] on input "0" at bounding box center [1376, 316] width 175 height 26
click at [1317, 477] on input "Hình thức thanh toán" at bounding box center [1380, 482] width 207 height 24
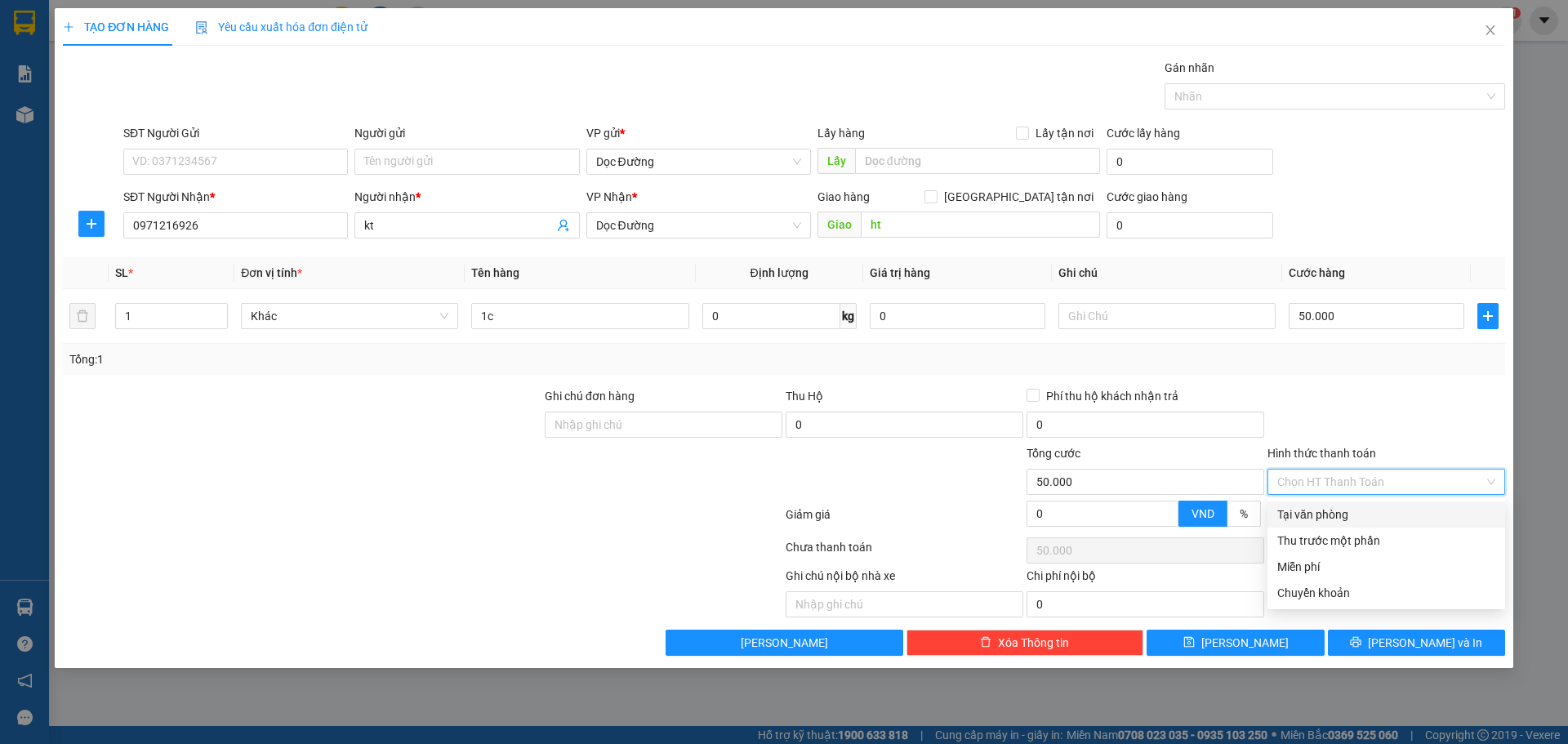
click at [1310, 505] on div "Tại văn phòng" at bounding box center [1385, 514] width 218 height 18
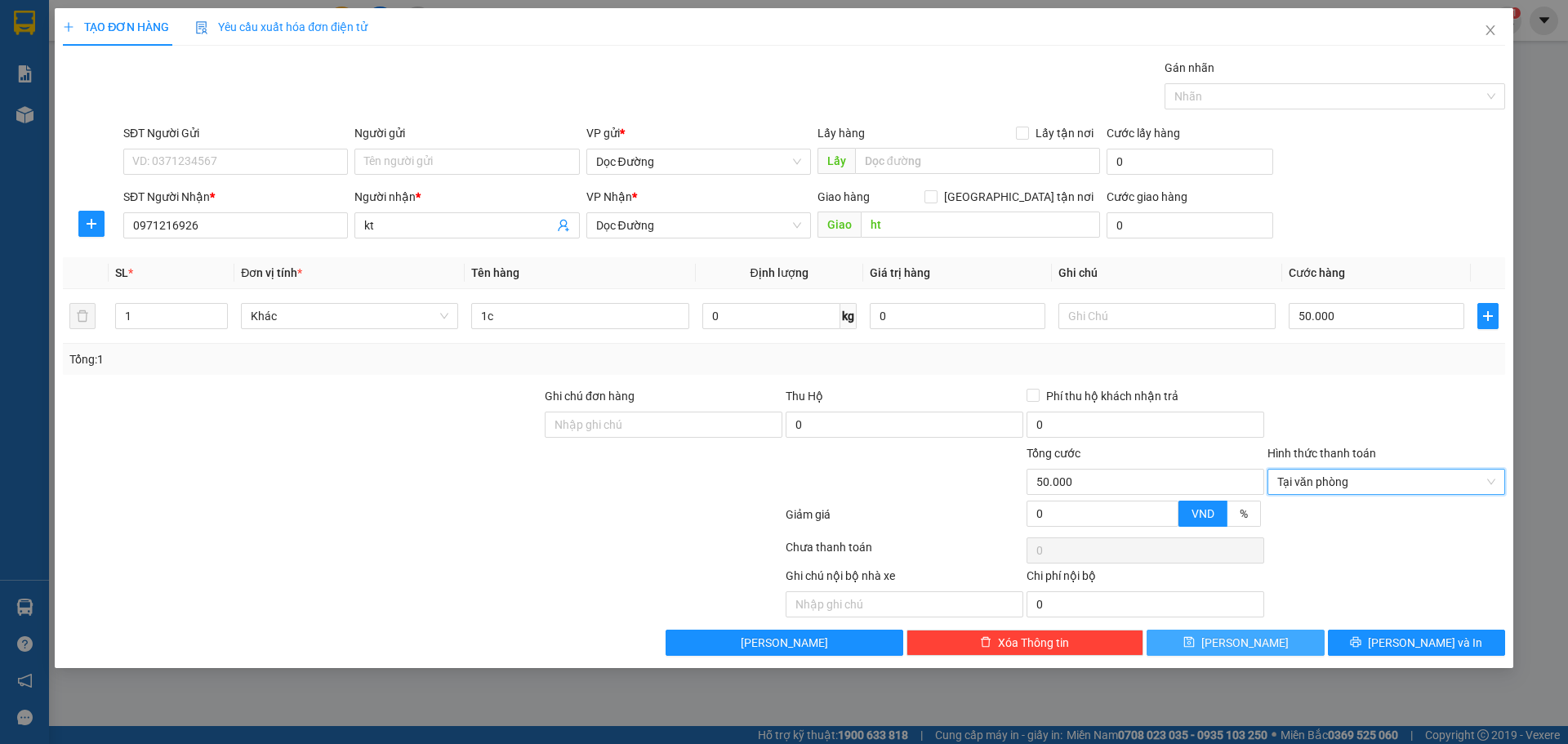
click at [1255, 634] on button "[PERSON_NAME]" at bounding box center [1235, 643] width 177 height 26
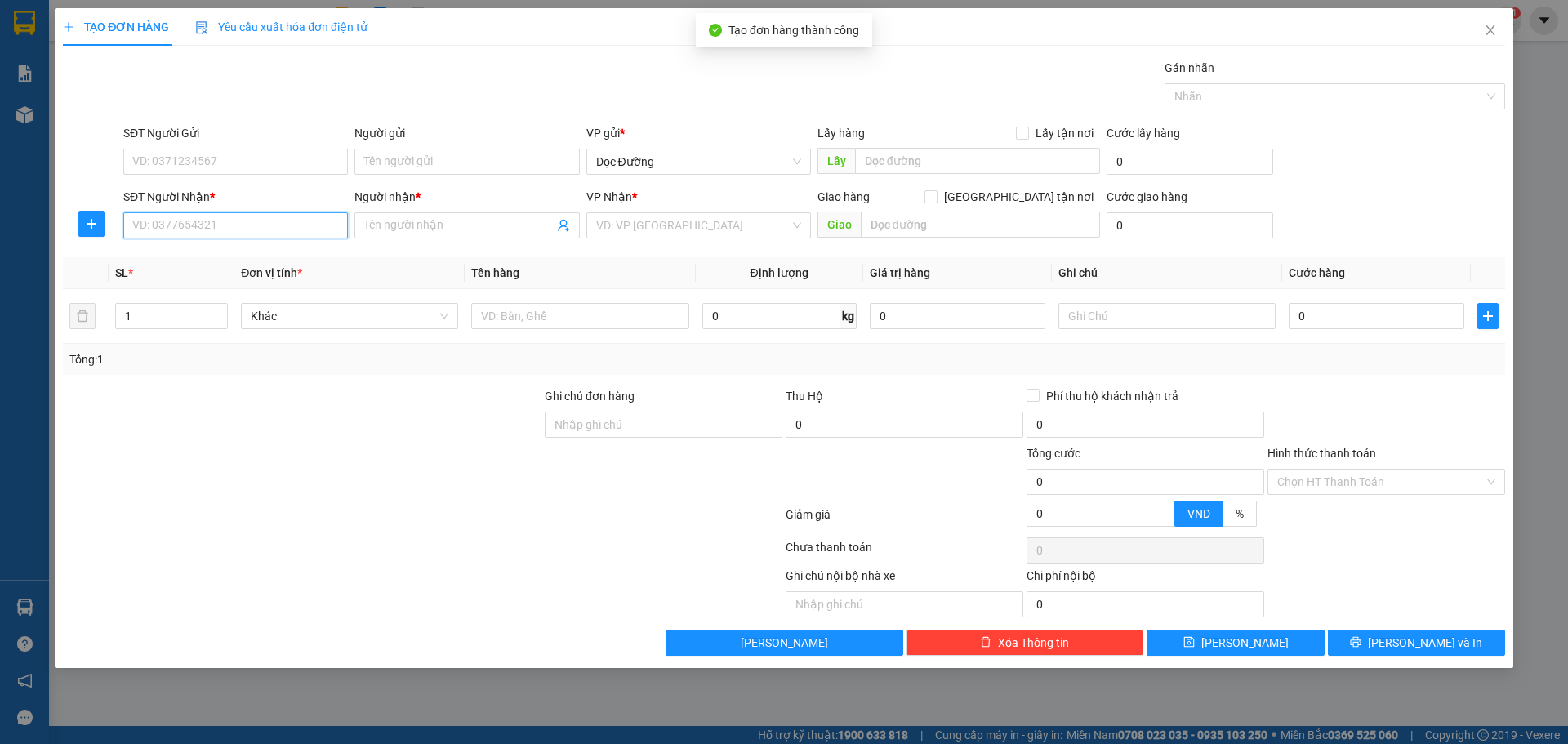
click at [234, 220] on input "SĐT Người Nhận *" at bounding box center [236, 226] width 225 height 26
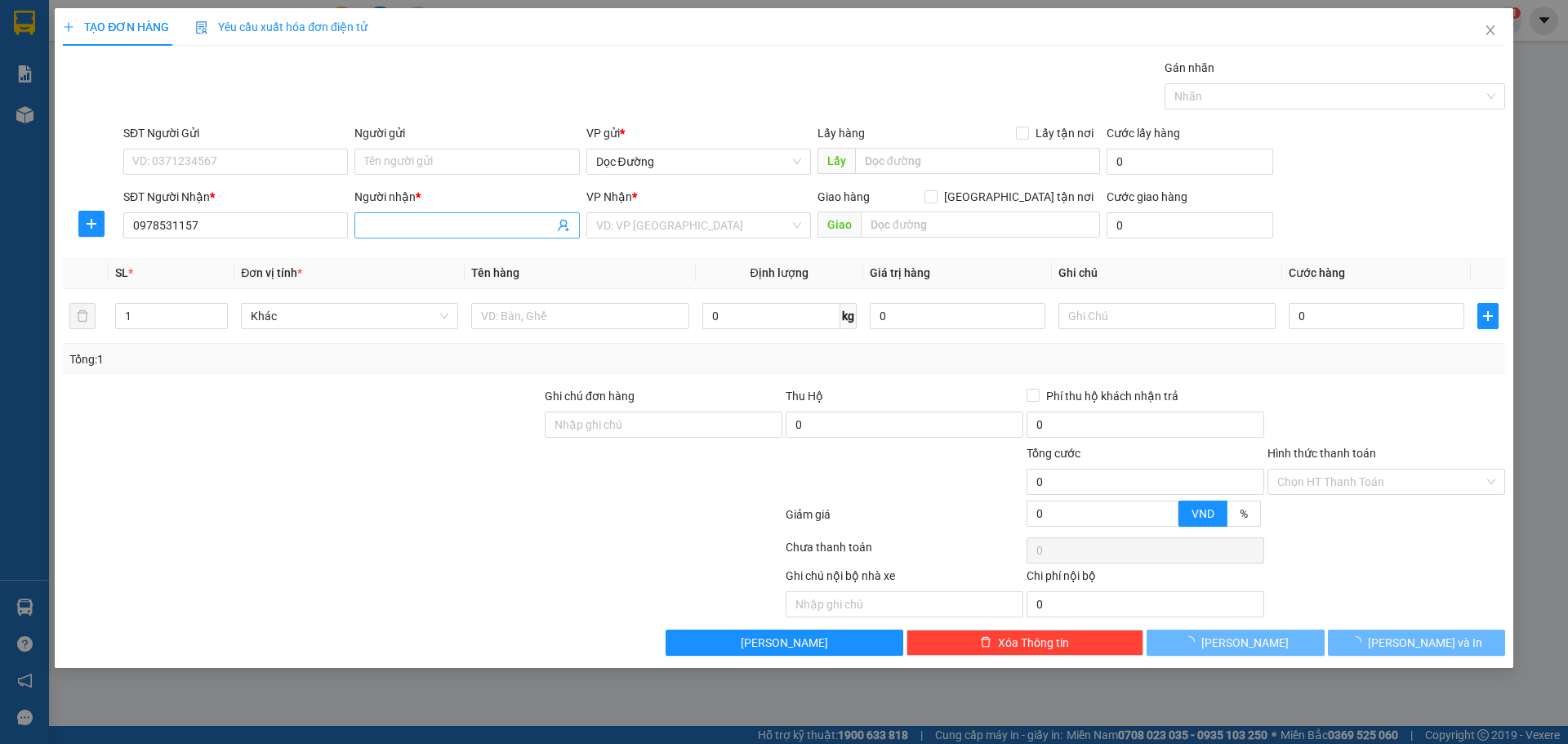
click at [414, 221] on input "Người nhận *" at bounding box center [458, 225] width 188 height 18
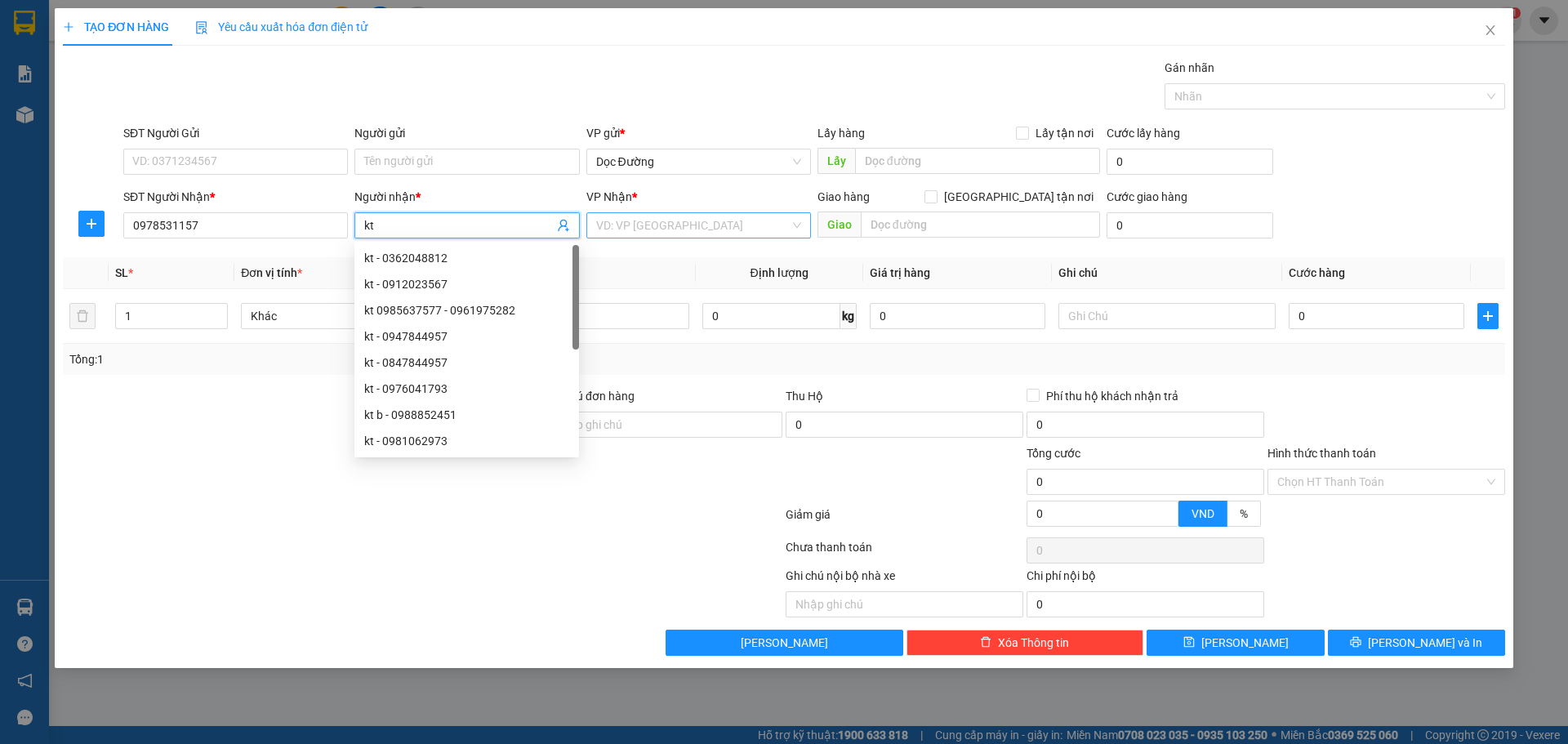
click at [647, 221] on input "search" at bounding box center [693, 226] width 193 height 24
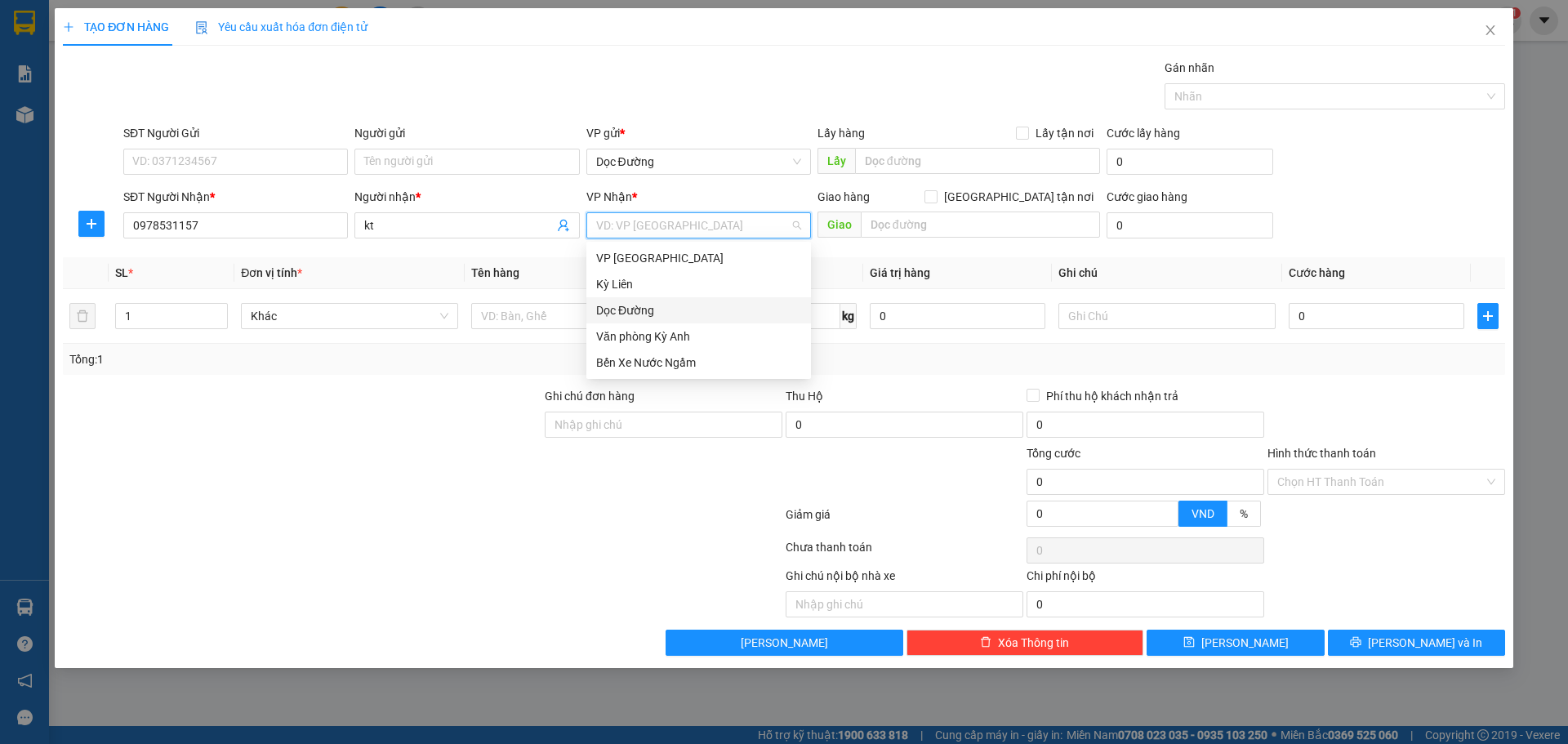
click at [636, 305] on div "Dọc Đường" at bounding box center [698, 310] width 205 height 18
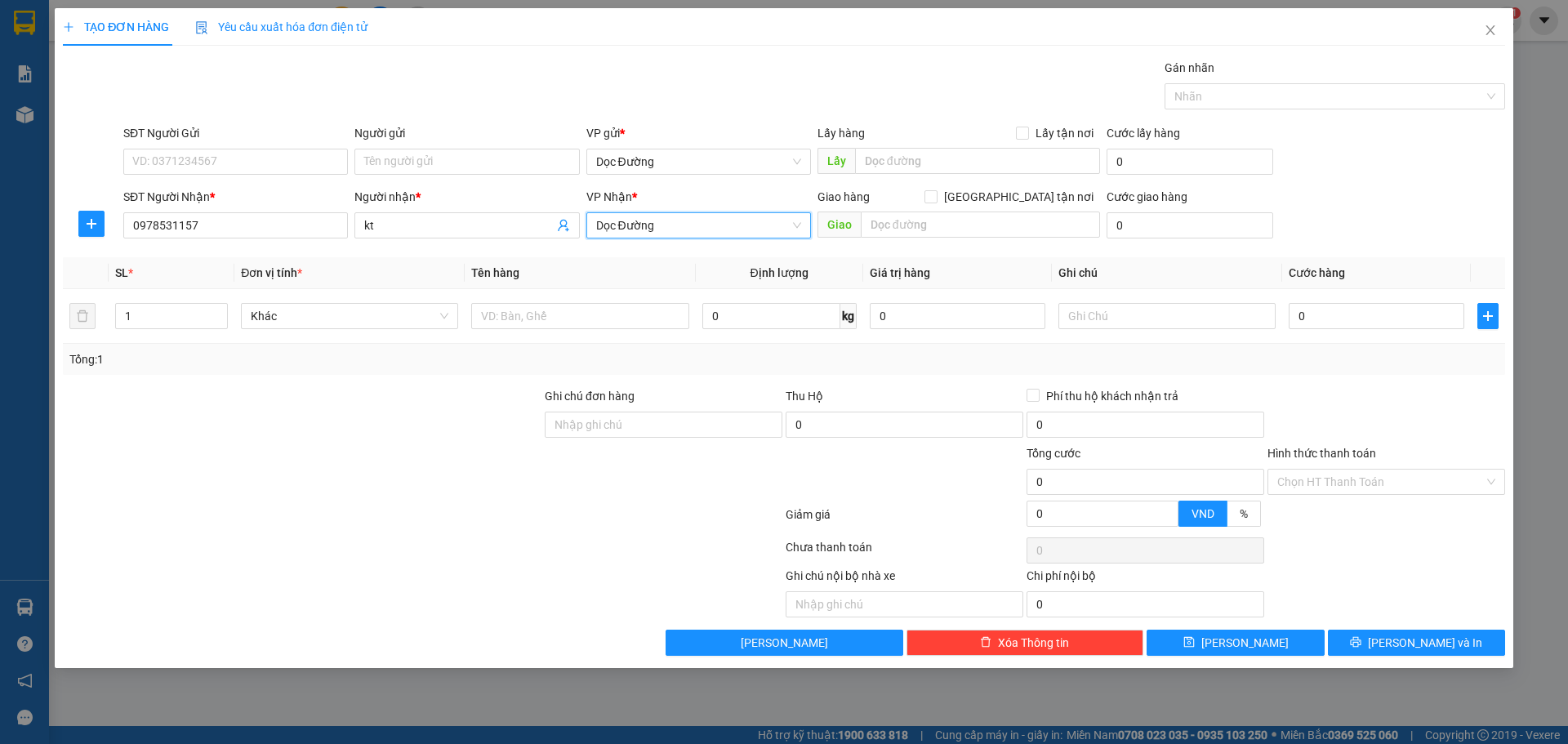
click at [924, 211] on div "Giao hàng [GEOGRAPHIC_DATA] tận nơi" at bounding box center [958, 200] width 282 height 24
click at [895, 230] on input "text" at bounding box center [980, 225] width 240 height 26
click at [550, 308] on input "text" at bounding box center [579, 316] width 217 height 26
click at [1338, 326] on div "0" at bounding box center [1376, 316] width 175 height 33
click at [1341, 321] on input "0" at bounding box center [1376, 316] width 175 height 26
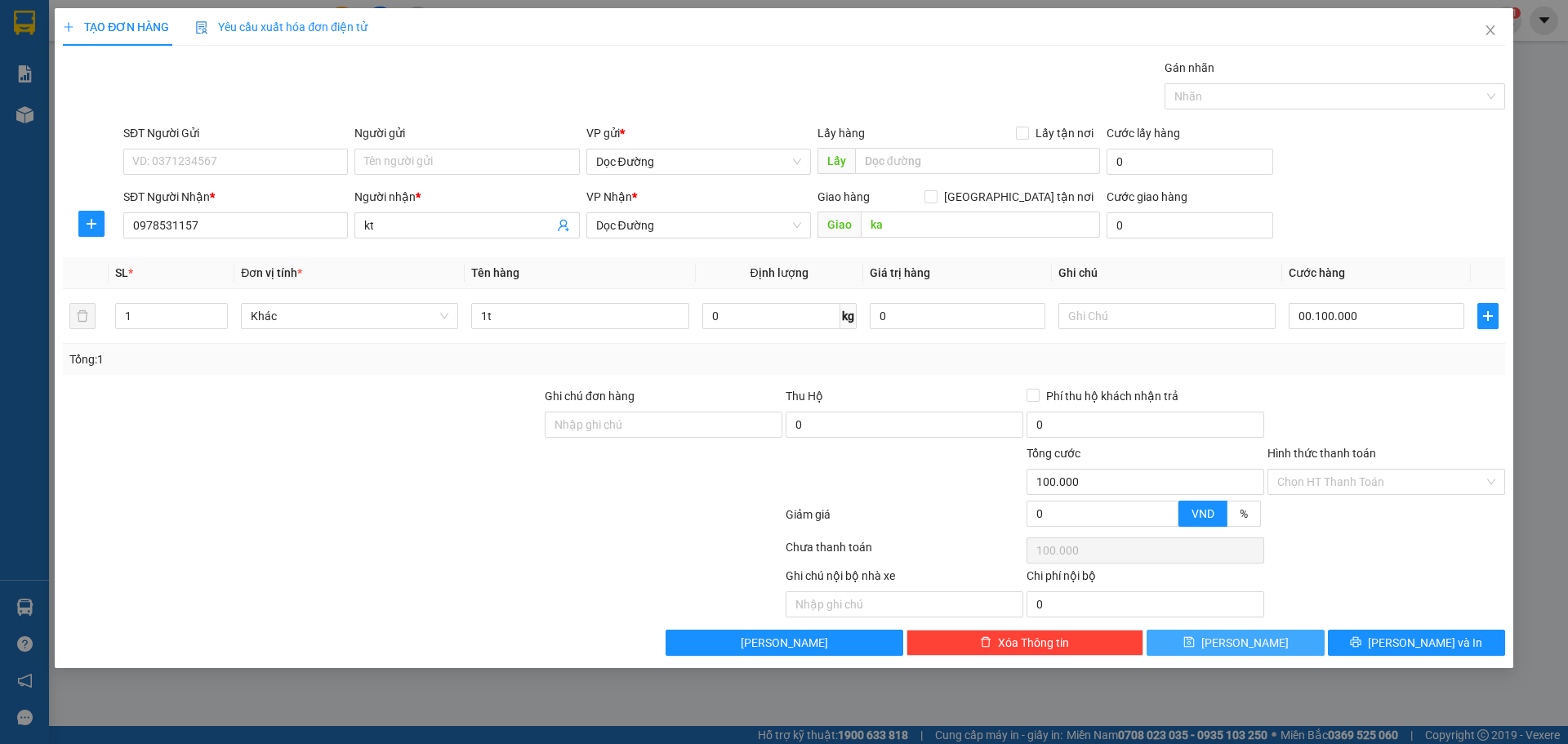
click at [1266, 633] on button "[PERSON_NAME]" at bounding box center [1235, 643] width 177 height 26
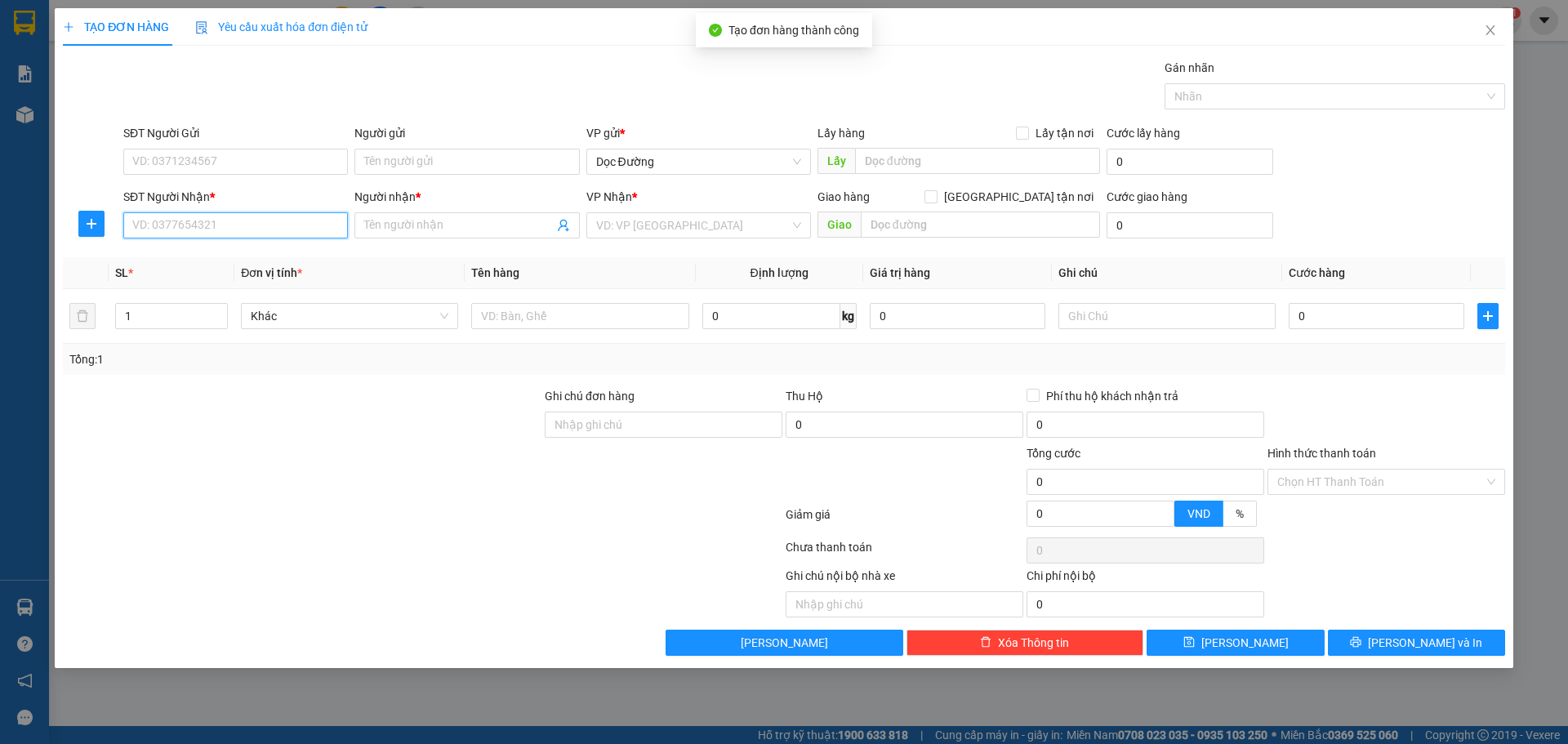
click at [305, 220] on input "SĐT Người Nhận *" at bounding box center [236, 226] width 225 height 26
click at [376, 228] on input "Người nhận *" at bounding box center [458, 225] width 188 height 18
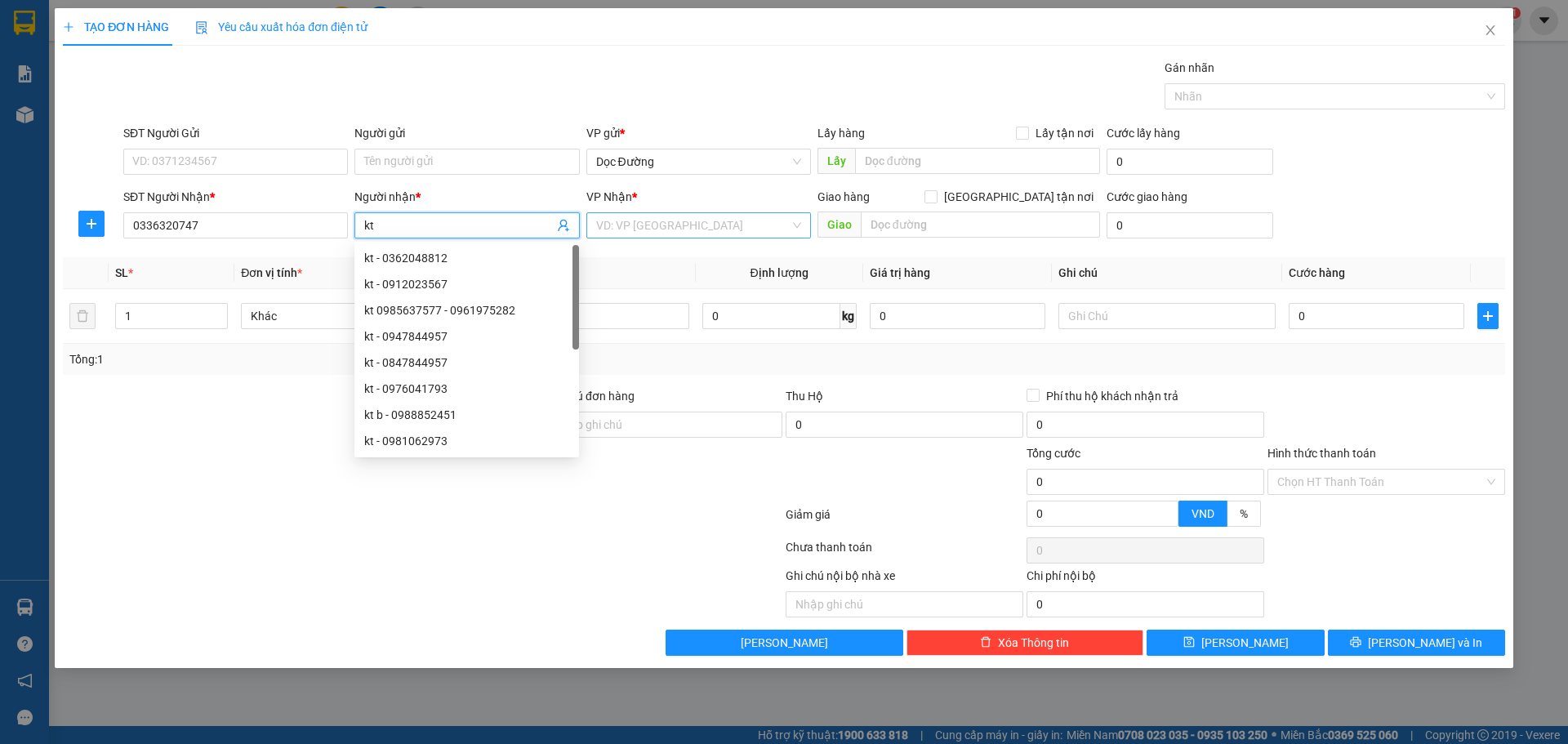
click at [670, 227] on input "search" at bounding box center [693, 226] width 193 height 24
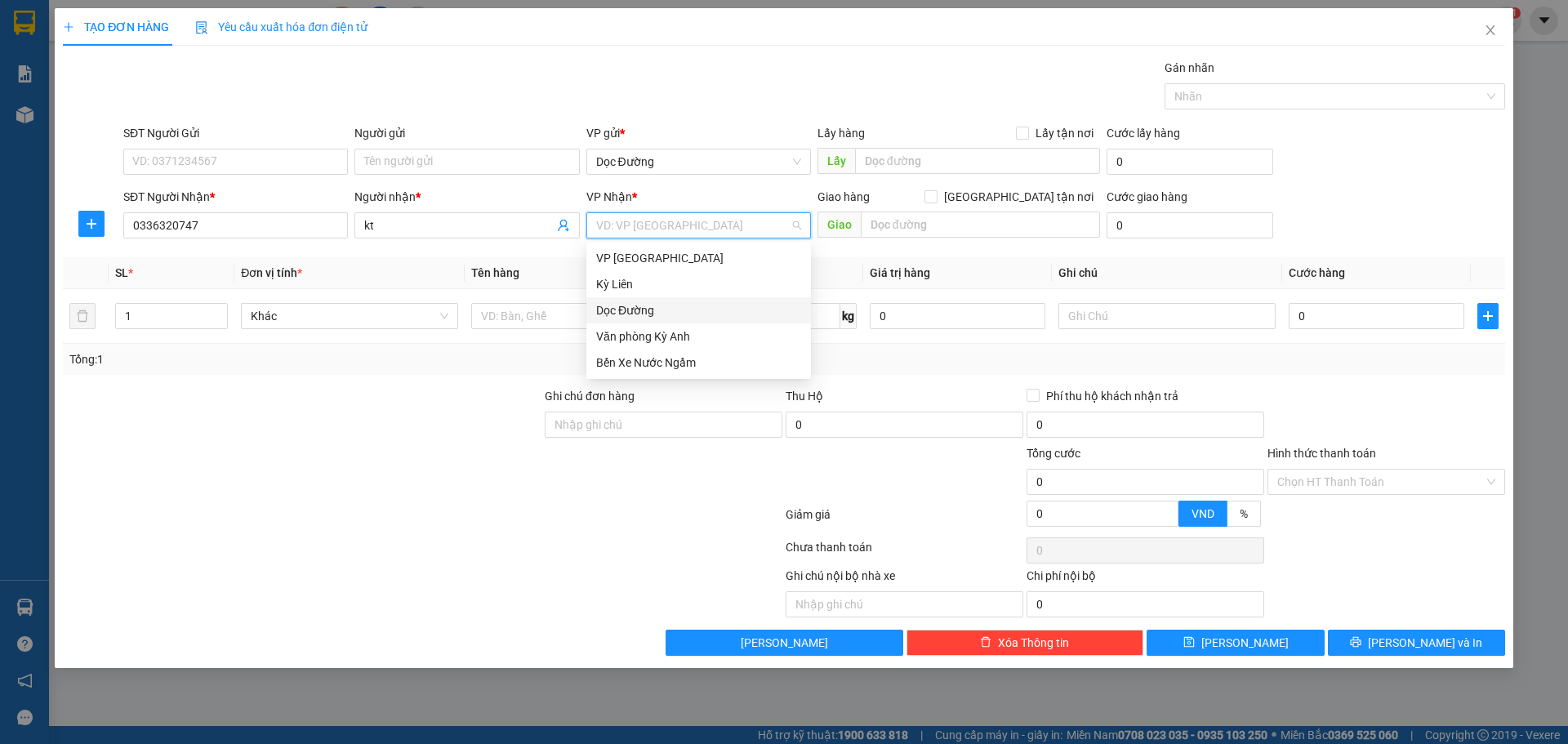
drag, startPoint x: 648, startPoint y: 313, endPoint x: 680, endPoint y: 294, distance: 37.2
click at [648, 312] on div "Dọc Đường" at bounding box center [698, 310] width 205 height 18
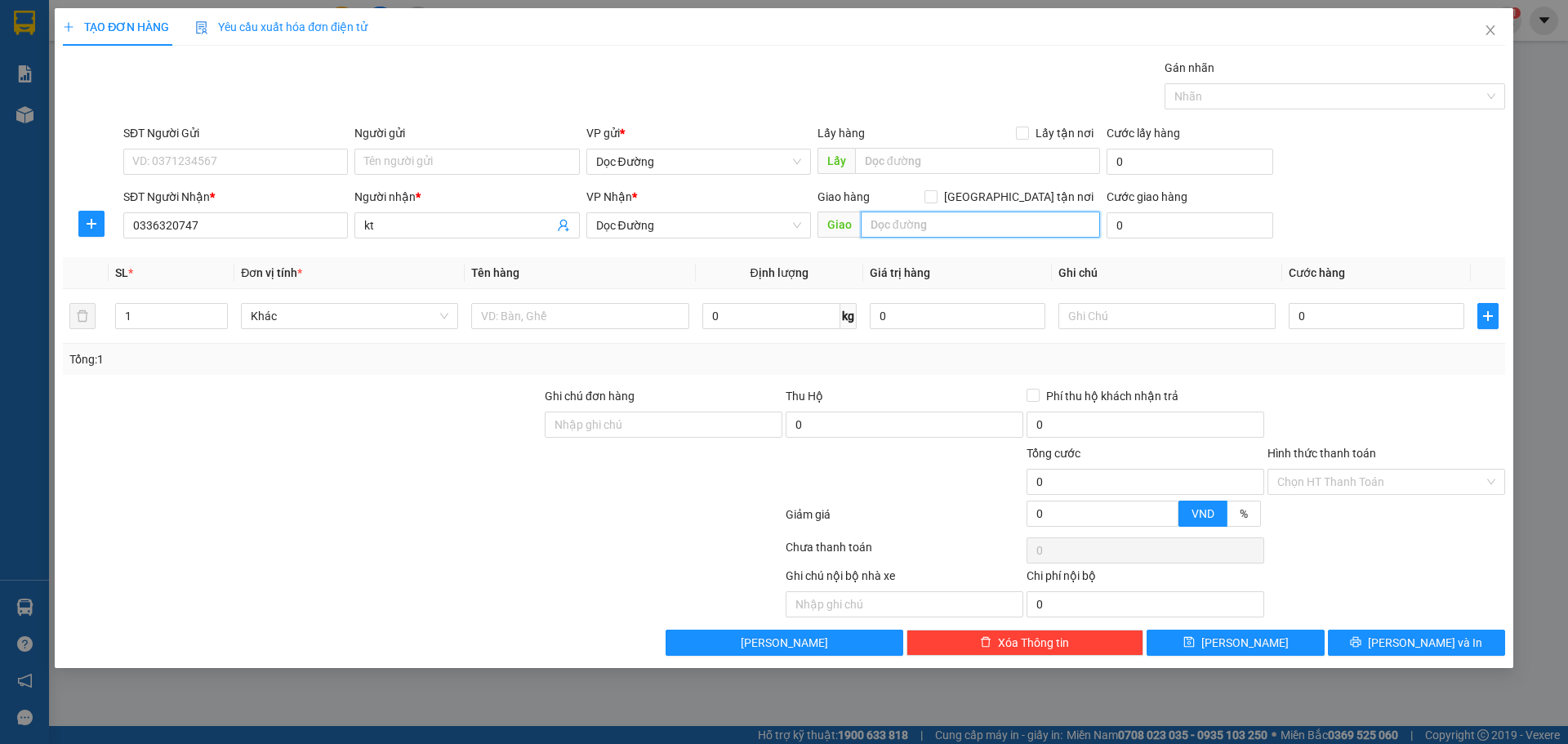
click at [890, 234] on input "text" at bounding box center [980, 225] width 240 height 26
click at [515, 316] on input "text" at bounding box center [579, 316] width 217 height 26
click at [1297, 325] on input "0" at bounding box center [1376, 316] width 175 height 26
click at [1399, 467] on div "Hình thức thanh toán" at bounding box center [1386, 456] width 238 height 24
click at [1363, 497] on div "Hình thức thanh toán Chọn HT Thanh Toán" at bounding box center [1386, 473] width 238 height 58
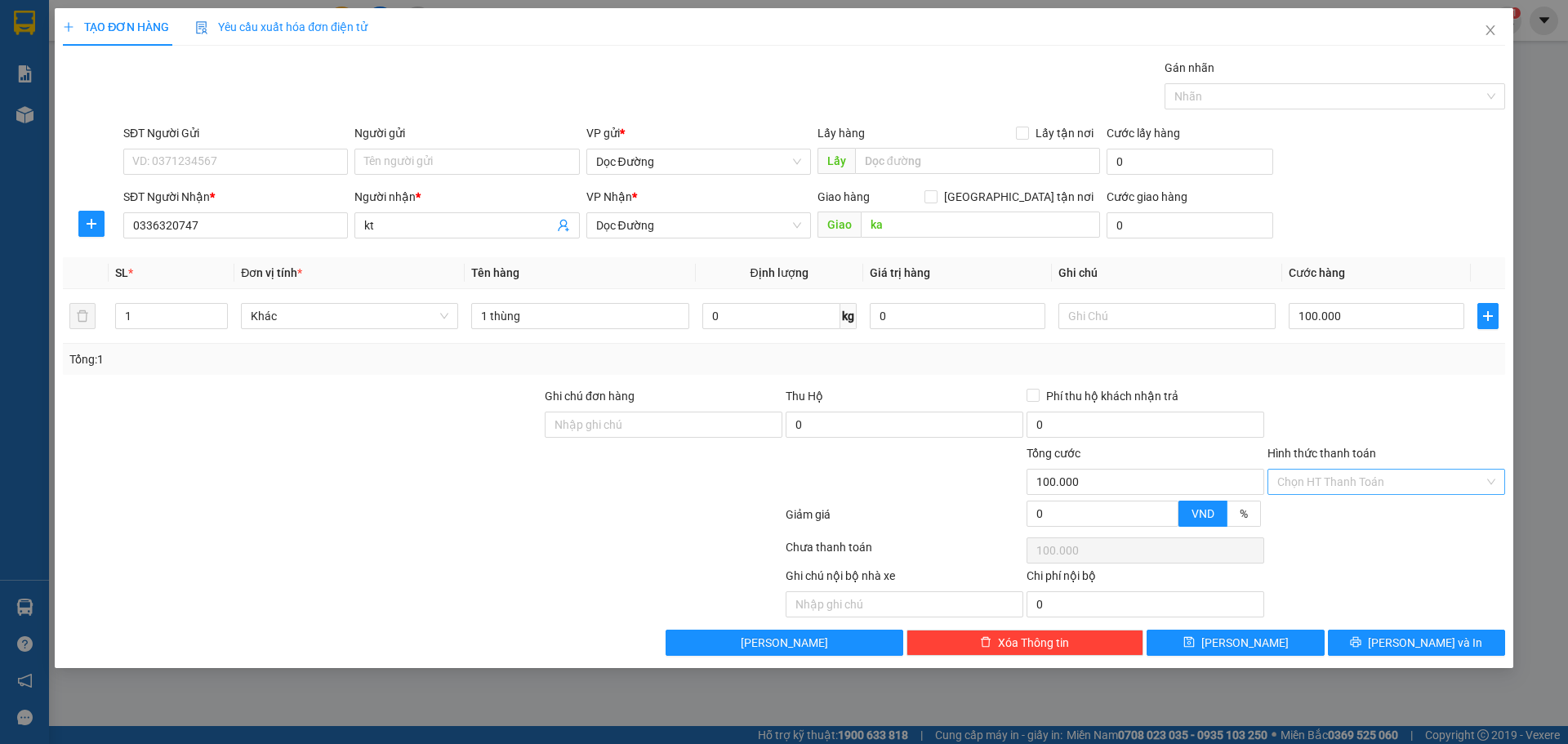
click at [1347, 482] on input "Hình thức thanh toán" at bounding box center [1380, 482] width 207 height 24
click at [1300, 516] on div "Tại văn phòng" at bounding box center [1385, 514] width 218 height 18
click at [1266, 665] on div "TẠO ĐƠN HÀNG Yêu cầu xuất hóa đơn điện tử Transit Pickup Surcharge Ids Transit …" at bounding box center [784, 338] width 1458 height 660
click at [1274, 657] on div "TẠO ĐƠN HÀNG Yêu cầu xuất hóa đơn điện tử Transit Pickup Surcharge Ids Transit …" at bounding box center [784, 338] width 1458 height 660
click at [1274, 651] on button "[PERSON_NAME]" at bounding box center [1235, 643] width 177 height 26
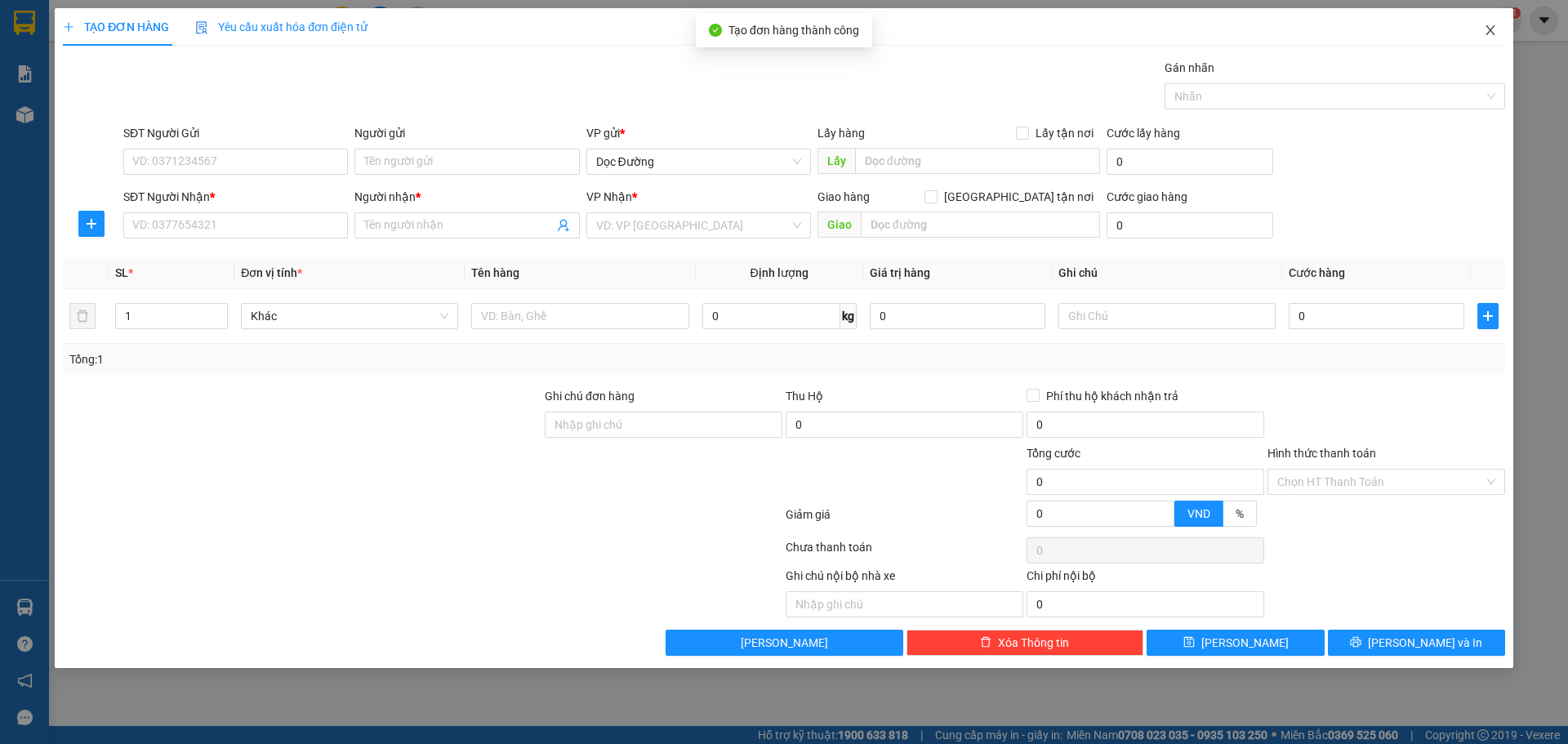
click at [1488, 29] on icon "close" at bounding box center [1490, 30] width 9 height 10
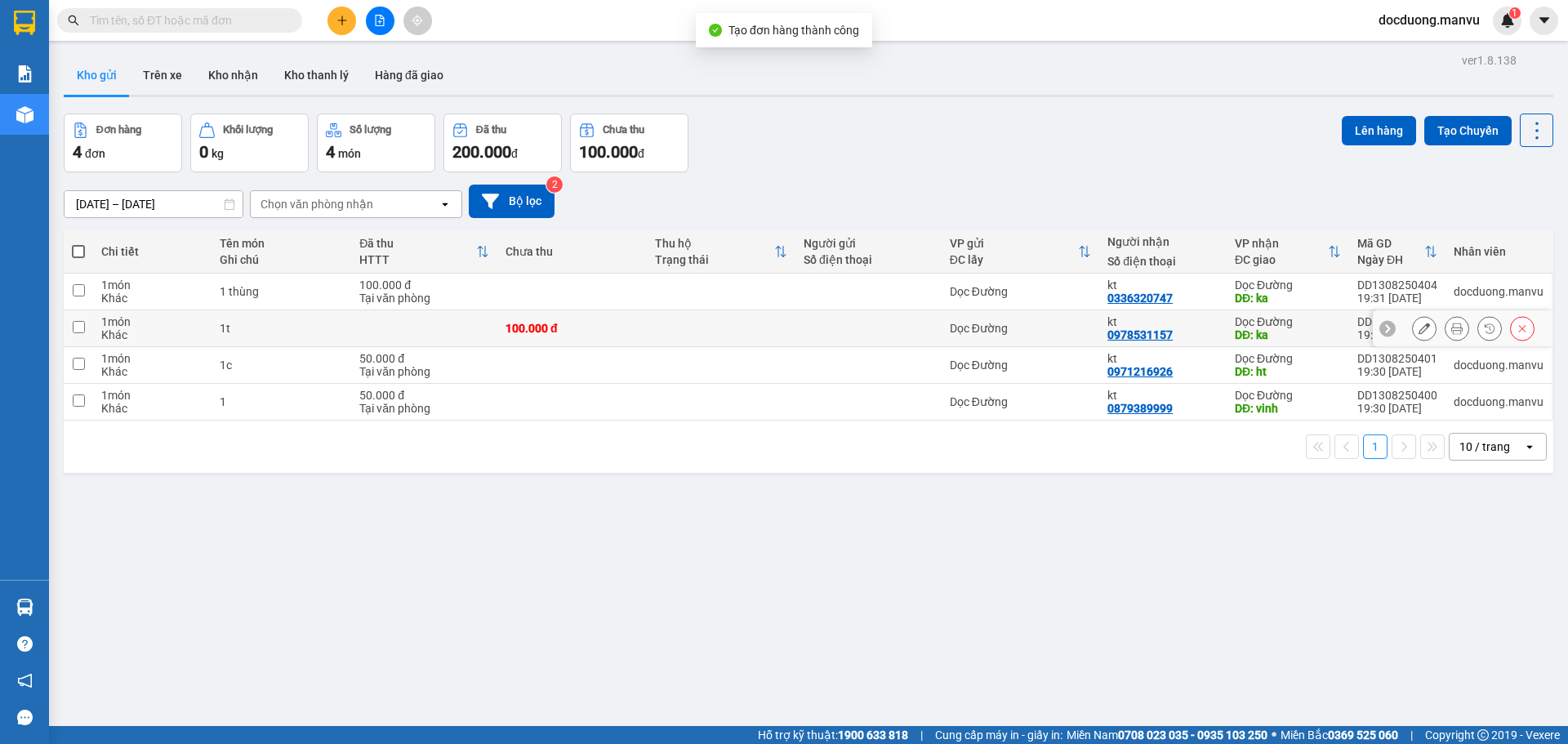
drag, startPoint x: 886, startPoint y: 309, endPoint x: 863, endPoint y: 315, distance: 23.8
click at [885, 310] on td at bounding box center [868, 329] width 146 height 37
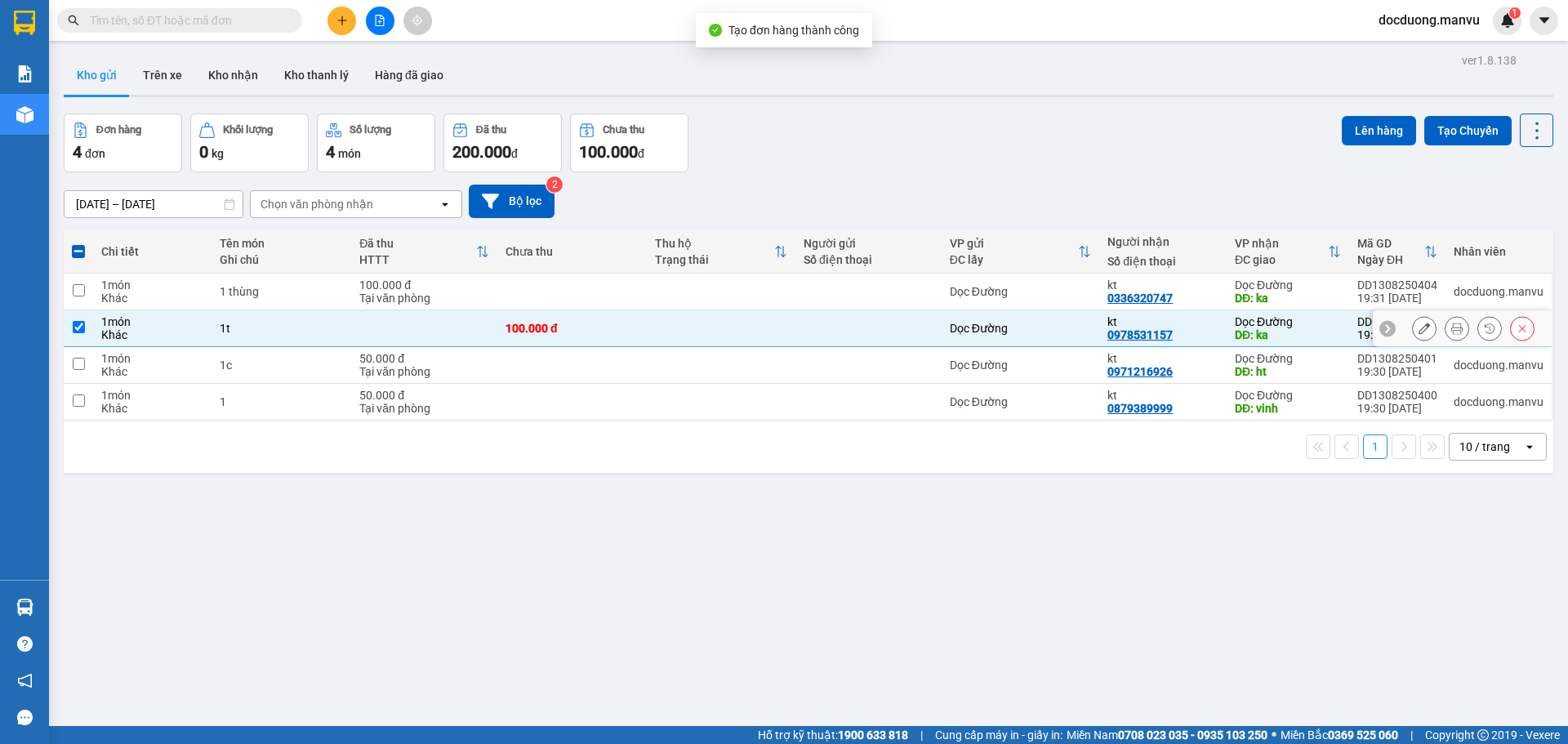
click at [778, 307] on td at bounding box center [721, 293] width 149 height 37
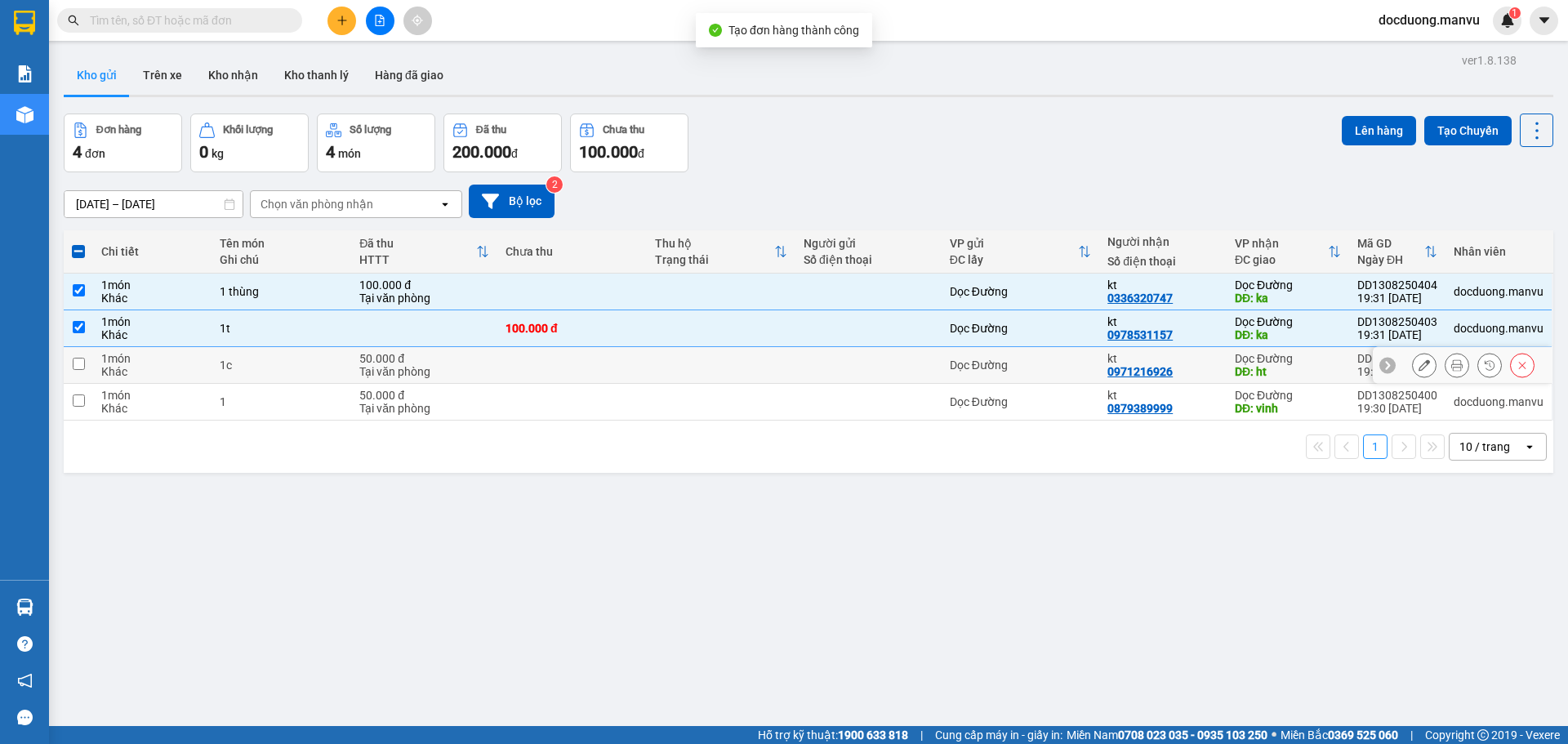
click at [732, 364] on td at bounding box center [721, 366] width 149 height 37
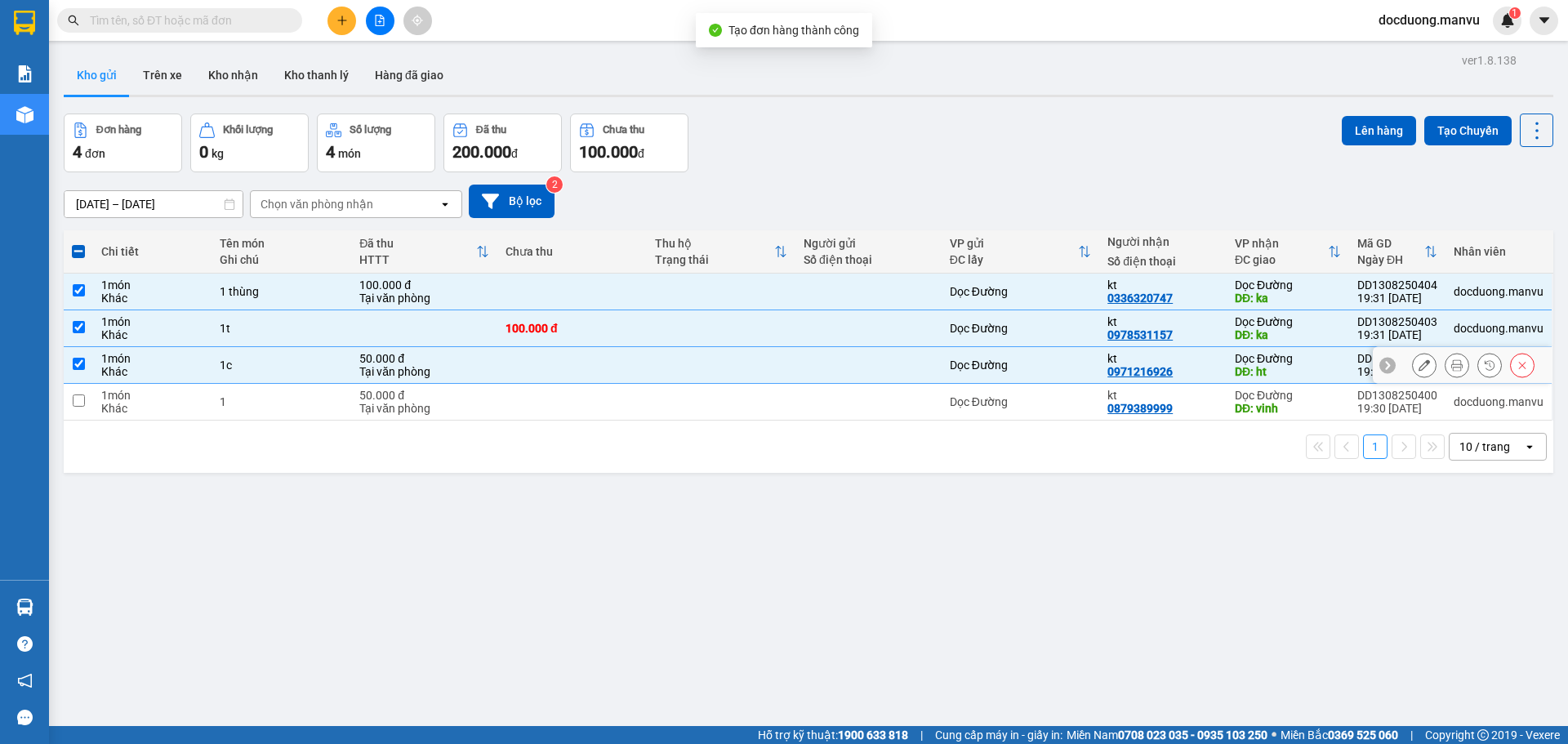
click at [715, 399] on td at bounding box center [721, 402] width 149 height 37
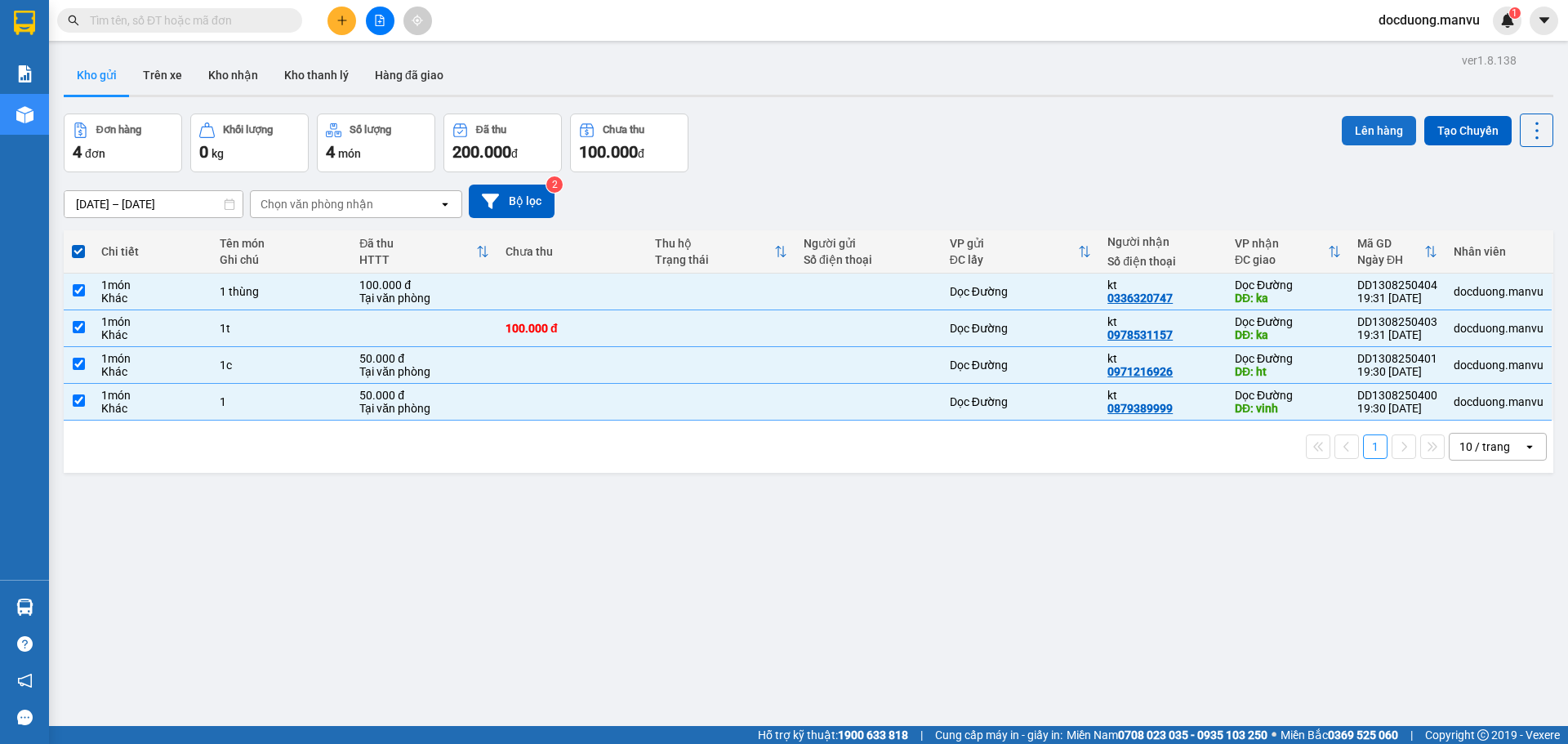
click at [1388, 137] on button "Lên hàng" at bounding box center [1379, 131] width 74 height 30
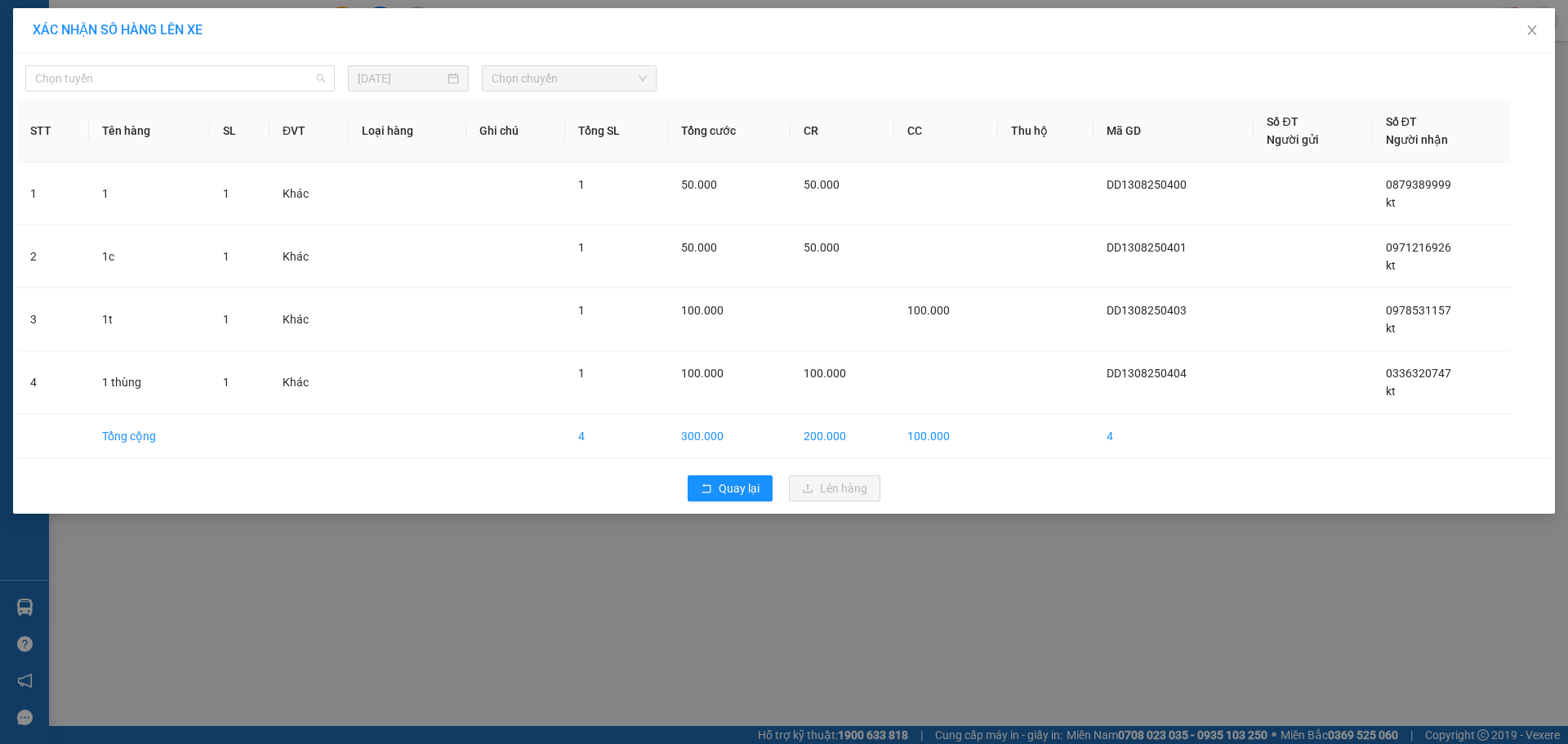
drag, startPoint x: 247, startPoint y: 81, endPoint x: 127, endPoint y: 135, distance: 131.6
click at [243, 82] on span "Chọn tuyến" at bounding box center [180, 78] width 290 height 24
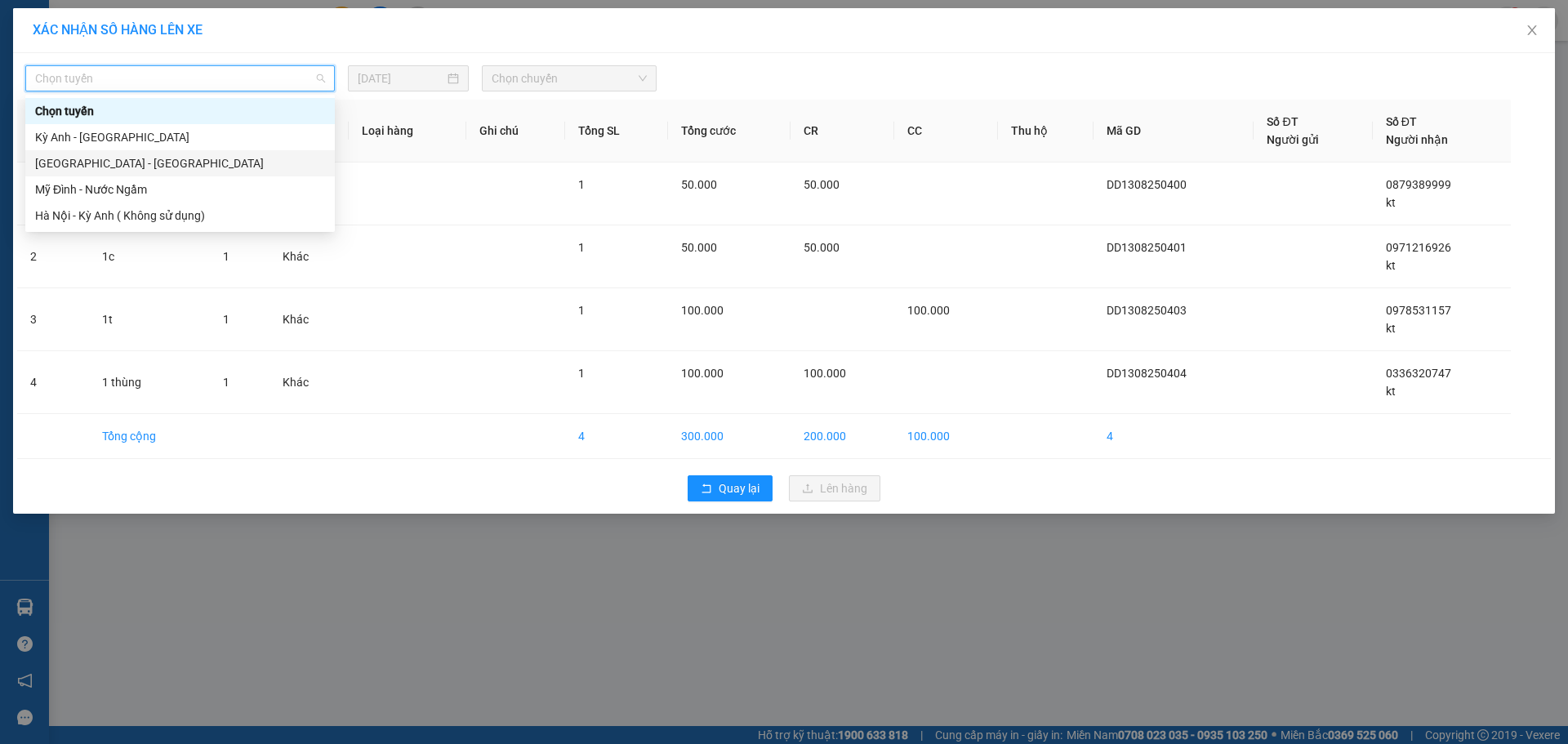
click at [83, 169] on div "[GEOGRAPHIC_DATA] - [GEOGRAPHIC_DATA]" at bounding box center [180, 163] width 290 height 18
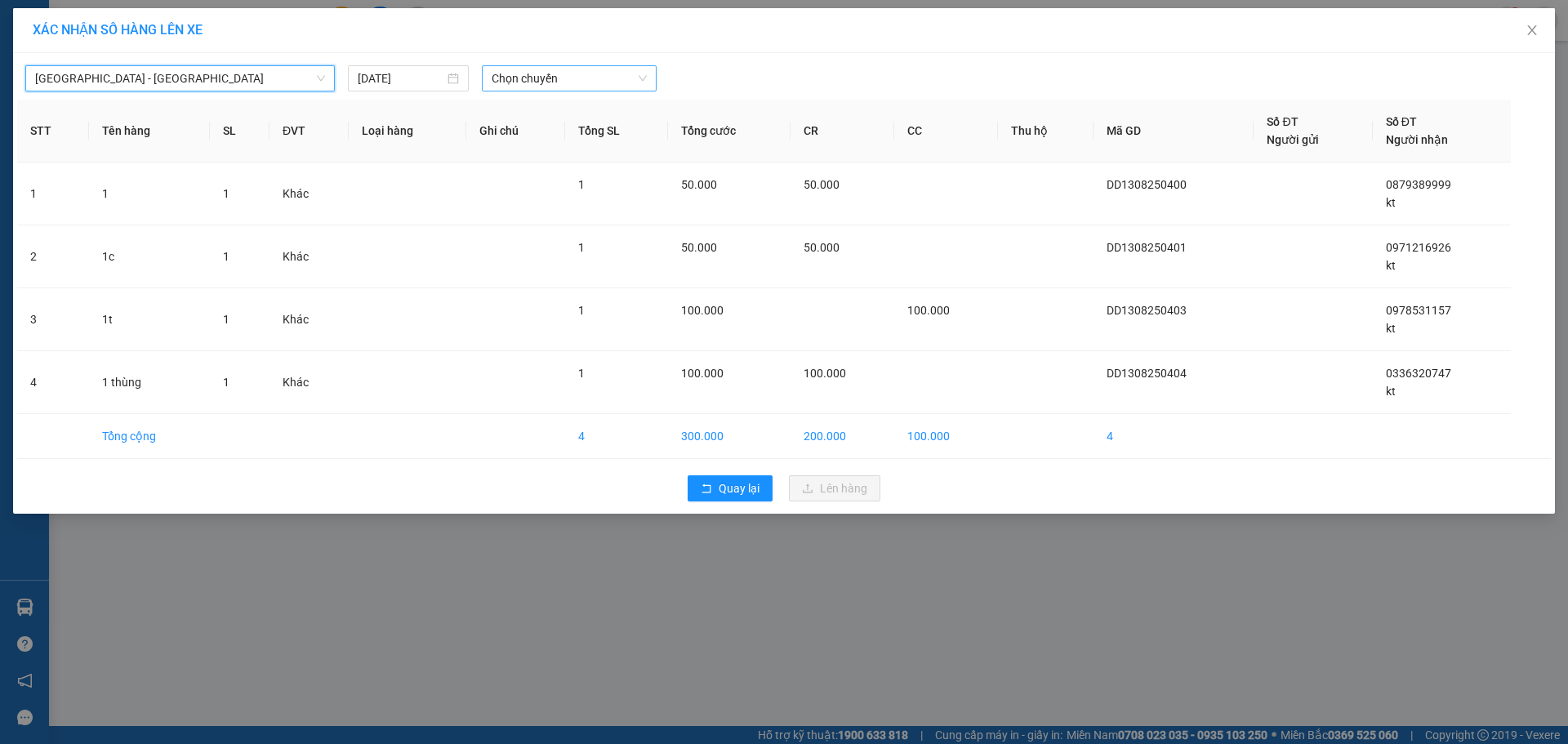
click at [532, 91] on div "Chọn chuyến" at bounding box center [569, 78] width 175 height 26
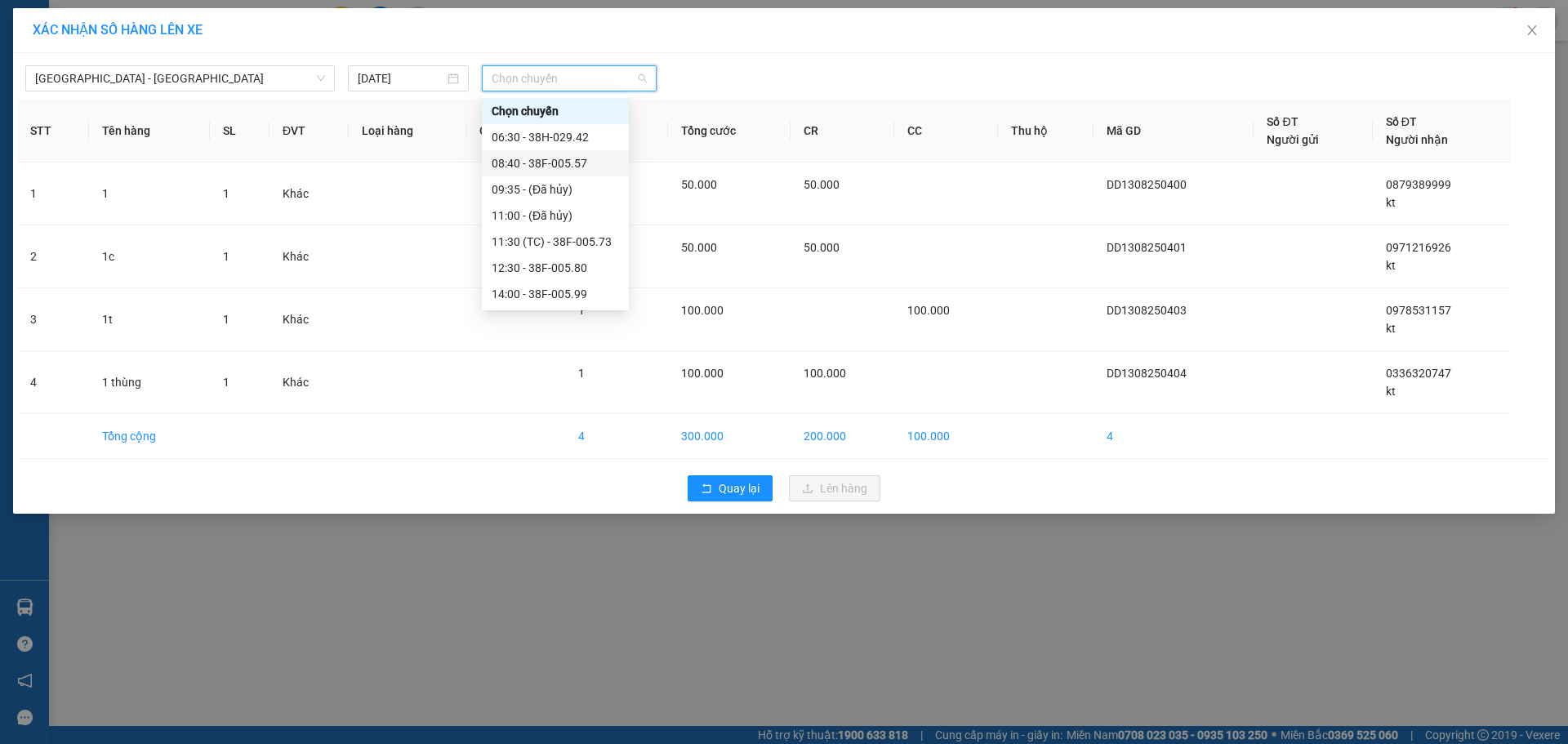
click at [604, 173] on div "08:40 - 38F-005.57" at bounding box center [555, 163] width 147 height 26
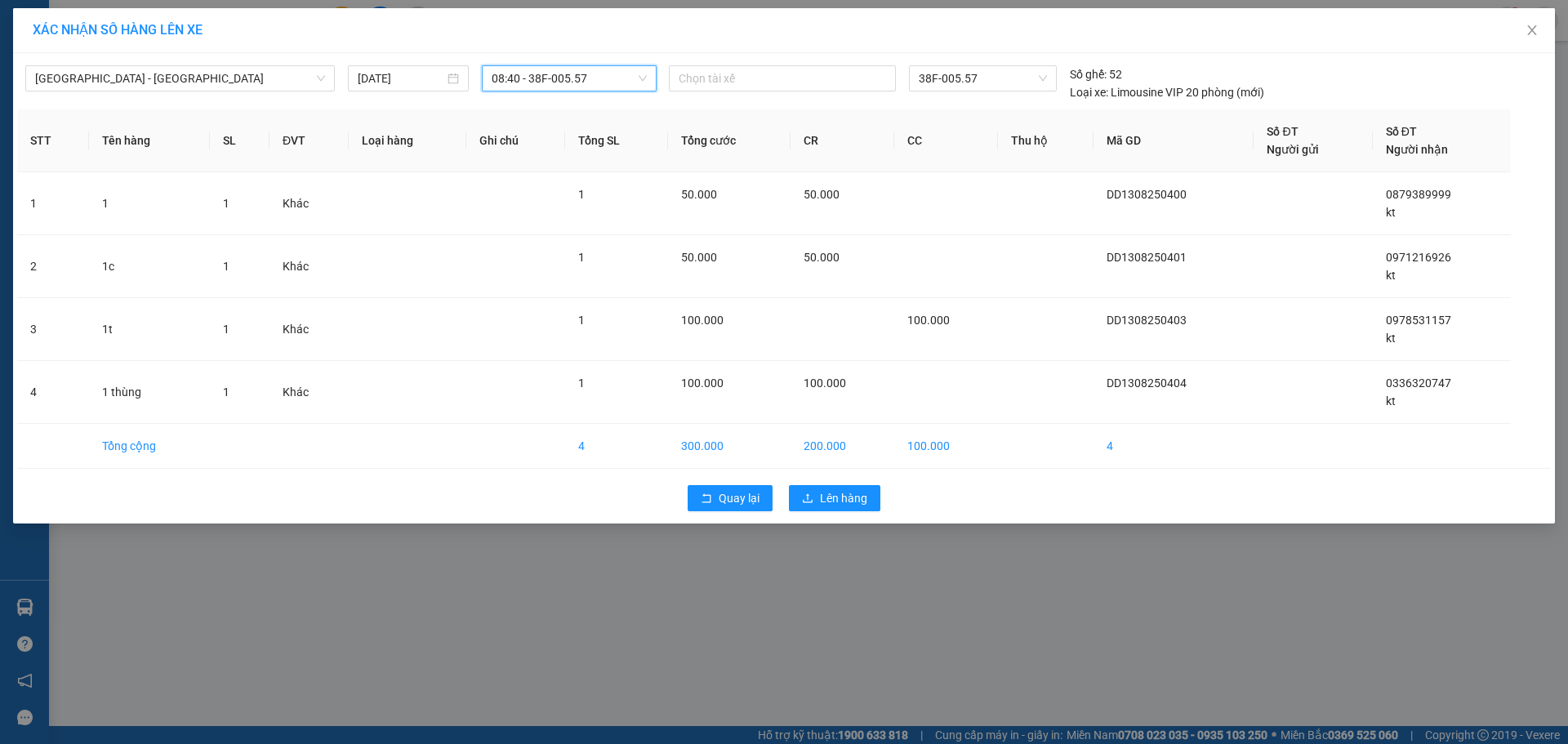
click at [823, 480] on div "[GEOGRAPHIC_DATA] - Kỳ Anh [DATE] 08:40 08:40 - 38F-005.57 Chọn tài xế 38F-005.…" at bounding box center [784, 288] width 1541 height 471
click at [826, 491] on span "Lên hàng" at bounding box center [843, 498] width 47 height 18
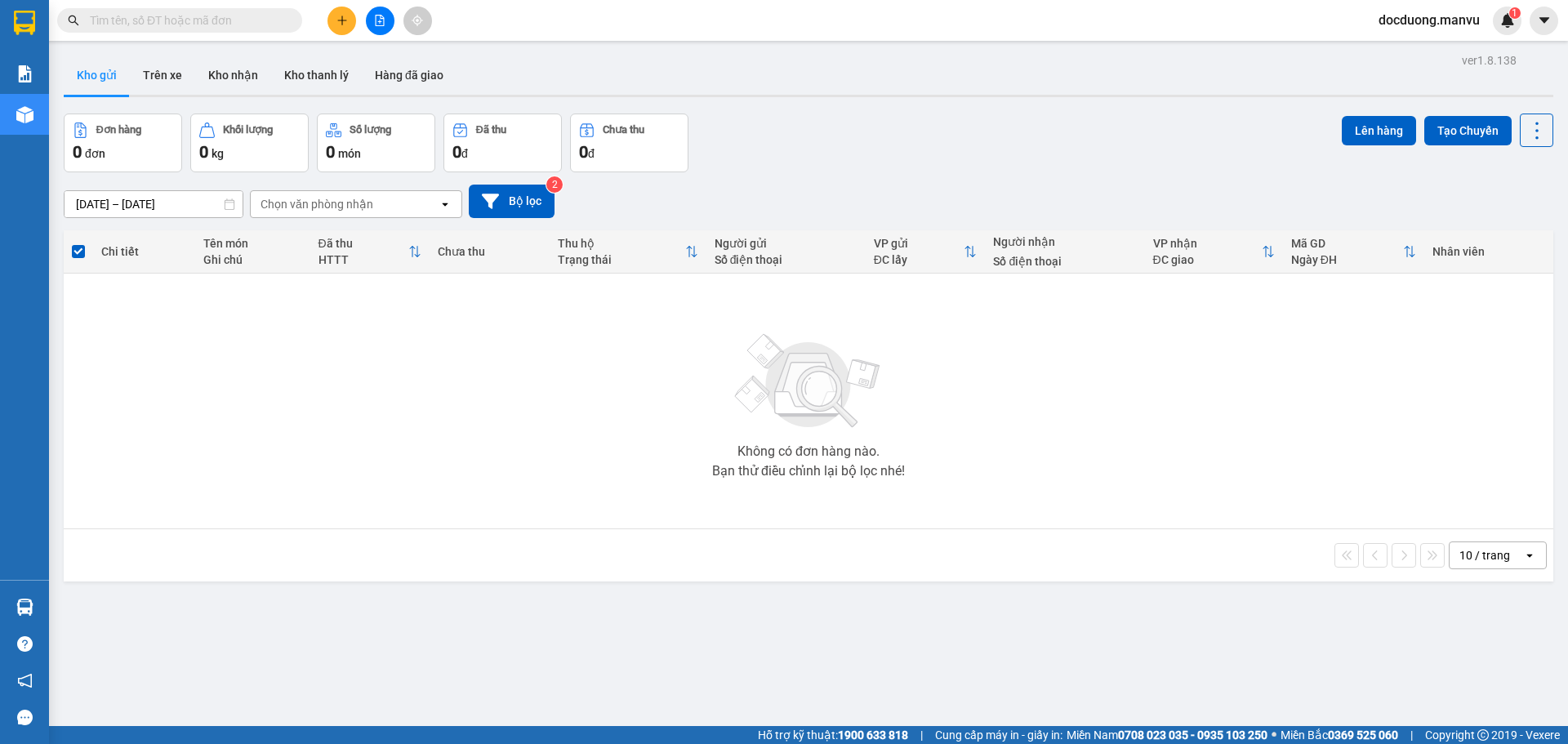
click at [385, 34] on div at bounding box center [380, 20] width 123 height 29
click at [333, 43] on main "ver 1.8.138 Kho gửi Trên xe Kho nhận Kho thanh [PERSON_NAME] đã giao Đơn hàng 0…" at bounding box center [784, 363] width 1568 height 726
click at [371, 27] on button at bounding box center [380, 20] width 29 height 29
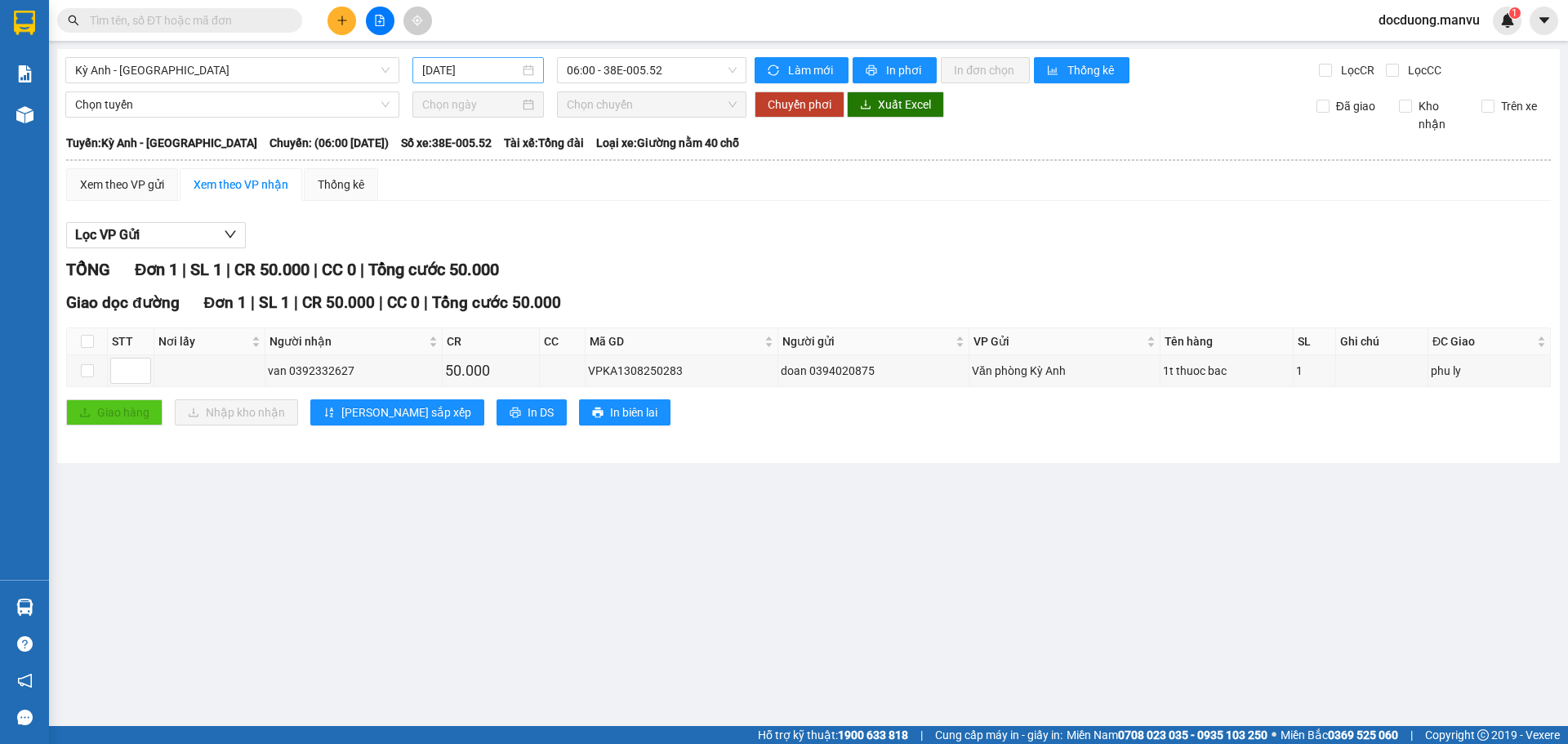
click at [456, 61] on input "[DATE]" at bounding box center [471, 70] width 97 height 18
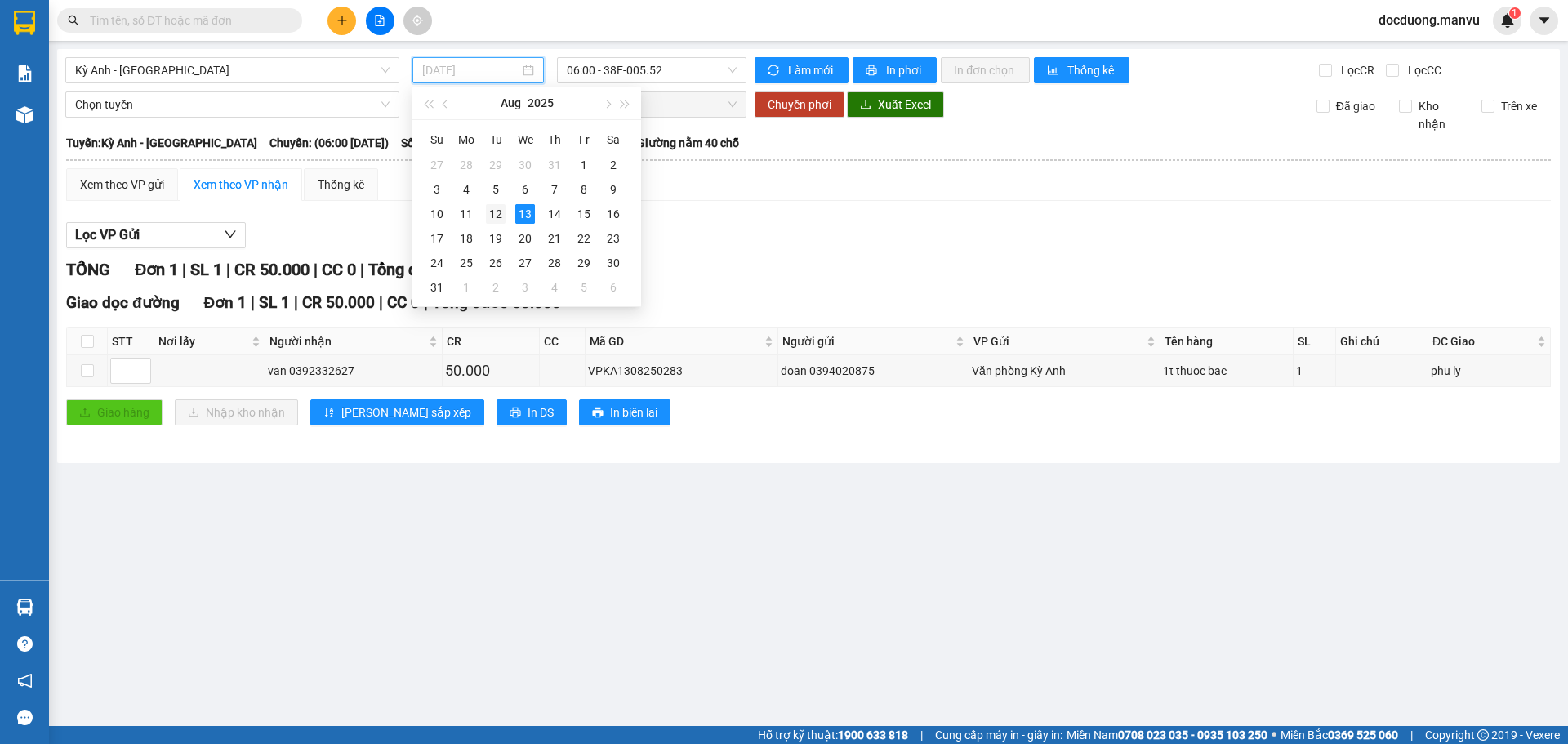
click at [490, 222] on div "12" at bounding box center [495, 214] width 19 height 20
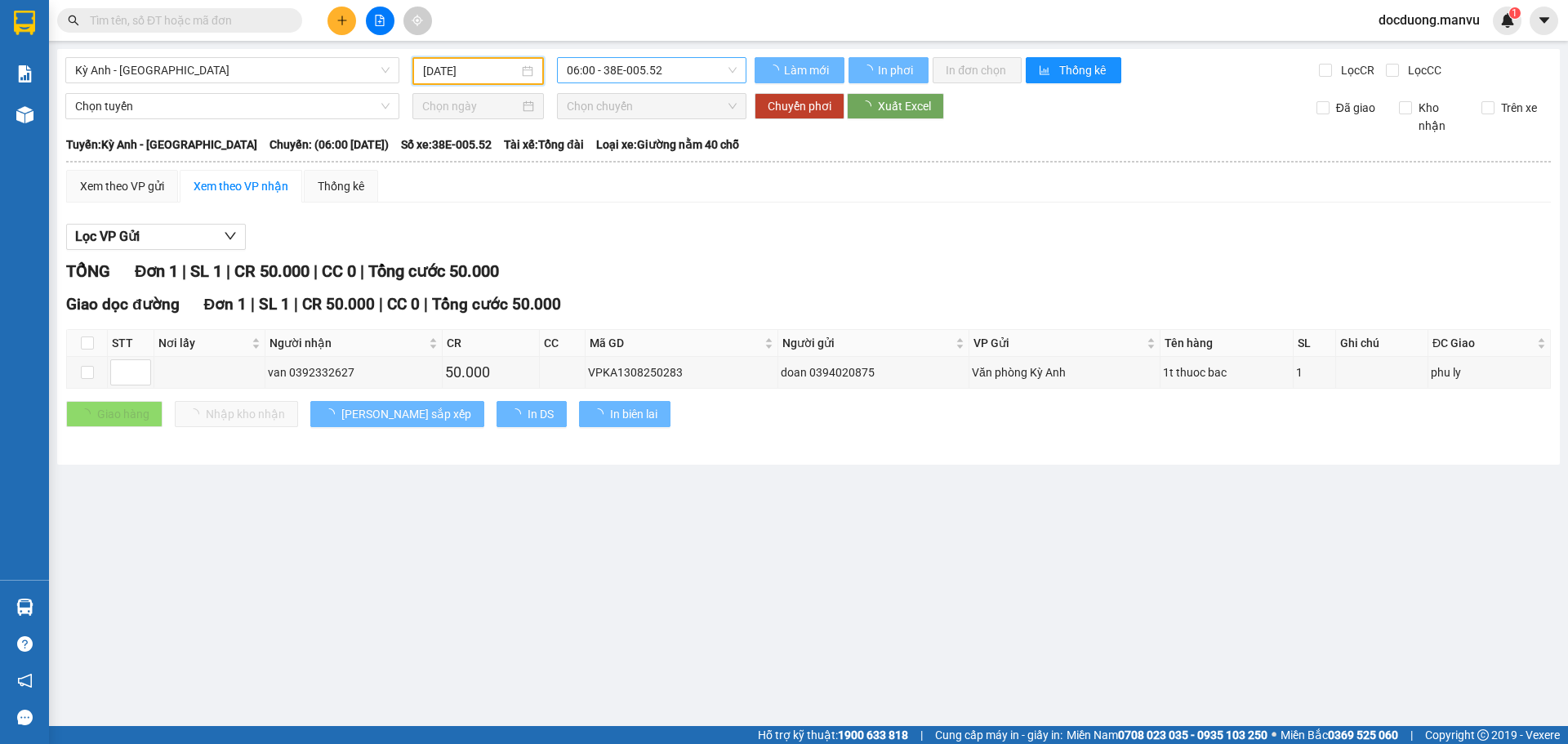
click at [693, 81] on span "06:00 - 38E-005.52" at bounding box center [651, 70] width 170 height 24
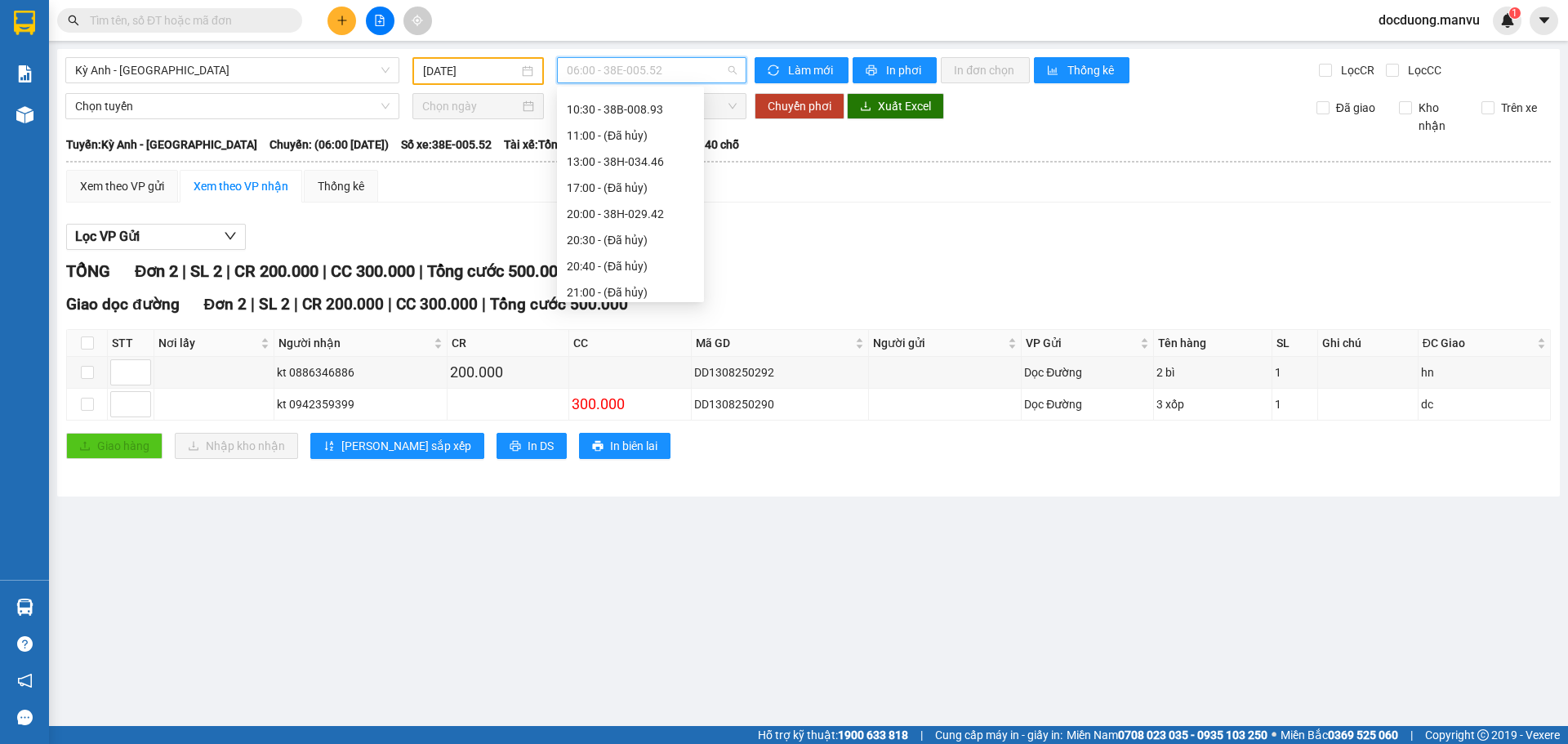
scroll to position [235, 0]
click at [660, 179] on div "21:25 - 38F-005.99" at bounding box center [629, 181] width 127 height 18
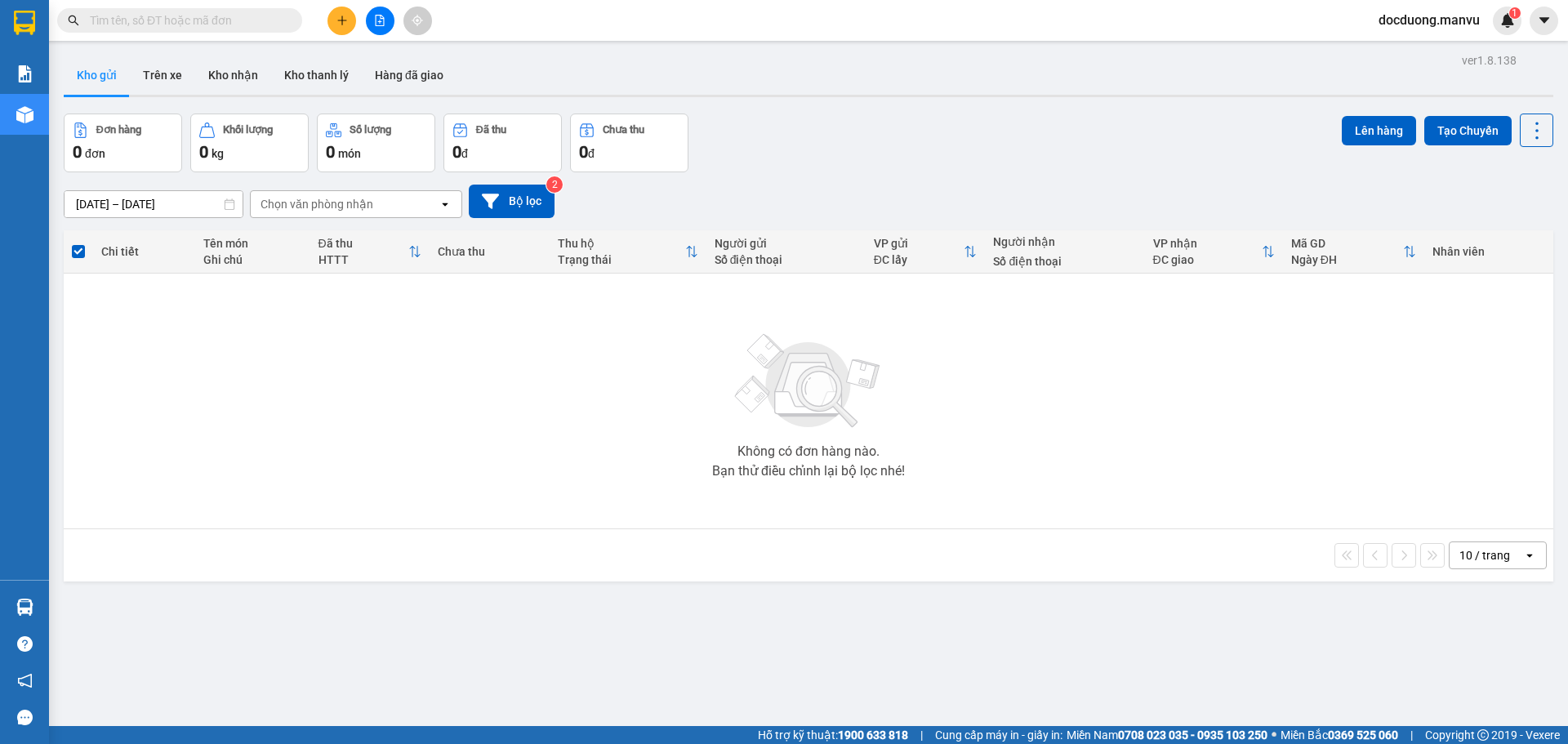
click at [329, 19] on button at bounding box center [342, 20] width 29 height 29
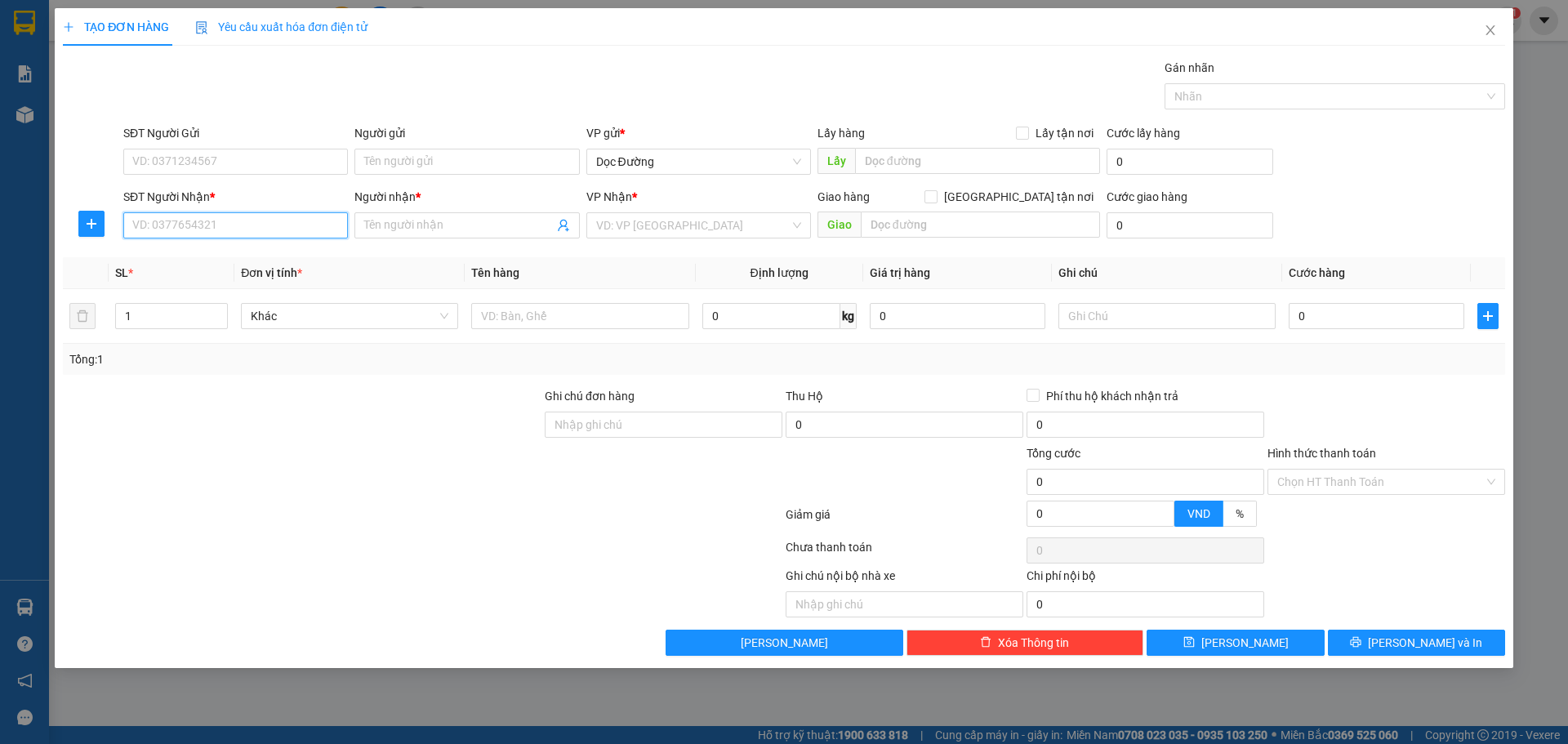
click at [222, 217] on input "SĐT Người Nhận *" at bounding box center [236, 226] width 225 height 26
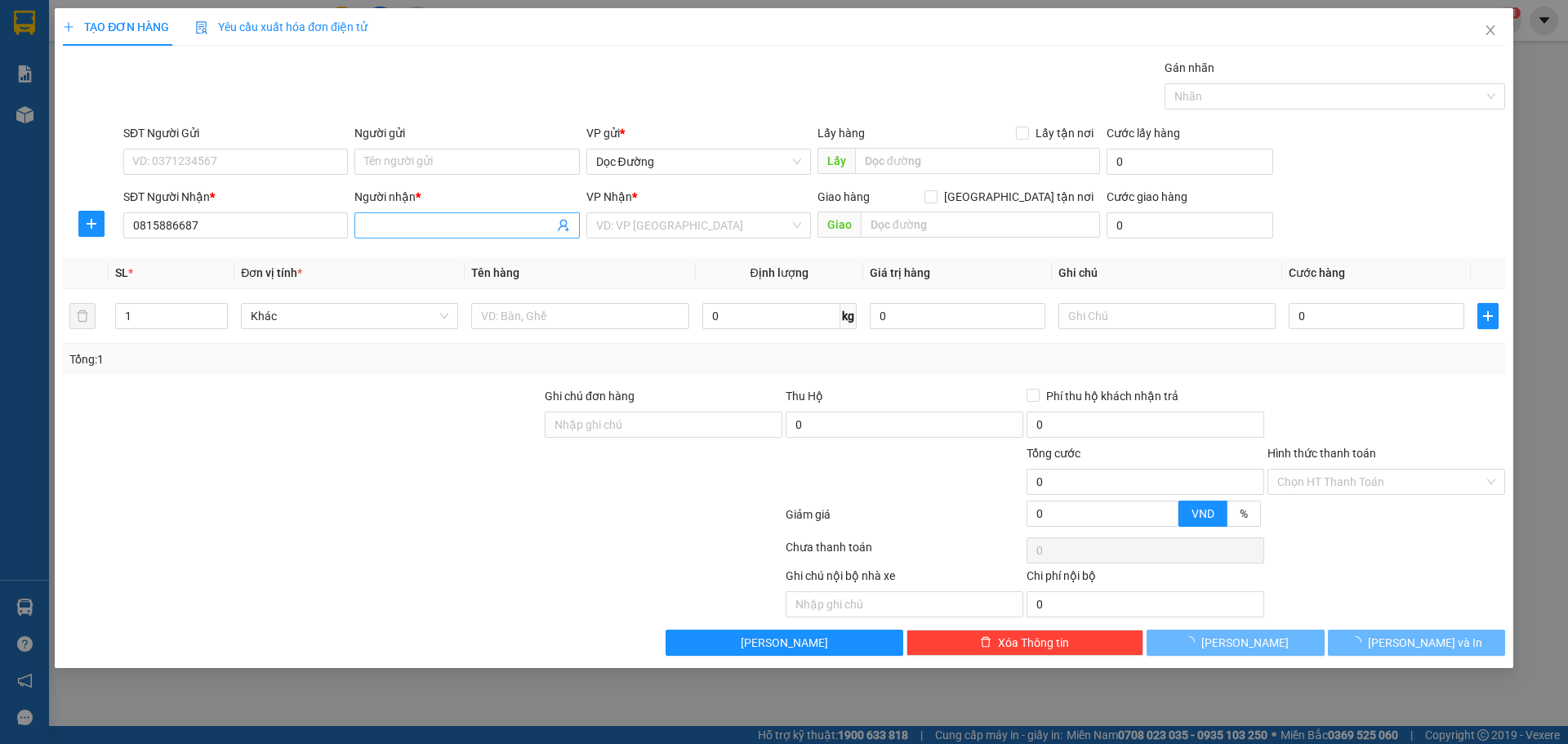
click at [426, 229] on input "Người nhận *" at bounding box center [458, 225] width 188 height 18
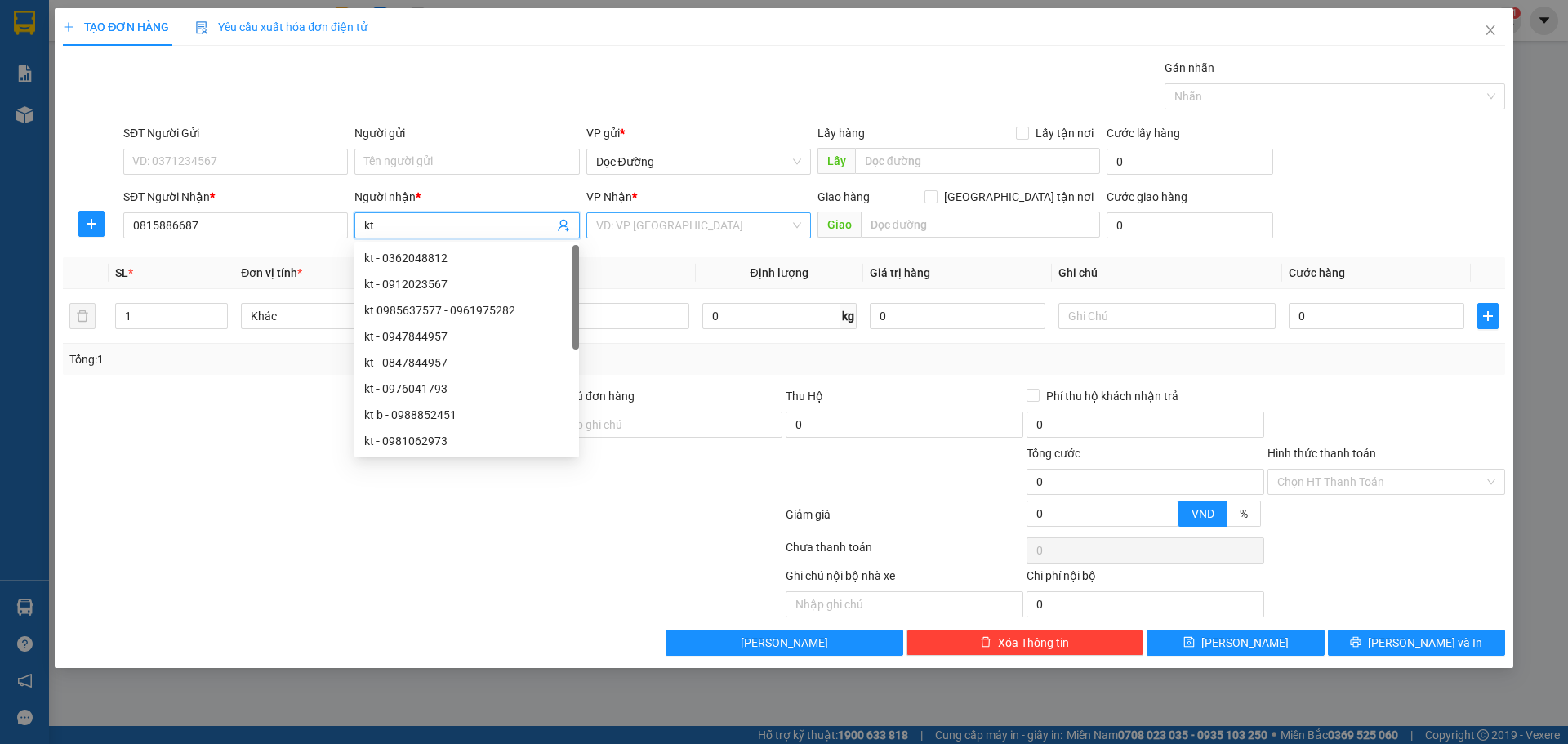
click at [640, 223] on input "search" at bounding box center [693, 226] width 193 height 24
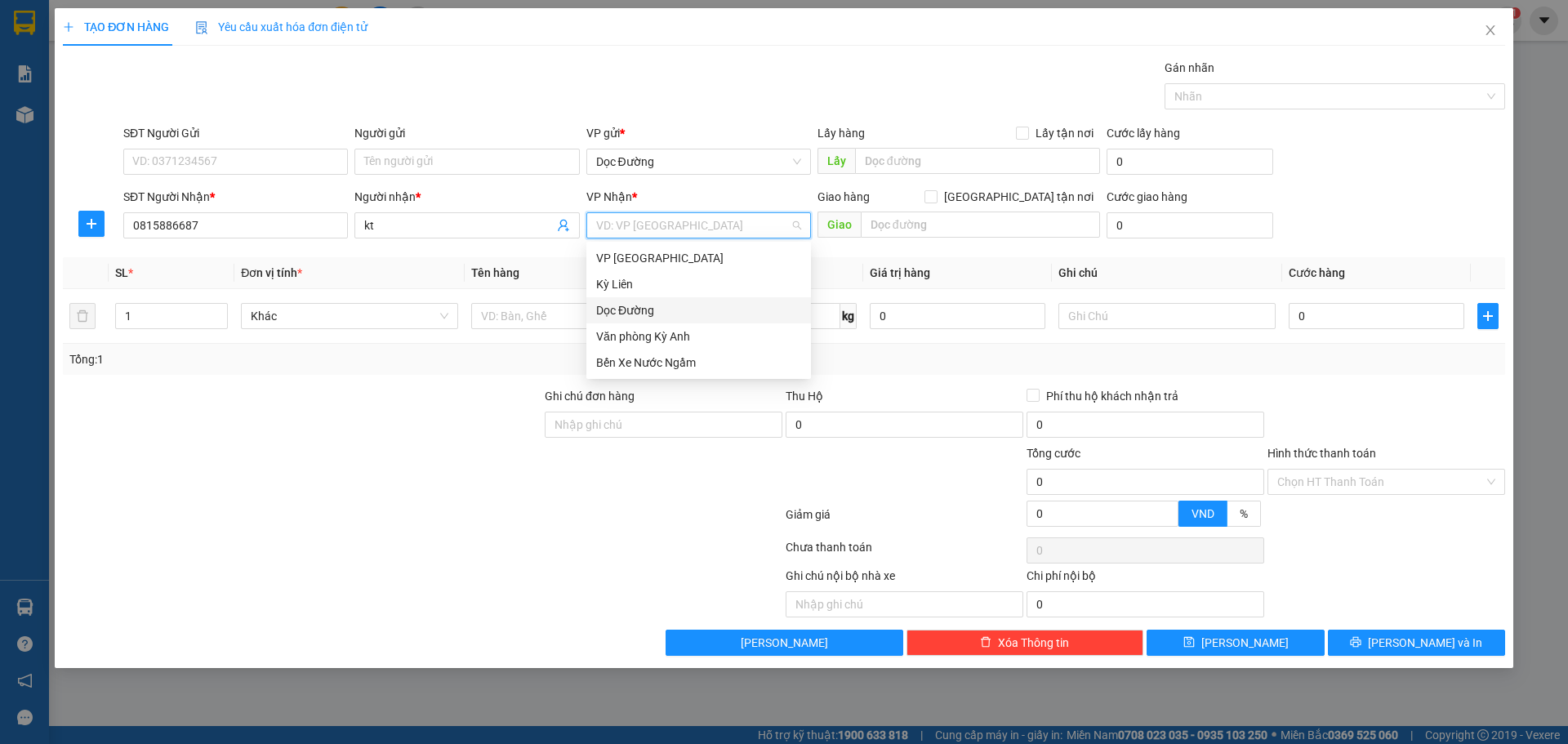
click at [615, 304] on div "Dọc Đường" at bounding box center [698, 310] width 205 height 18
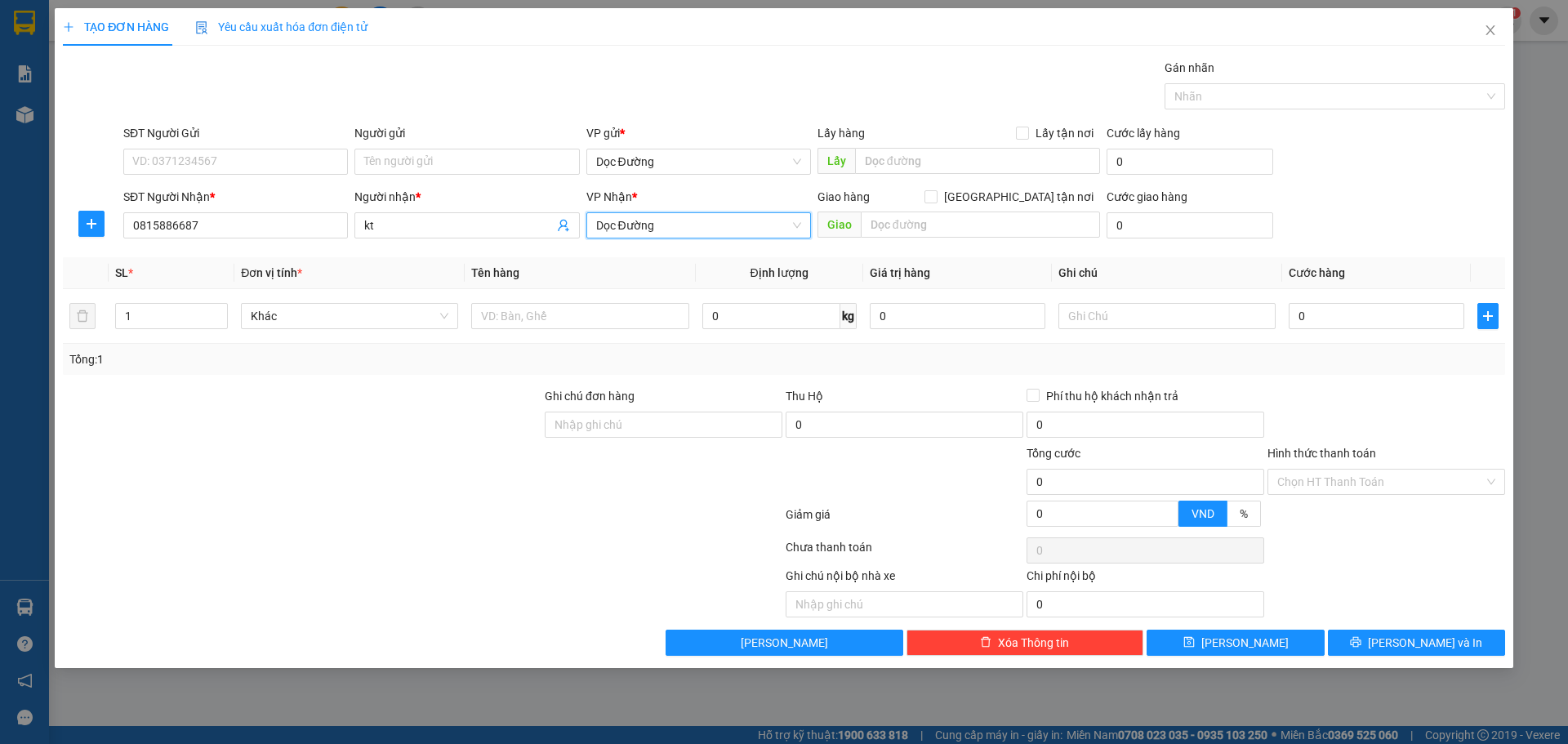
click at [886, 241] on div "Giao hàng [GEOGRAPHIC_DATA] tận nơi [GEOGRAPHIC_DATA]" at bounding box center [958, 216] width 282 height 58
click at [908, 220] on input "text" at bounding box center [980, 225] width 240 height 26
click at [540, 315] on input "text" at bounding box center [579, 316] width 217 height 26
click at [1300, 319] on input "0" at bounding box center [1376, 316] width 175 height 26
click at [1239, 639] on div "Transit Pickup Surcharge Ids Transit Deliver Surcharge Ids Transit Deliver Surc…" at bounding box center [784, 357] width 1442 height 597
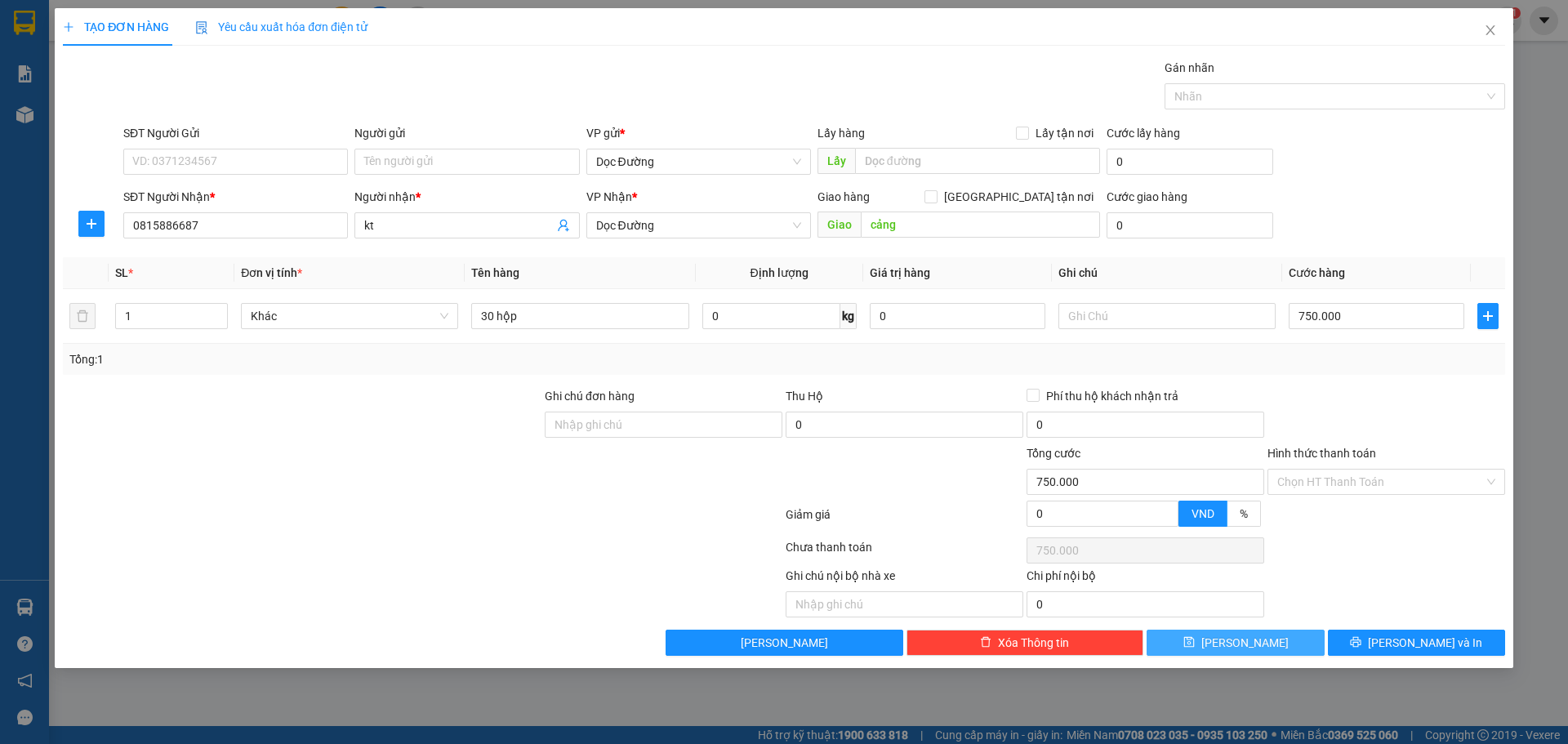
click at [1239, 639] on span "[PERSON_NAME]" at bounding box center [1245, 642] width 87 height 18
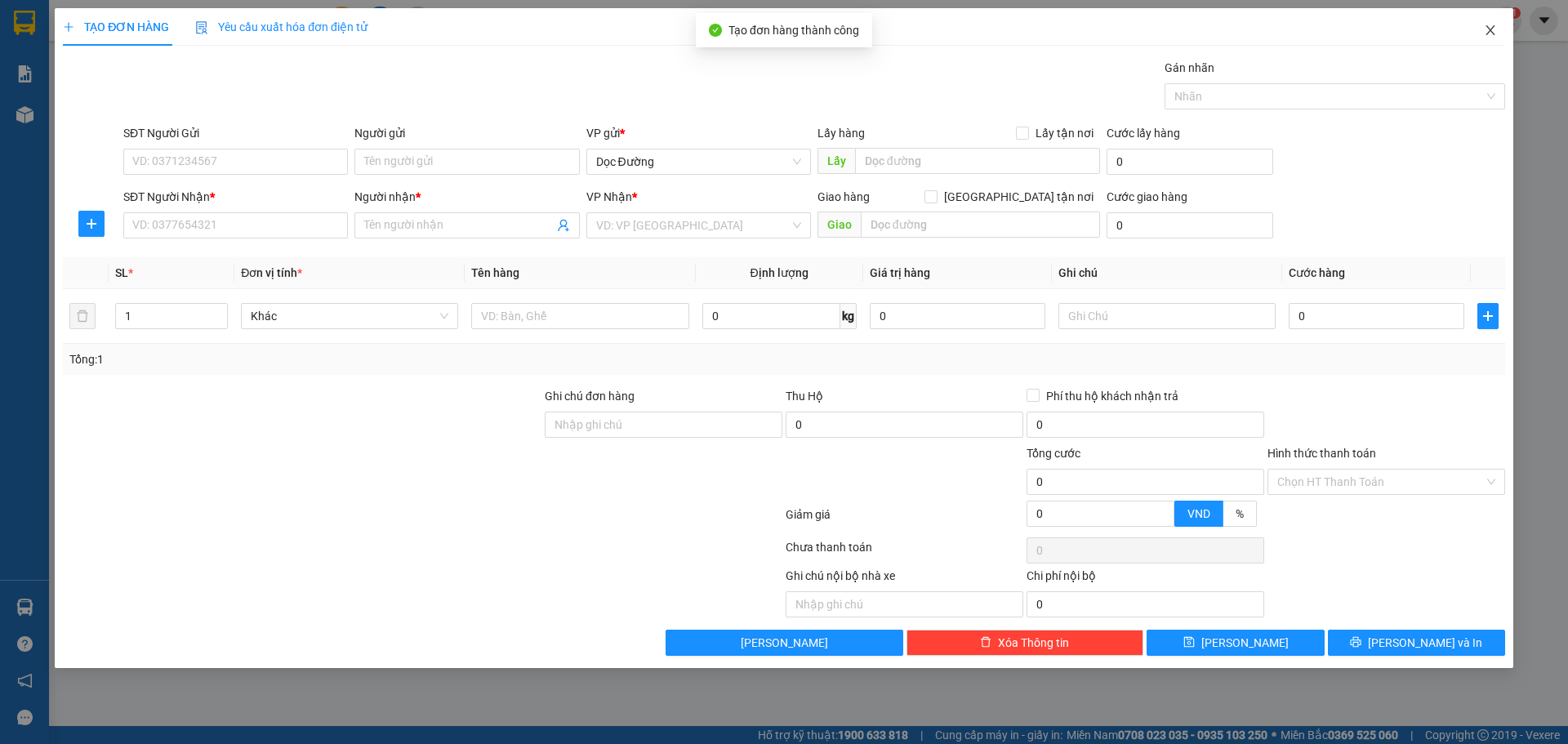
click at [1477, 33] on span "Close" at bounding box center [1489, 31] width 45 height 46
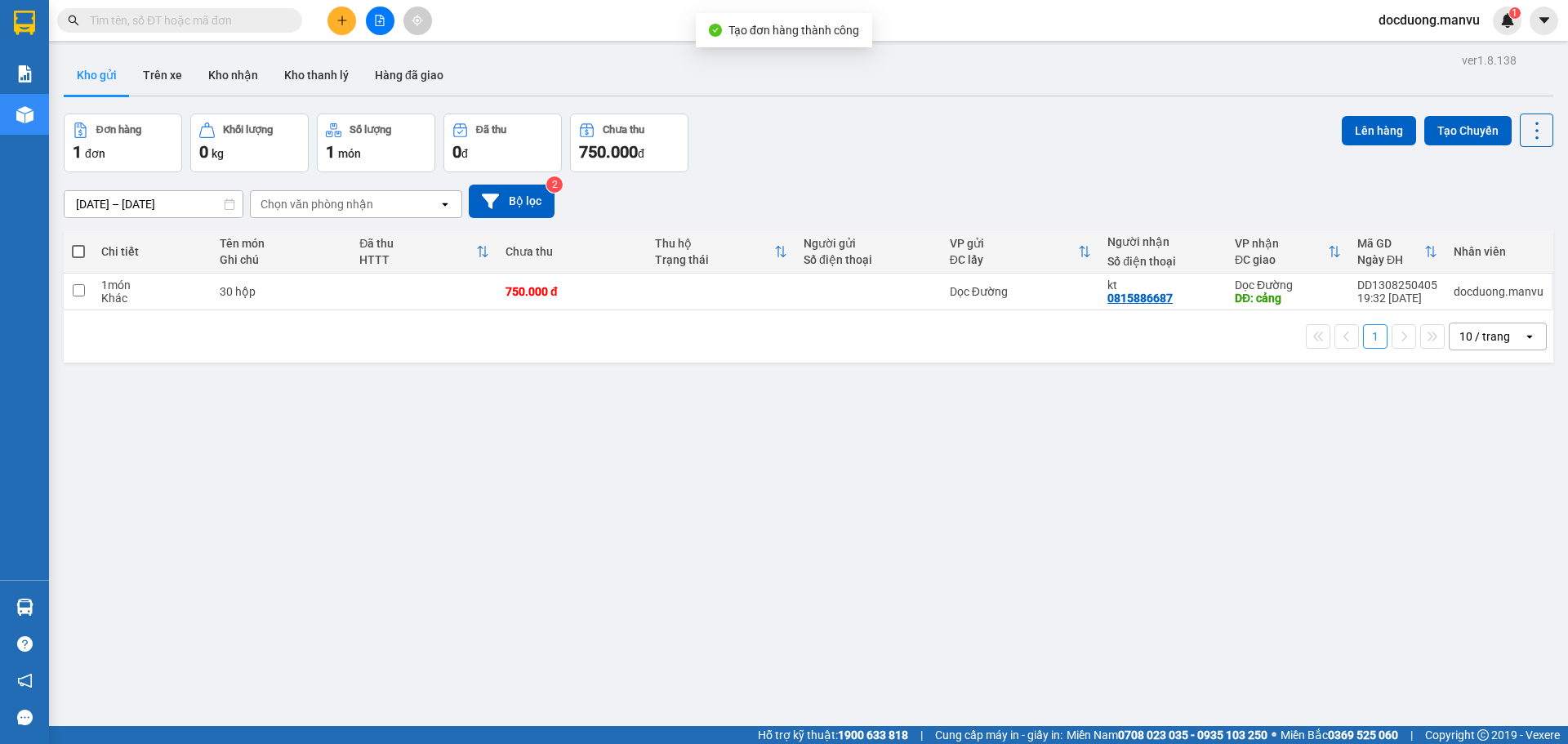
click at [789, 314] on div "1 10 / trang open" at bounding box center [809, 336] width 1489 height 52
click at [1363, 134] on button "Lên hàng" at bounding box center [1379, 131] width 74 height 30
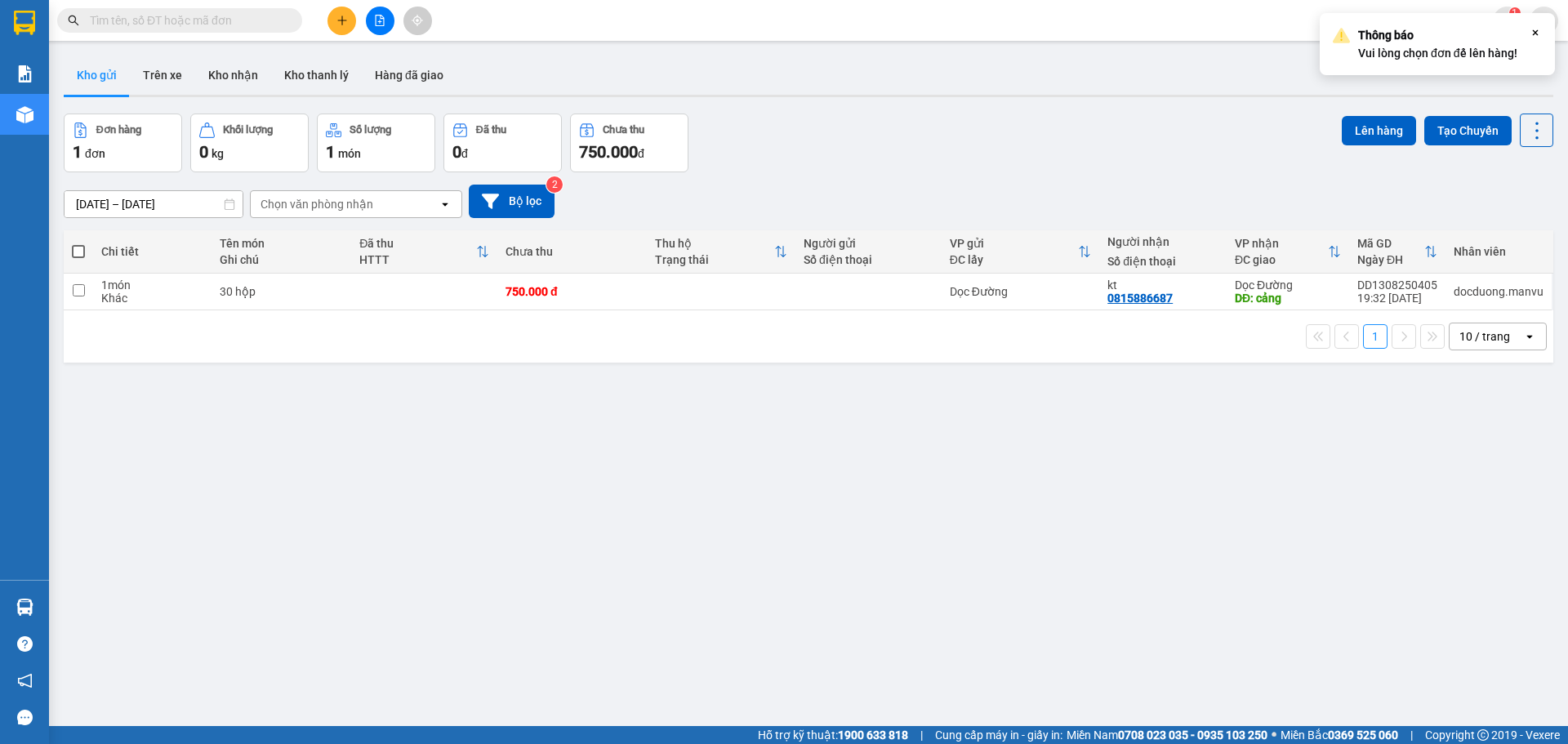
click at [1117, 280] on div "kt" at bounding box center [1163, 285] width 111 height 13
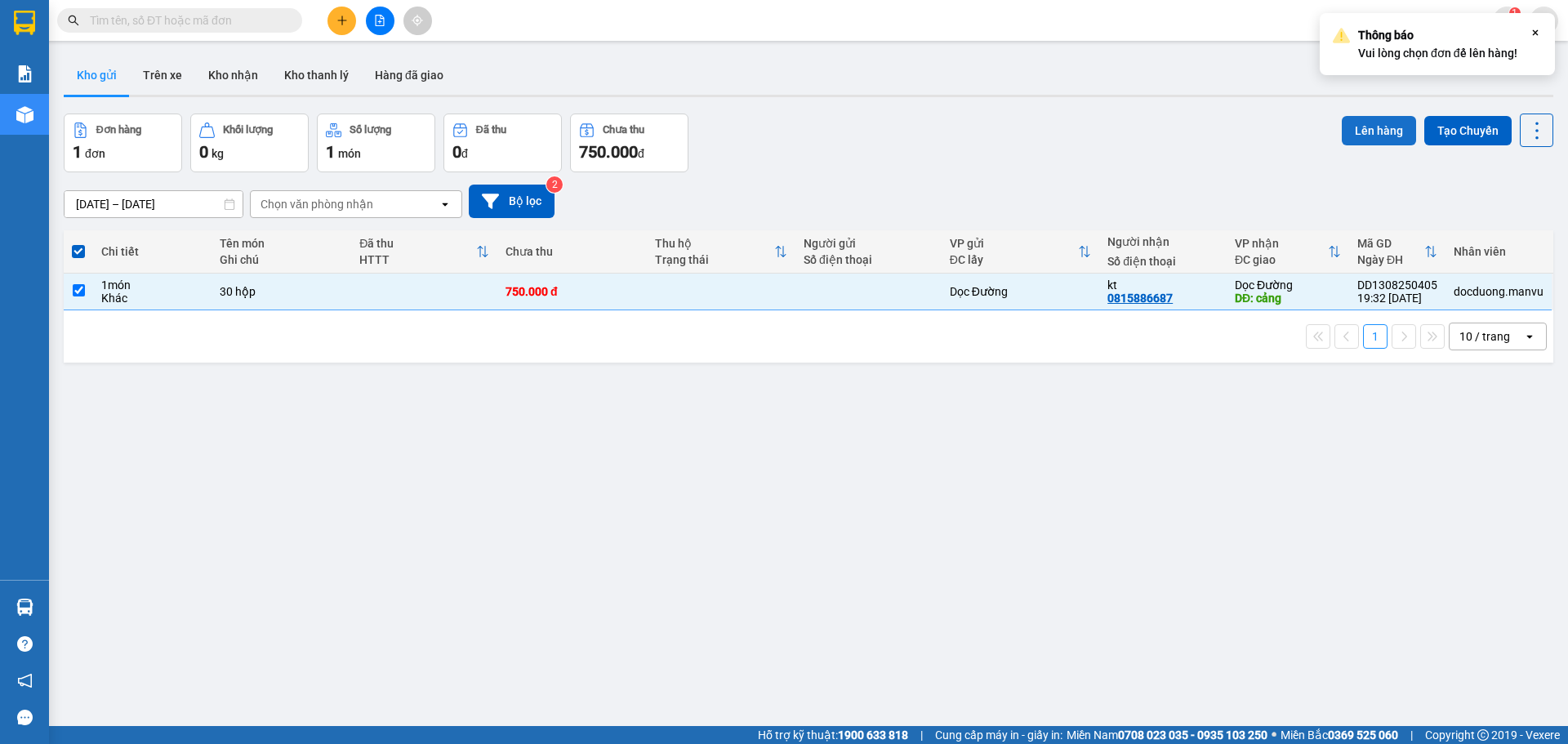
click at [1344, 133] on button "Lên hàng" at bounding box center [1379, 131] width 74 height 30
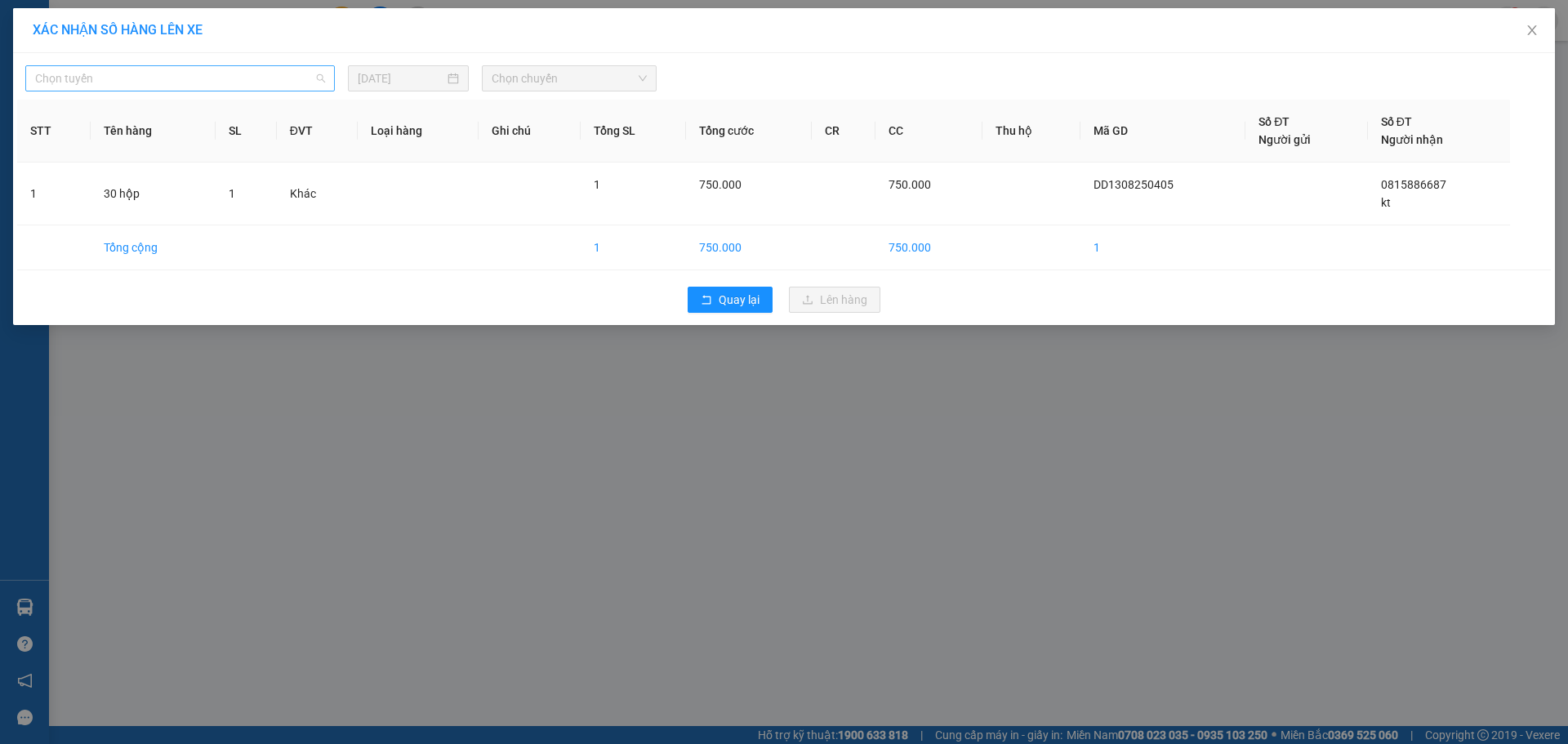
click at [202, 84] on span "Chọn tuyến" at bounding box center [180, 78] width 290 height 24
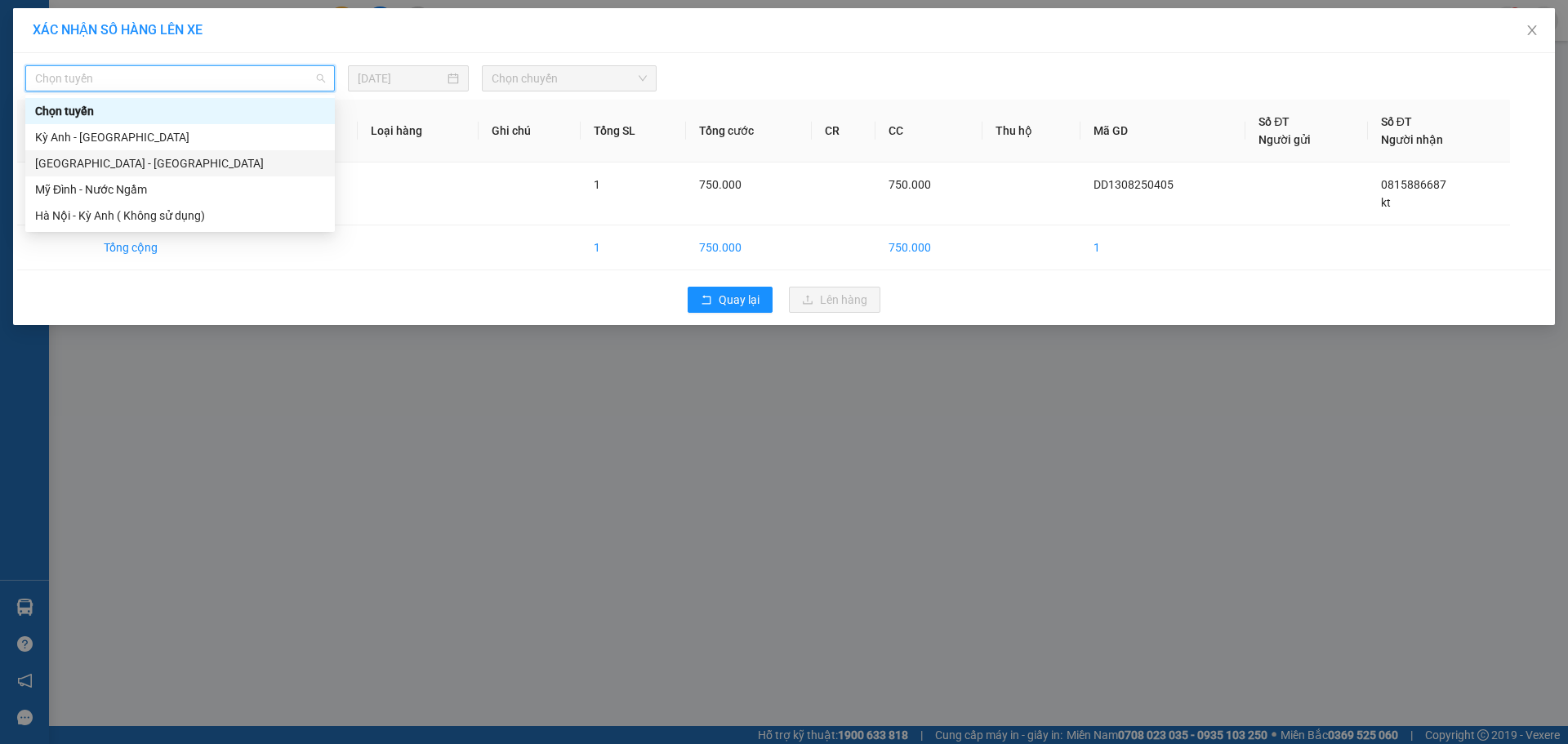
click at [72, 163] on div "[GEOGRAPHIC_DATA] - [GEOGRAPHIC_DATA]" at bounding box center [180, 163] width 290 height 18
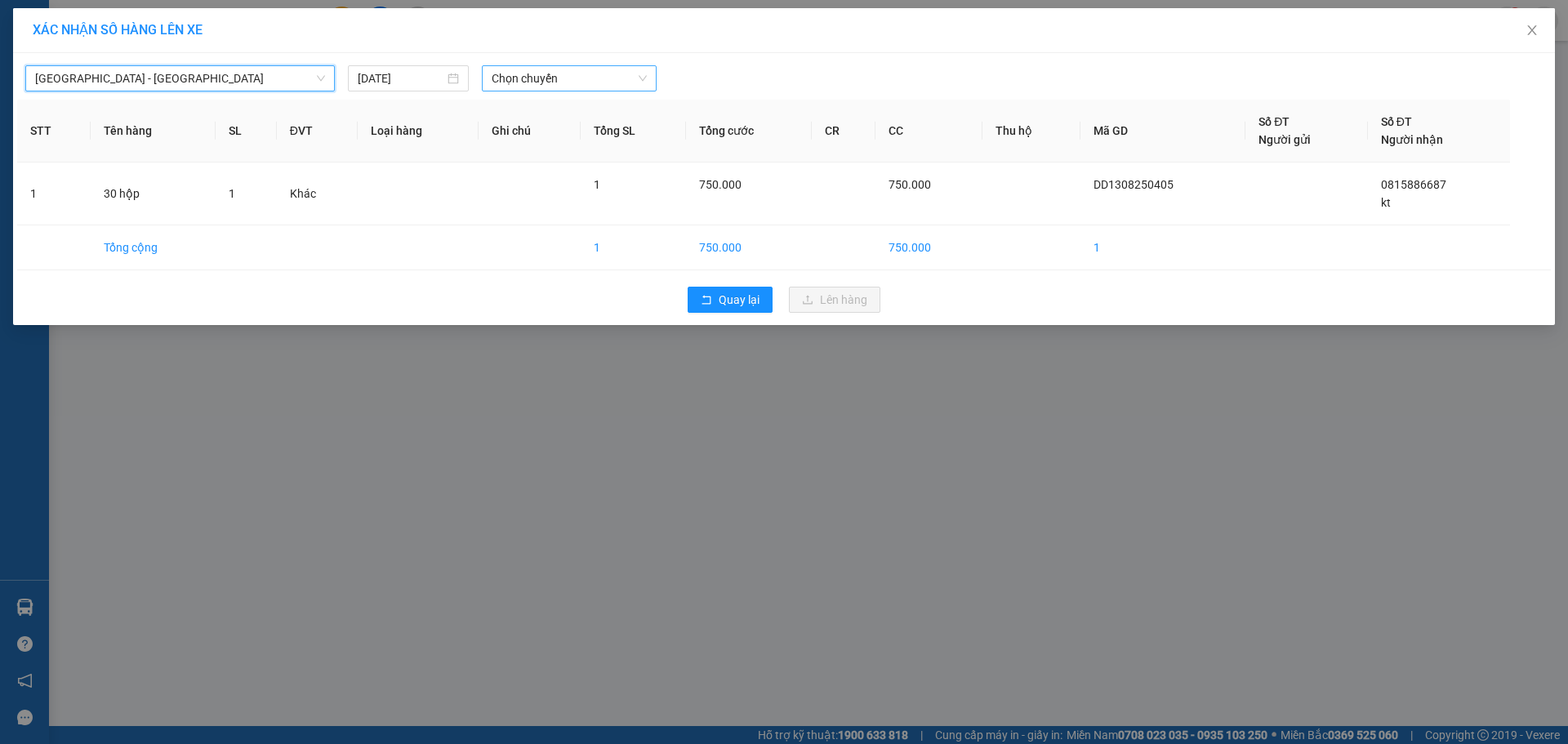
click at [490, 72] on div "Chọn chuyến" at bounding box center [569, 78] width 175 height 26
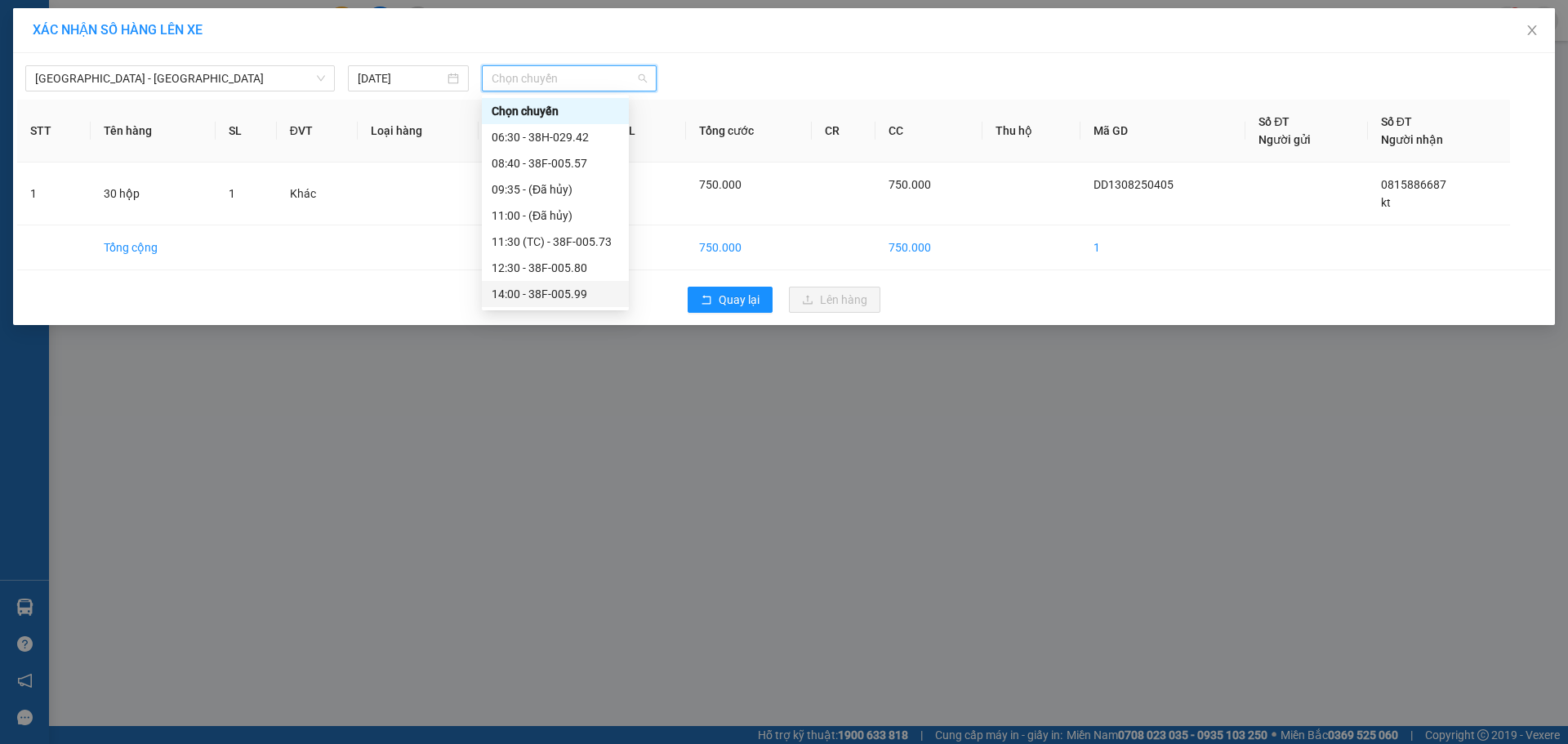
click at [594, 284] on div "14:00 - 38F-005.99" at bounding box center [555, 294] width 147 height 26
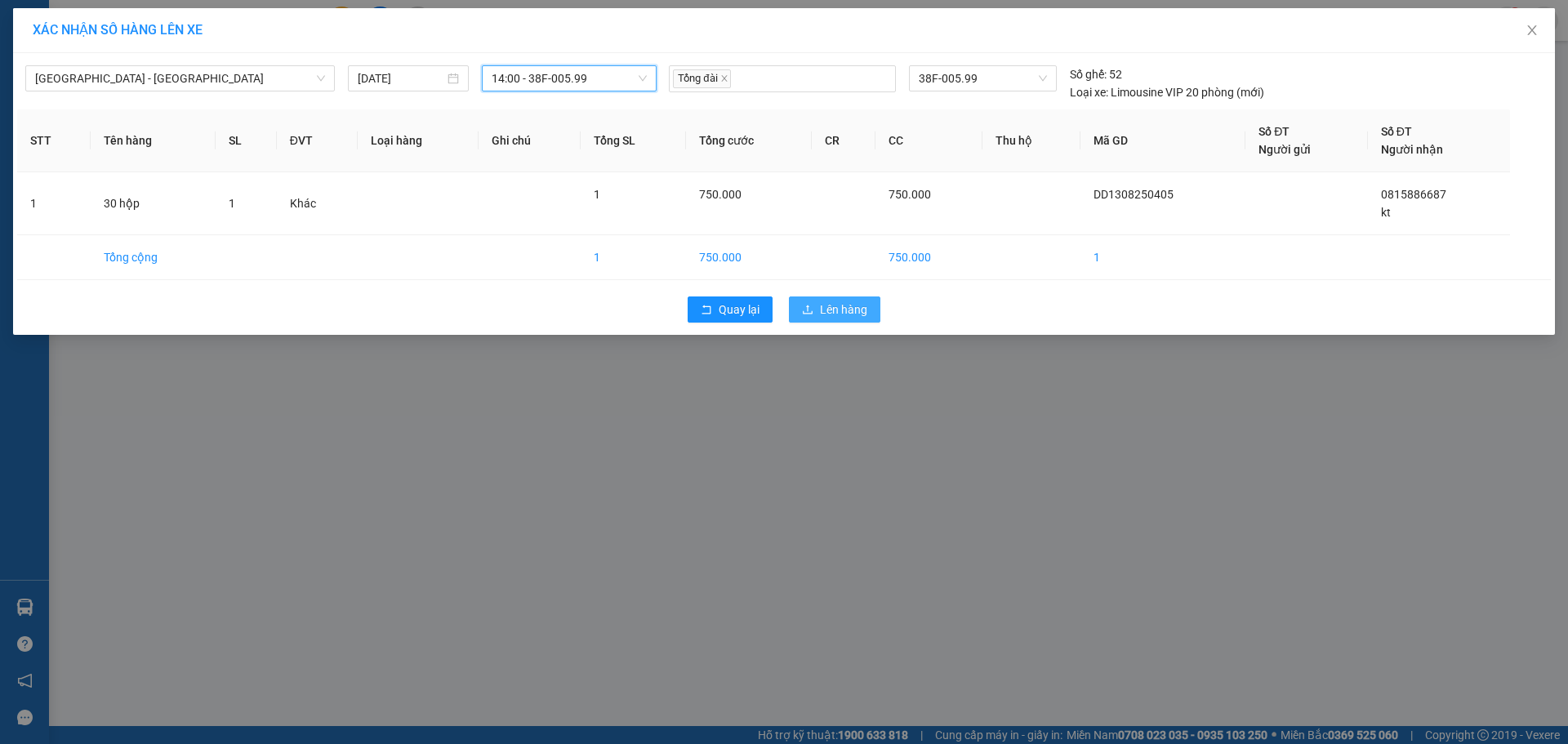
click at [796, 308] on button "Lên hàng" at bounding box center [835, 309] width 91 height 26
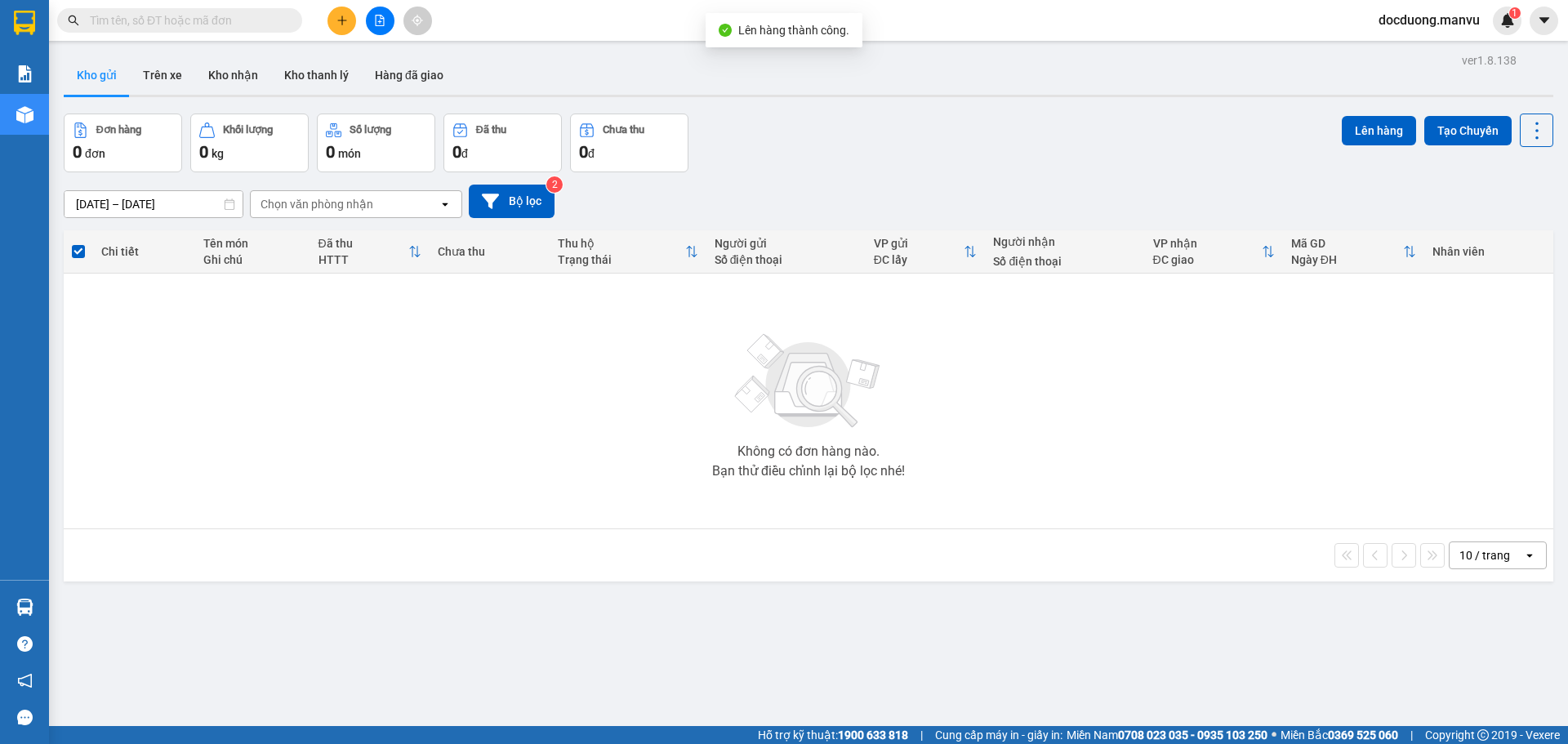
click at [339, 20] on icon "plus" at bounding box center [342, 20] width 9 height 1
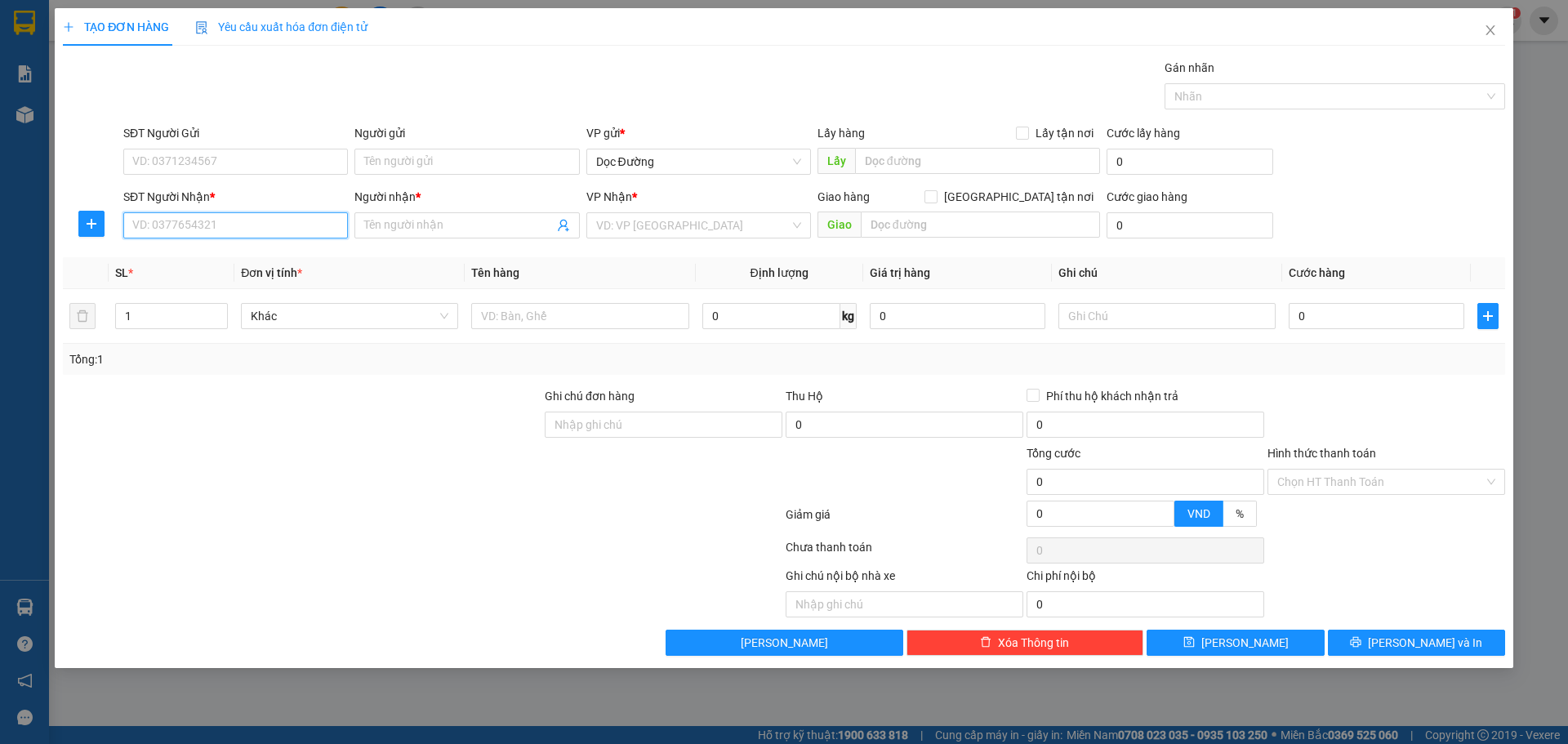
click at [254, 215] on input "SĐT Người Nhận *" at bounding box center [236, 226] width 225 height 26
click at [387, 219] on input "Người nhận *" at bounding box center [458, 225] width 188 height 18
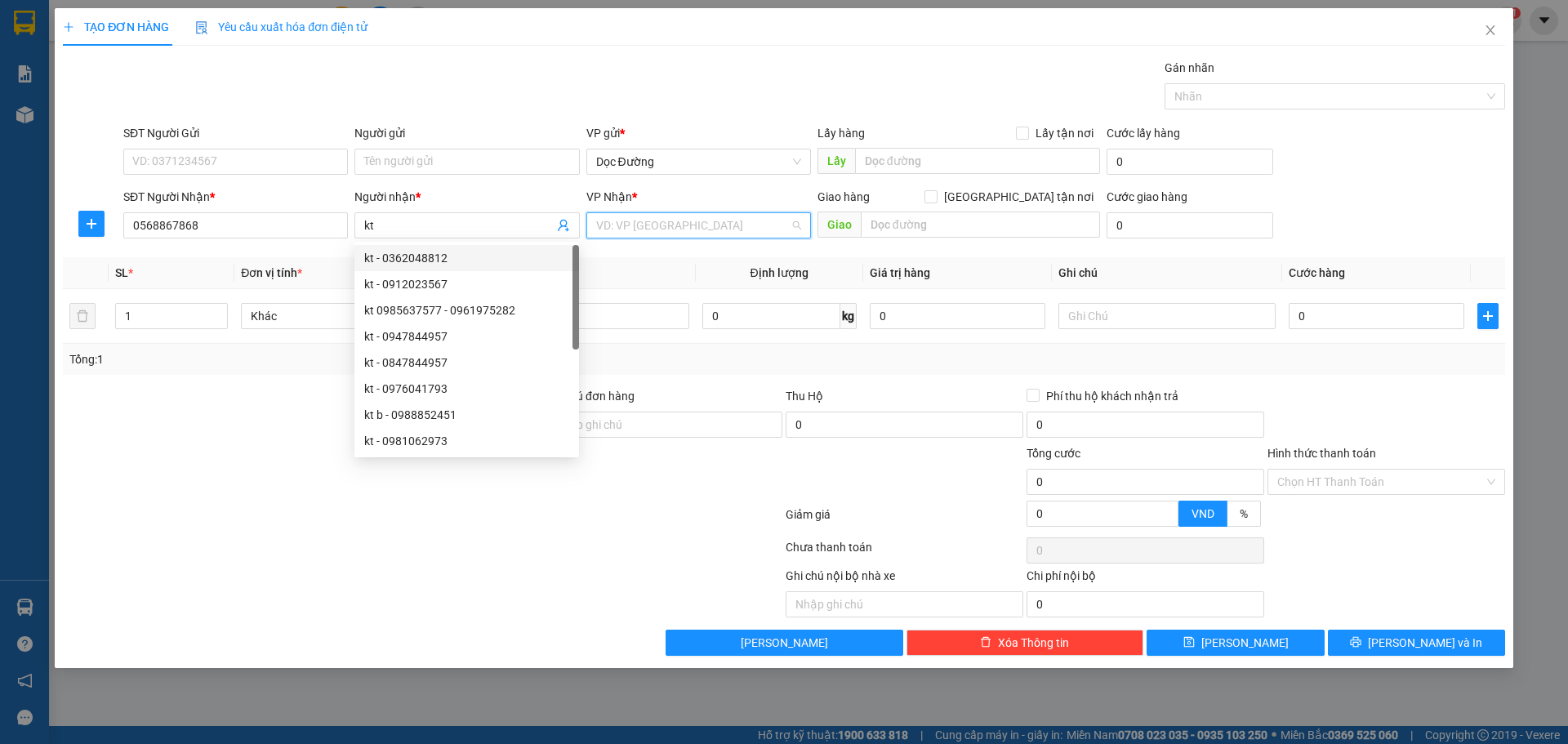
drag, startPoint x: 705, startPoint y: 214, endPoint x: 684, endPoint y: 244, distance: 36.6
click at [701, 214] on input "search" at bounding box center [693, 226] width 193 height 24
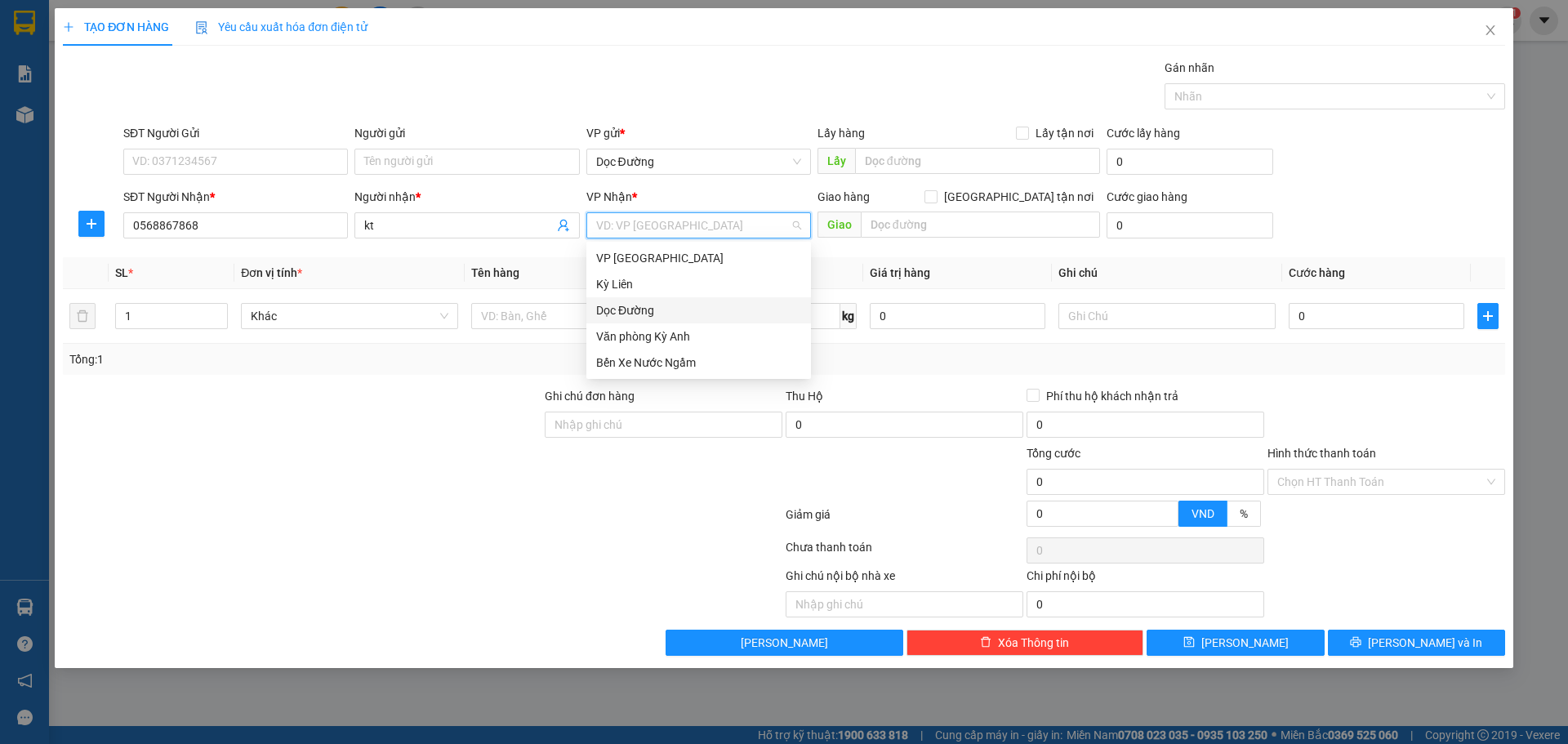
click at [637, 308] on div "Dọc Đường" at bounding box center [698, 310] width 205 height 18
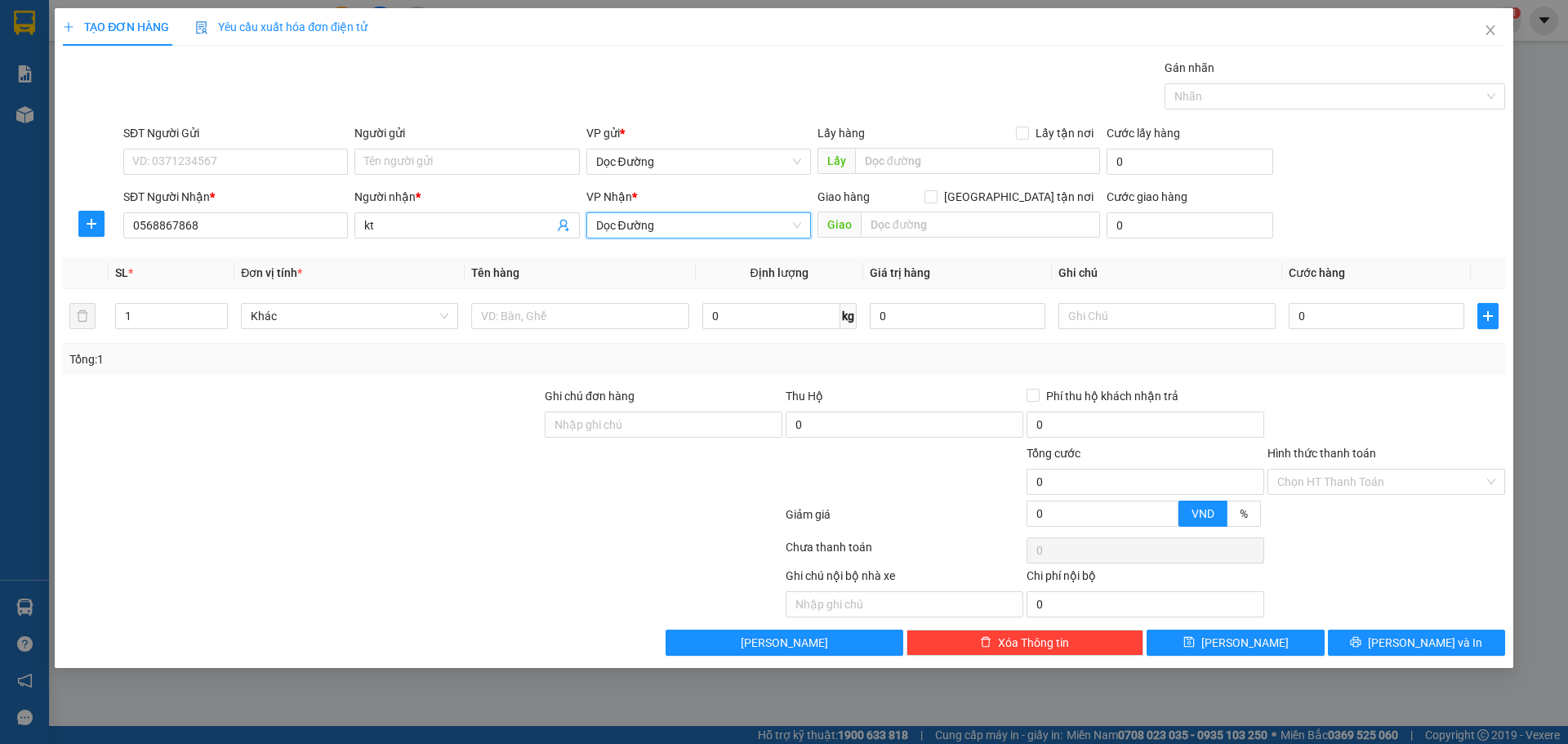
click at [939, 209] on div "Giao hàng [GEOGRAPHIC_DATA] tận nơi" at bounding box center [958, 200] width 282 height 24
click at [931, 220] on input "text" at bounding box center [980, 225] width 240 height 26
click at [533, 316] on input "text" at bounding box center [579, 316] width 217 height 26
click at [1331, 329] on div "0" at bounding box center [1376, 316] width 175 height 33
click at [1302, 304] on input "0" at bounding box center [1376, 316] width 175 height 26
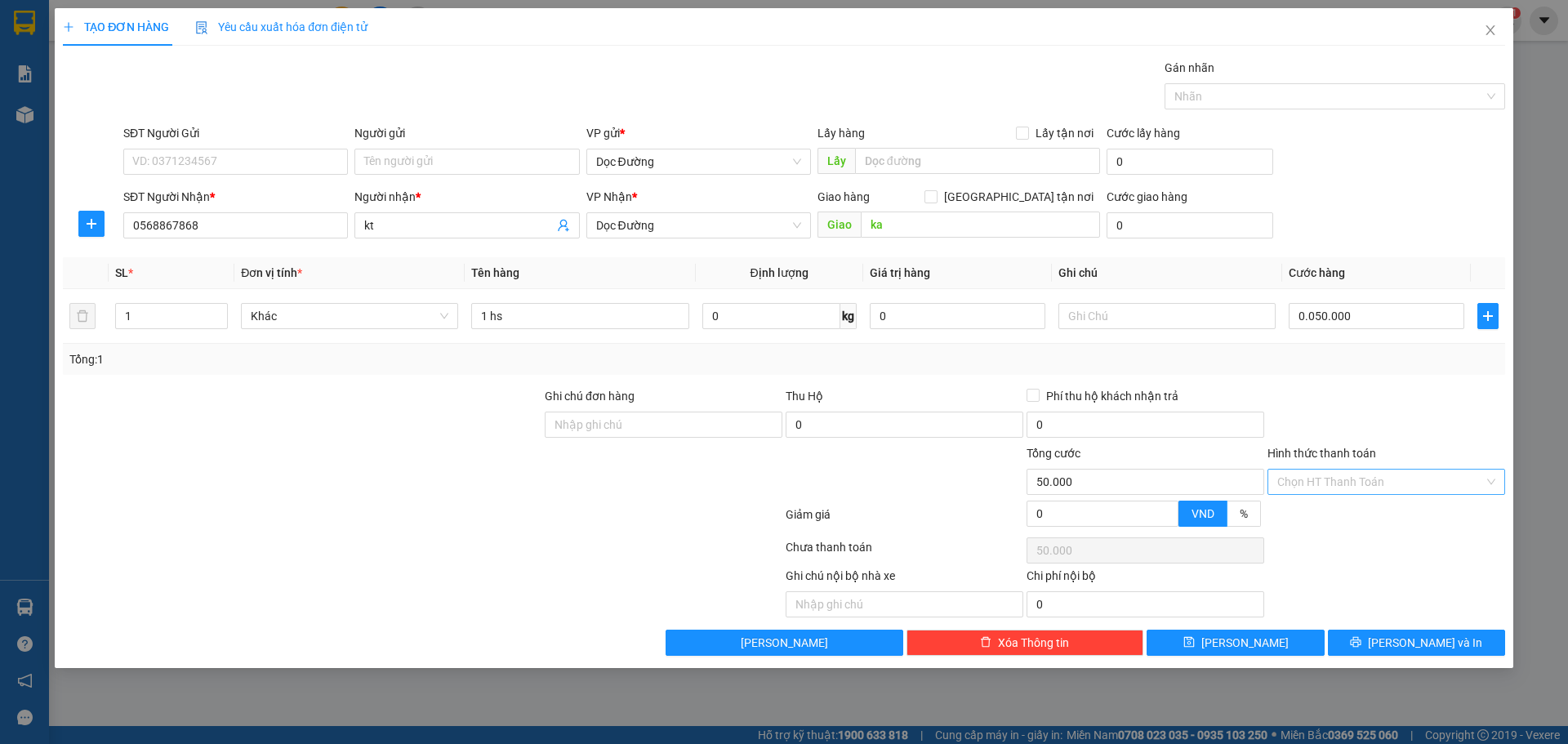
click at [1387, 485] on input "Hình thức thanh toán" at bounding box center [1380, 482] width 207 height 24
click at [1347, 505] on div "Tại văn phòng" at bounding box center [1386, 515] width 238 height 26
click at [1256, 628] on div "Transit Pickup Surcharge Ids Transit Deliver Surcharge Ids Transit Deliver Surc…" at bounding box center [784, 357] width 1442 height 597
click at [1256, 633] on button "[PERSON_NAME]" at bounding box center [1235, 643] width 177 height 26
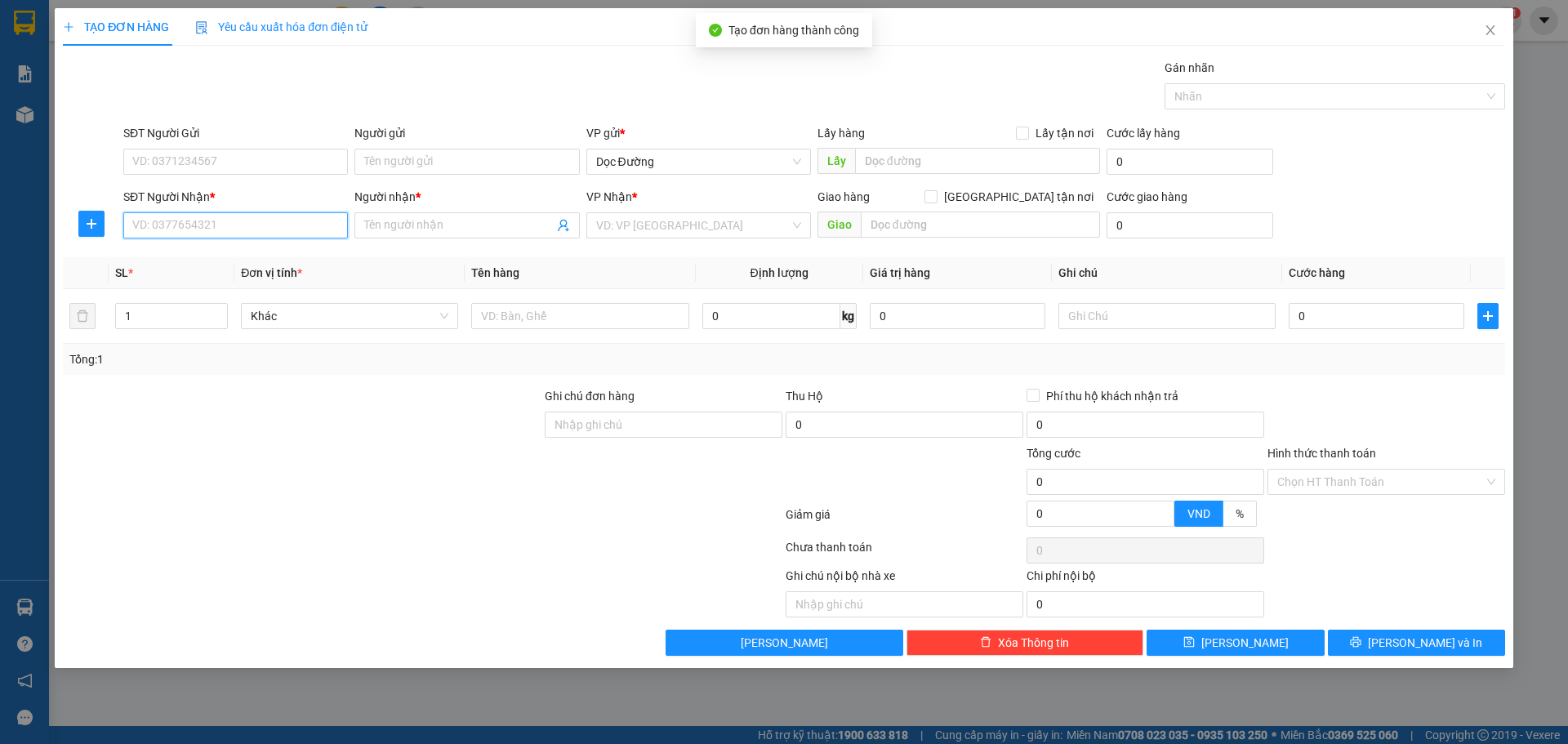
click at [243, 214] on input "SĐT Người Nhận *" at bounding box center [236, 226] width 225 height 26
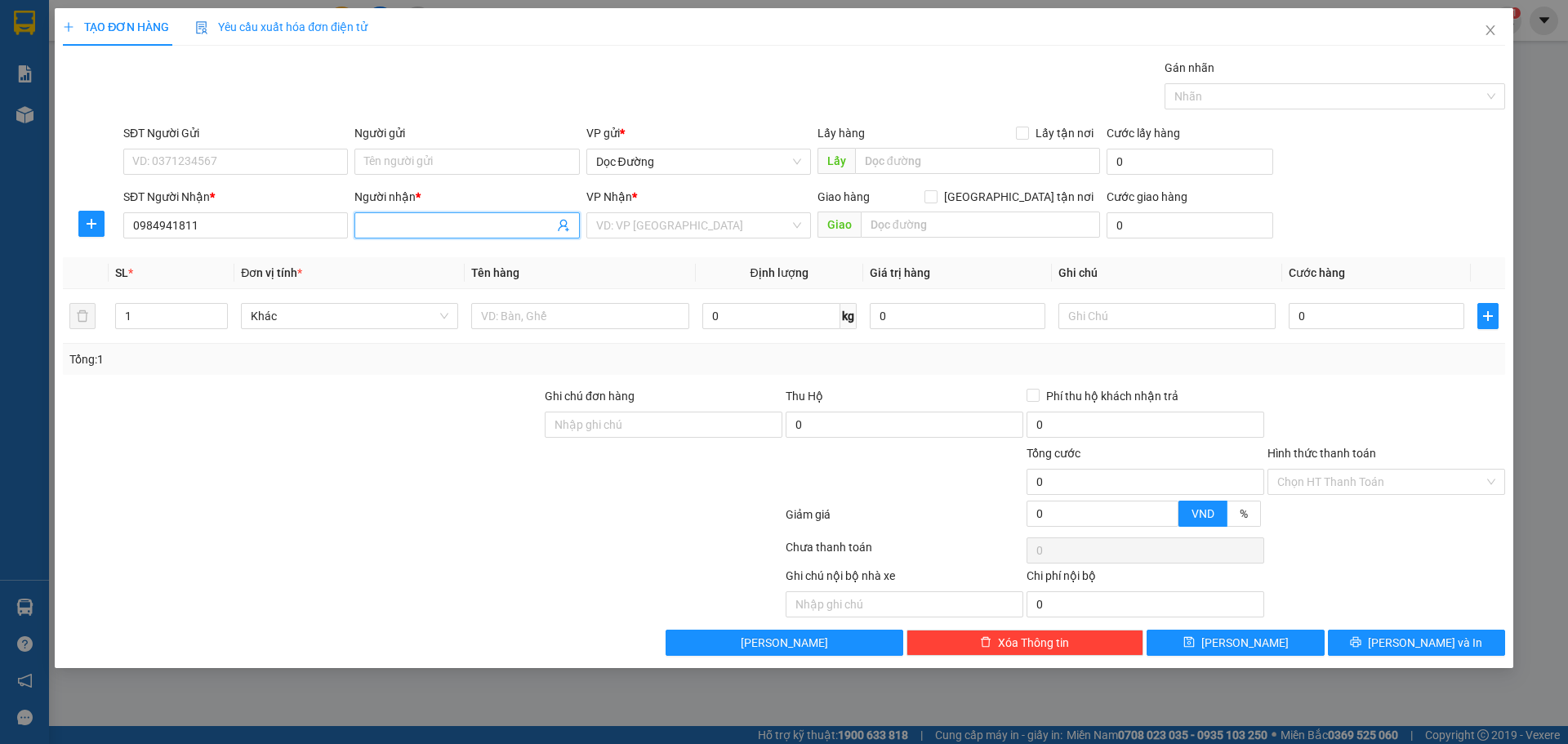
click at [444, 230] on input "Người nhận *" at bounding box center [458, 225] width 188 height 18
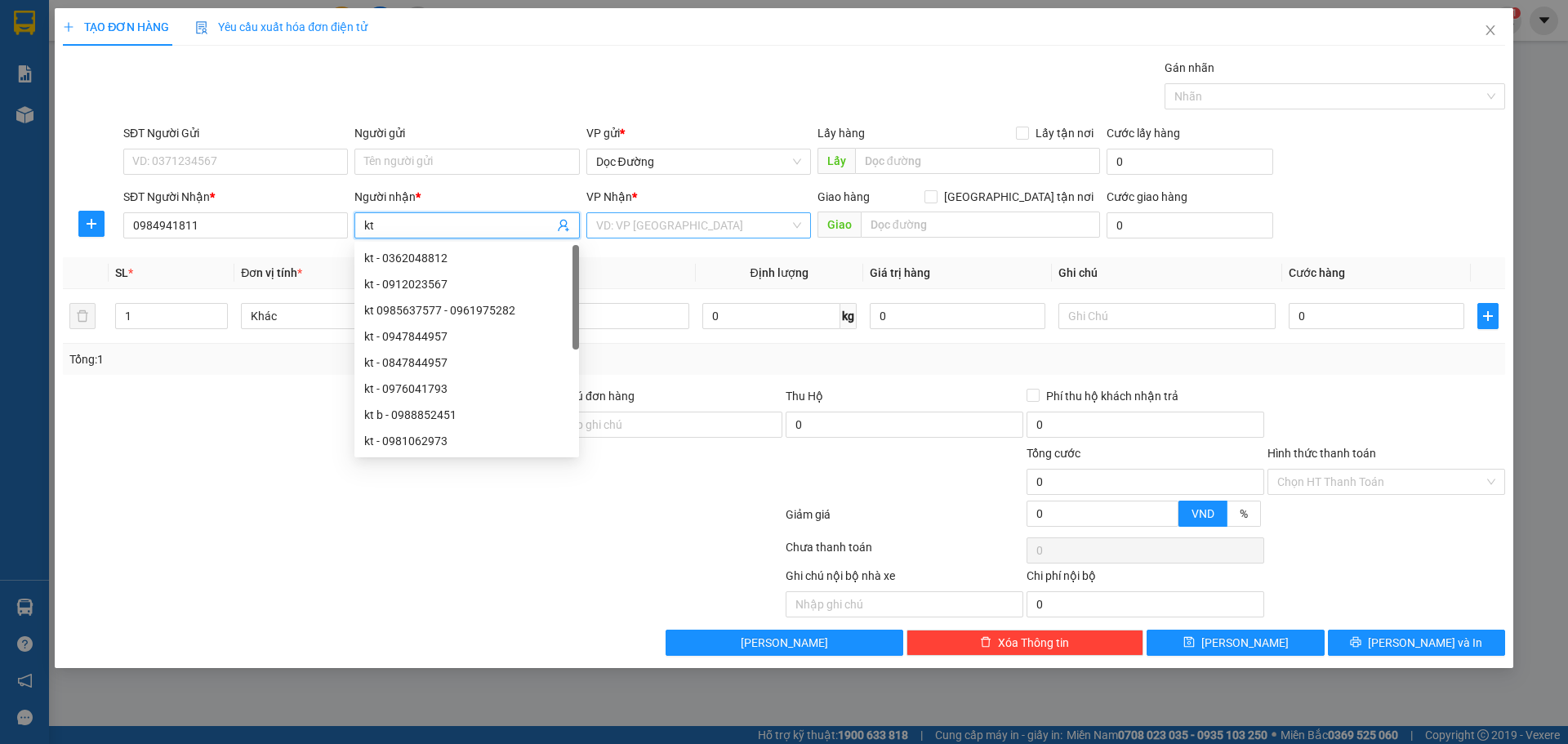
click at [620, 224] on input "search" at bounding box center [693, 226] width 193 height 24
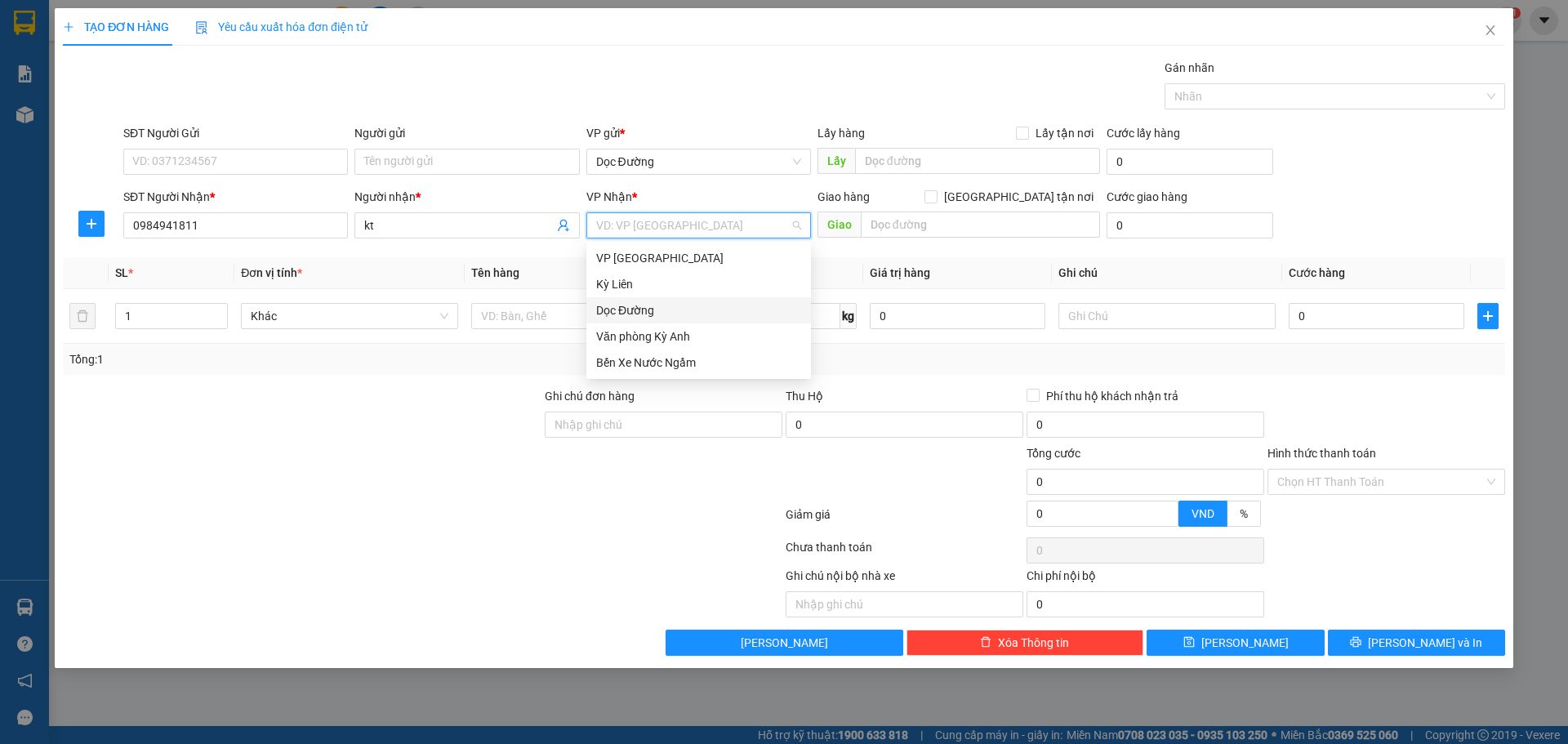
click at [647, 311] on div "Dọc Đường" at bounding box center [698, 310] width 205 height 18
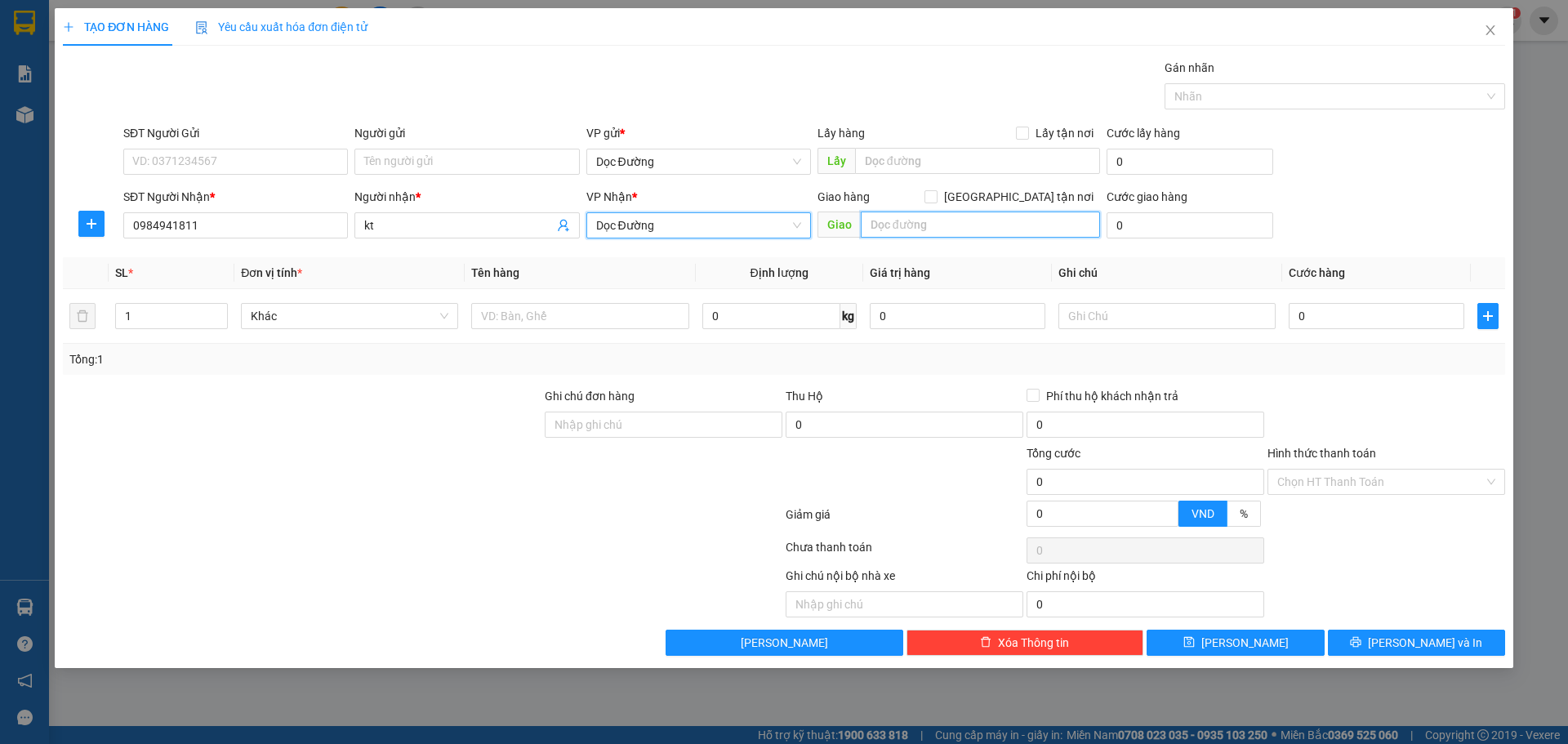
click at [925, 222] on input "text" at bounding box center [980, 225] width 240 height 26
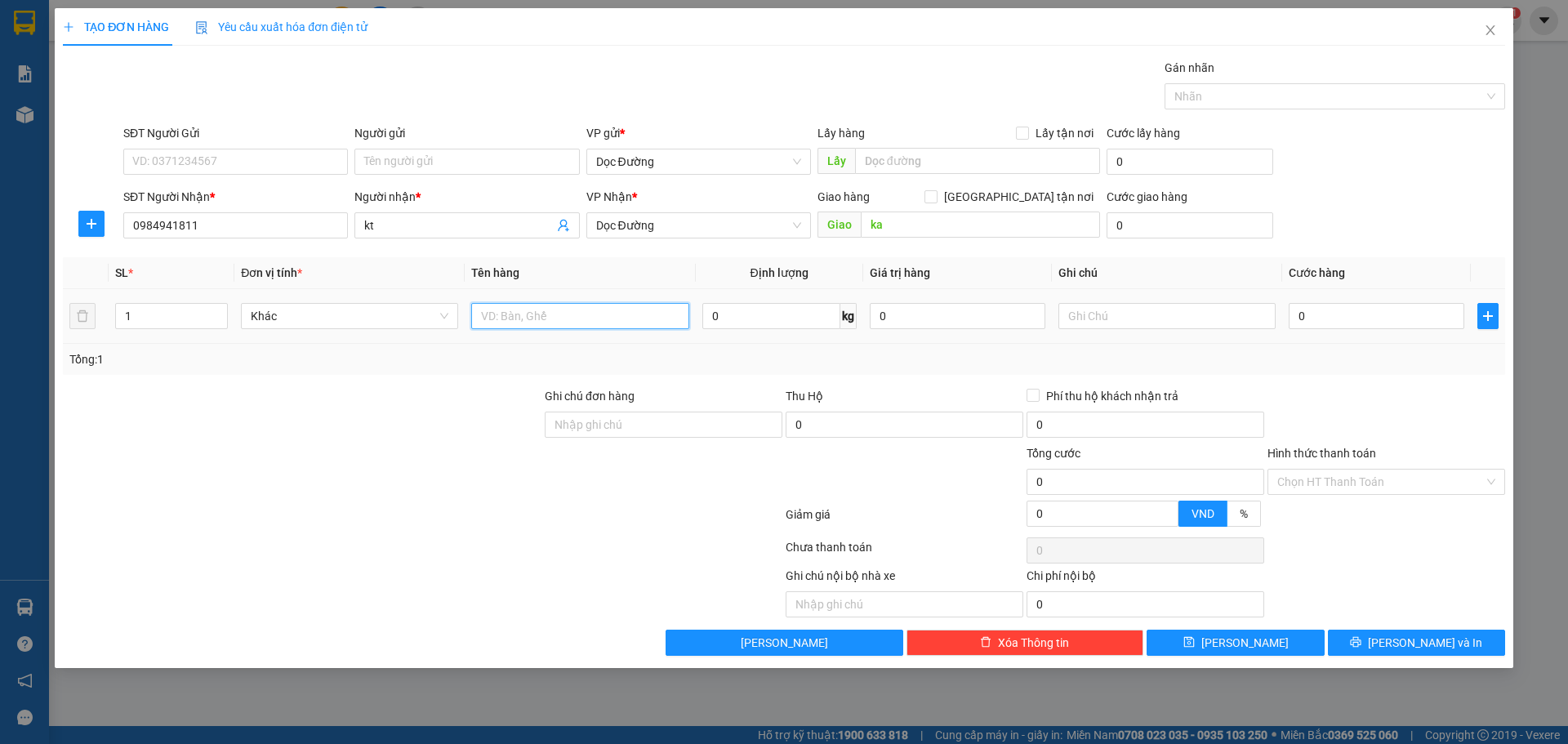
click at [660, 308] on input "text" at bounding box center [579, 316] width 217 height 26
click at [1343, 323] on input "0" at bounding box center [1376, 316] width 175 height 26
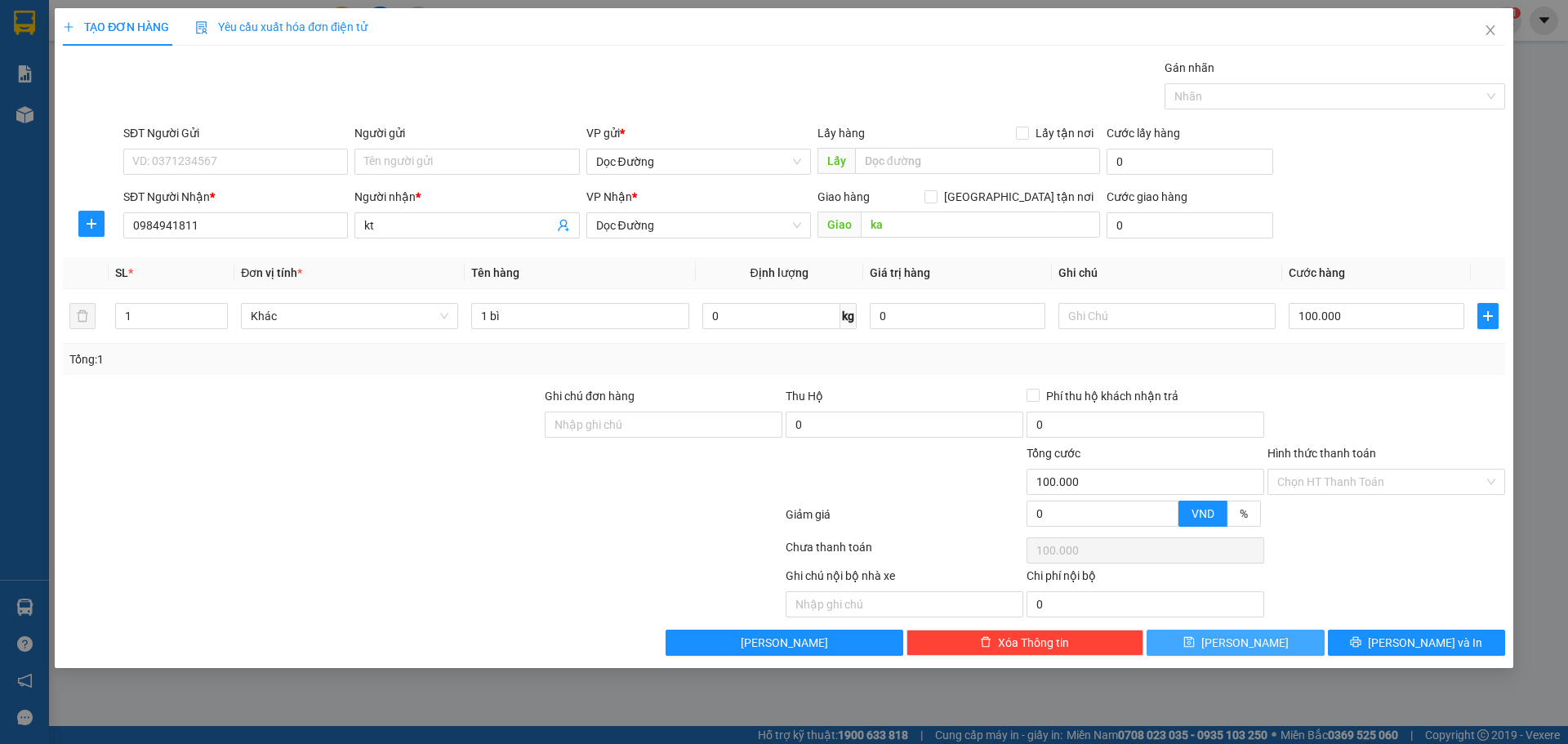
click at [1249, 633] on button "[PERSON_NAME]" at bounding box center [1235, 643] width 177 height 26
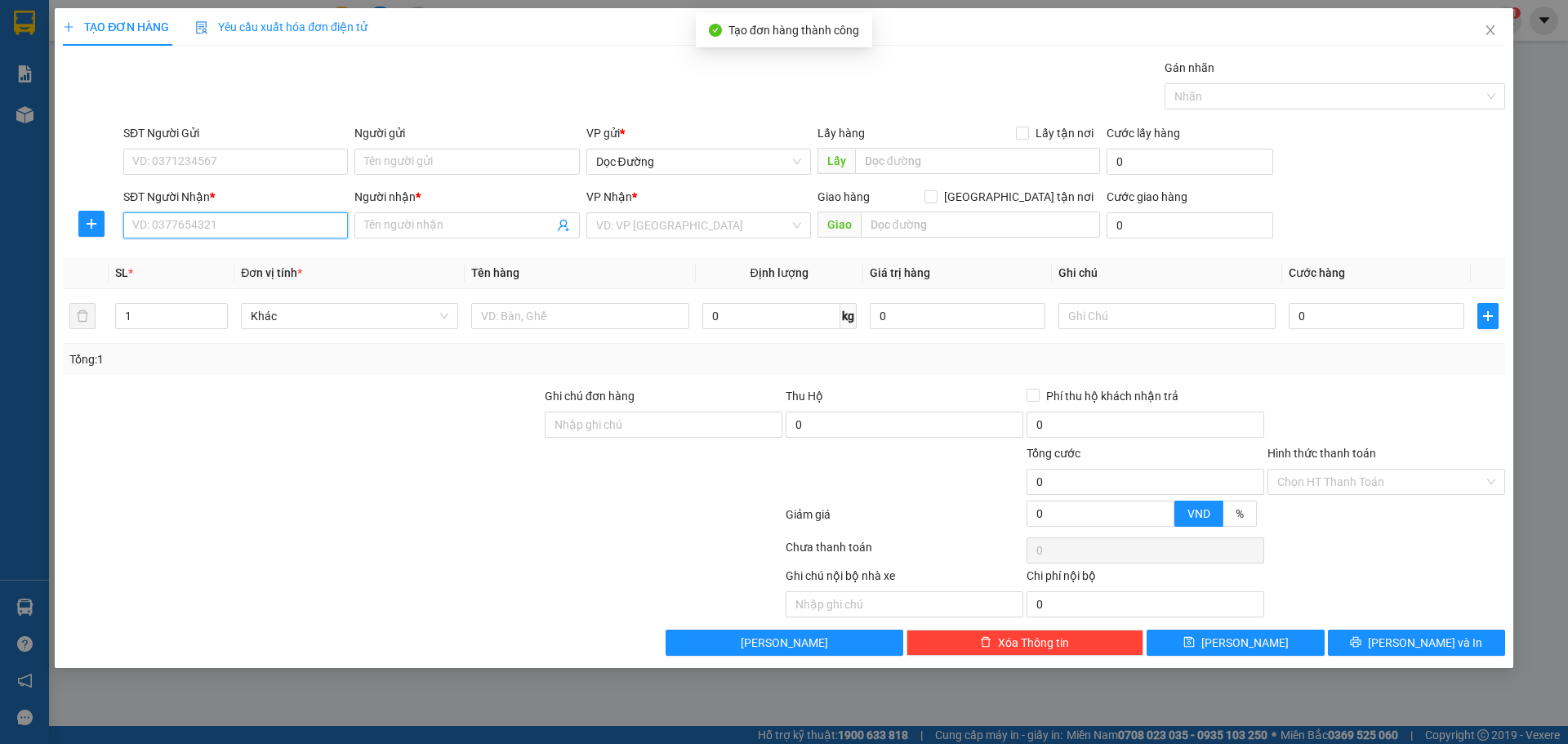
click at [254, 220] on input "SĐT Người Nhận *" at bounding box center [236, 226] width 225 height 26
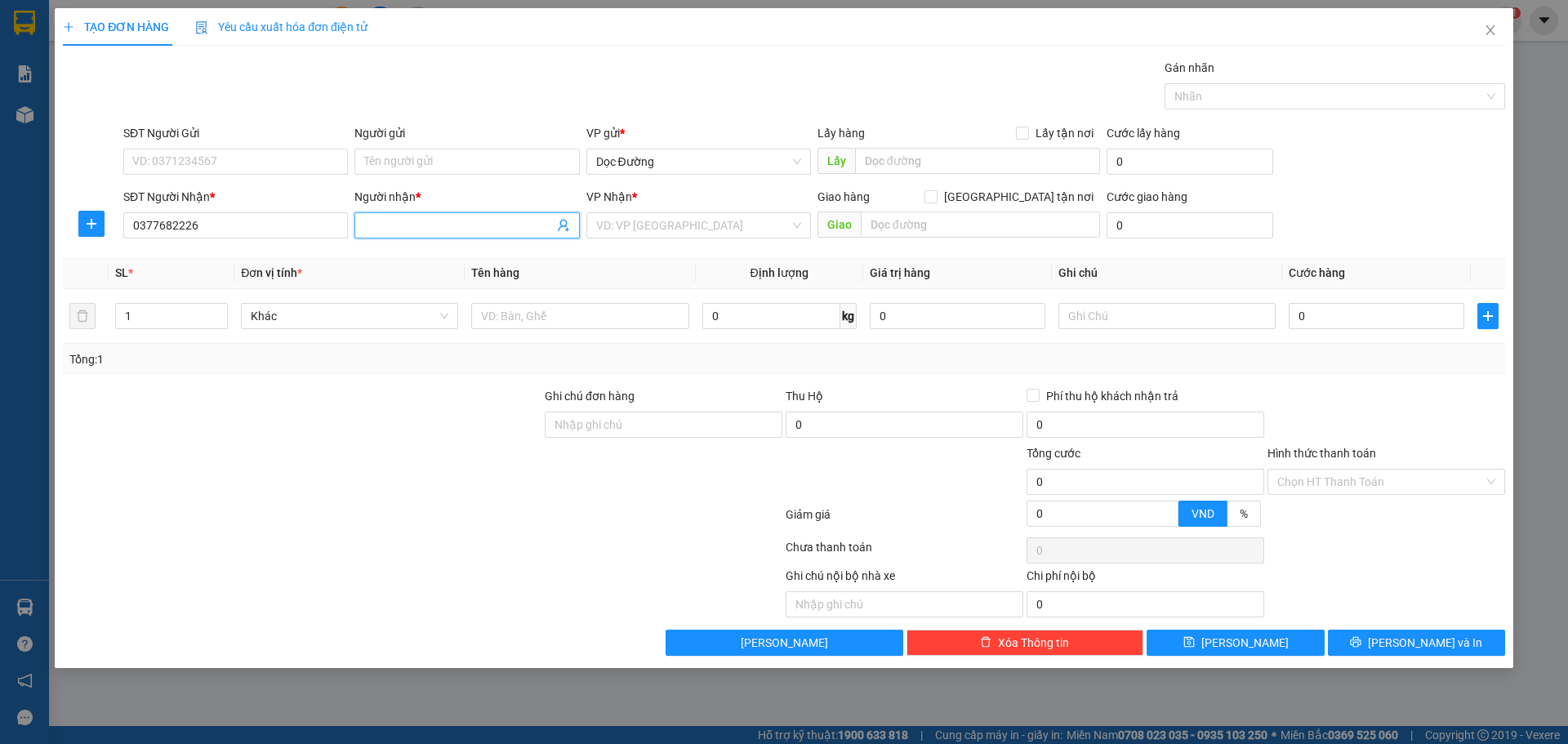
click at [389, 216] on input "Người nhận *" at bounding box center [458, 225] width 188 height 18
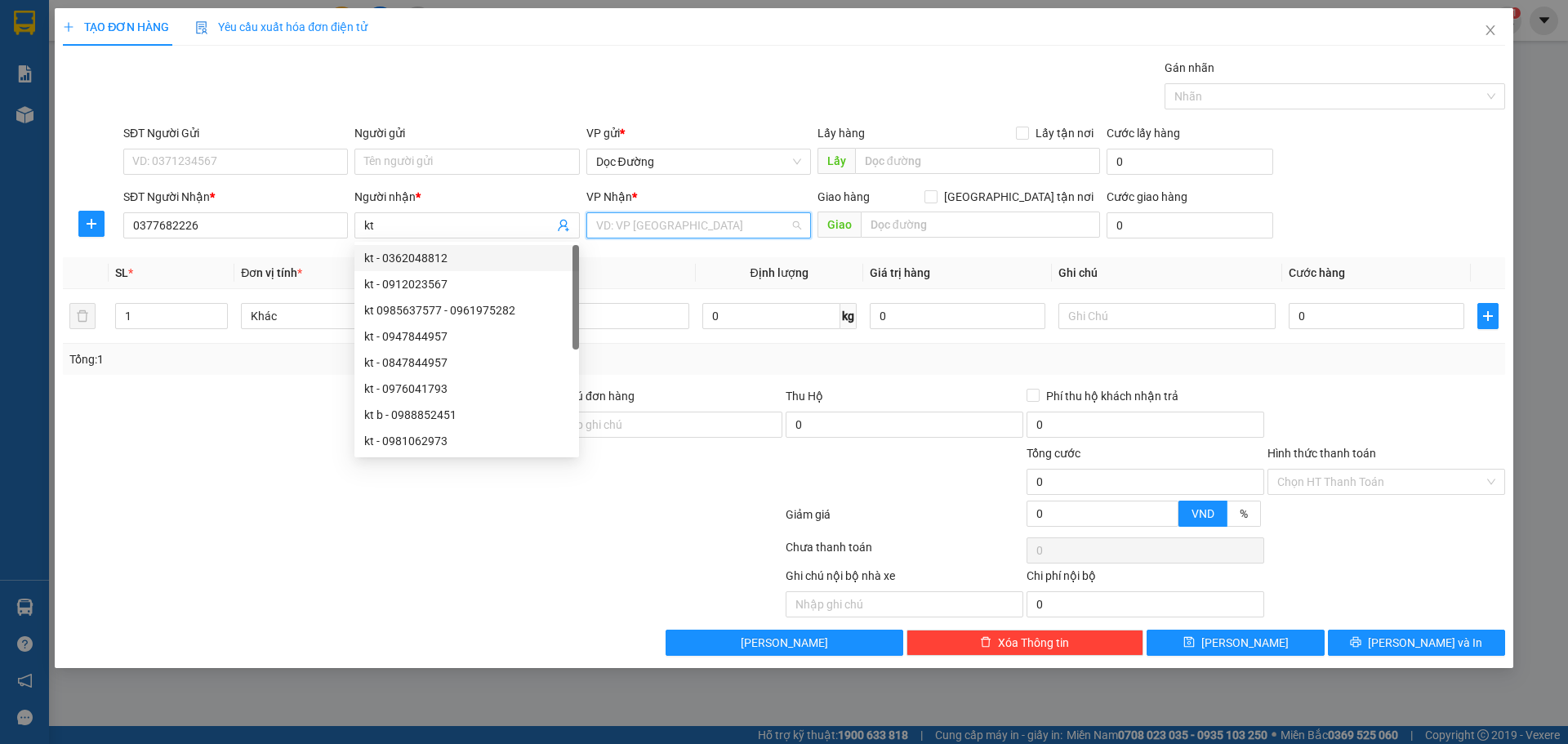
click at [688, 223] on input "search" at bounding box center [693, 226] width 193 height 24
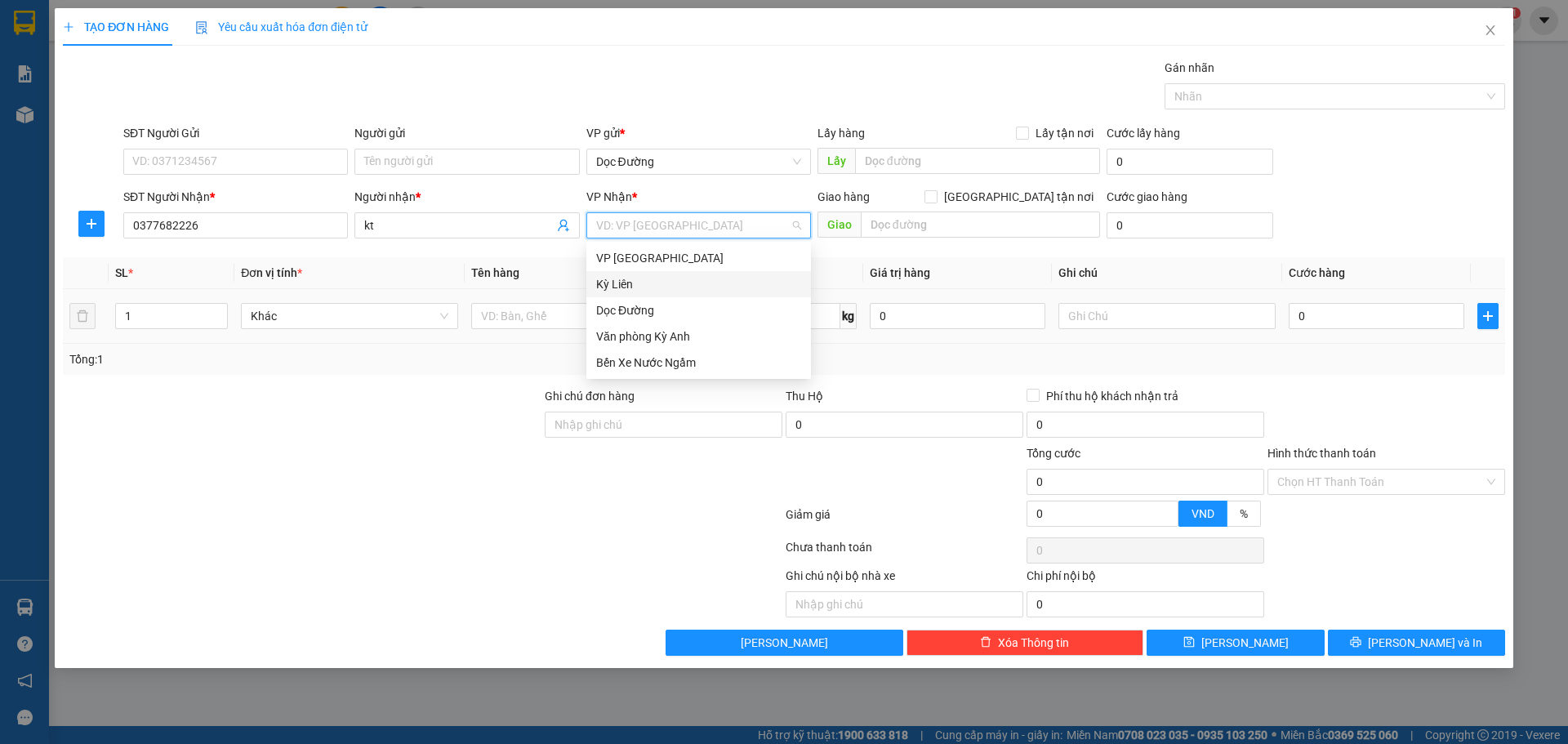
click at [653, 300] on div "Dọc Đường" at bounding box center [698, 310] width 225 height 26
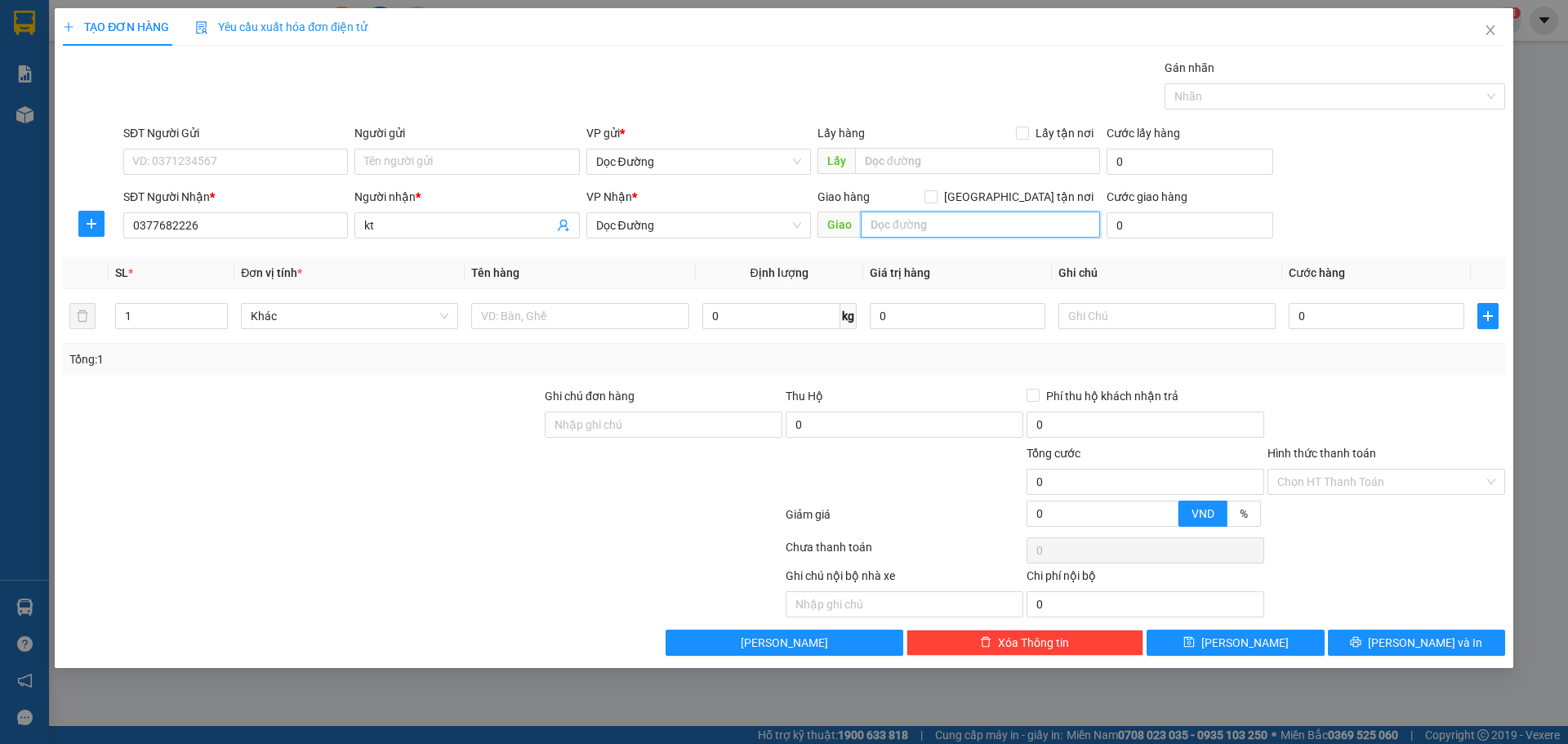
click at [952, 228] on input "text" at bounding box center [980, 225] width 240 height 26
click at [601, 310] on input "text" at bounding box center [579, 316] width 217 height 26
click at [1339, 320] on input "0" at bounding box center [1376, 316] width 175 height 26
click at [1315, 471] on div "Hình thức thanh toán Chọn HT Thanh Toán" at bounding box center [1386, 473] width 238 height 58
click at [1315, 483] on input "Hình thức thanh toán" at bounding box center [1380, 482] width 207 height 24
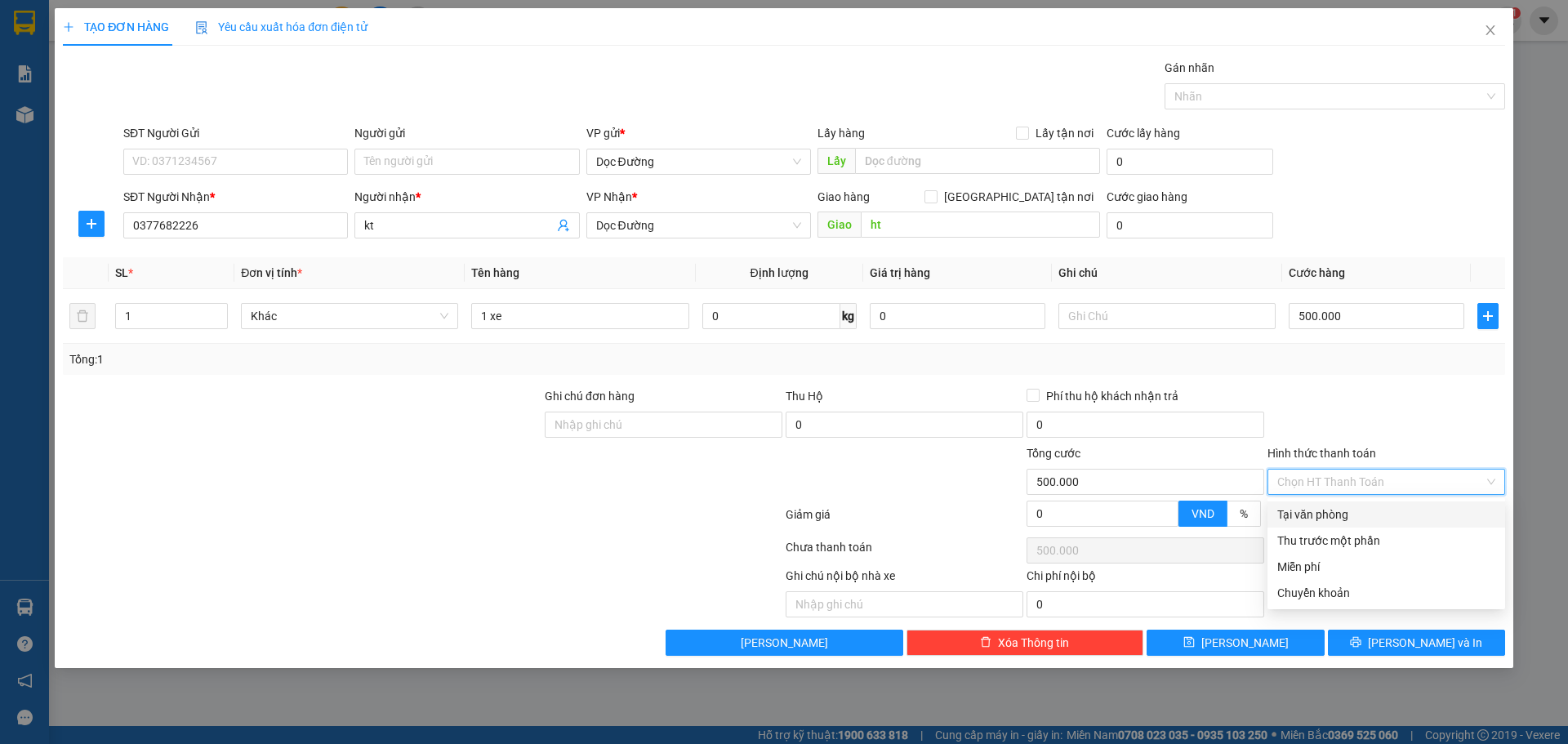
click at [1304, 504] on div "Tại văn phòng" at bounding box center [1386, 515] width 238 height 26
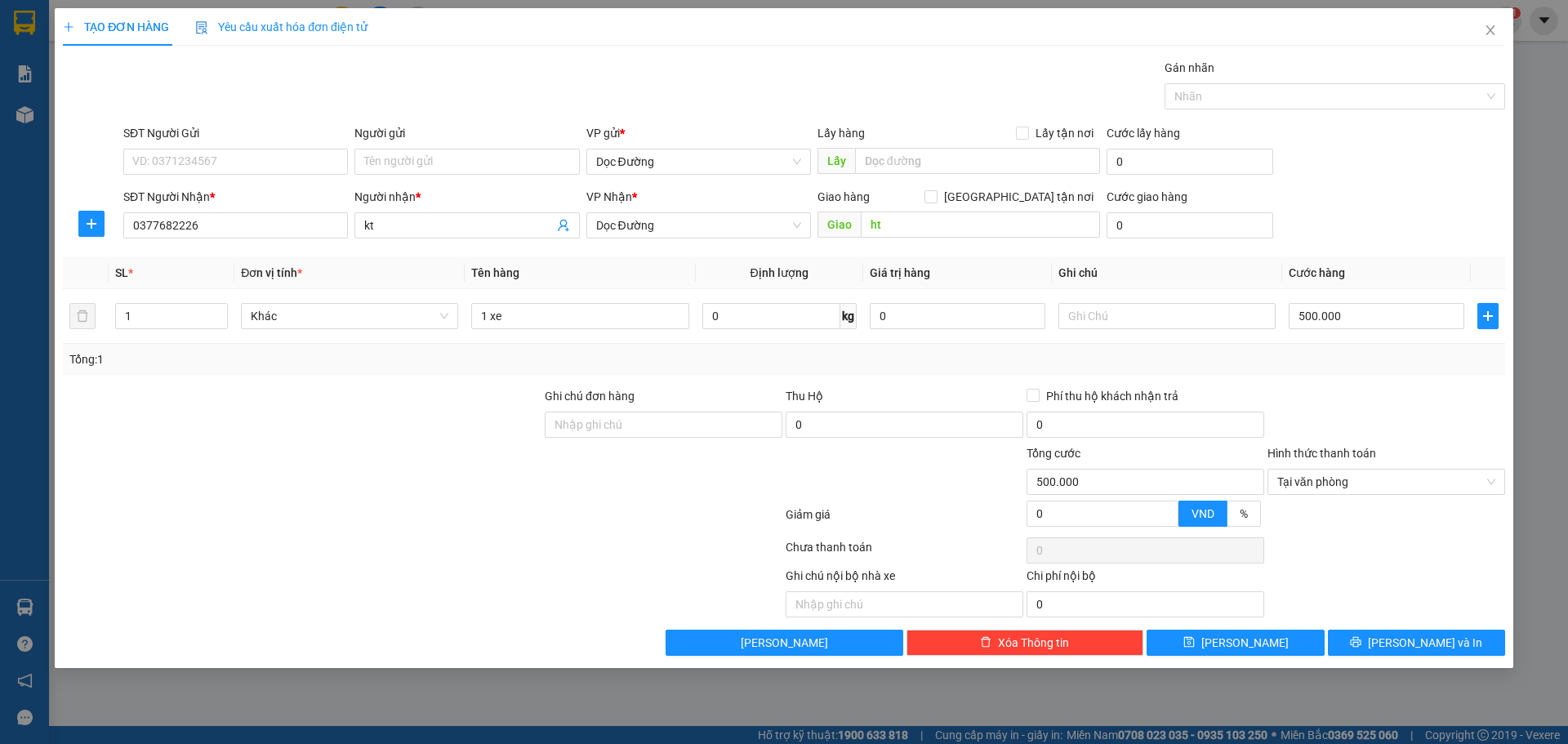
click at [1245, 658] on div "TẠO ĐƠN HÀNG Yêu cầu xuất hóa đơn điện tử Transit Pickup Surcharge Ids Transit …" at bounding box center [784, 338] width 1458 height 660
click at [1248, 647] on span "[PERSON_NAME]" at bounding box center [1245, 642] width 87 height 18
click at [162, 242] on div "SĐT Người Nhận * VD: 0377654321" at bounding box center [236, 216] width 225 height 58
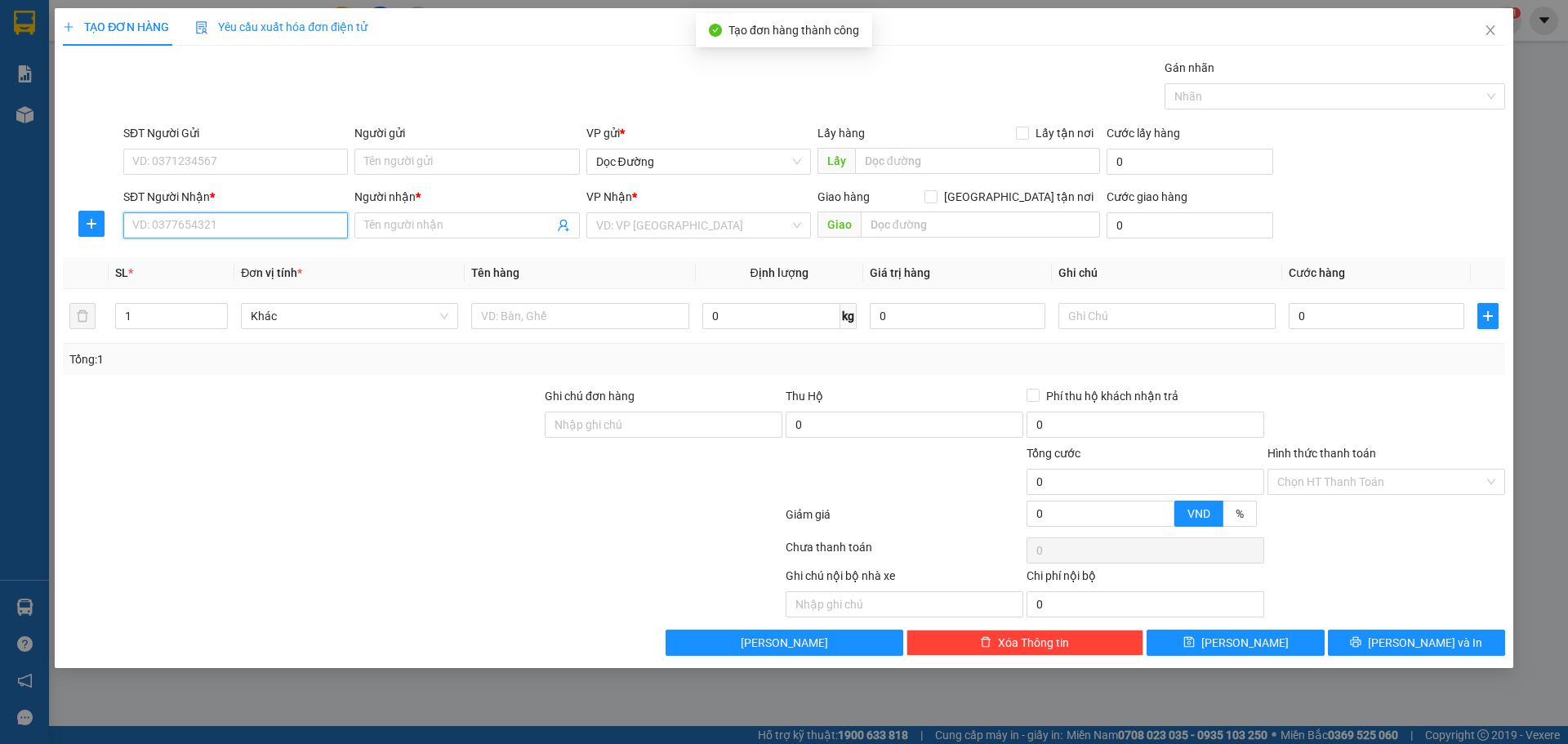
click at [172, 234] on input "SĐT Người Nhận *" at bounding box center [236, 226] width 225 height 26
click at [421, 228] on input "Người nhận *" at bounding box center [458, 225] width 188 height 18
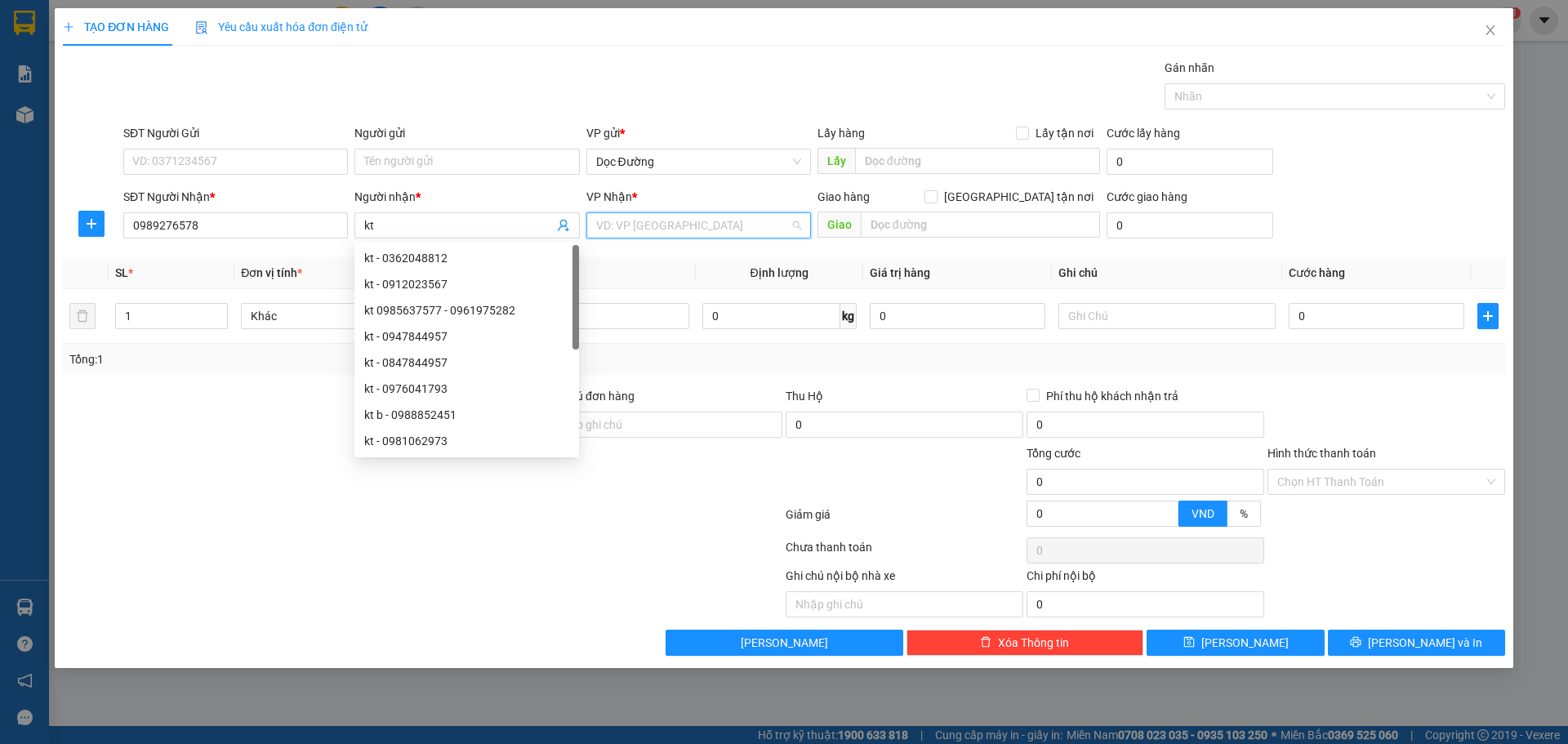
click at [728, 234] on input "search" at bounding box center [693, 226] width 193 height 24
click at [633, 307] on div "Dọc Đường" at bounding box center [698, 310] width 205 height 18
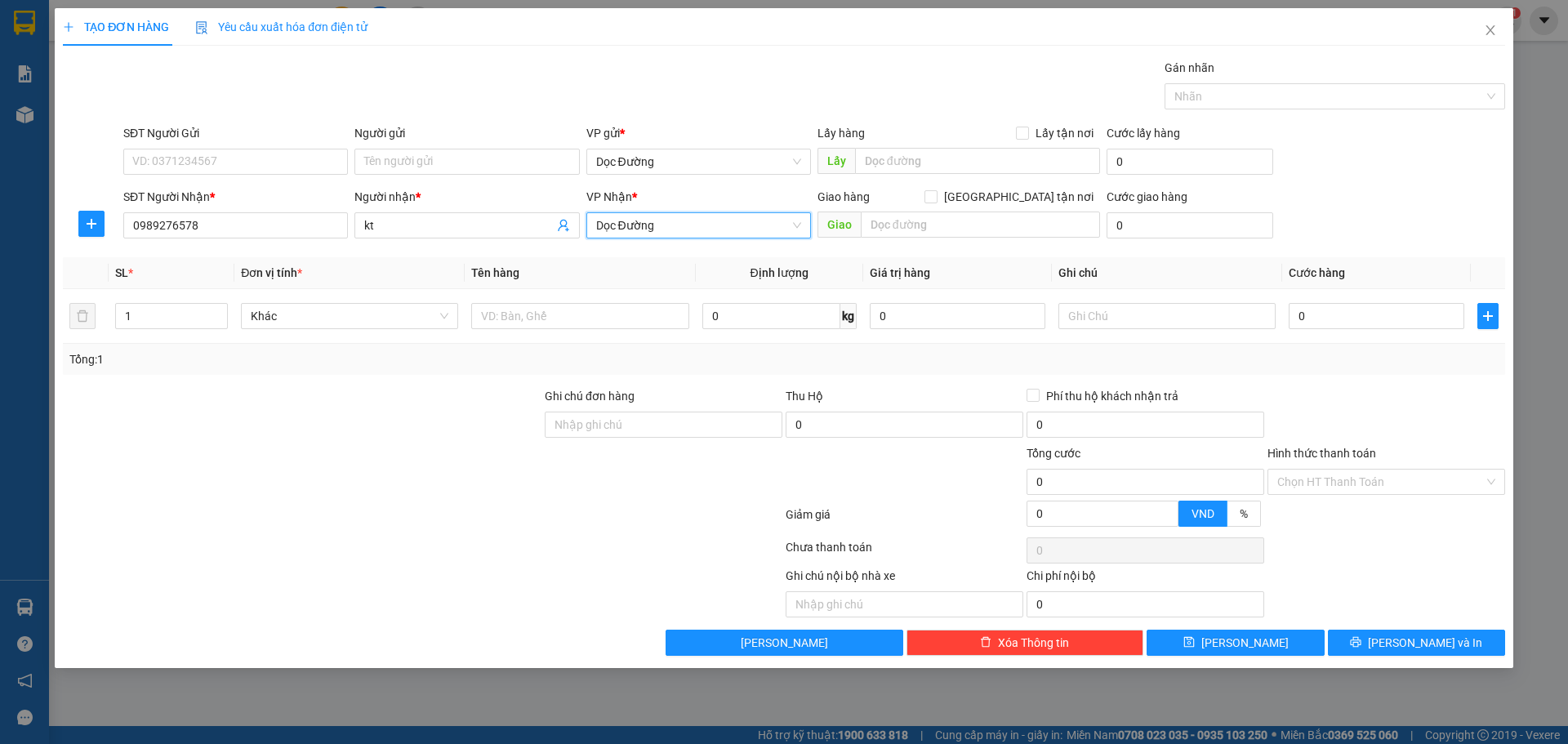
click at [944, 245] on div "Transit Pickup Surcharge Ids Transit Deliver Surcharge Ids Transit Deliver Surc…" at bounding box center [784, 357] width 1442 height 597
click at [944, 235] on input "text" at bounding box center [980, 225] width 240 height 26
click at [565, 309] on input "text" at bounding box center [579, 316] width 217 height 26
click at [1391, 307] on input "0" at bounding box center [1376, 316] width 175 height 26
click at [1231, 648] on button "[PERSON_NAME]" at bounding box center [1235, 643] width 177 height 26
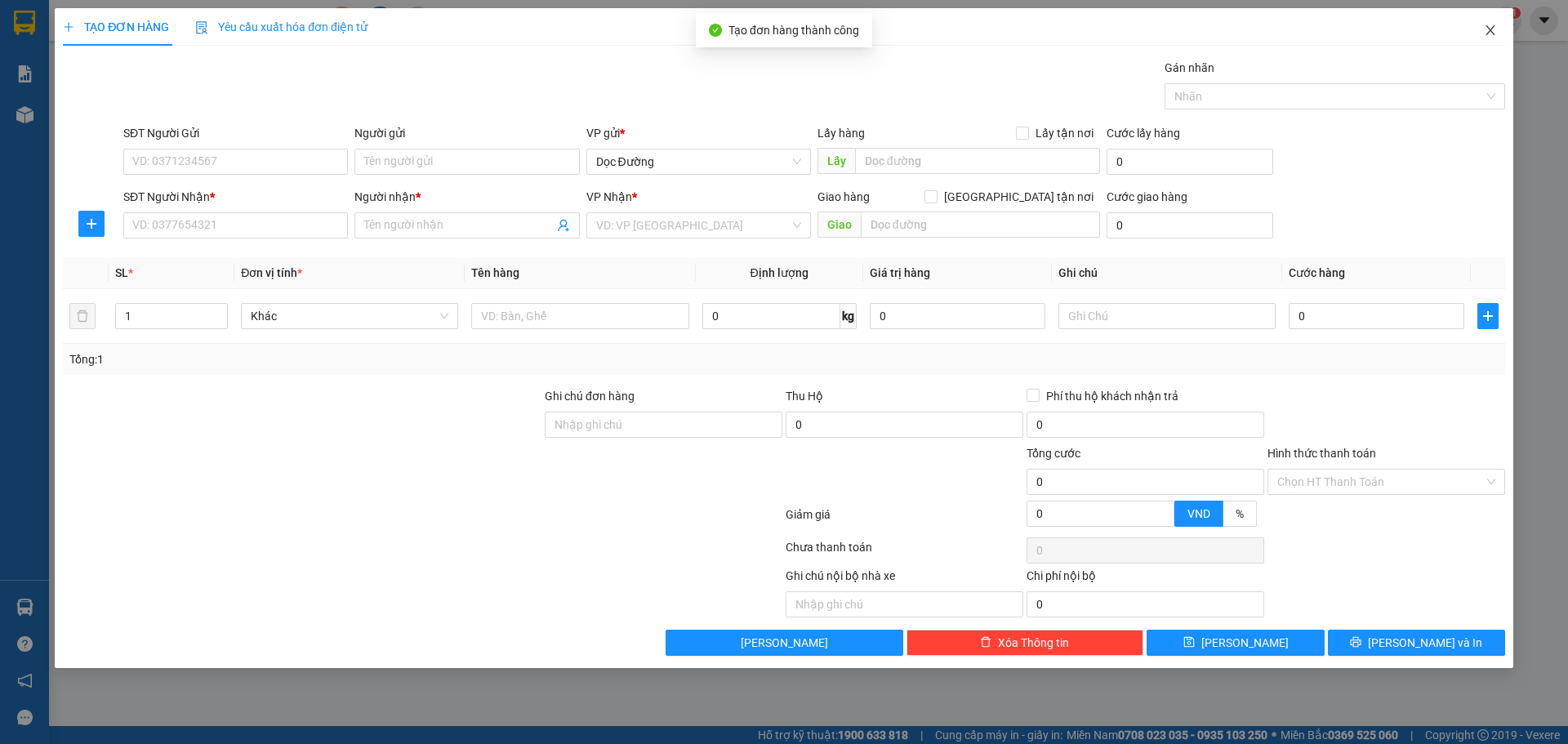
click at [1476, 35] on span "Close" at bounding box center [1489, 31] width 45 height 46
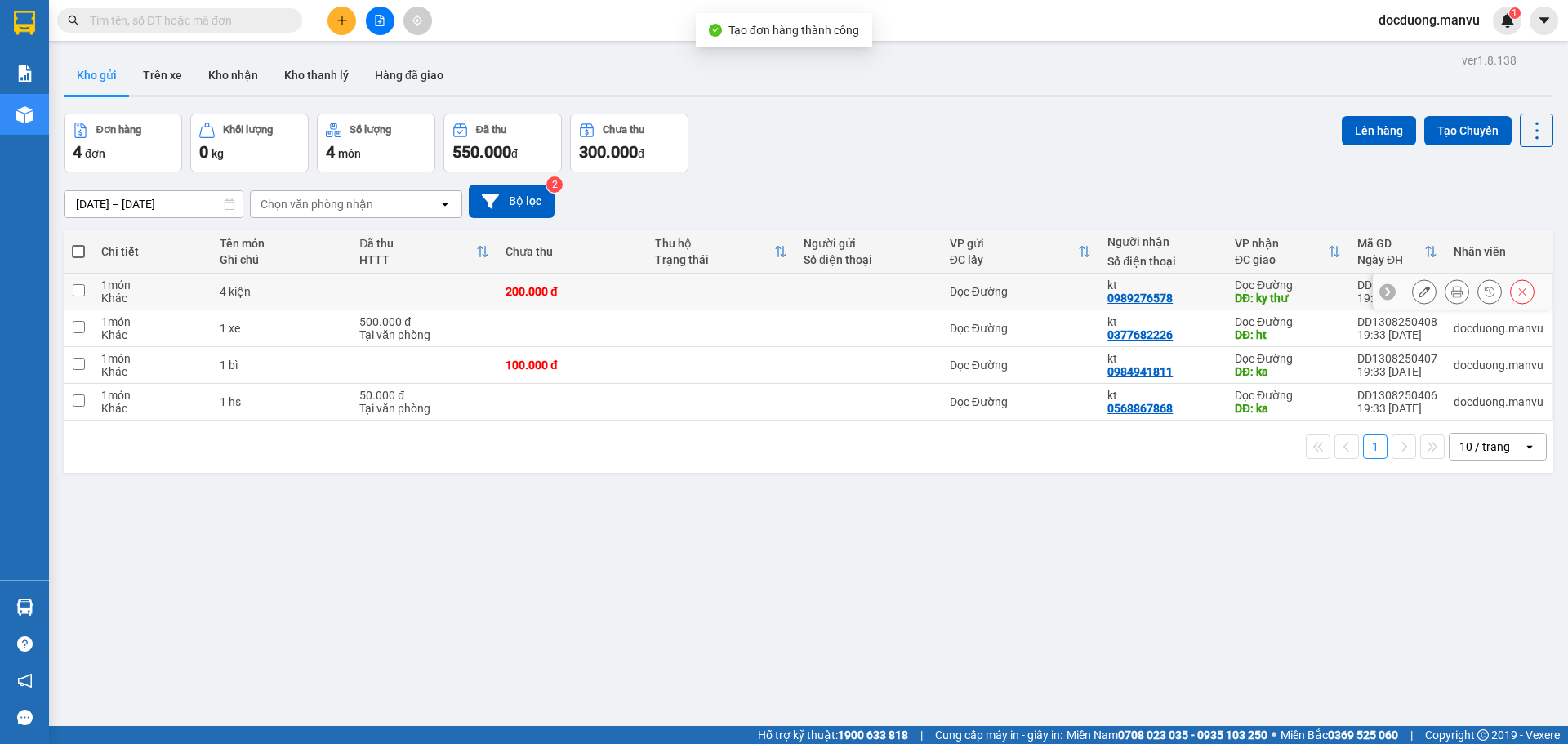
click at [667, 284] on div "Chi tiết Tên món Ghi chú Đã thu HTTT Chưa thu Thu hộ Trạng thái Người gửi Số đi…" at bounding box center [809, 351] width 1489 height 242
drag, startPoint x: 618, startPoint y: 320, endPoint x: 588, endPoint y: 348, distance: 41.0
click at [617, 321] on td at bounding box center [572, 329] width 149 height 37
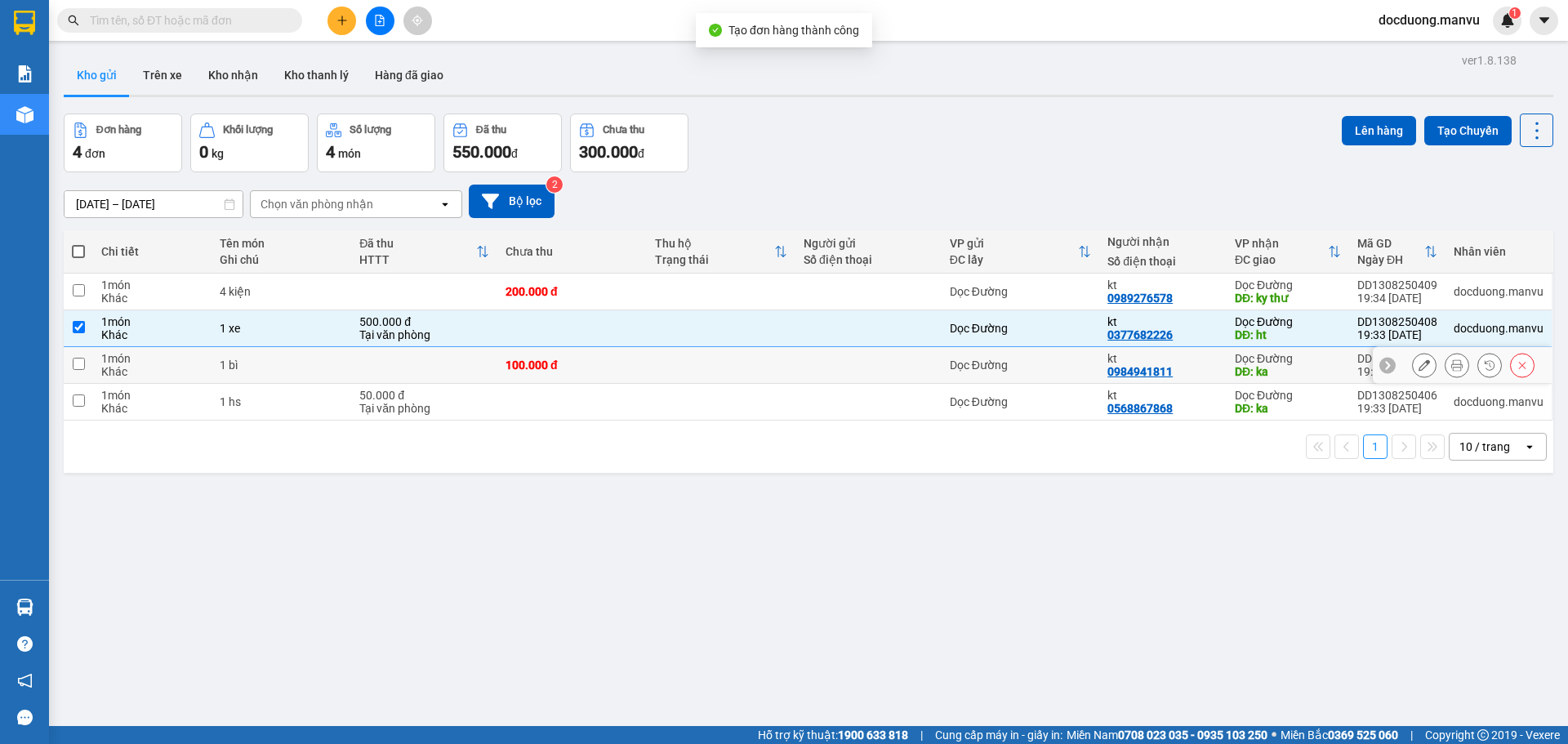
click at [579, 365] on td "100.000 đ" at bounding box center [572, 366] width 149 height 37
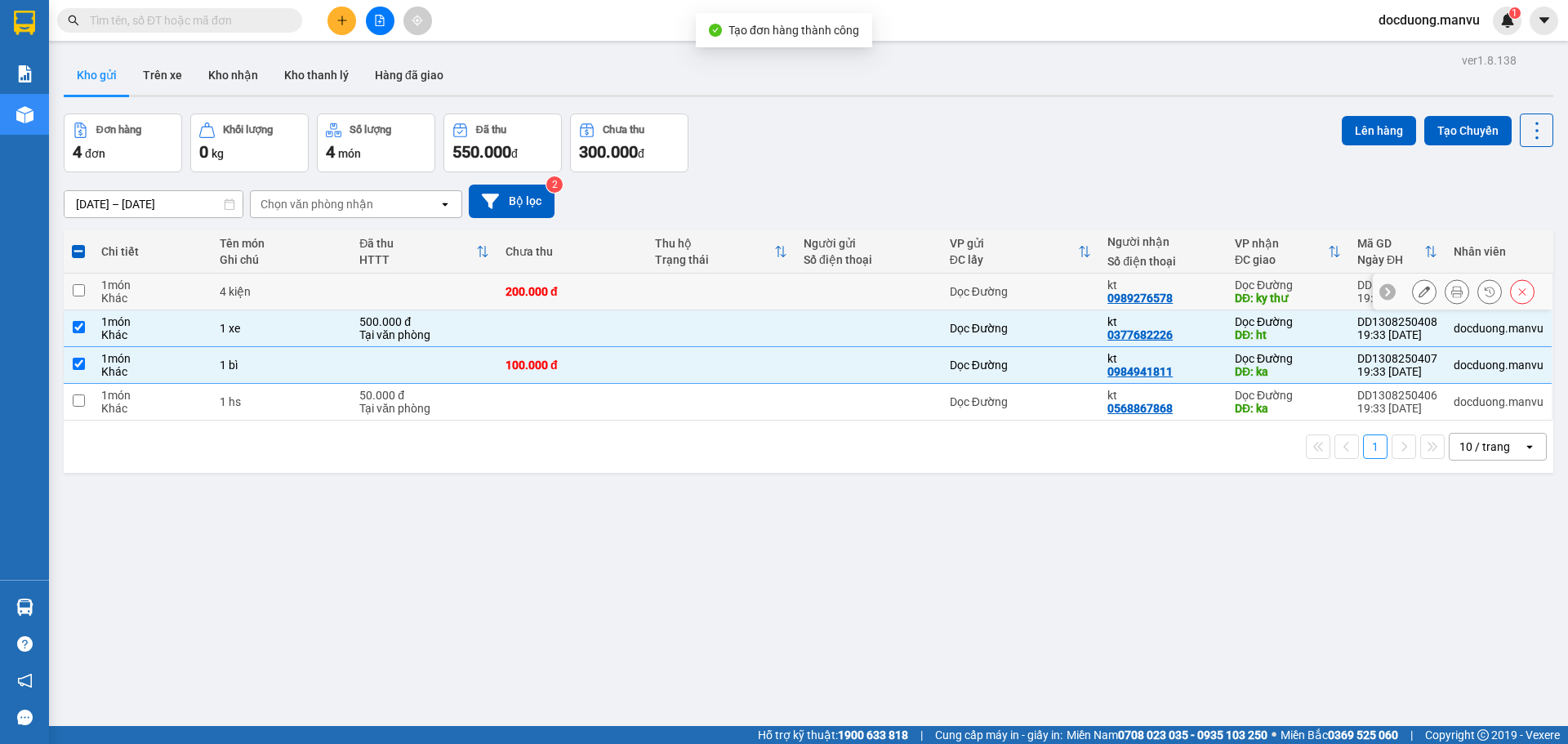
click at [598, 296] on div "200.000 đ" at bounding box center [571, 292] width 132 height 13
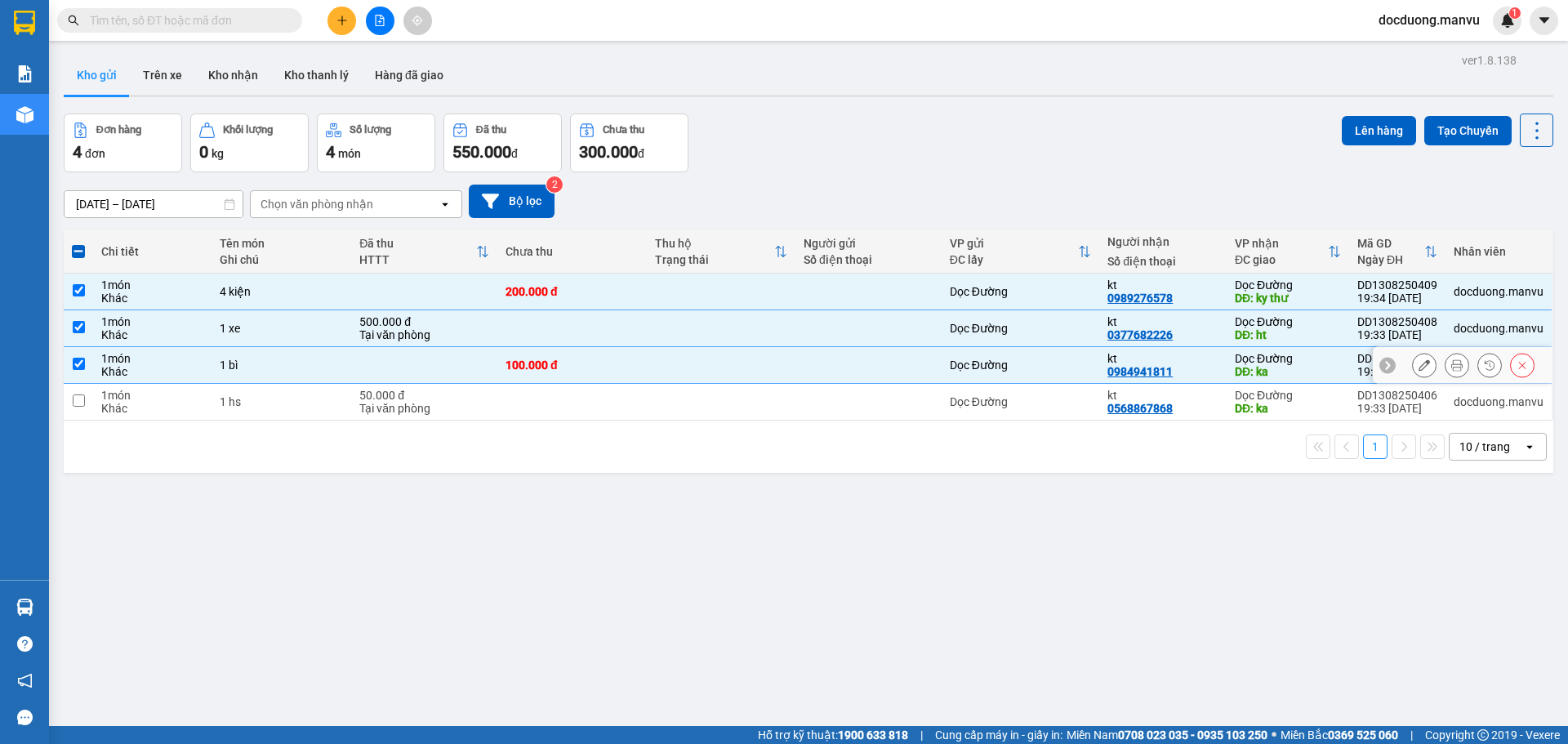
click at [545, 367] on div "100.000 đ" at bounding box center [571, 365] width 132 height 13
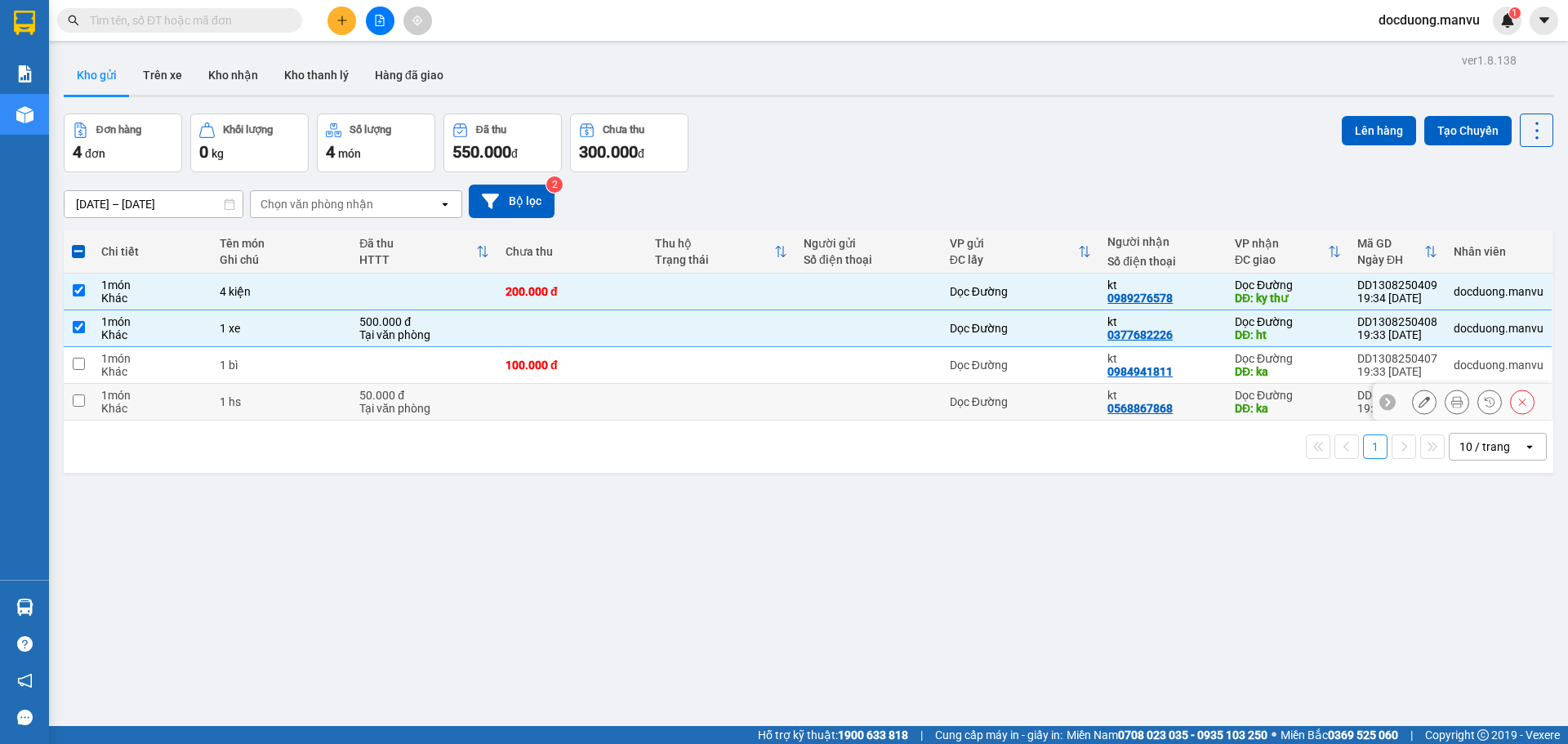
drag, startPoint x: 534, startPoint y: 417, endPoint x: 538, endPoint y: 410, distance: 8.1
click at [534, 416] on td at bounding box center [572, 402] width 149 height 37
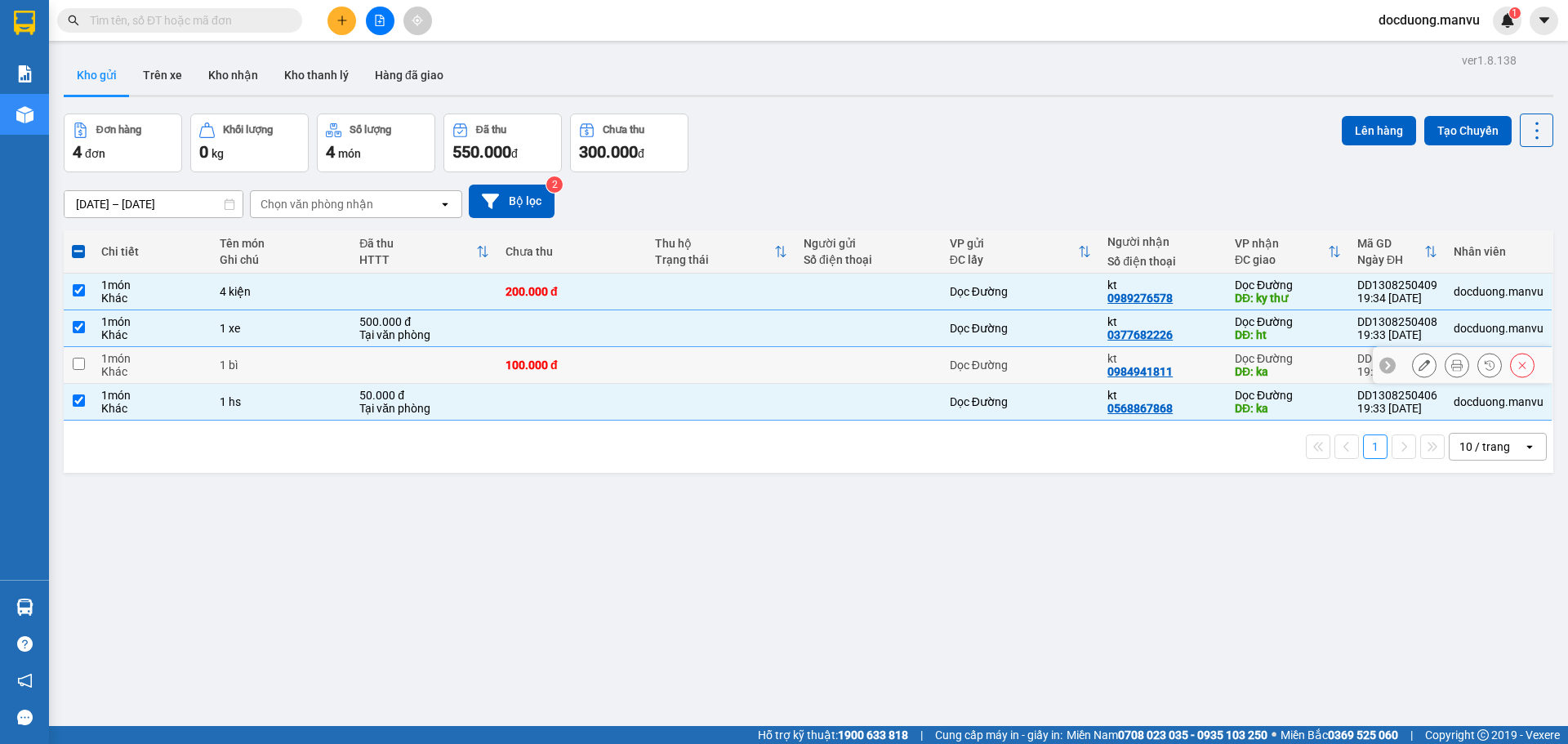
click at [560, 382] on td "100.000 đ" at bounding box center [572, 366] width 149 height 37
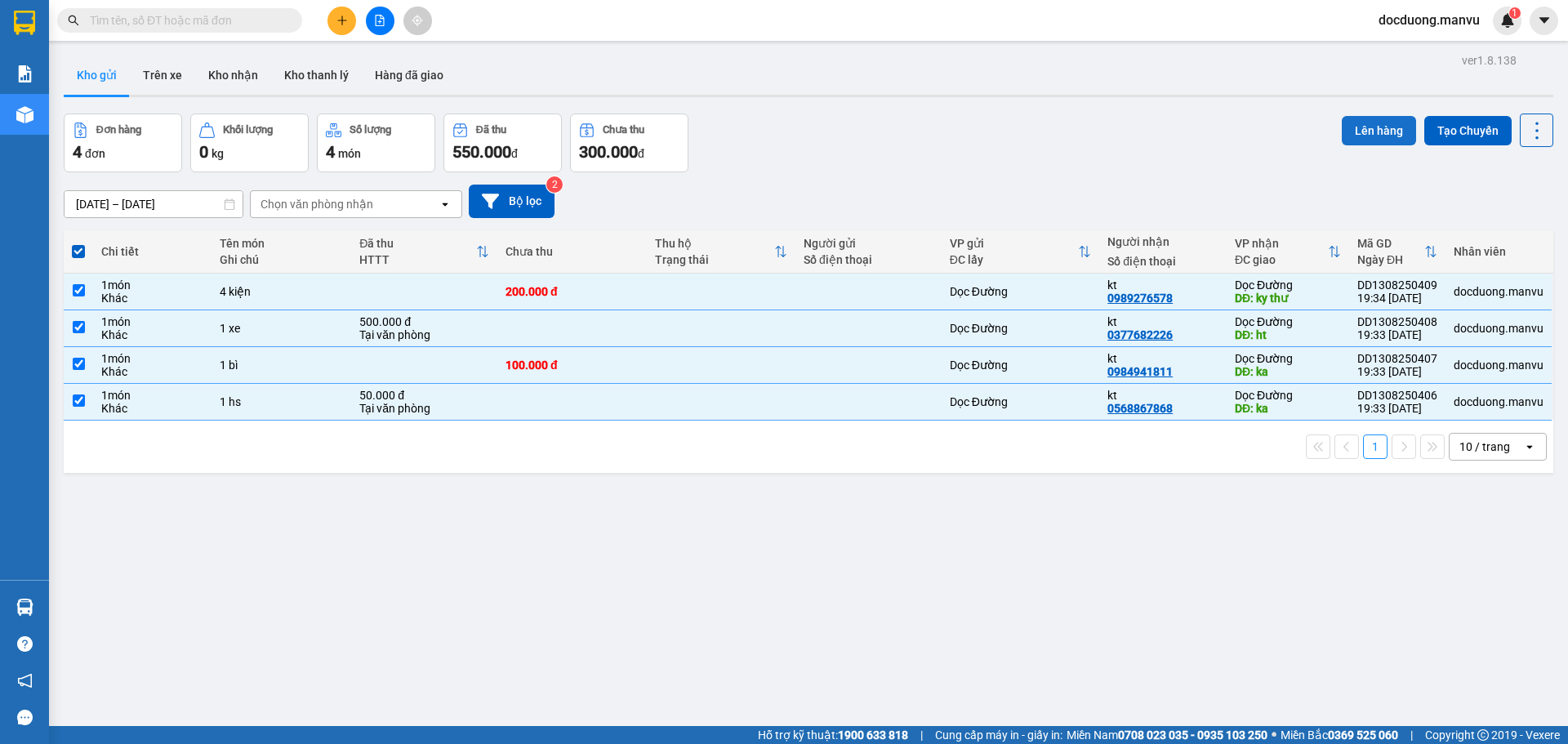
click at [1384, 136] on button "Lên hàng" at bounding box center [1379, 131] width 74 height 30
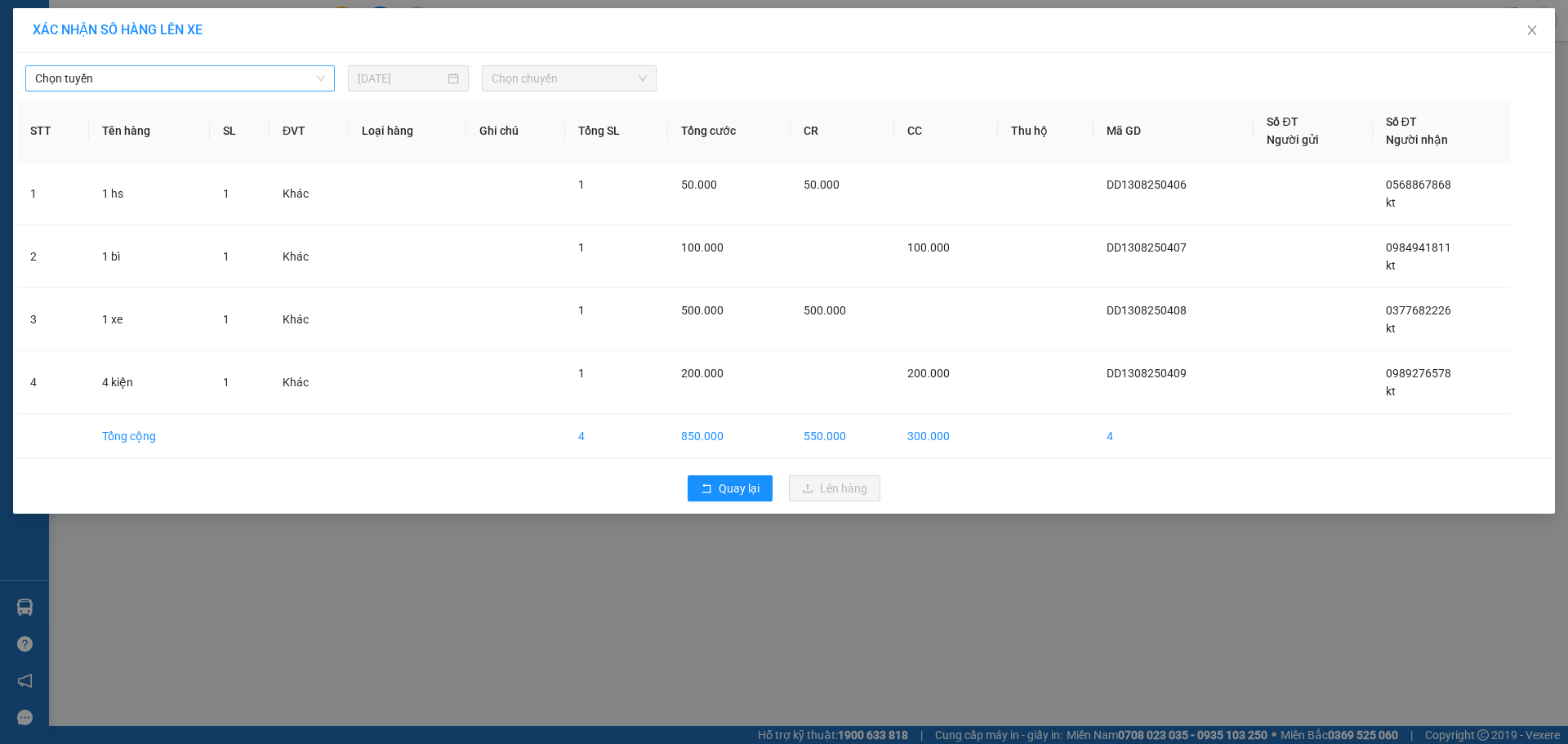
drag, startPoint x: 232, startPoint y: 98, endPoint x: 234, endPoint y: 86, distance: 12.2
click at [232, 95] on div "Chọn tuyến [DATE] Chọn chuyến STT Tên hàng SL ĐVT Loại hàng Ghi chú Tổng SL Tổn…" at bounding box center [784, 283] width 1541 height 461
click at [234, 86] on span "Chọn tuyến" at bounding box center [180, 78] width 290 height 24
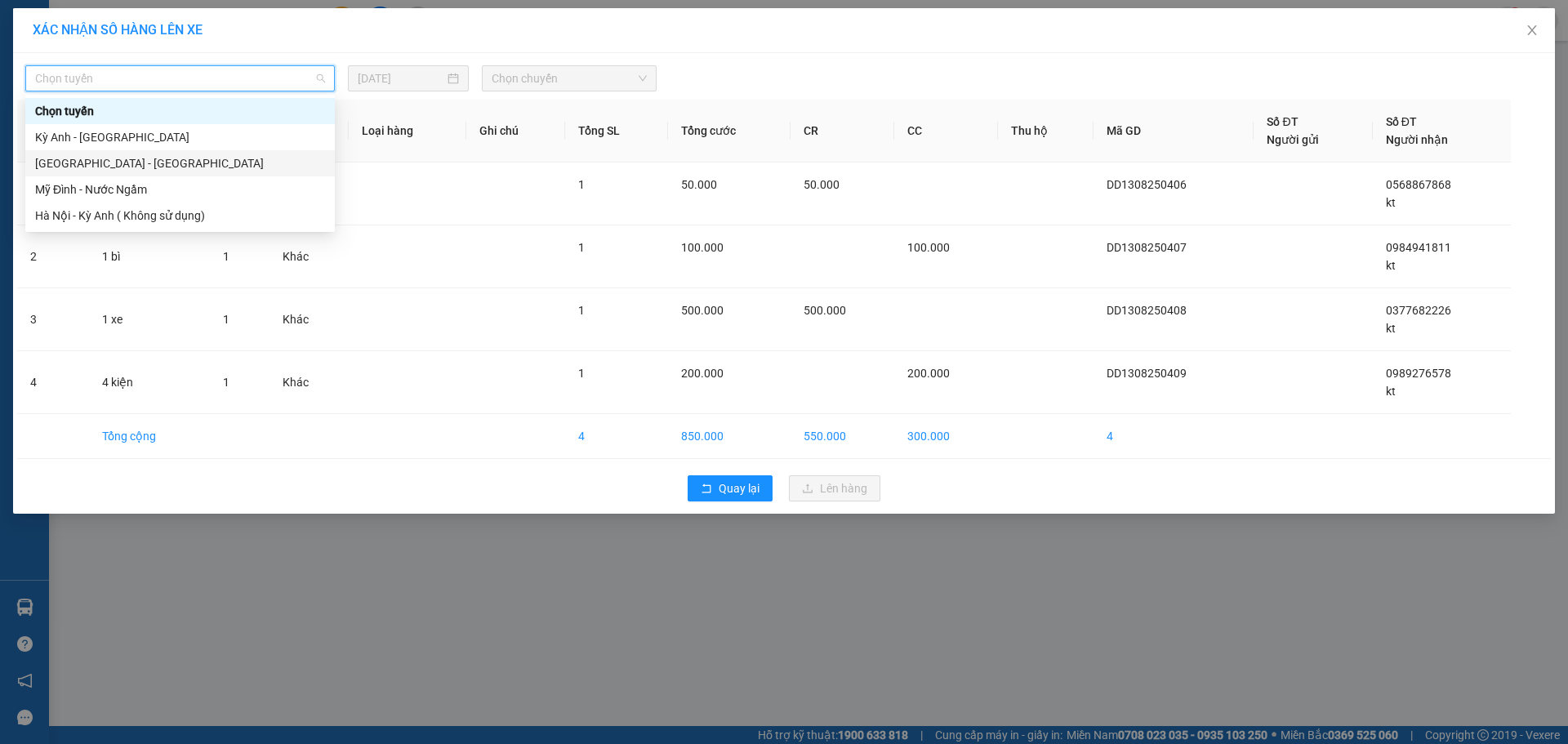
click at [84, 154] on div "[GEOGRAPHIC_DATA] - [GEOGRAPHIC_DATA]" at bounding box center [180, 163] width 290 height 18
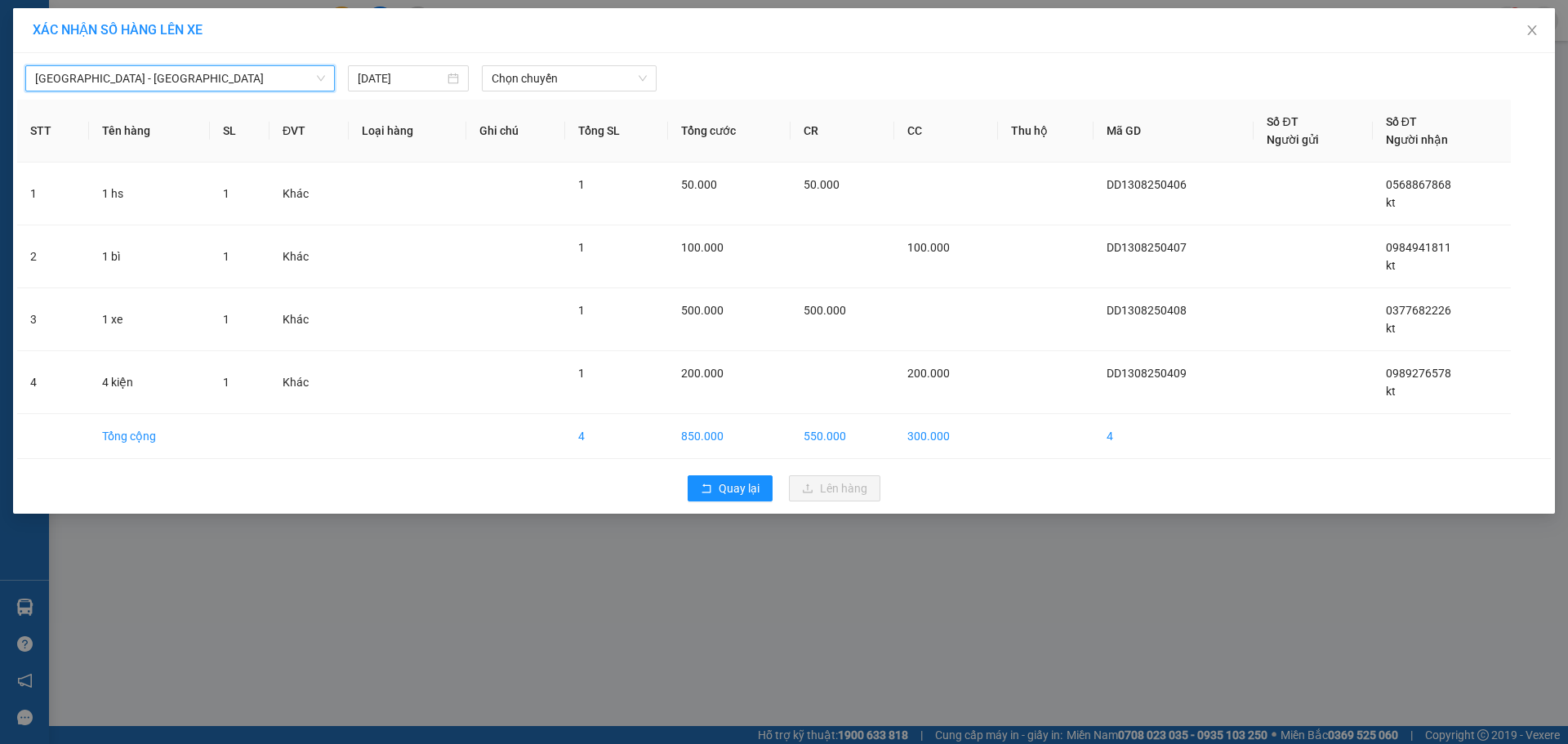
click at [463, 68] on div "[DATE]" at bounding box center [408, 78] width 121 height 26
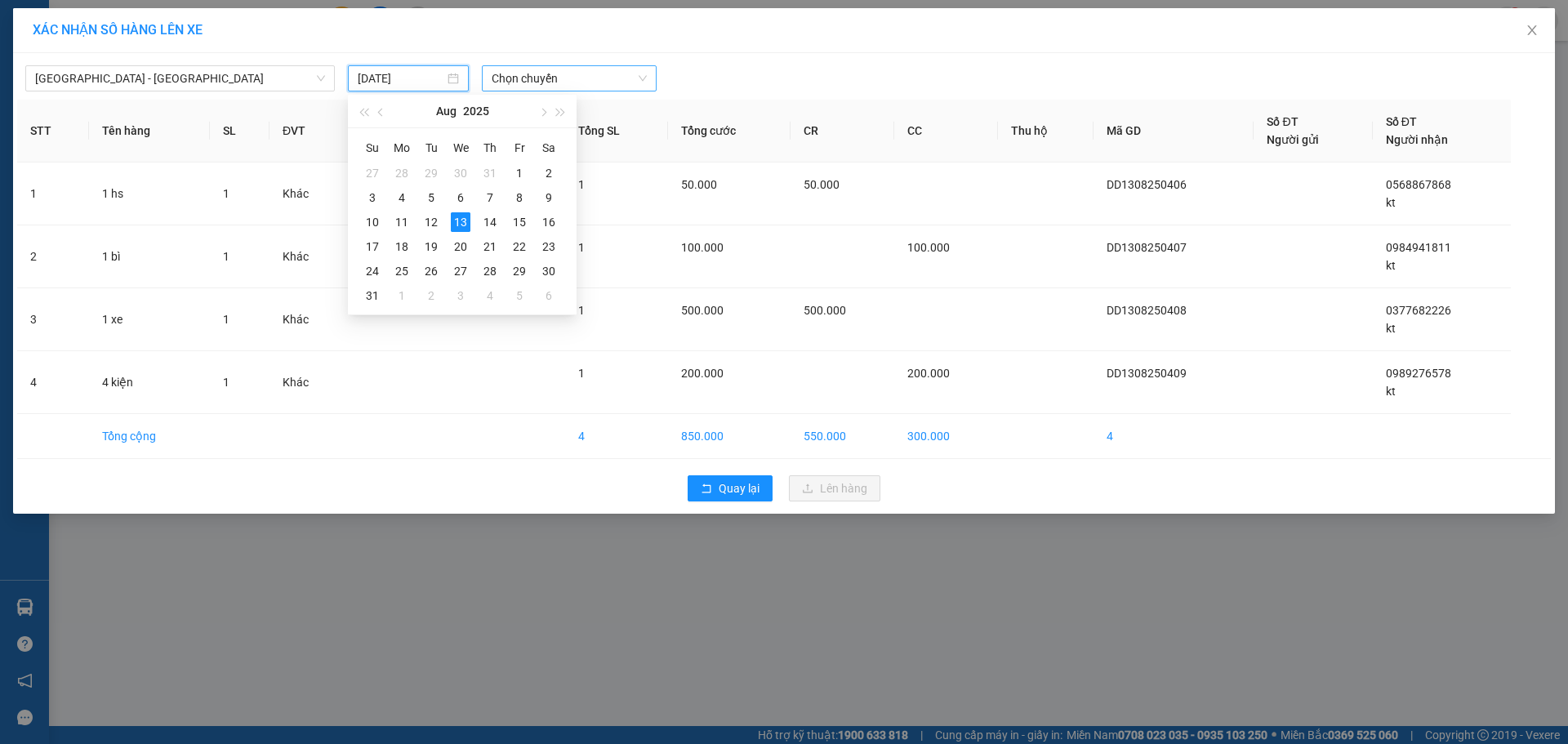
click at [546, 68] on span "Chọn chuyến" at bounding box center [568, 78] width 155 height 24
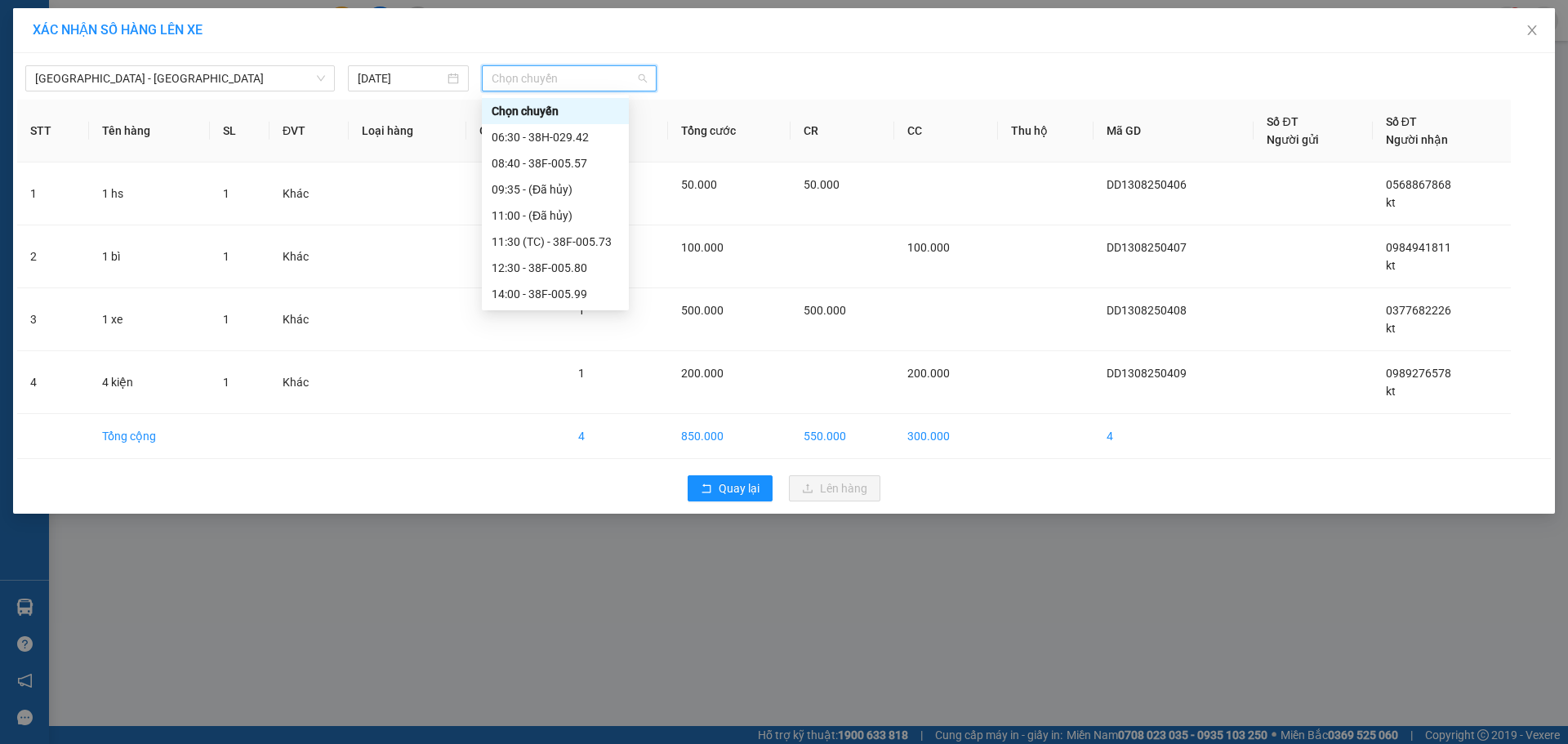
click at [549, 85] on span "Chọn chuyến" at bounding box center [568, 78] width 155 height 24
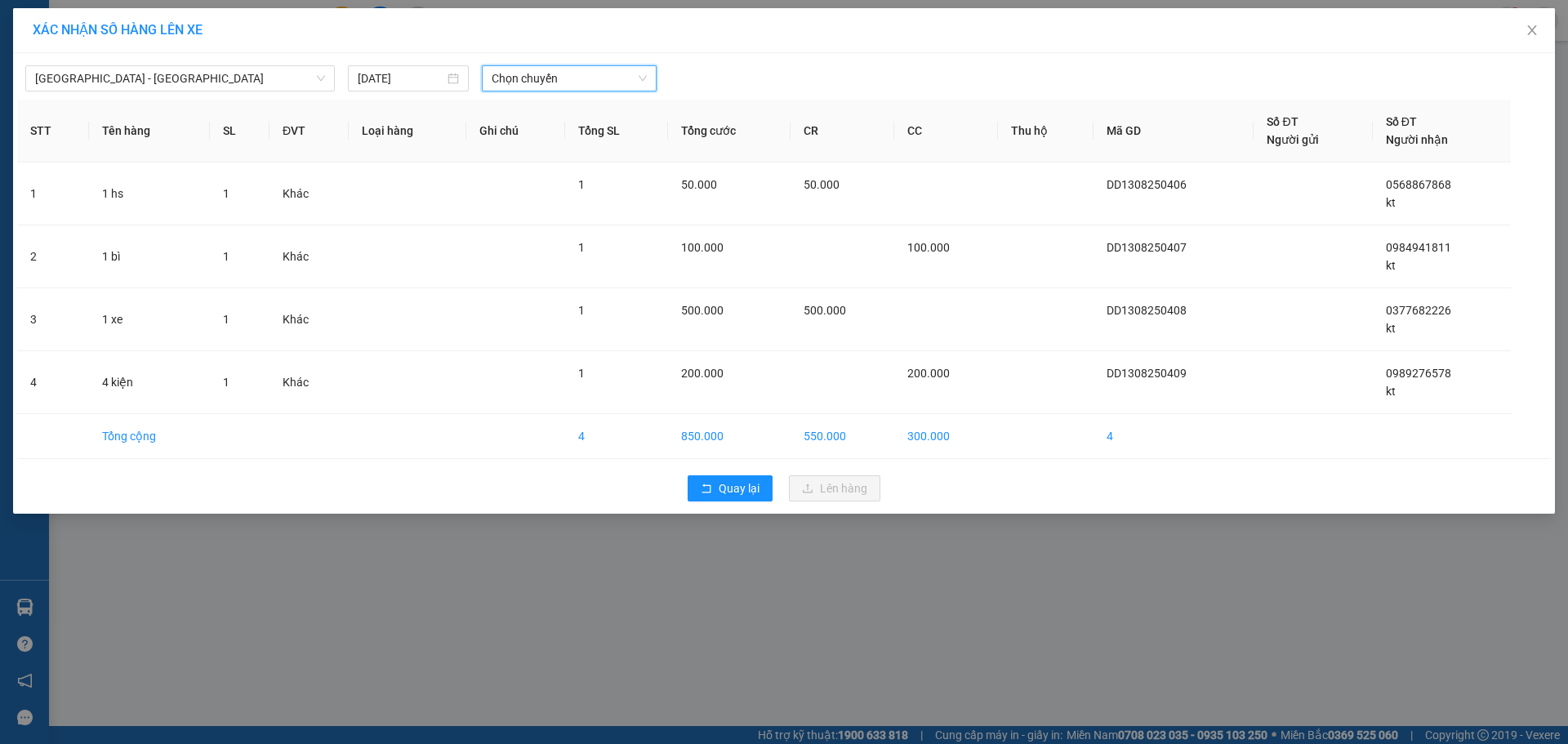
click at [555, 119] on th "Ghi chú" at bounding box center [515, 131] width 98 height 63
click at [594, 93] on div "[GEOGRAPHIC_DATA] - [GEOGRAPHIC_DATA] [DATE] Chọn chuyến STT Tên hàng SL ĐVT Lo…" at bounding box center [784, 283] width 1541 height 461
drag, startPoint x: 599, startPoint y: 105, endPoint x: 618, endPoint y: 90, distance: 24.2
click at [601, 104] on th "Tổng SL" at bounding box center [616, 131] width 103 height 63
click at [618, 90] on span "Chọn chuyến" at bounding box center [568, 78] width 155 height 24
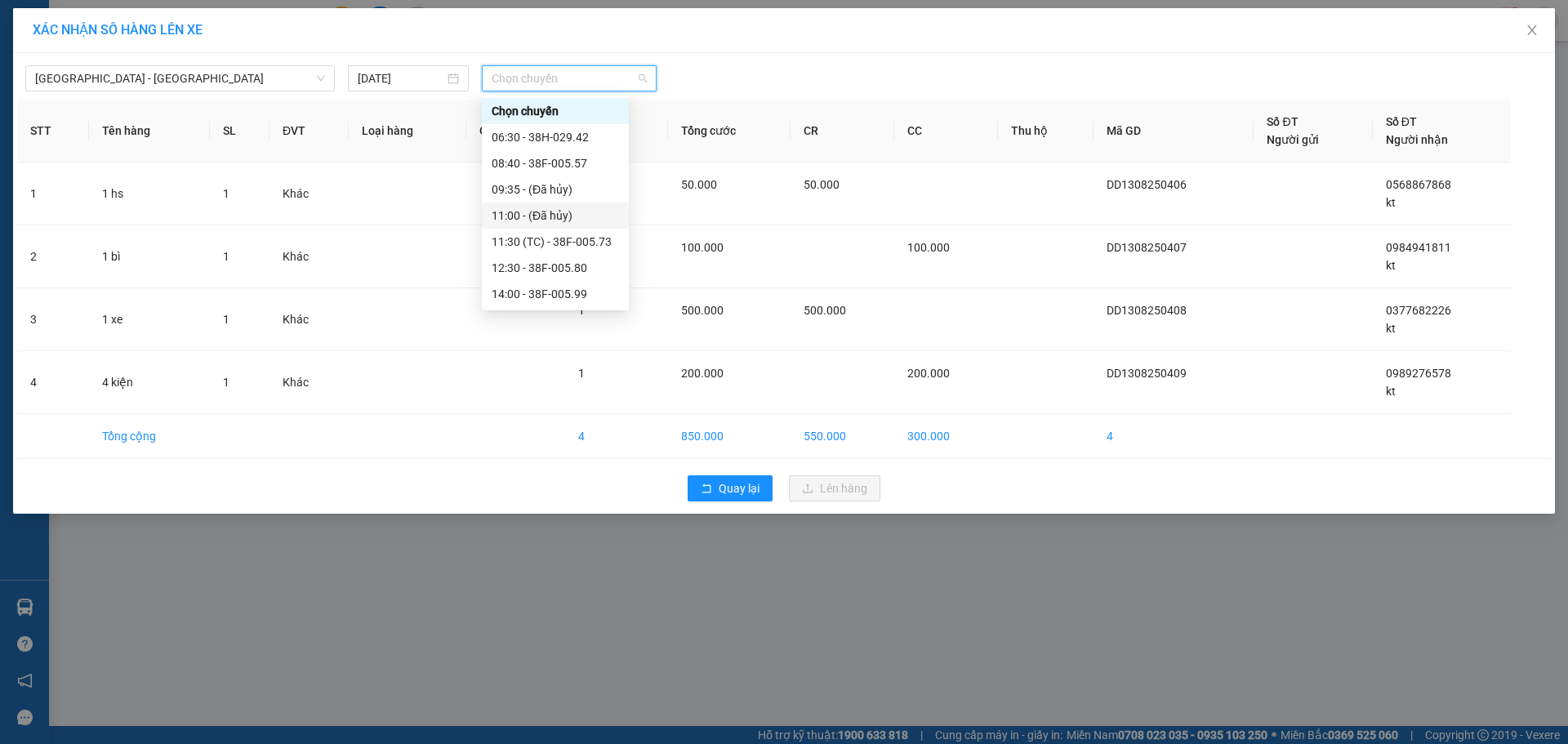
click at [603, 236] on div "11:30 (TC) - 38F-005.73" at bounding box center [554, 241] width 127 height 18
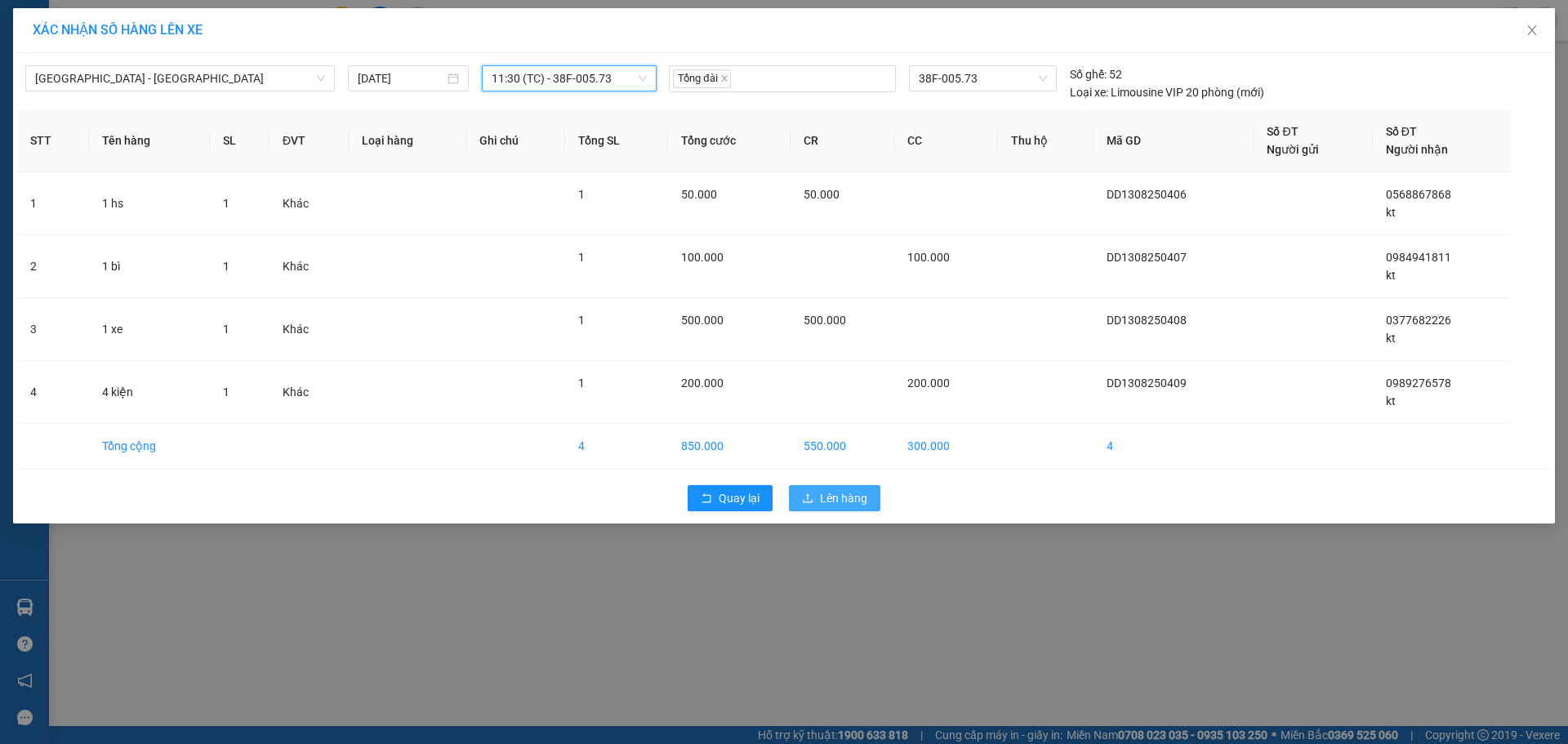
click at [824, 503] on span "Lên hàng" at bounding box center [843, 498] width 47 height 18
